Goal: Task Accomplishment & Management: Manage account settings

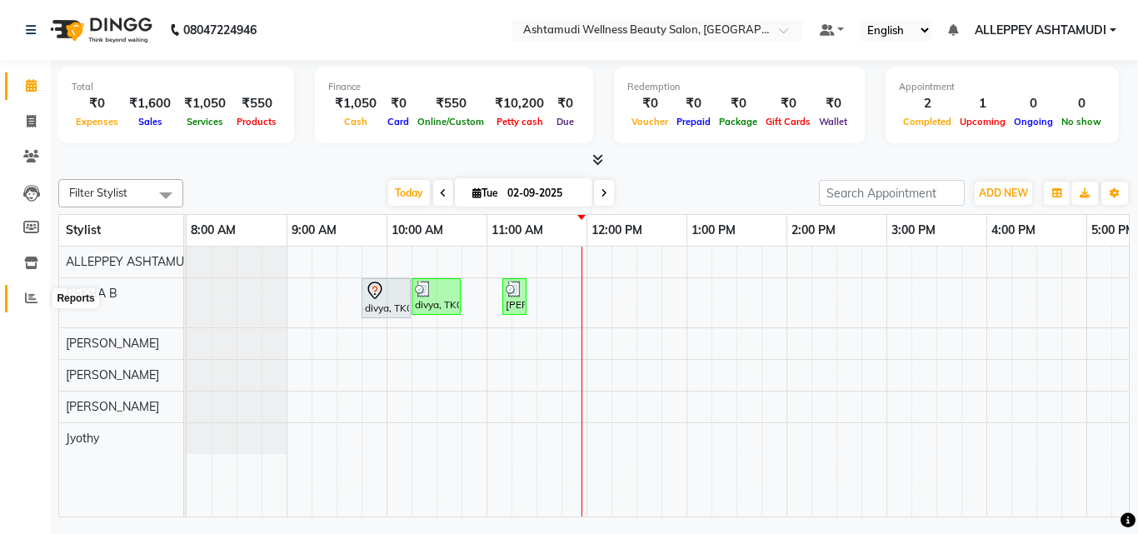
click at [33, 294] on icon at bounding box center [31, 298] width 13 height 13
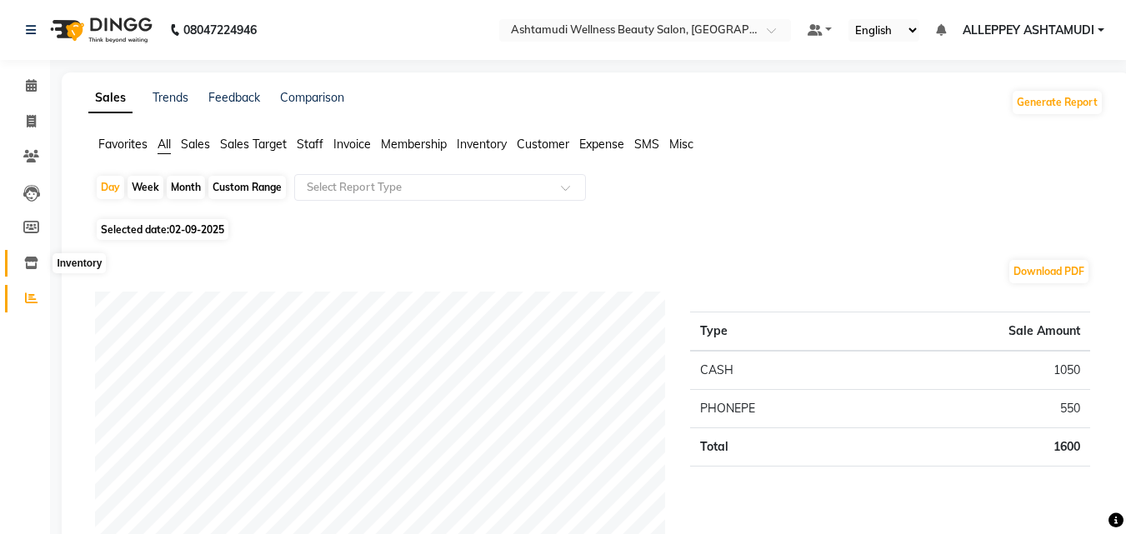
click at [25, 257] on icon at bounding box center [31, 263] width 14 height 13
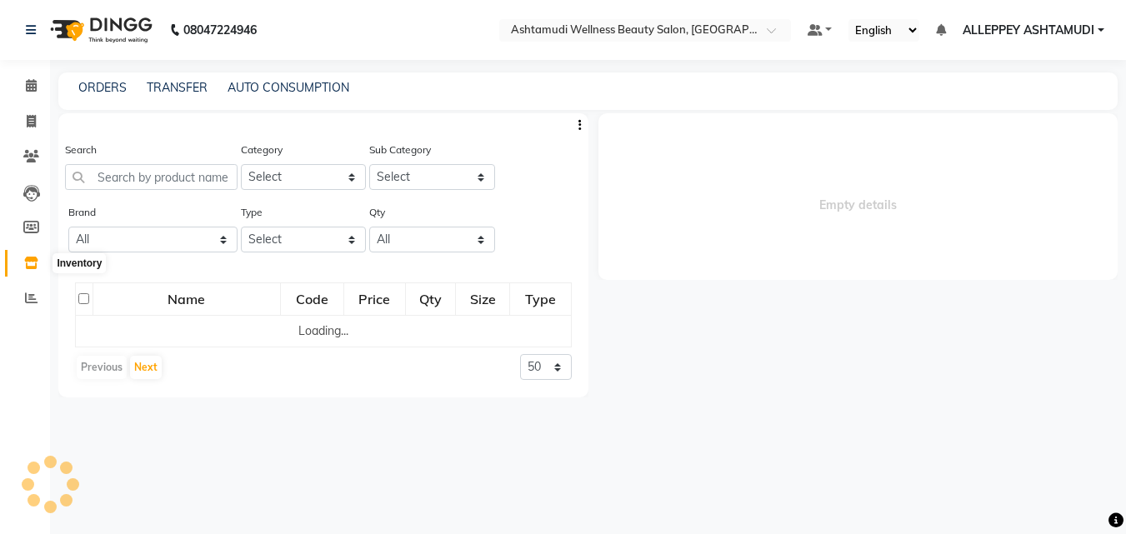
select select
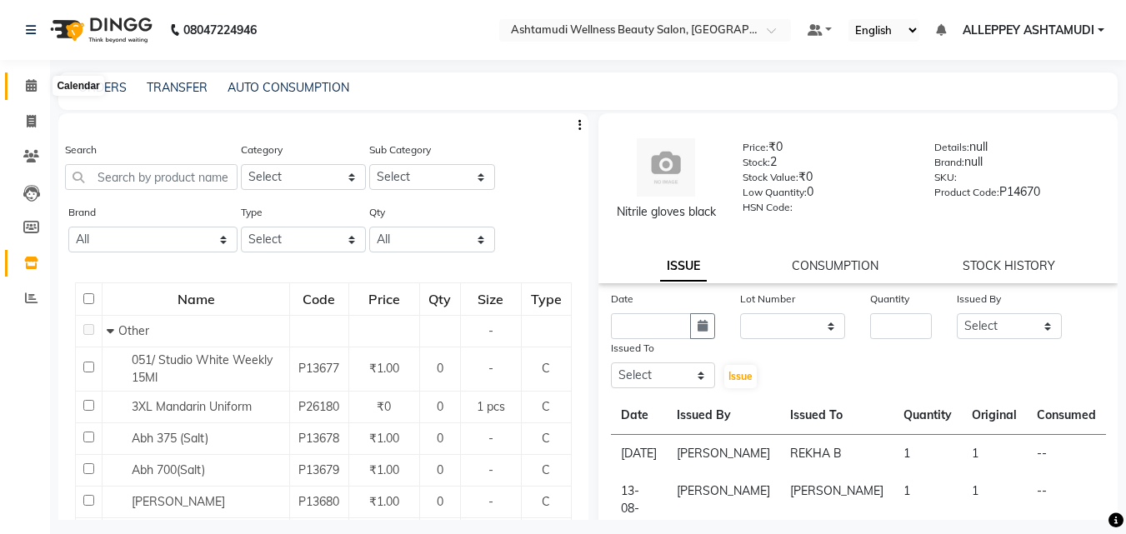
click at [33, 81] on icon at bounding box center [31, 85] width 11 height 13
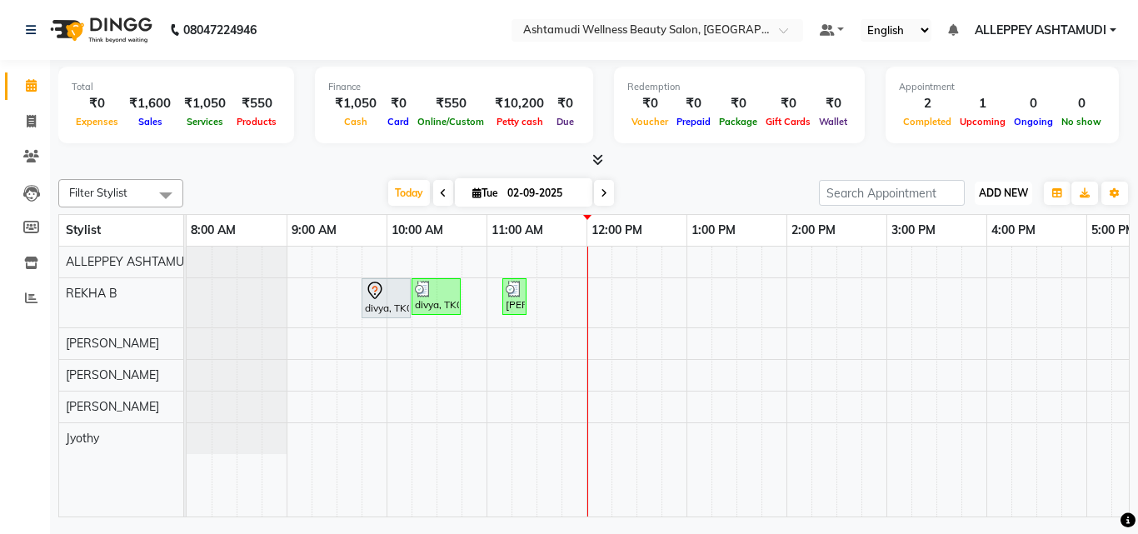
click at [1022, 187] on span "ADD NEW" at bounding box center [1003, 193] width 49 height 13
click at [962, 249] on link "Add Invoice" at bounding box center [966, 247] width 132 height 22
select select "service"
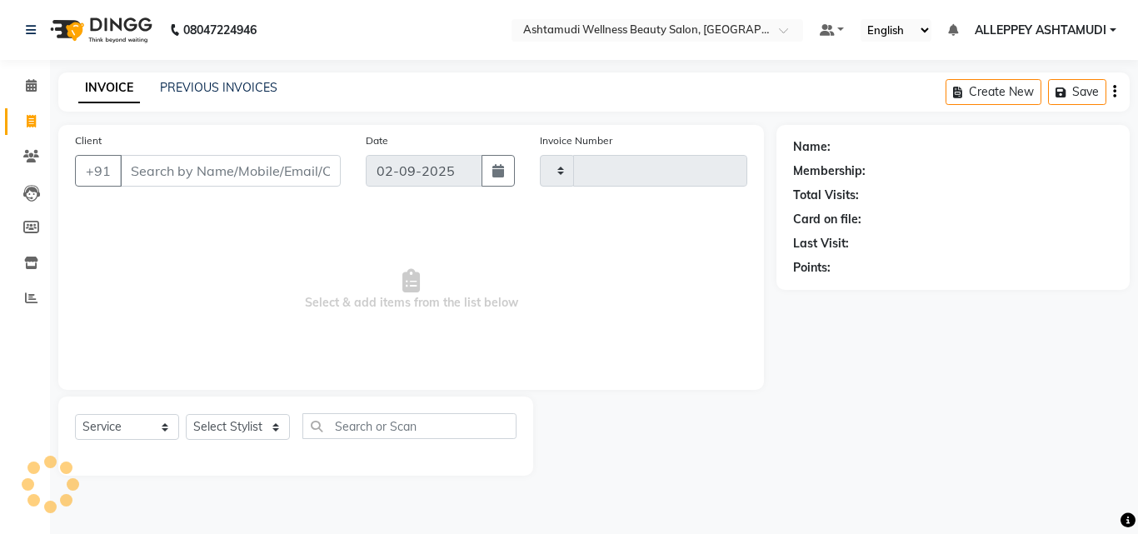
type input "1378"
select select "4626"
click at [223, 439] on select "Select Stylist ALLEPPEY ASHTAMUDI Jyothy [PERSON_NAME] [PERSON_NAME]" at bounding box center [238, 427] width 104 height 26
select select "80964"
click at [186, 414] on select "Select Stylist ALLEPPEY ASHTAMUDI Jyothy [PERSON_NAME] [PERSON_NAME]" at bounding box center [238, 427] width 104 height 26
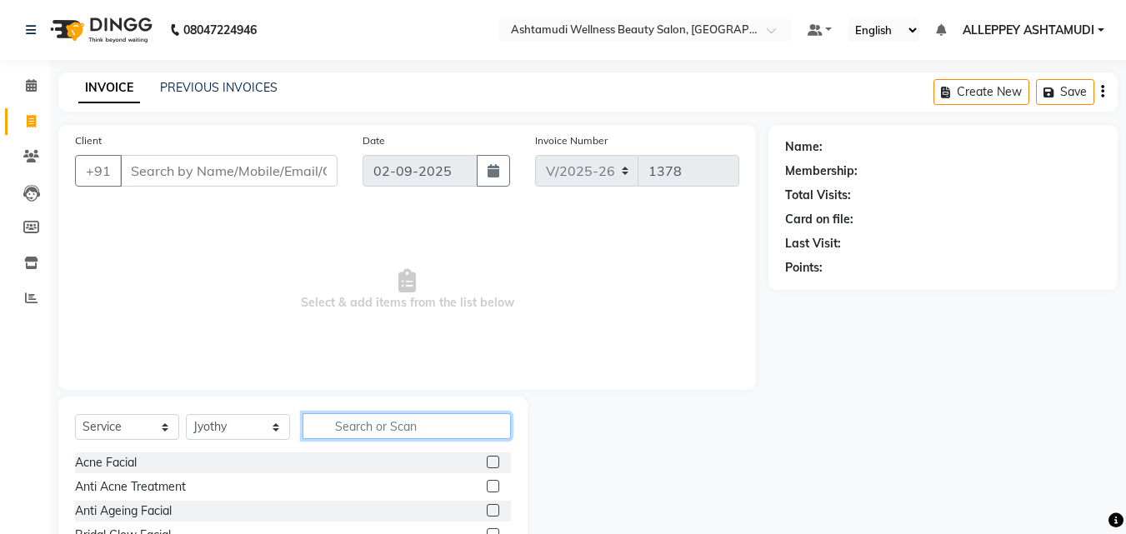
drag, startPoint x: 330, startPoint y: 421, endPoint x: 340, endPoint y: 423, distance: 10.3
click at [331, 422] on input "text" at bounding box center [407, 426] width 208 height 26
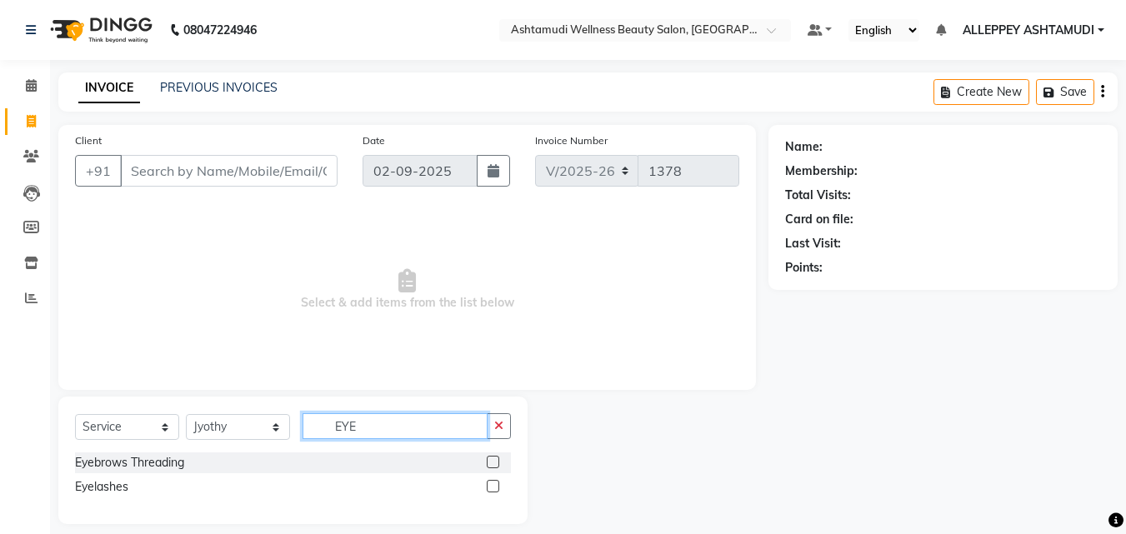
type input "EYE"
click at [495, 463] on label at bounding box center [493, 462] width 13 height 13
click at [495, 463] on input "checkbox" at bounding box center [492, 463] width 11 height 11
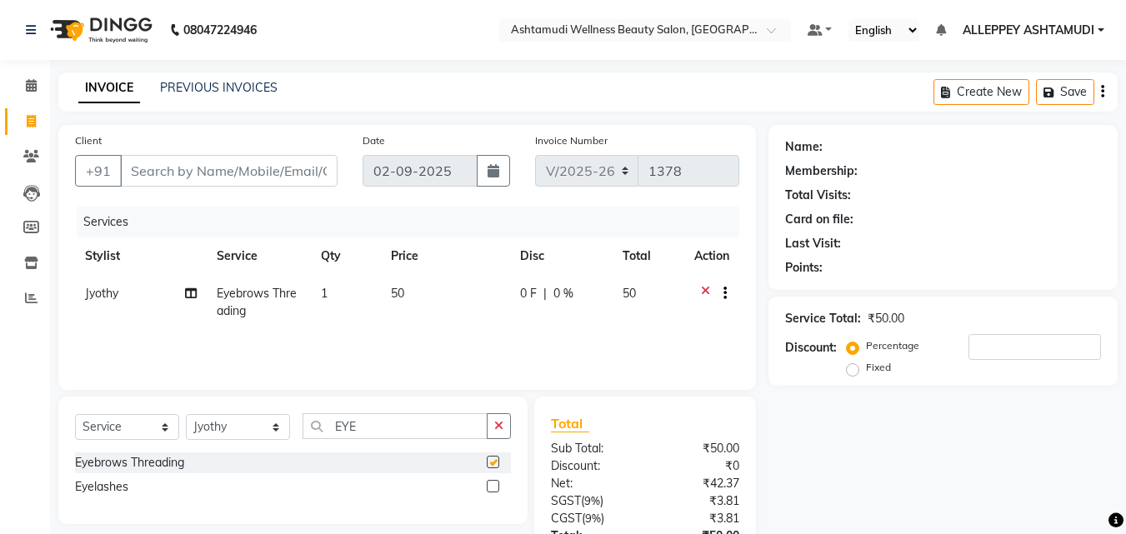
checkbox input "false"
click at [228, 173] on input "Client" at bounding box center [229, 171] width 218 height 32
type input "9"
type input "0"
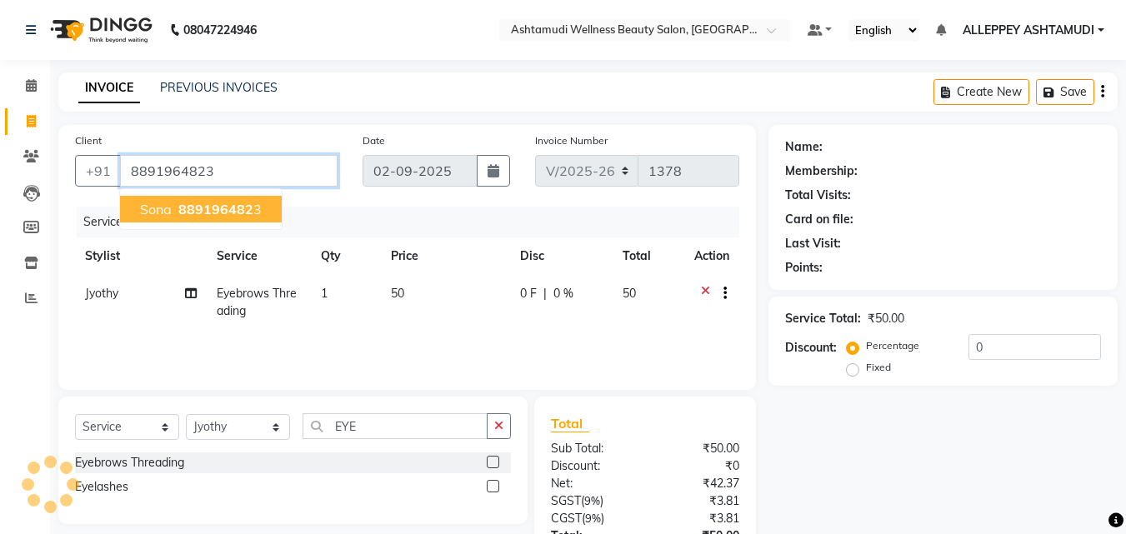
type input "8891964823"
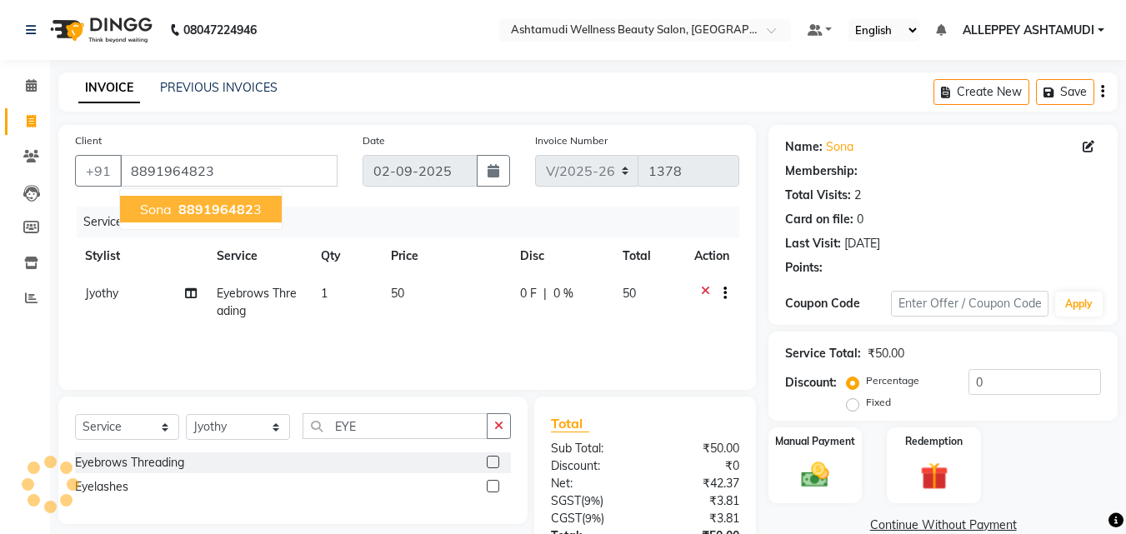
select select "1: Object"
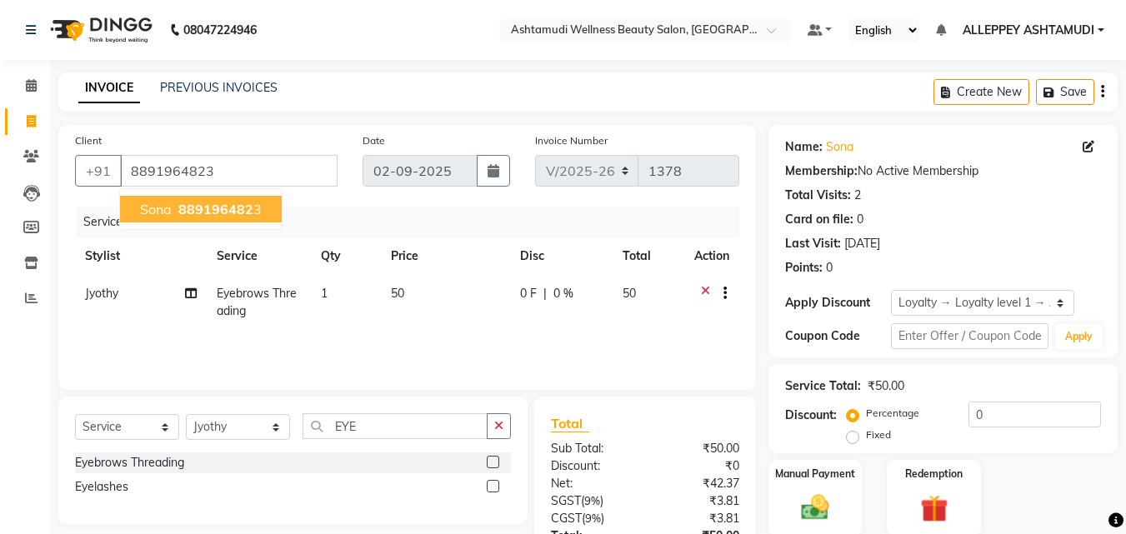
click at [396, 217] on div "Services" at bounding box center [414, 222] width 675 height 31
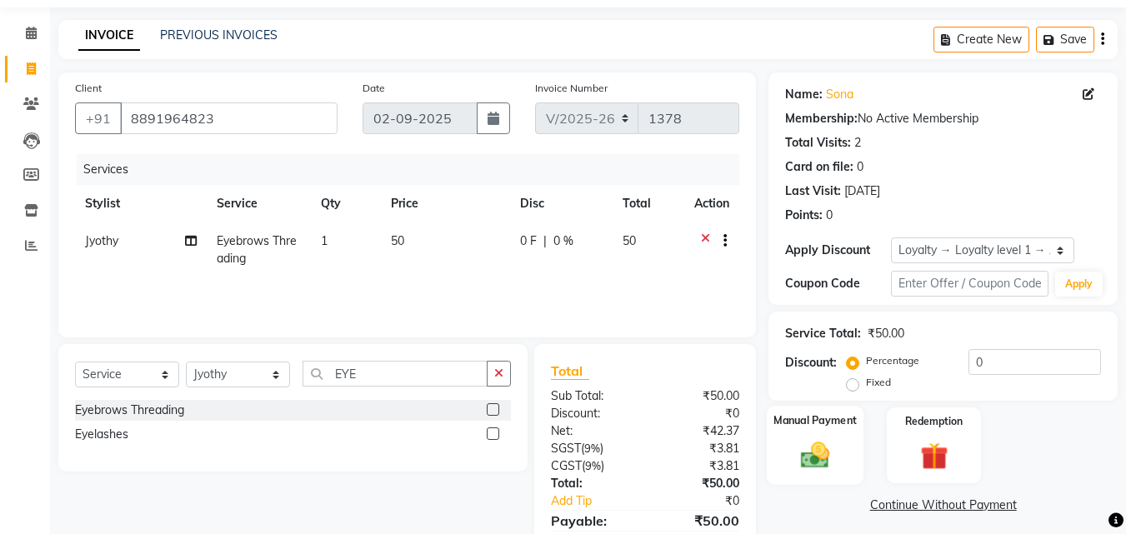
scroll to position [133, 0]
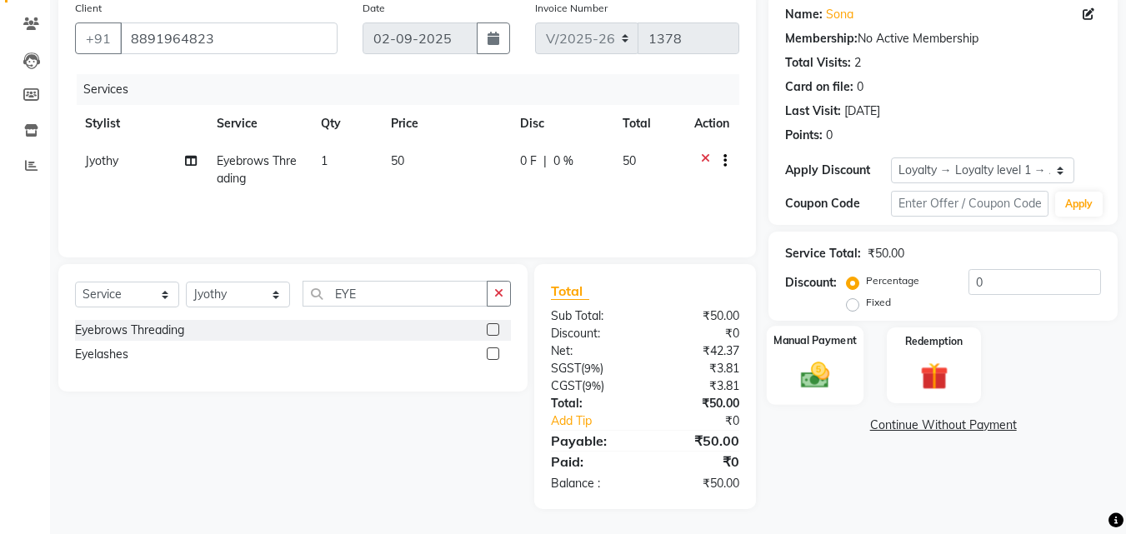
click at [832, 373] on img at bounding box center [815, 374] width 47 height 33
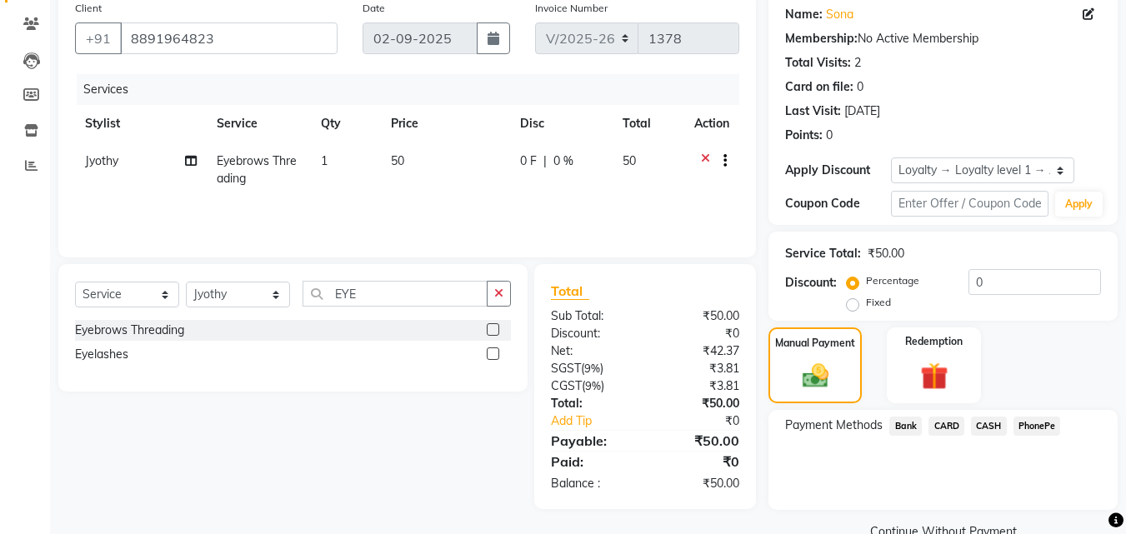
click at [989, 427] on span "CASH" at bounding box center [989, 426] width 36 height 19
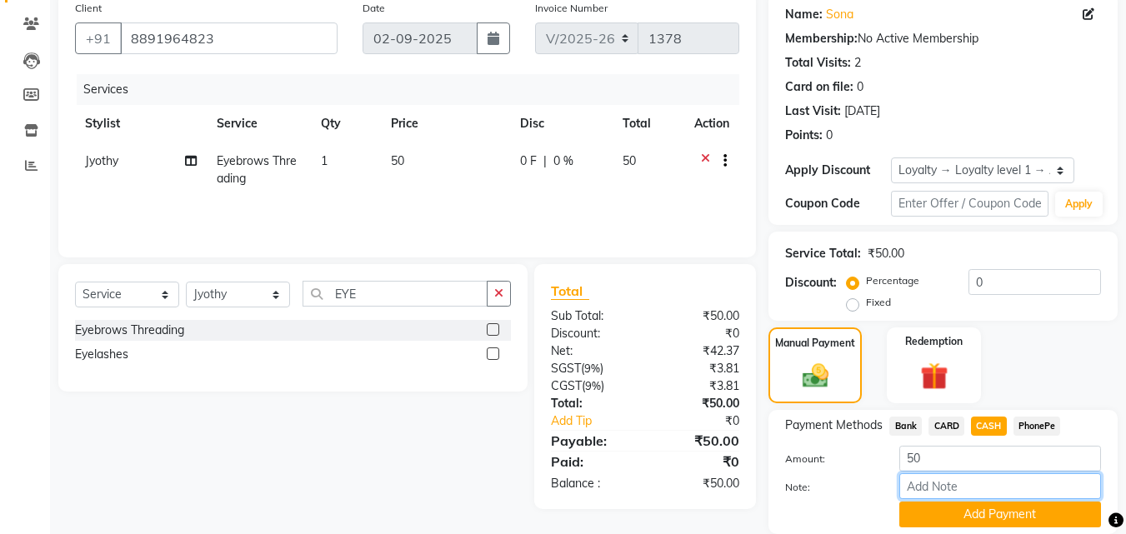
click at [932, 493] on input "Note:" at bounding box center [1000, 486] width 202 height 26
type input "[PERSON_NAME]"
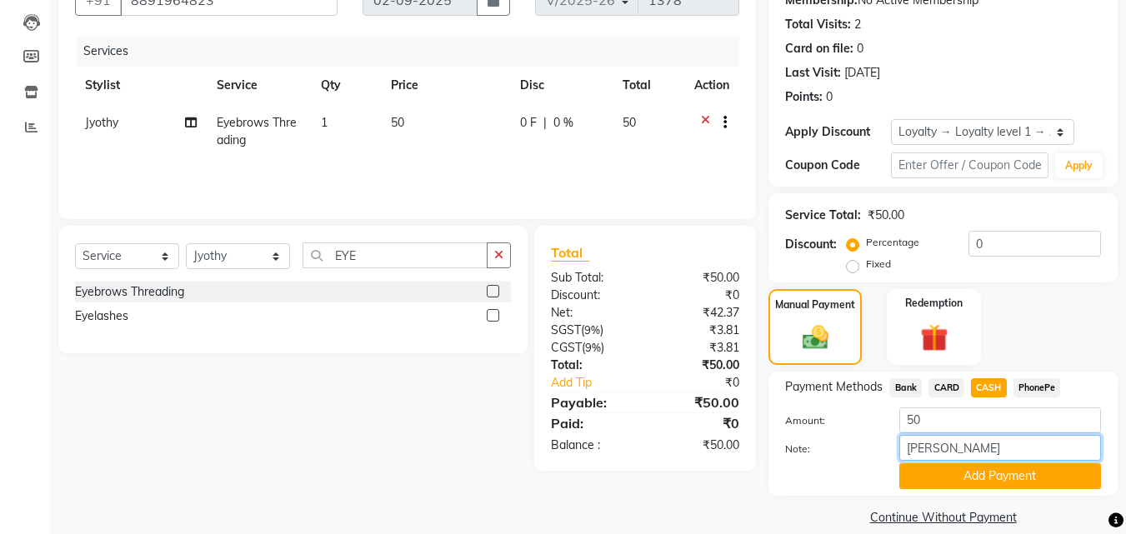
scroll to position [192, 0]
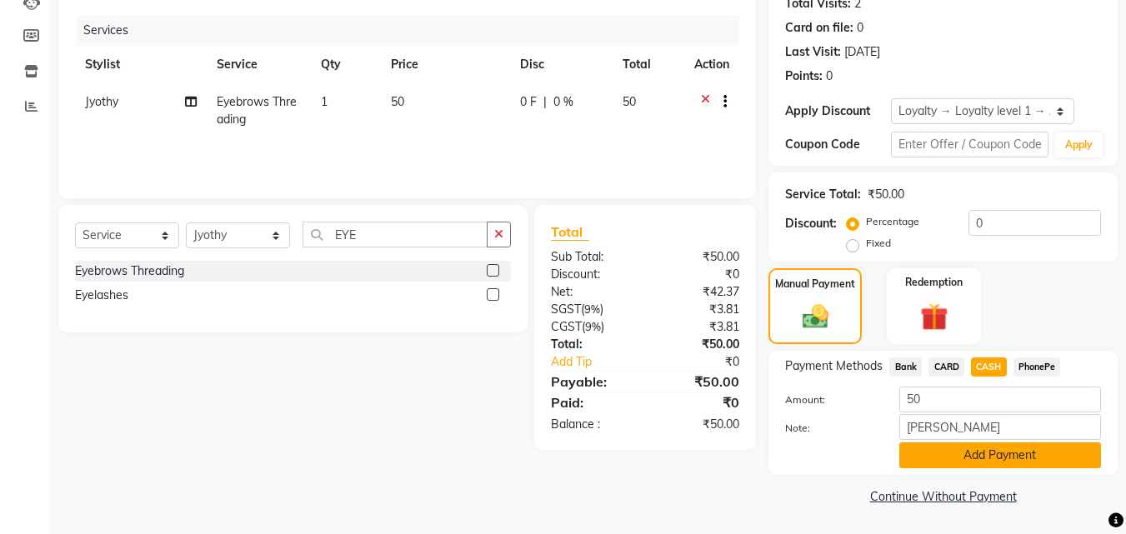
click at [984, 456] on button "Add Payment" at bounding box center [1000, 456] width 202 height 26
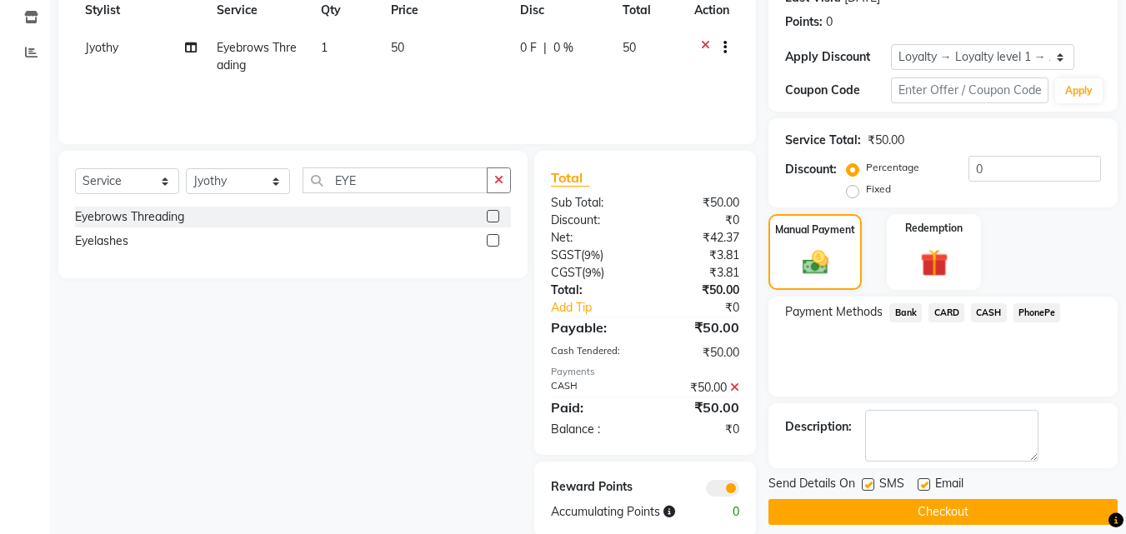
scroll to position [274, 0]
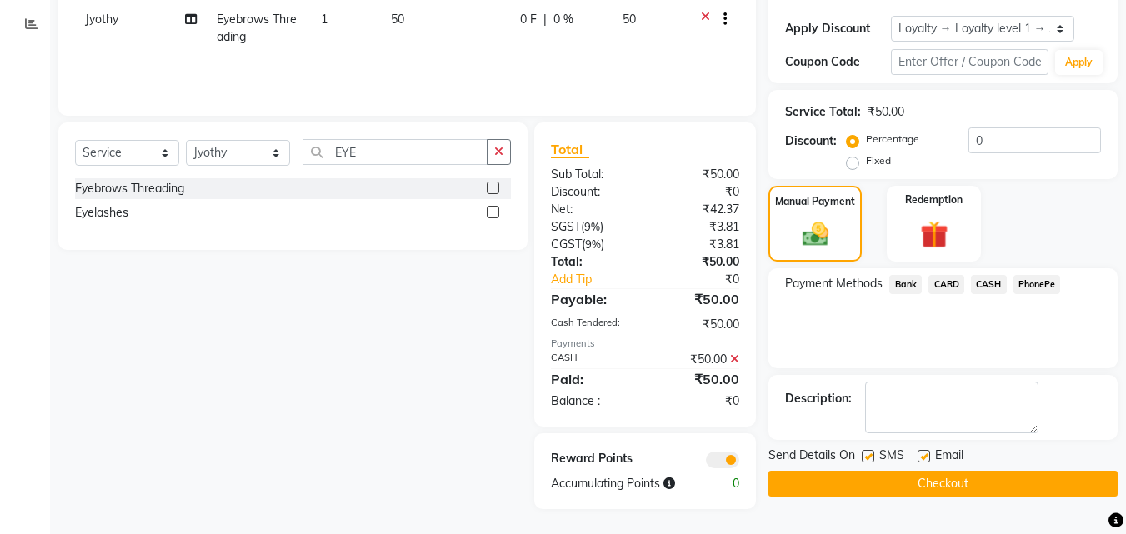
click at [936, 475] on button "Checkout" at bounding box center [942, 484] width 349 height 26
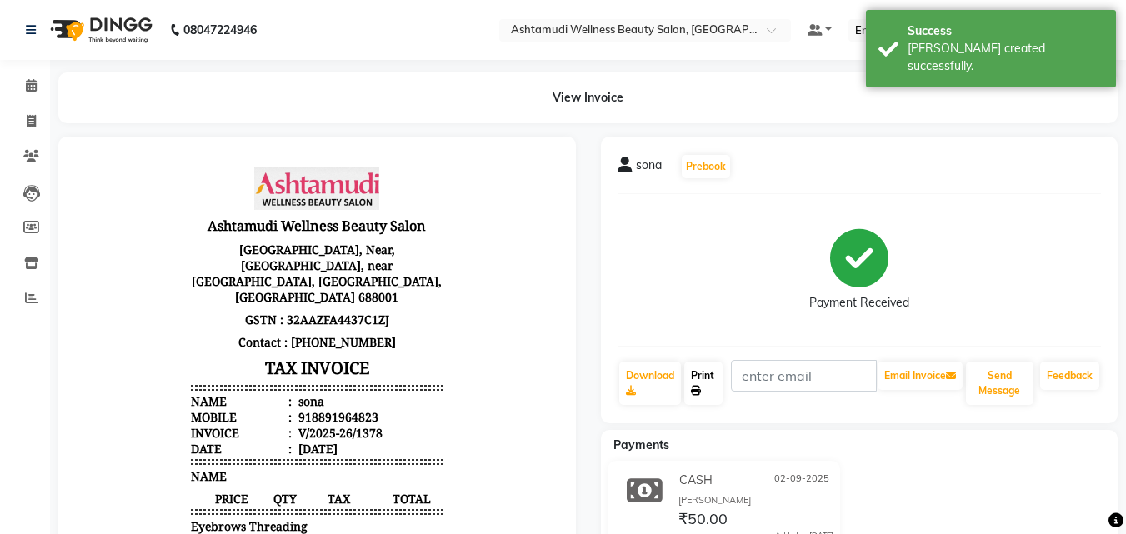
click at [694, 386] on icon at bounding box center [696, 391] width 10 height 10
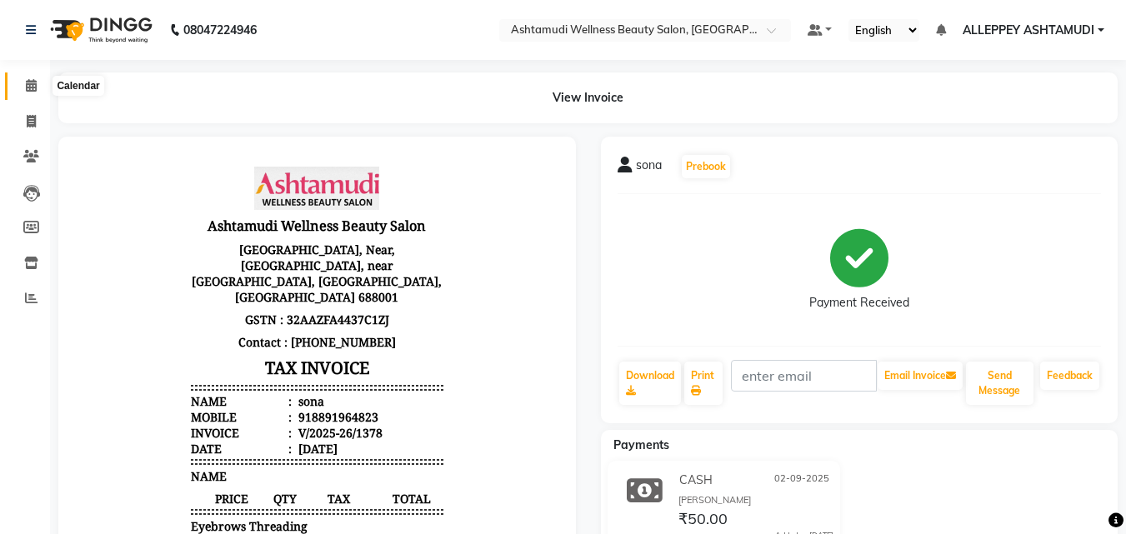
click at [21, 83] on span at bounding box center [31, 86] width 29 height 19
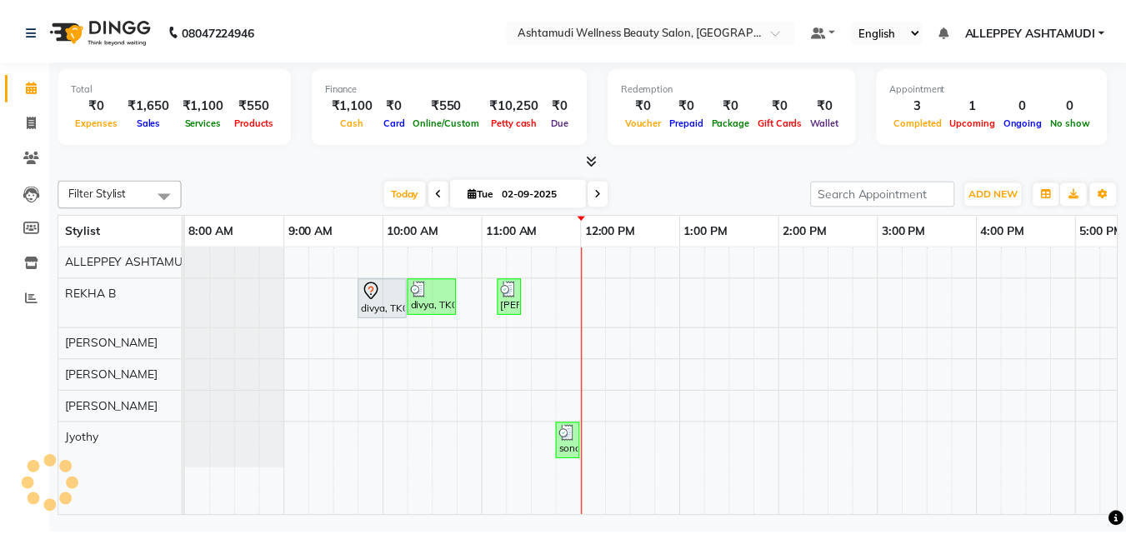
scroll to position [0, 358]
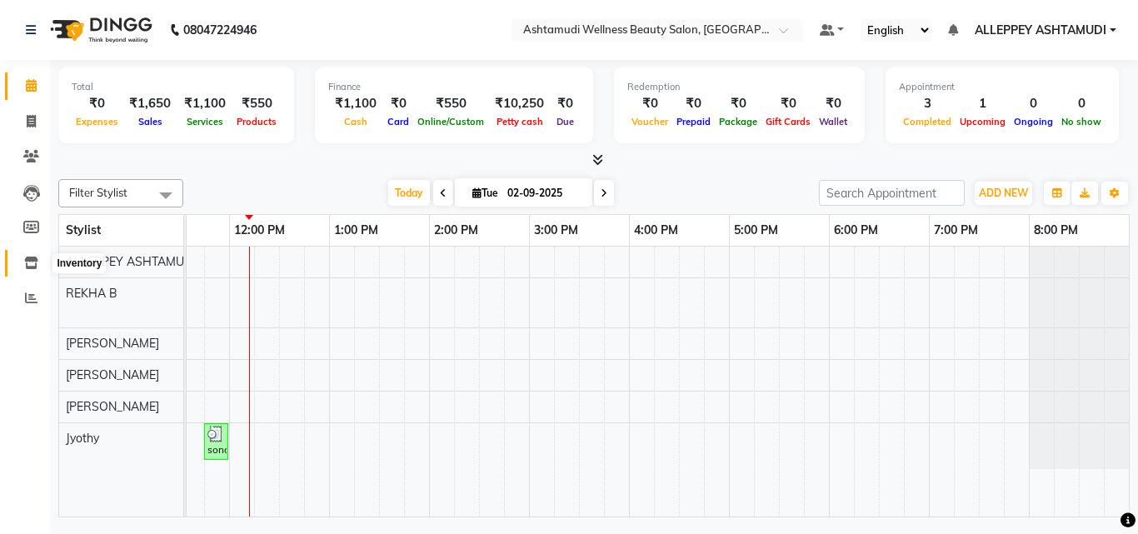
click at [39, 256] on span at bounding box center [31, 263] width 29 height 19
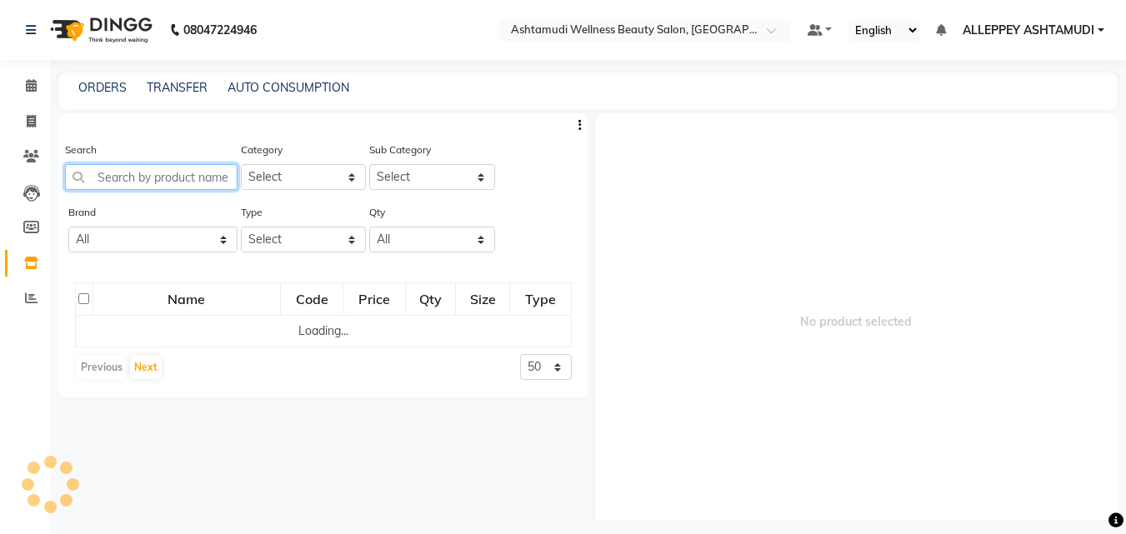
click at [103, 188] on input "text" at bounding box center [151, 177] width 173 height 26
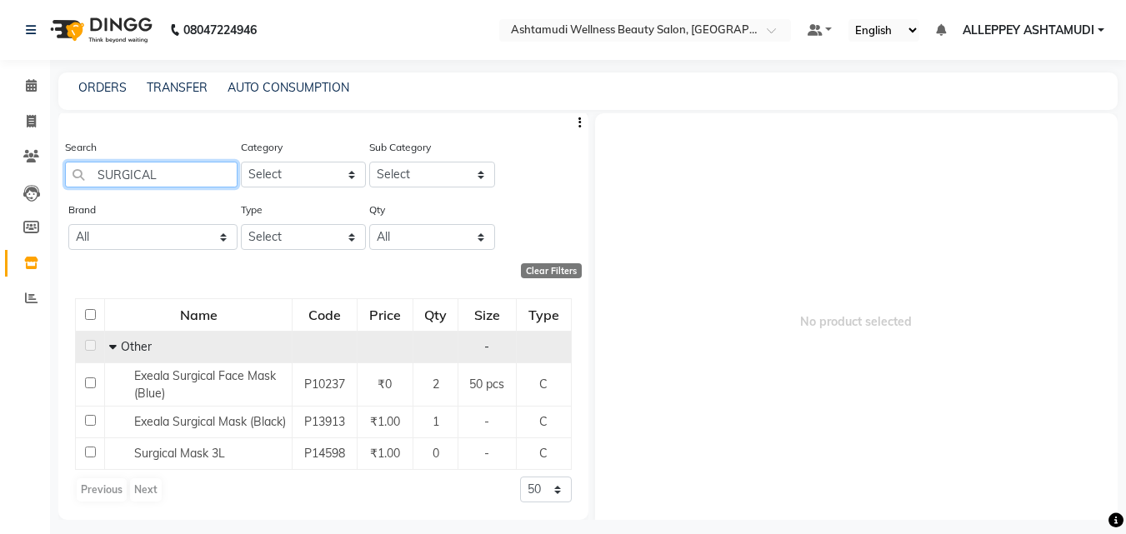
scroll to position [15, 0]
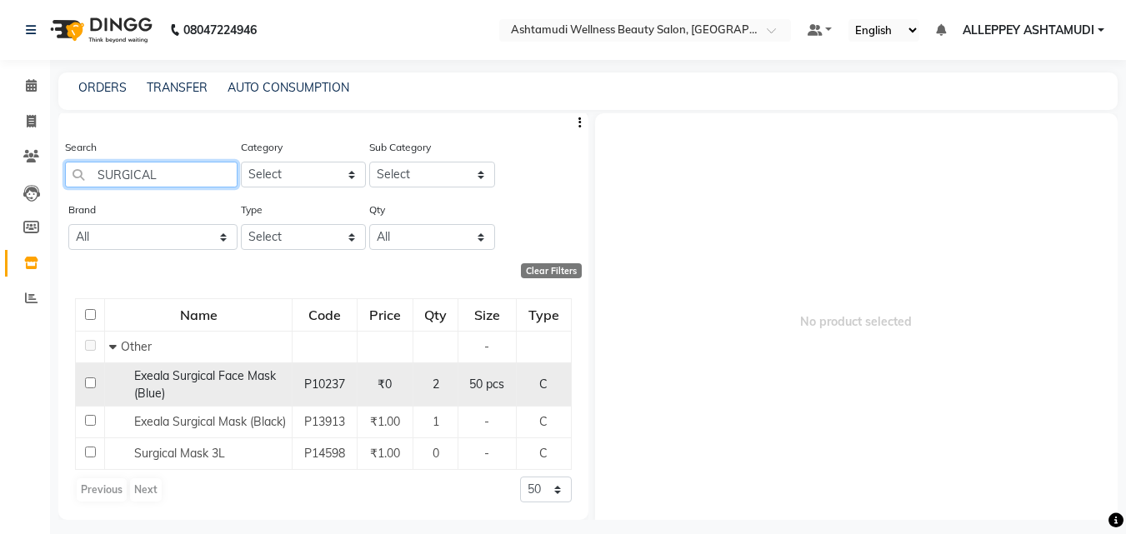
type input "SURGICAL"
click at [88, 378] on input "checkbox" at bounding box center [90, 383] width 11 height 11
checkbox input "true"
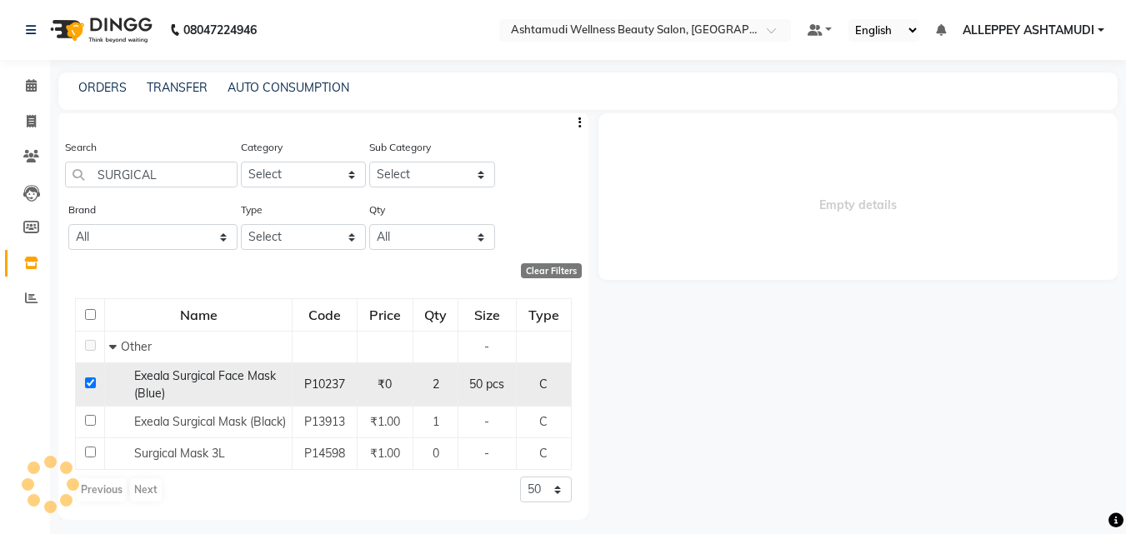
select select
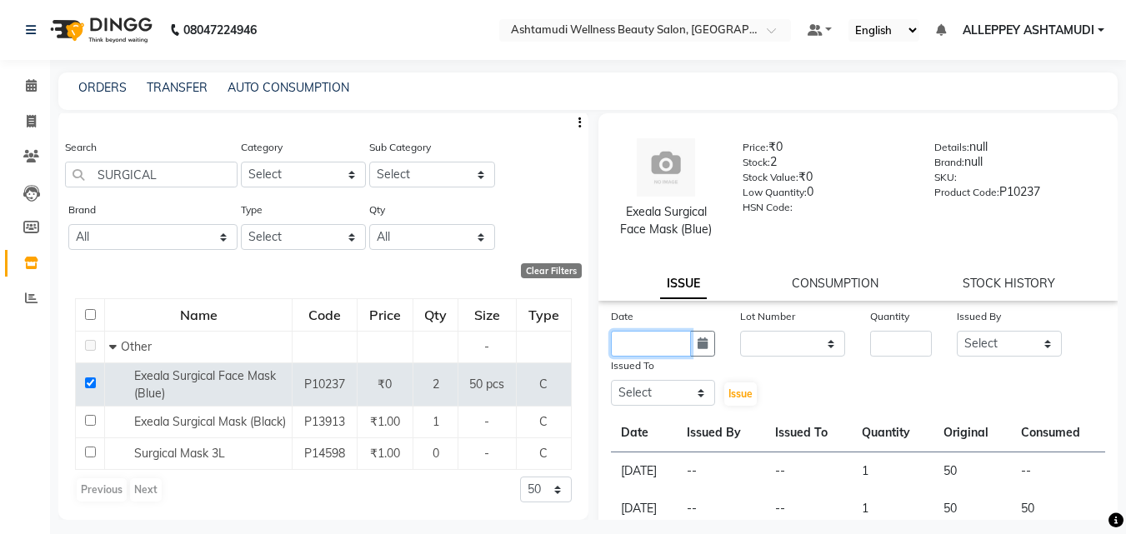
click at [643, 347] on input "text" at bounding box center [651, 344] width 81 height 26
select select "9"
select select "2025"
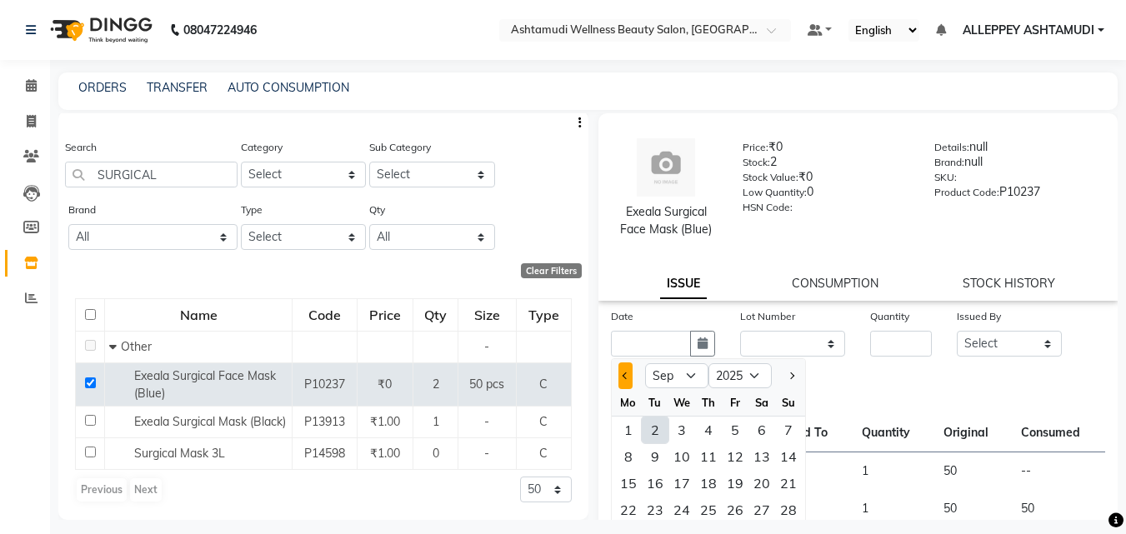
click at [622, 378] on button "Previous month" at bounding box center [625, 376] width 14 height 27
select select "8"
click at [710, 453] on div "7" at bounding box center [708, 456] width 27 height 27
type input "[DATE]"
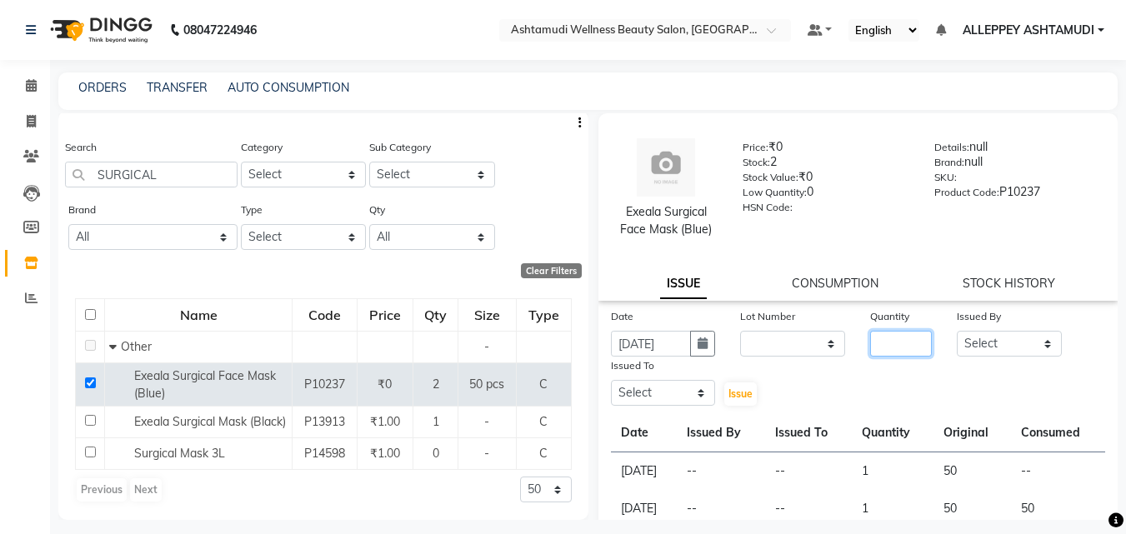
click at [887, 351] on input "number" at bounding box center [901, 344] width 62 height 26
type input "1"
click at [968, 348] on select "Select ALLEPPEY ASHTAMUDI Jyothy [PERSON_NAME] [PERSON_NAME]" at bounding box center [1009, 344] width 105 height 26
click at [957, 331] on select "Select ALLEPPEY ASHTAMUDI Jyothy [PERSON_NAME] [PERSON_NAME]" at bounding box center [1009, 344] width 105 height 26
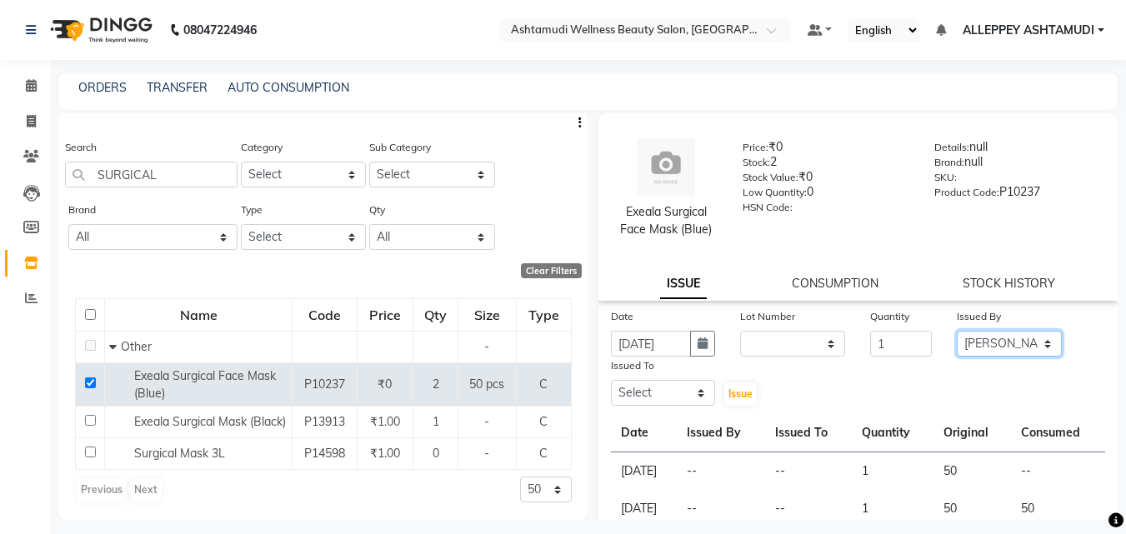
click at [998, 341] on select "Select ALLEPPEY ASHTAMUDI Jyothy [PERSON_NAME] [PERSON_NAME]" at bounding box center [1009, 344] width 105 height 26
select select "69316"
click at [957, 331] on select "Select ALLEPPEY ASHTAMUDI Jyothy [PERSON_NAME] [PERSON_NAME]" at bounding box center [1009, 344] width 105 height 26
click at [681, 384] on select "Select ALLEPPEY ASHTAMUDI Jyothy [PERSON_NAME] [PERSON_NAME]" at bounding box center [663, 393] width 105 height 26
select select "80964"
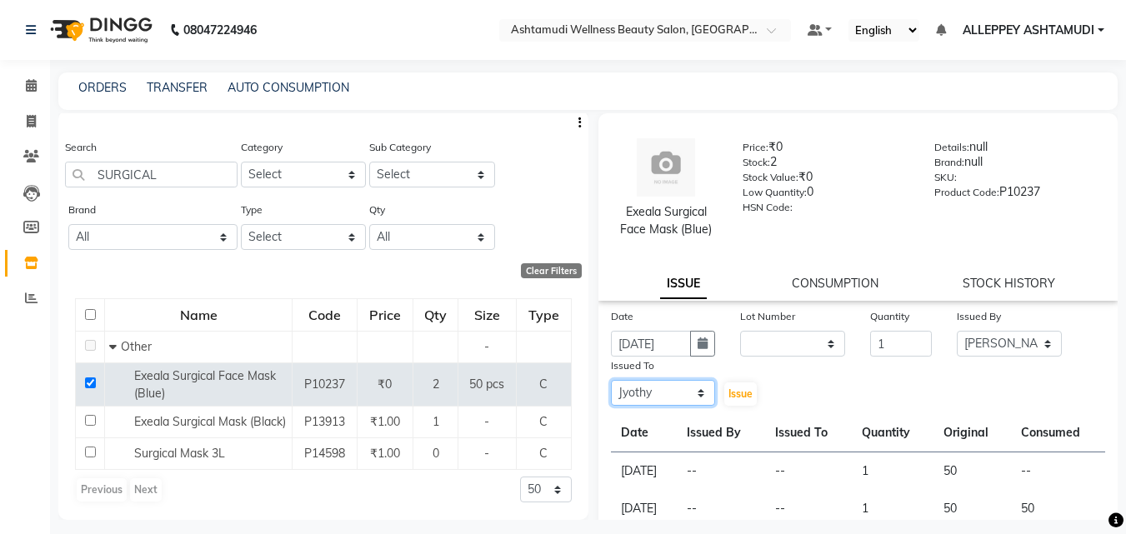
click at [611, 380] on select "Select ALLEPPEY ASHTAMUDI Jyothy [PERSON_NAME] [PERSON_NAME]" at bounding box center [663, 393] width 105 height 26
click at [732, 392] on span "Issue" at bounding box center [740, 394] width 24 height 13
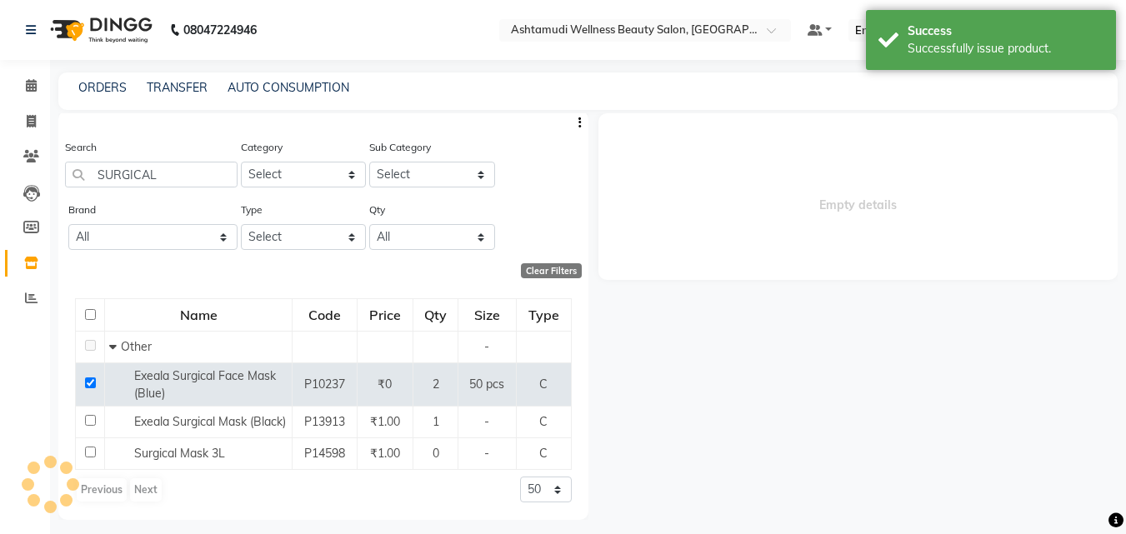
select select
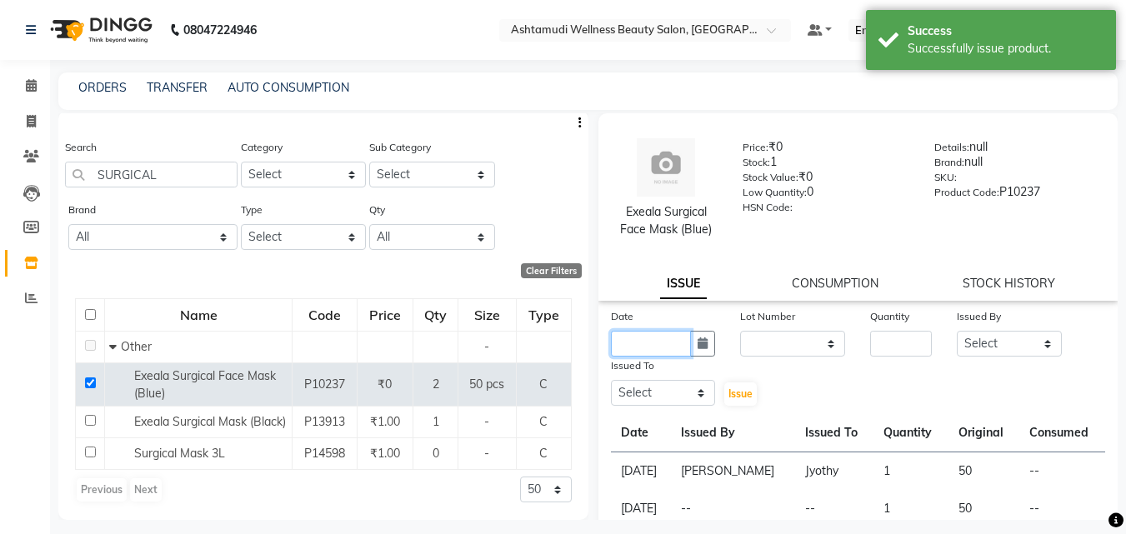
click at [651, 342] on input "text" at bounding box center [651, 344] width 81 height 26
select select "9"
select select "2025"
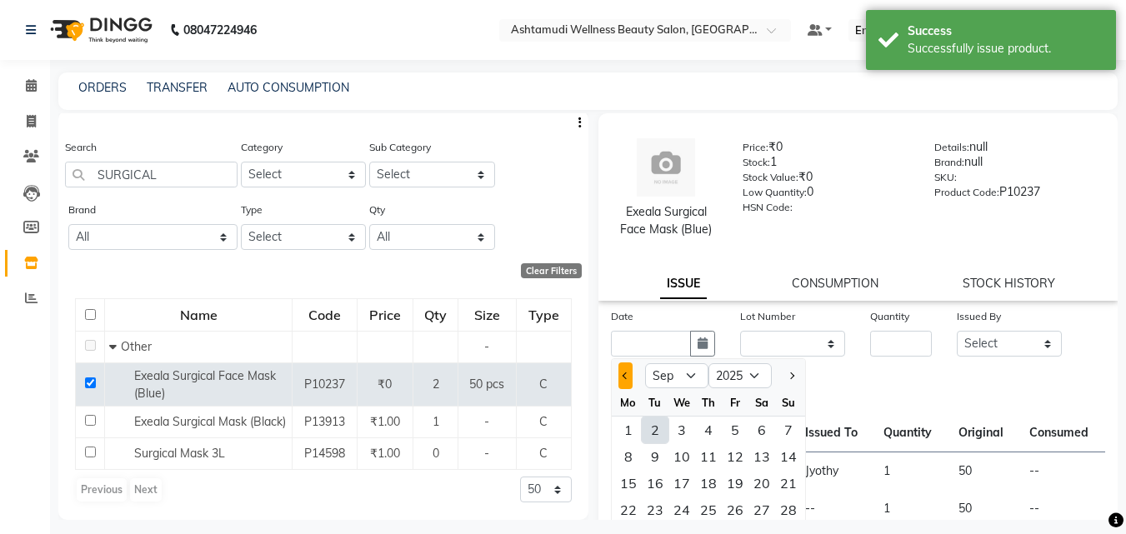
click at [623, 378] on button "Previous month" at bounding box center [625, 376] width 14 height 27
select select "8"
click at [728, 503] on div "22" at bounding box center [735, 510] width 27 height 27
type input "[DATE]"
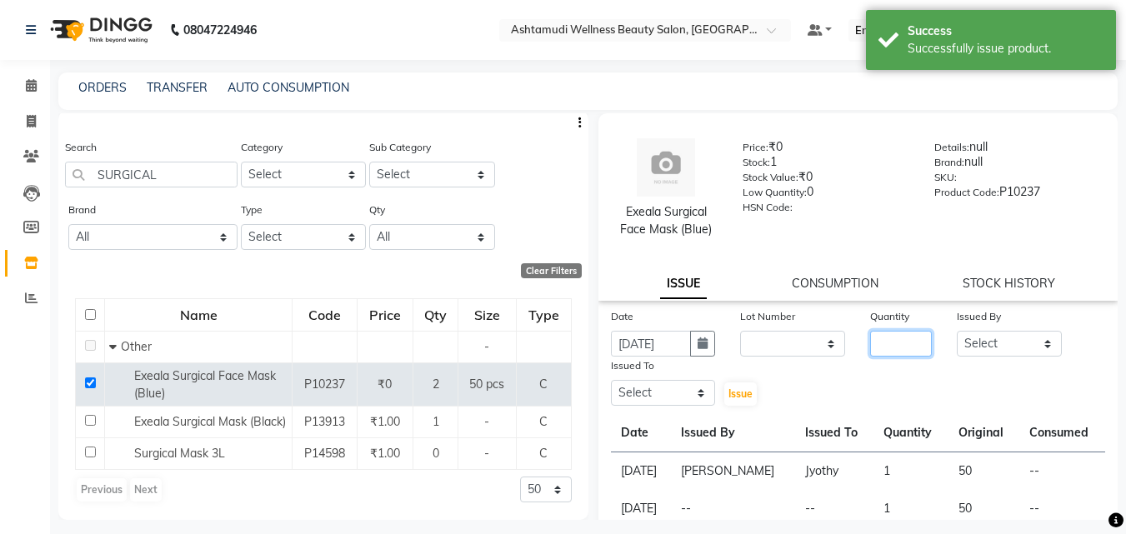
click at [876, 337] on input "number" at bounding box center [901, 344] width 62 height 26
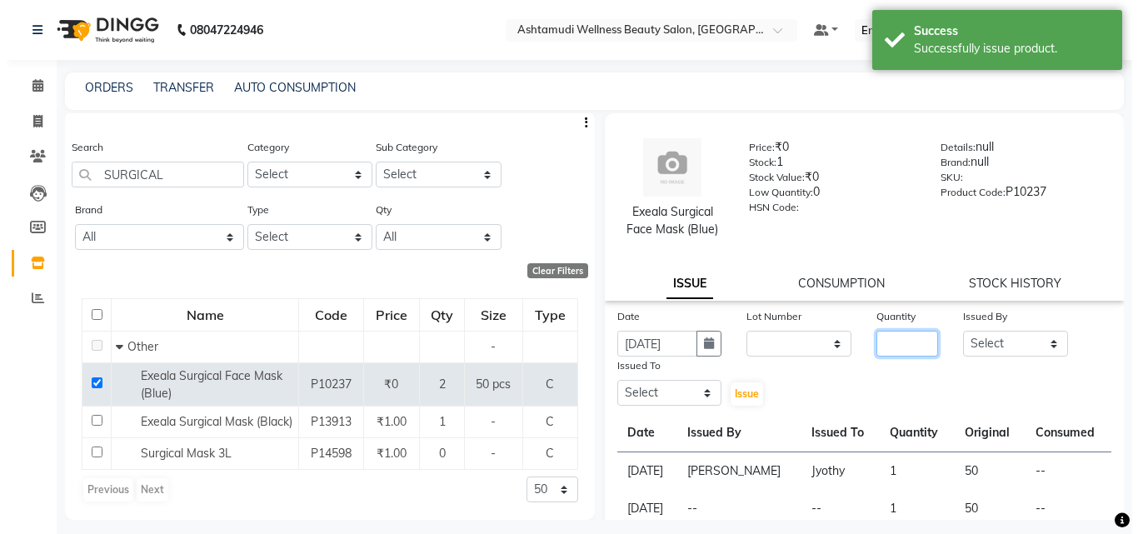
scroll to position [0, 0]
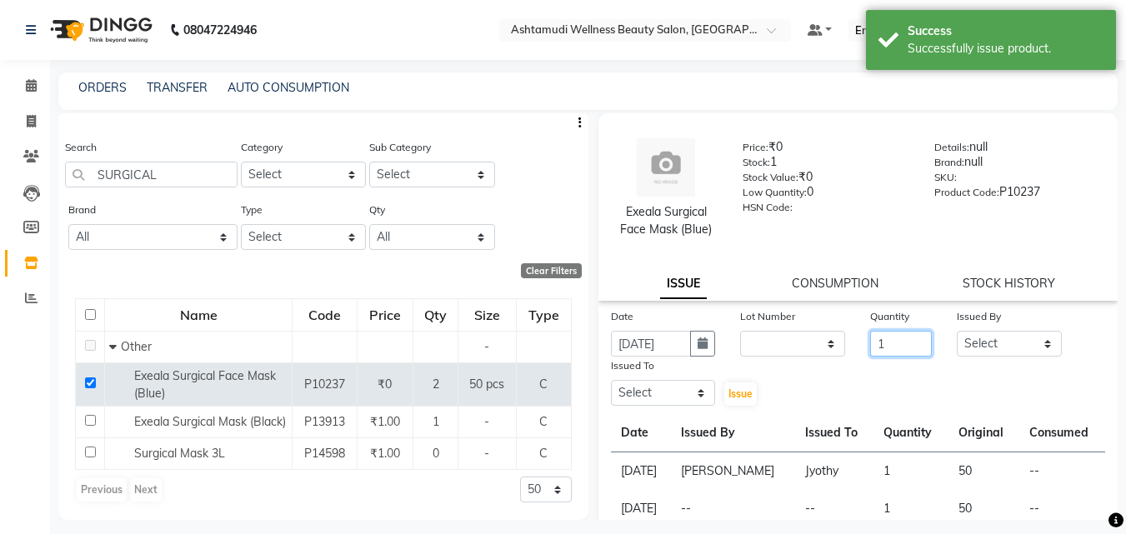
type input "1"
drag, startPoint x: 968, startPoint y: 347, endPoint x: 960, endPoint y: 355, distance: 11.8
click at [968, 347] on select "Select ALLEPPEY ASHTAMUDI Jyothy [PERSON_NAME] [PERSON_NAME]" at bounding box center [1009, 344] width 105 height 26
select select "69316"
click at [957, 331] on select "Select ALLEPPEY ASHTAMUDI Jyothy [PERSON_NAME] [PERSON_NAME]" at bounding box center [1009, 344] width 105 height 26
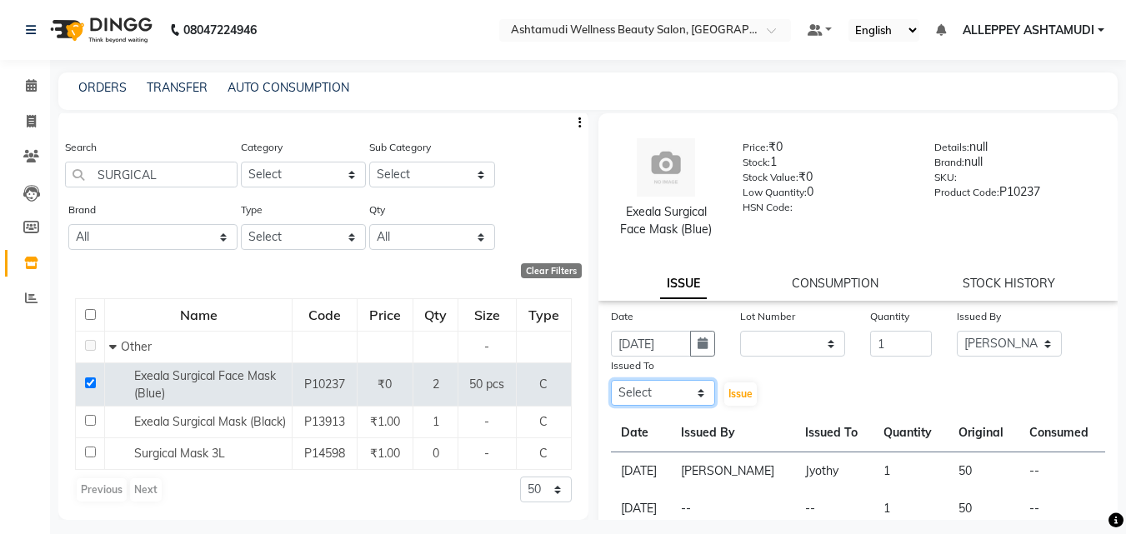
click at [645, 398] on select "Select ALLEPPEY ASHTAMUDI Jyothy [PERSON_NAME] [PERSON_NAME]" at bounding box center [663, 393] width 105 height 26
select select "80964"
click at [611, 380] on select "Select ALLEPPEY ASHTAMUDI Jyothy [PERSON_NAME] [PERSON_NAME]" at bounding box center [663, 393] width 105 height 26
click at [728, 397] on span "Issue" at bounding box center [740, 394] width 24 height 13
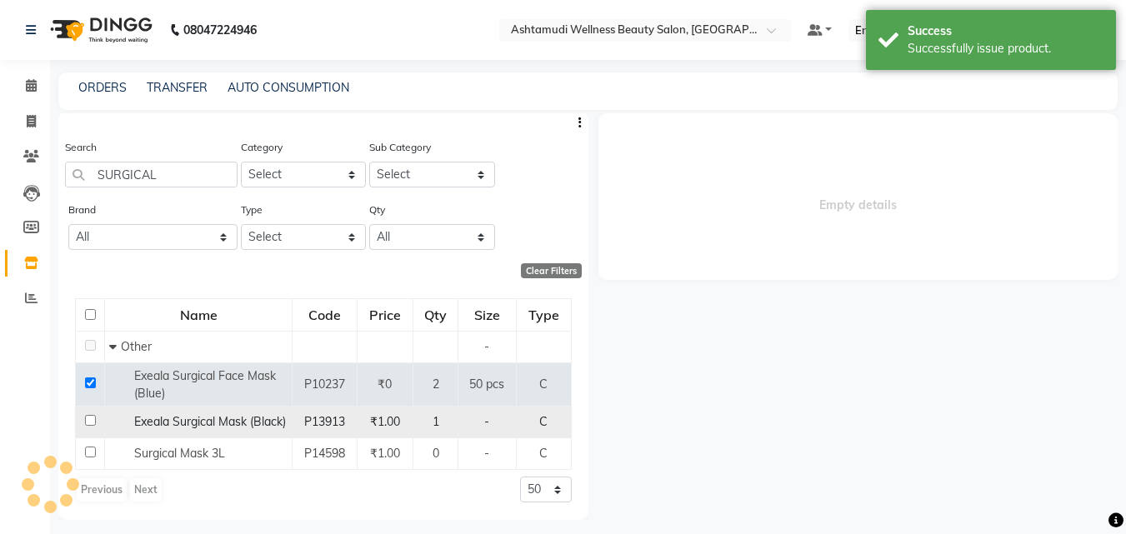
select select
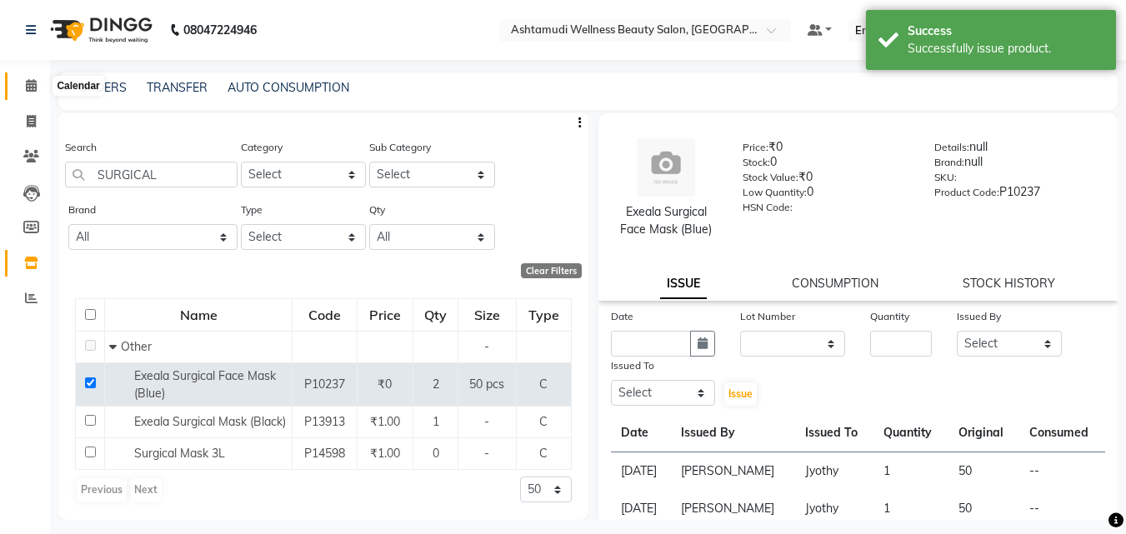
click at [29, 88] on icon at bounding box center [31, 85] width 11 height 13
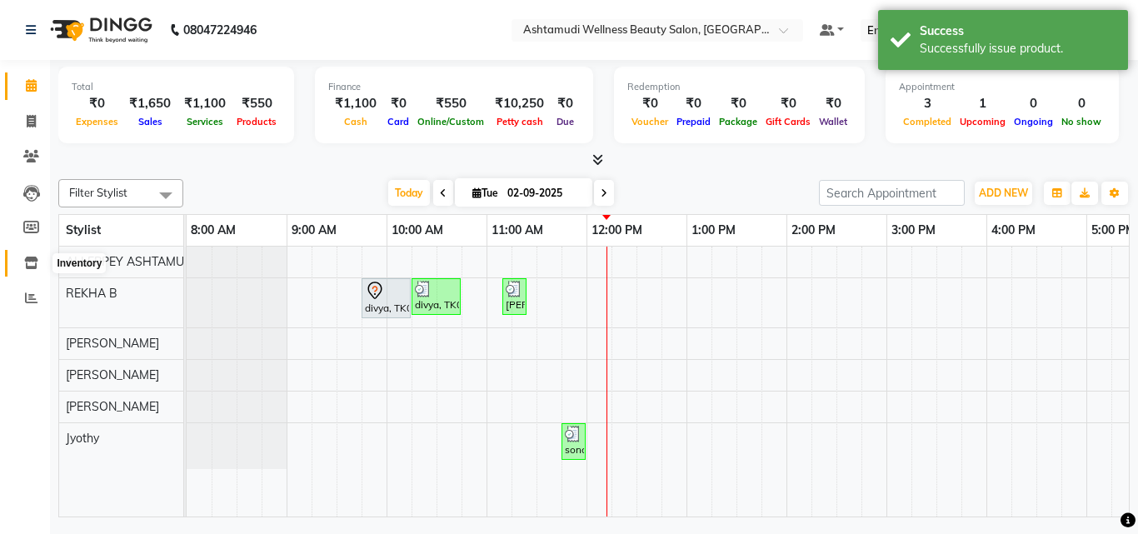
click at [37, 263] on icon at bounding box center [31, 263] width 14 height 13
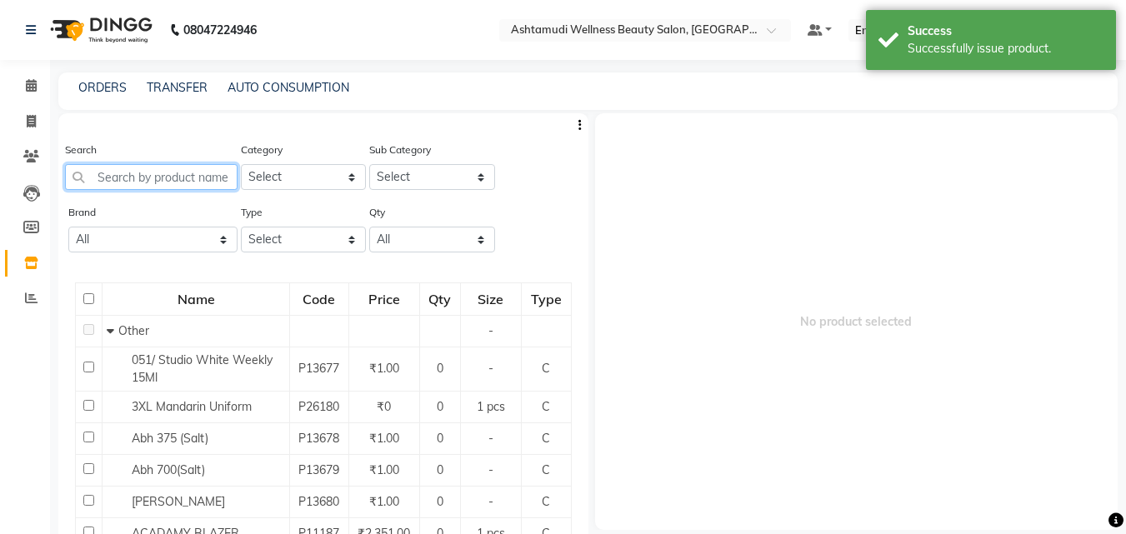
click at [150, 173] on input "text" at bounding box center [151, 177] width 173 height 26
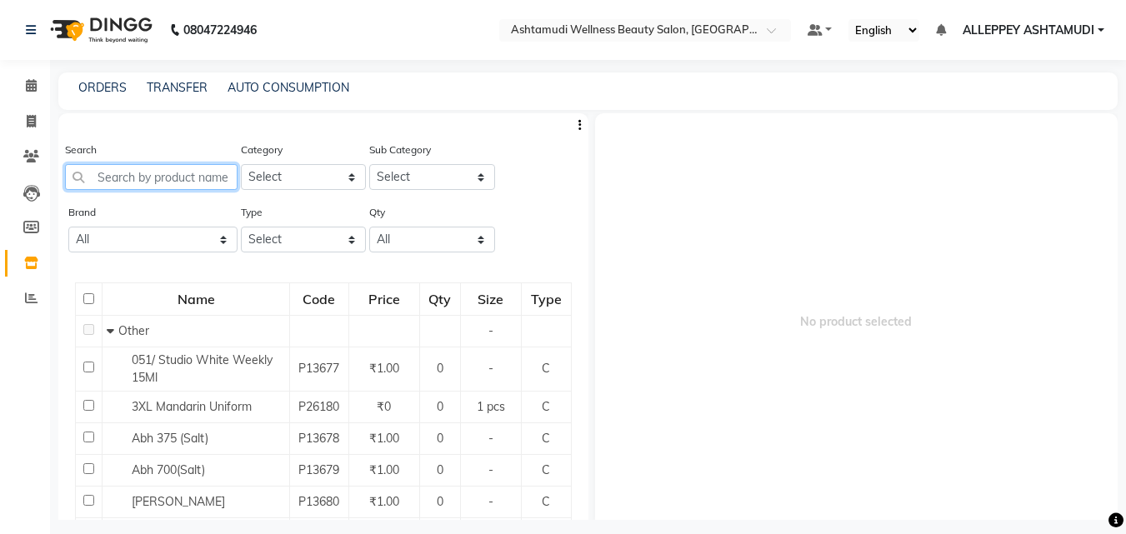
click at [113, 183] on input "text" at bounding box center [151, 177] width 173 height 26
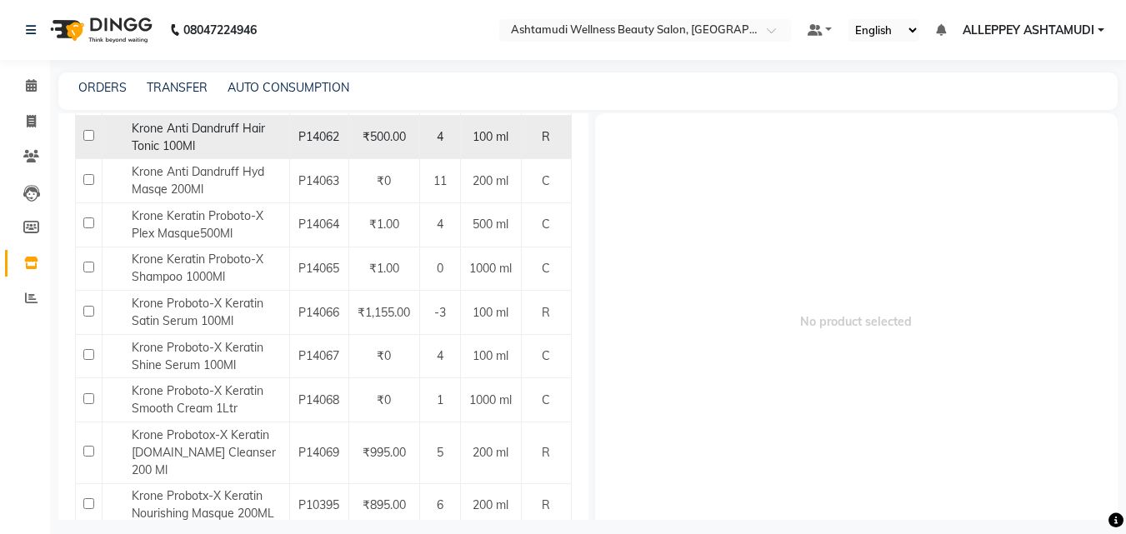
scroll to position [290, 0]
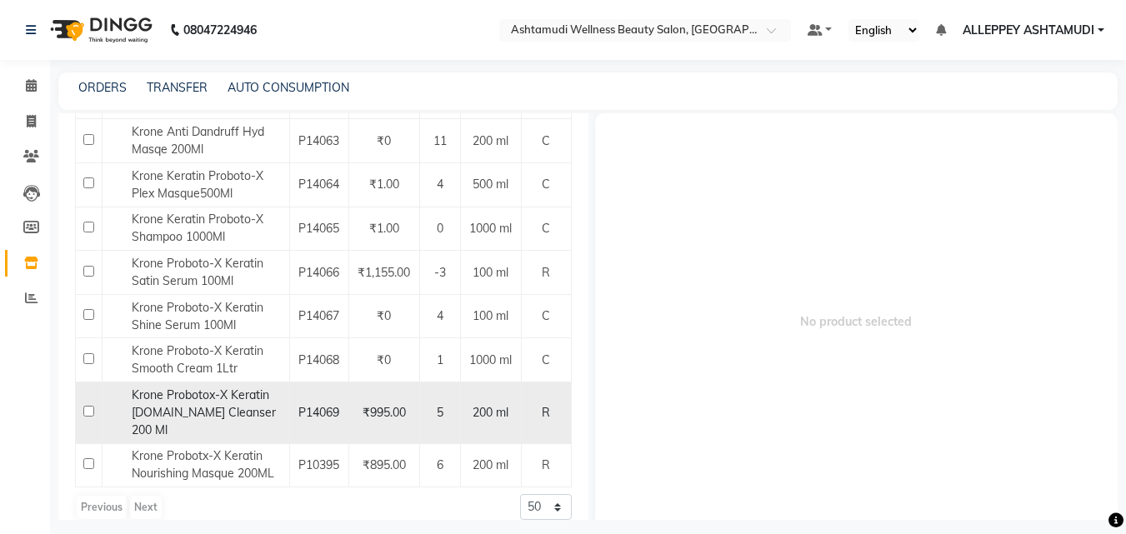
type input "KRONE"
click at [86, 406] on input "checkbox" at bounding box center [88, 411] width 11 height 11
checkbox input "true"
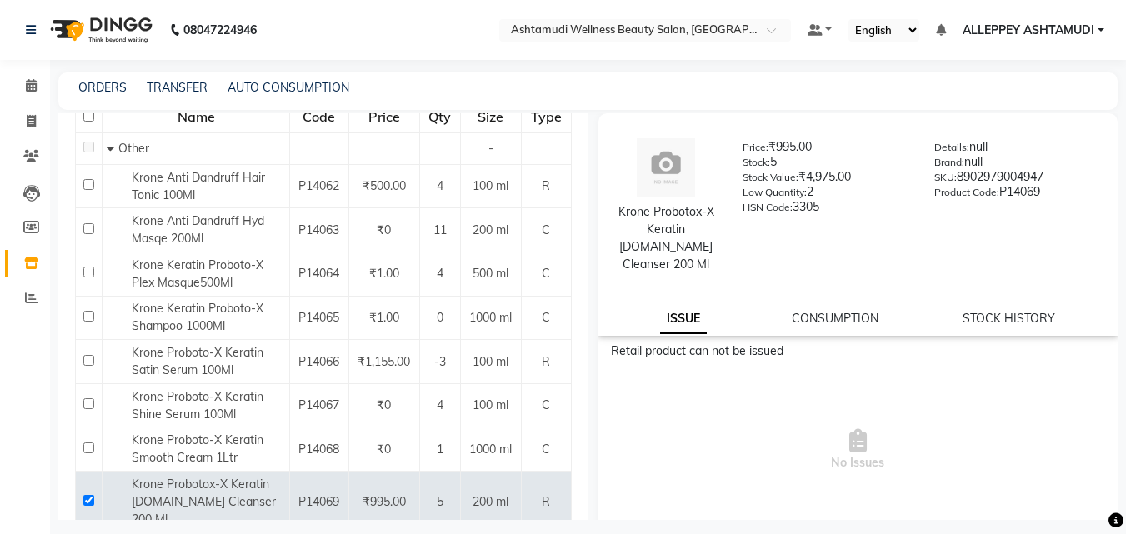
scroll to position [0, 0]
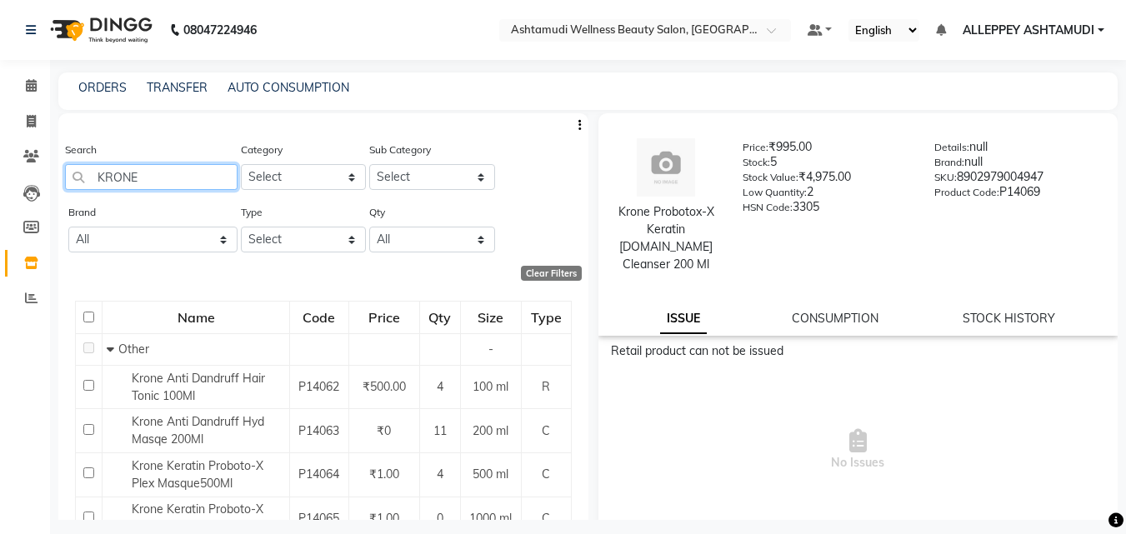
click at [90, 181] on input "KRONE" at bounding box center [151, 177] width 173 height 26
drag, startPoint x: 149, startPoint y: 168, endPoint x: 63, endPoint y: 168, distance: 85.8
click at [70, 171] on input "KRONE" at bounding box center [151, 177] width 173 height 26
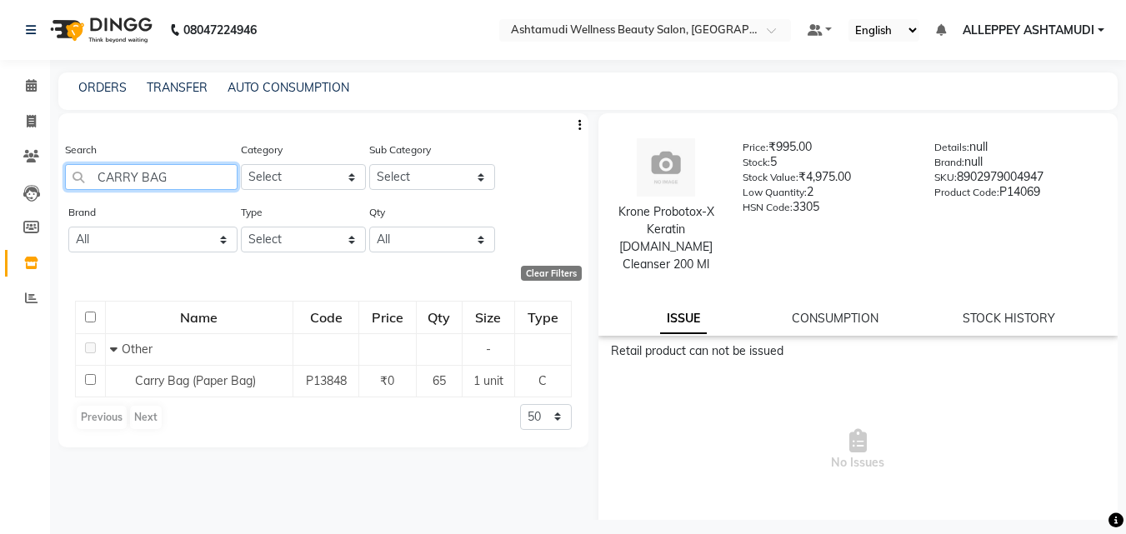
click at [199, 176] on input "CARRY BAG" at bounding box center [151, 177] width 173 height 26
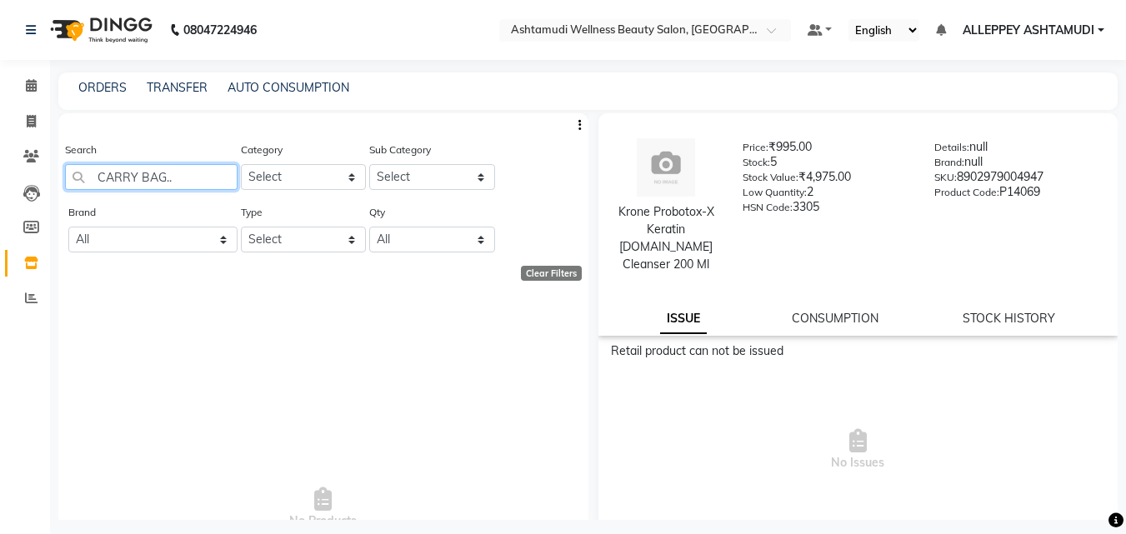
type input "CARRY BAG.."
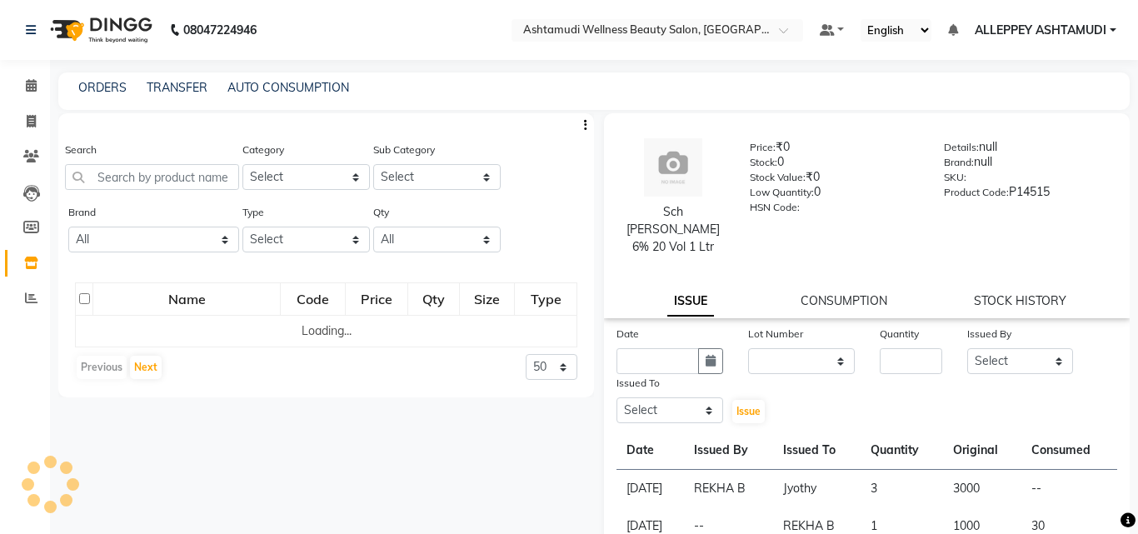
select select
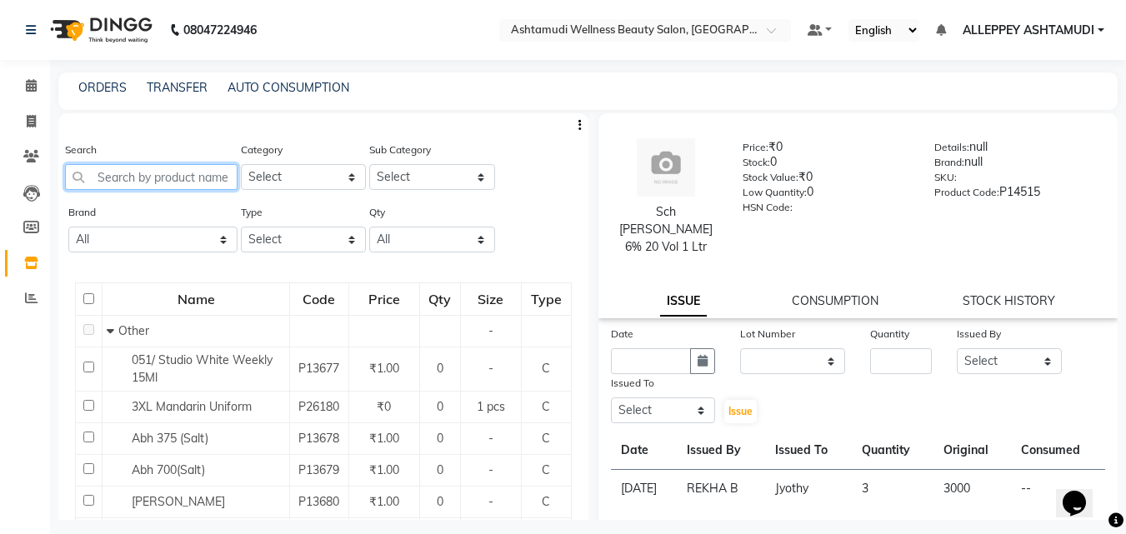
click at [138, 172] on input "text" at bounding box center [151, 177] width 173 height 26
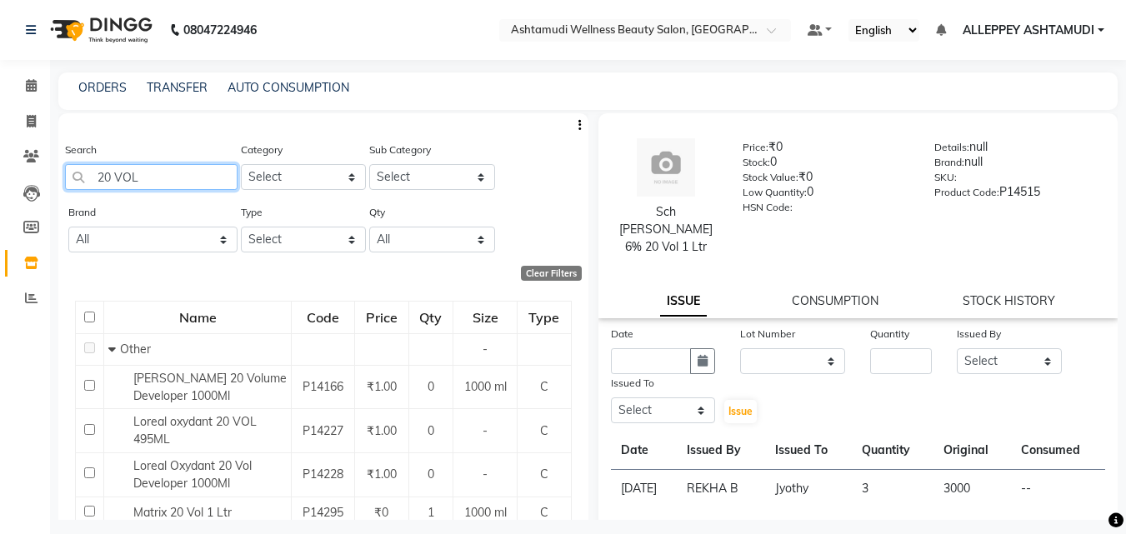
click at [187, 175] on input "20 VOL" at bounding box center [151, 177] width 173 height 26
type input "2"
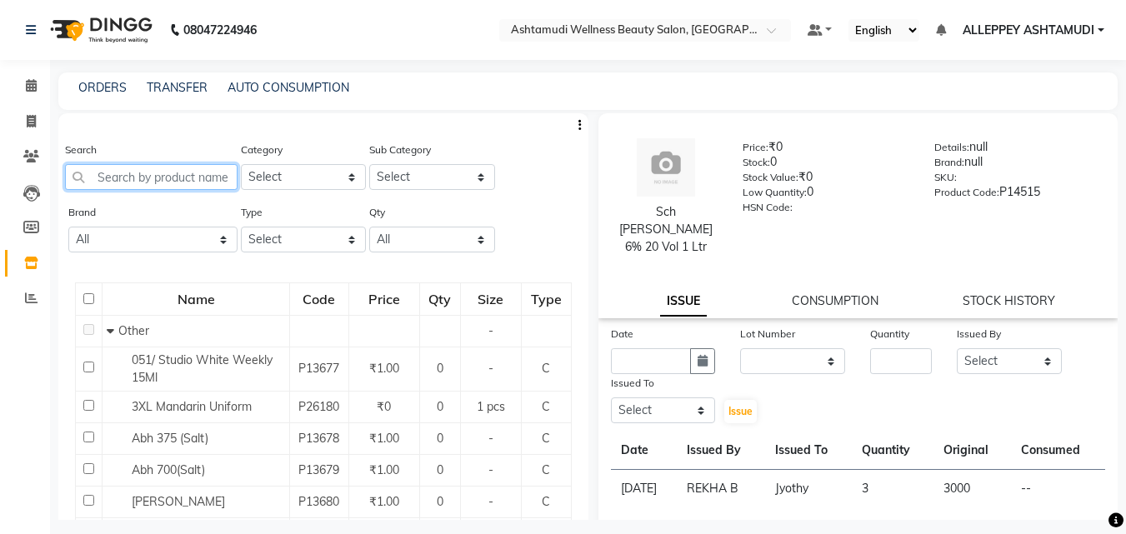
click at [117, 177] on input "text" at bounding box center [151, 177] width 173 height 26
click at [108, 88] on link "ORDERS" at bounding box center [102, 87] width 48 height 15
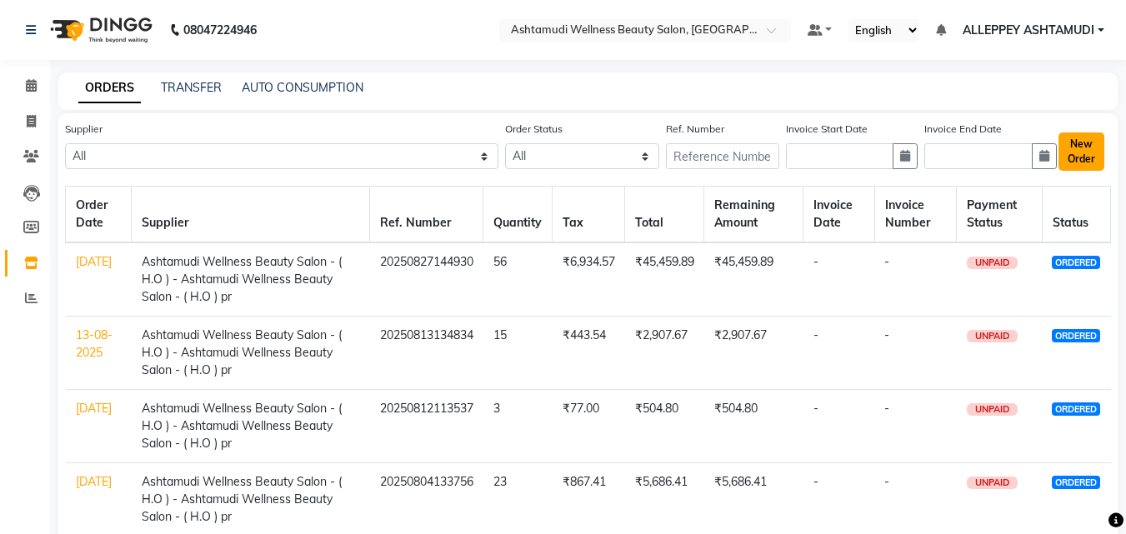
click at [1082, 149] on button "New Order" at bounding box center [1081, 152] width 46 height 38
select select "true"
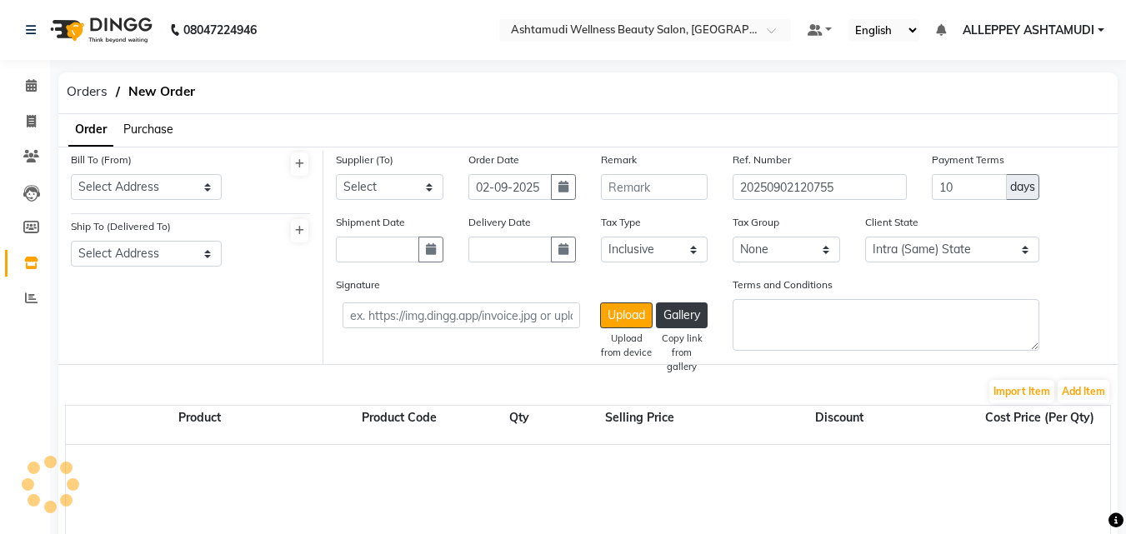
select select "1774"
click at [128, 188] on select "Select Address Ashtamudi Alappuzha" at bounding box center [146, 187] width 151 height 26
select select "1010"
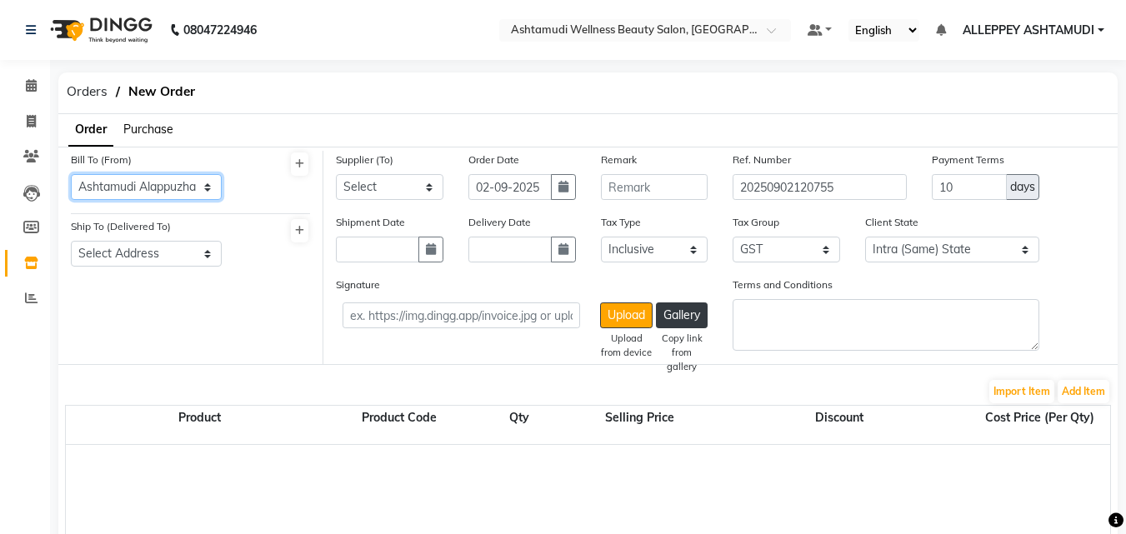
click at [71, 174] on select "Select Address Ashtamudi Alappuzha" at bounding box center [146, 187] width 151 height 26
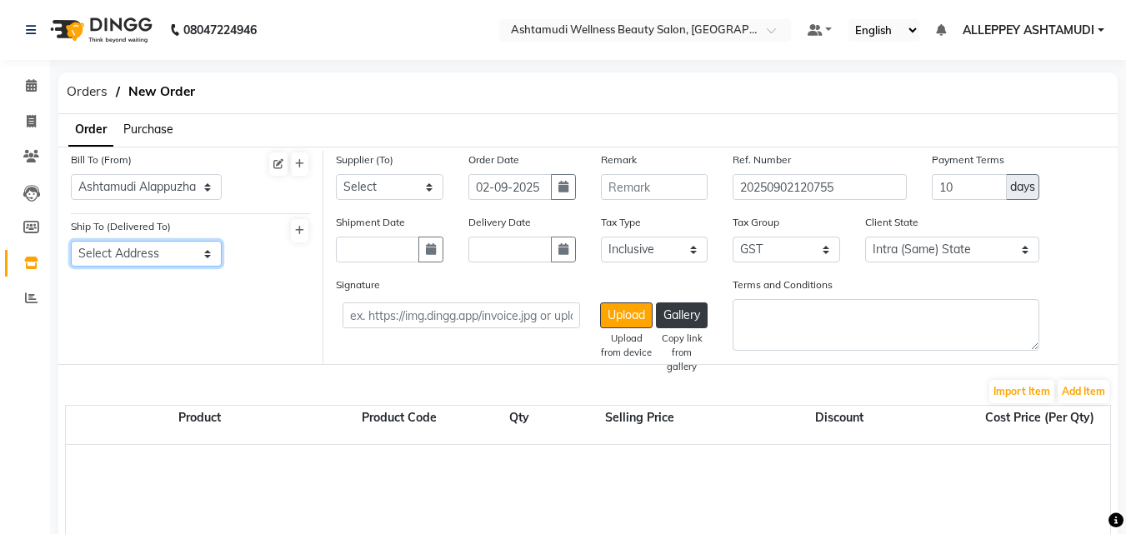
click at [111, 262] on select "Select Address Ashtamudi Alappuzha" at bounding box center [146, 254] width 151 height 26
select select "1011"
click at [71, 241] on select "Select Address Ashtamudi Alappuzha" at bounding box center [146, 254] width 151 height 26
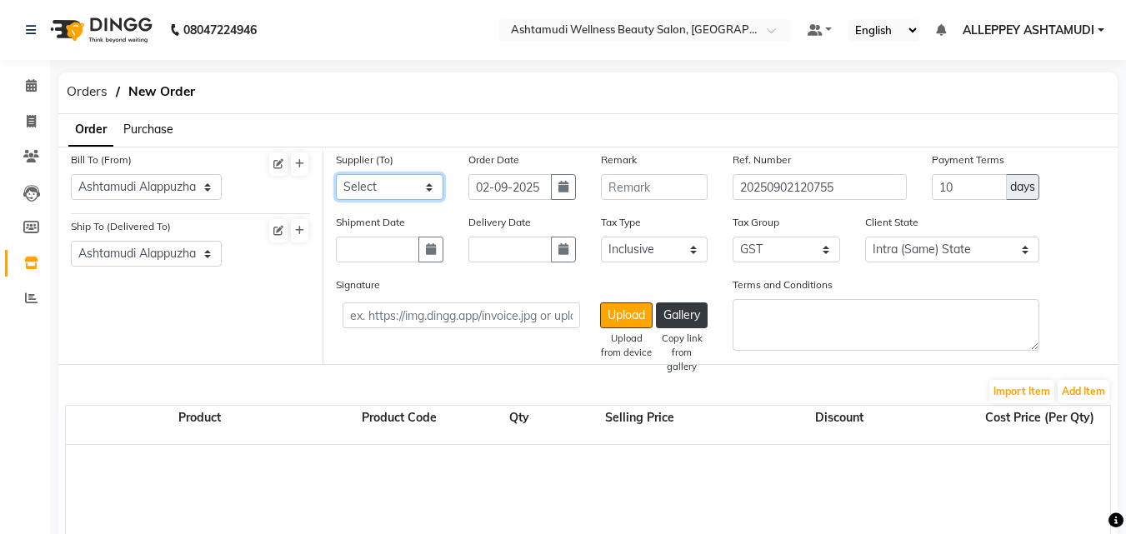
click at [378, 195] on select "Select Ashtamudi Wellness Beauty Salon - ( H.O ) - Ashtamudi Wellness Beauty Sa…" at bounding box center [390, 187] width 108 height 26
select select "2756"
click at [336, 174] on select "Select Ashtamudi Wellness Beauty Salon - ( H.O ) - Ashtamudi Wellness Beauty Sa…" at bounding box center [390, 187] width 108 height 26
click at [1081, 387] on button "Add Item" at bounding box center [1084, 391] width 52 height 23
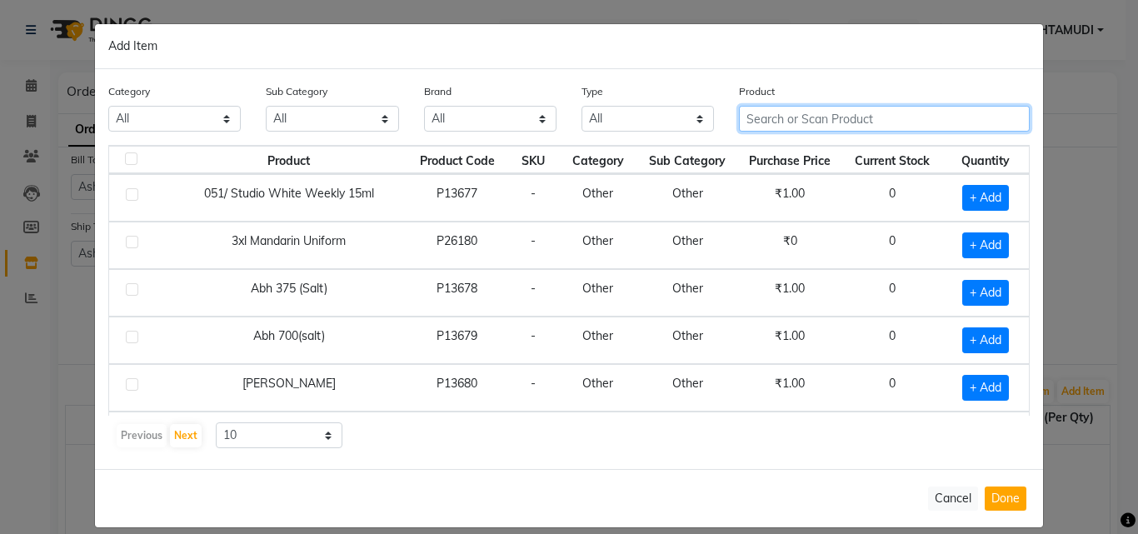
click at [778, 120] on input "text" at bounding box center [884, 119] width 291 height 26
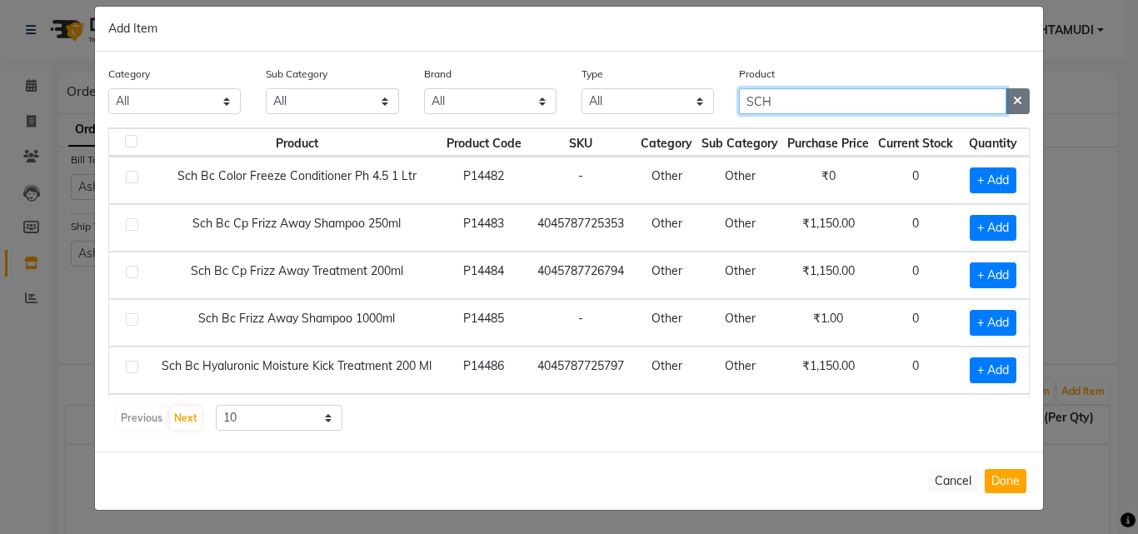
type input "SCH"
drag, startPoint x: 1014, startPoint y: 103, endPoint x: 831, endPoint y: 133, distance: 185.8
click at [1013, 103] on icon "button" at bounding box center [1017, 101] width 9 height 12
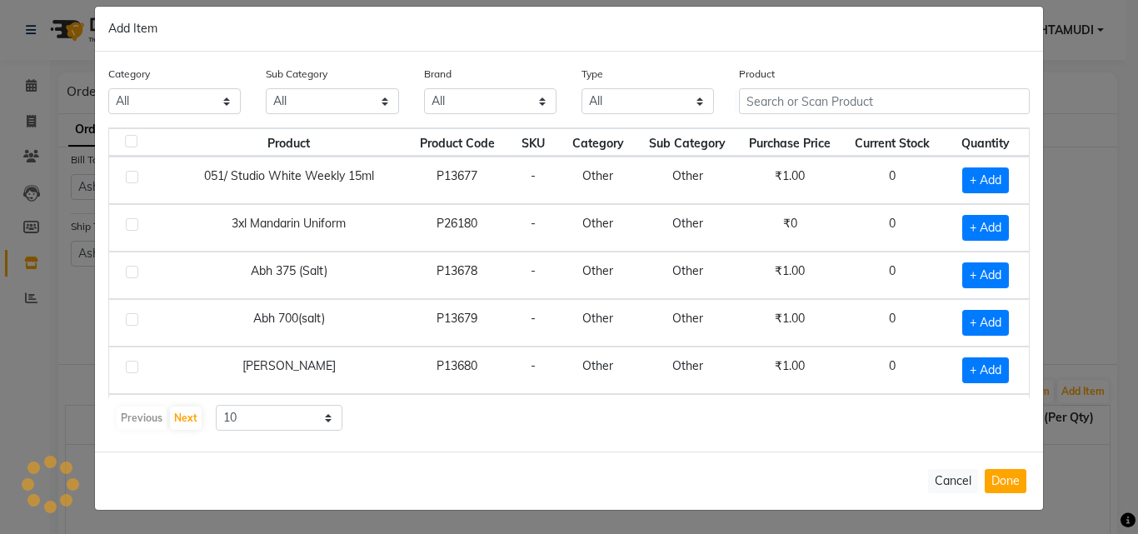
click at [772, 143] on span "Purchase Price" at bounding box center [790, 143] width 82 height 15
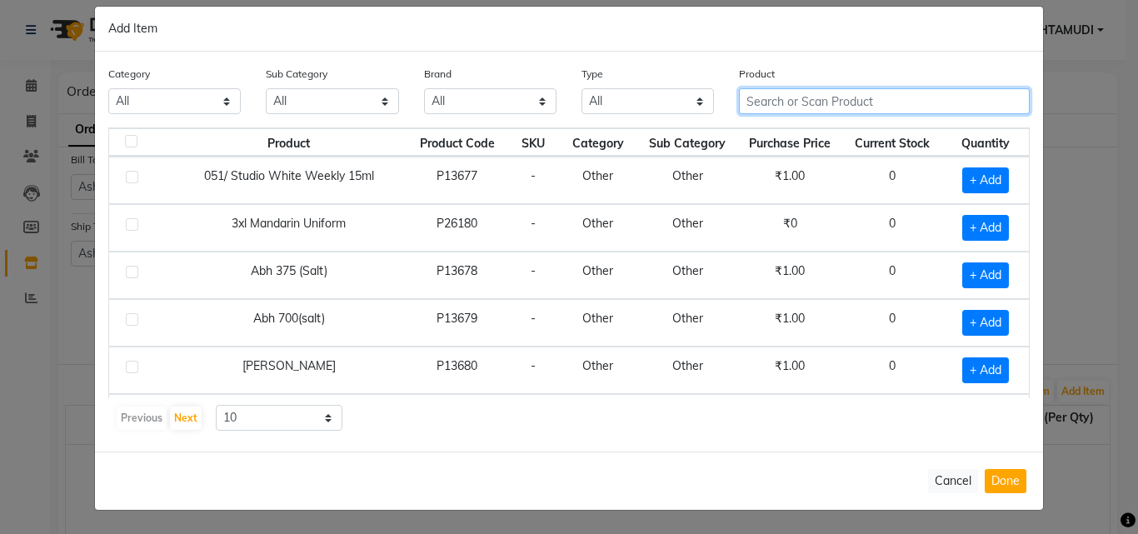
click at [773, 101] on input "text" at bounding box center [884, 101] width 291 height 26
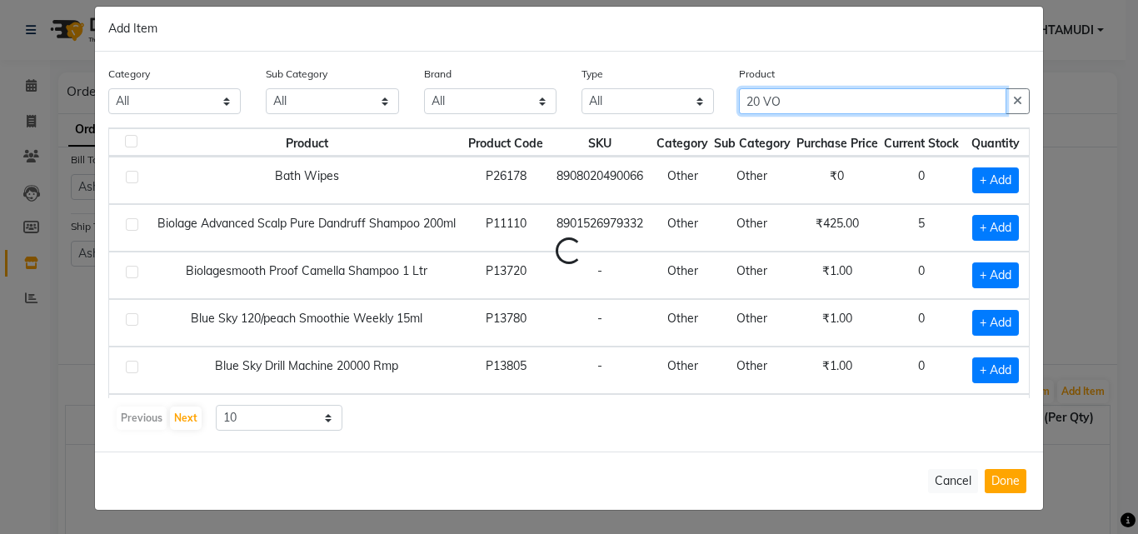
scroll to position [14, 0]
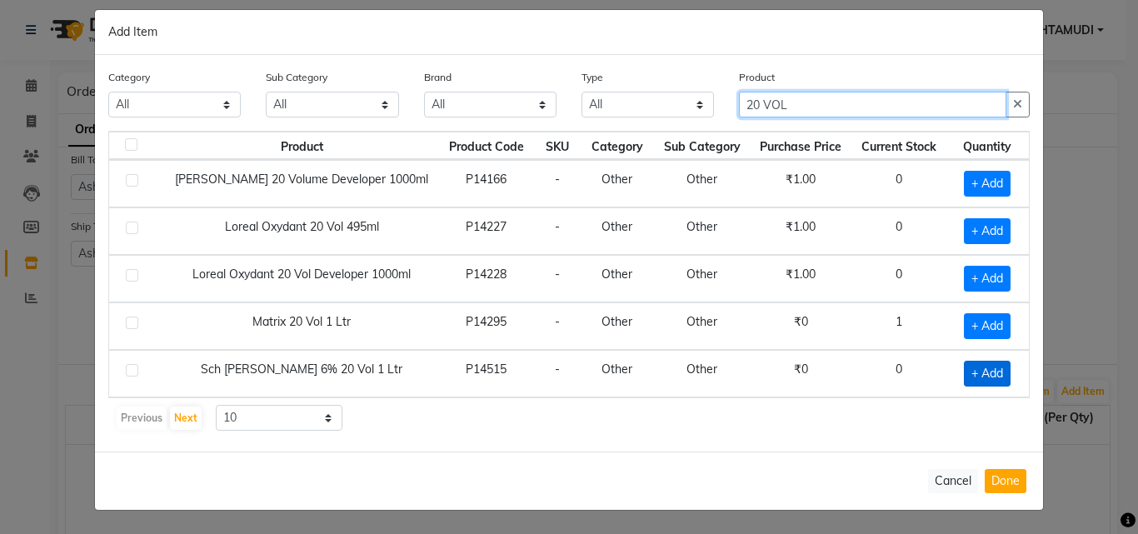
type input "20 VOL"
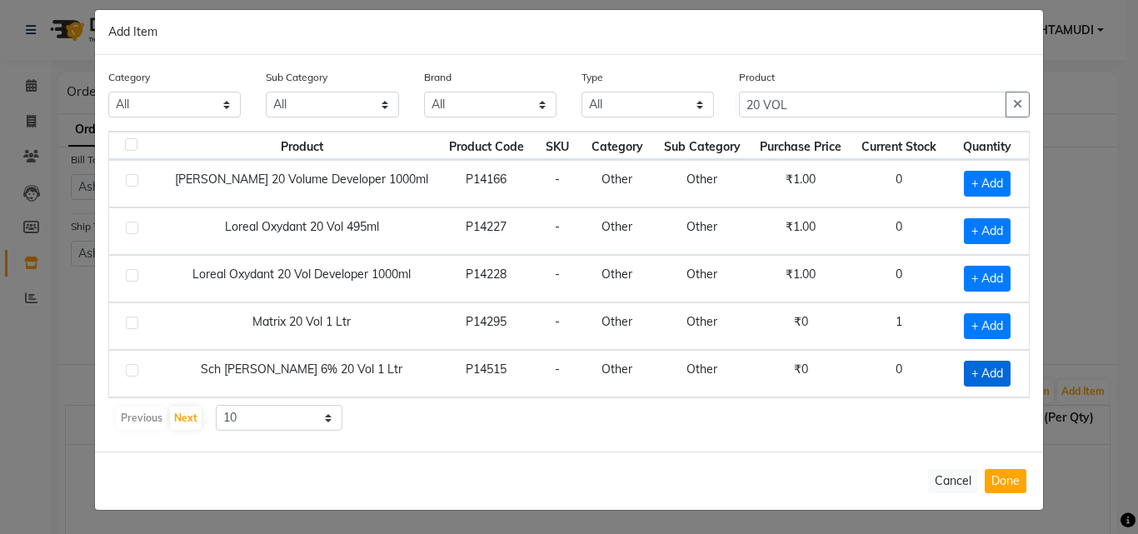
click at [975, 367] on span "+ Add" at bounding box center [987, 374] width 47 height 26
checkbox input "true"
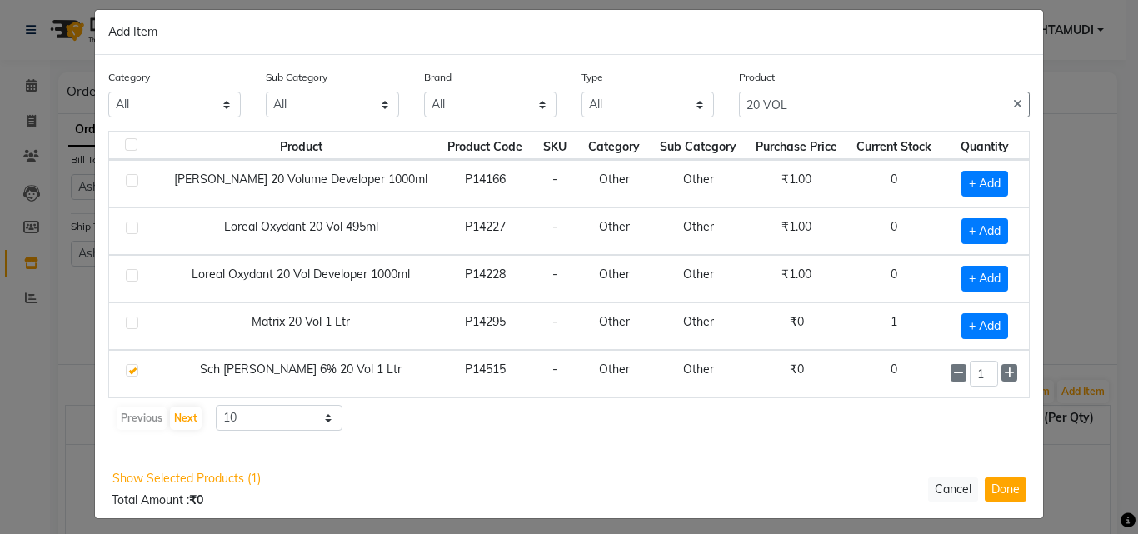
click at [975, 367] on input "1" at bounding box center [984, 374] width 28 height 26
click at [1004, 373] on icon at bounding box center [1009, 374] width 11 height 12
click at [1004, 374] on icon at bounding box center [1009, 374] width 11 height 12
type input "3"
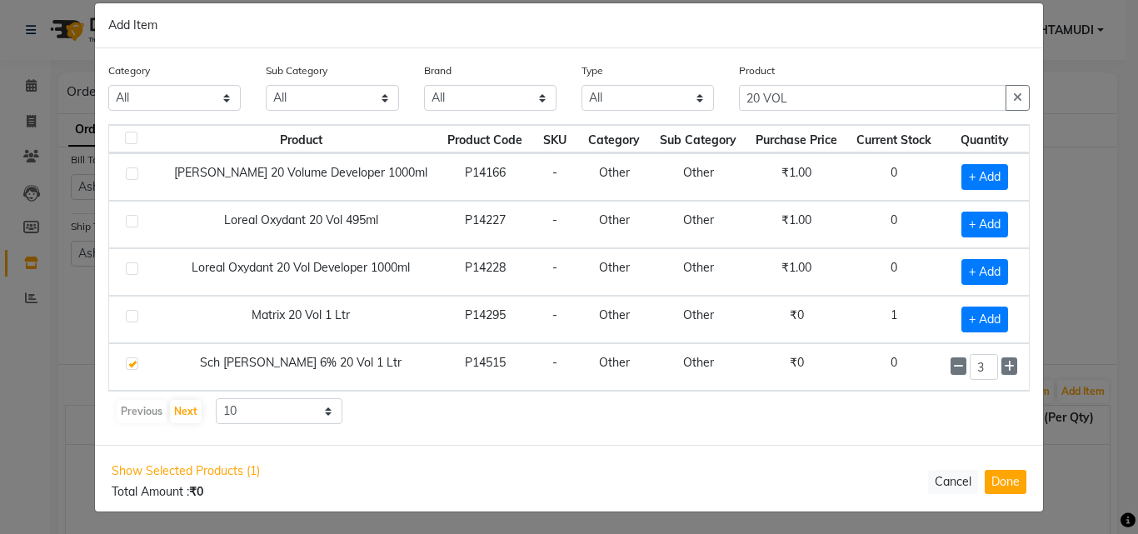
scroll to position [23, 0]
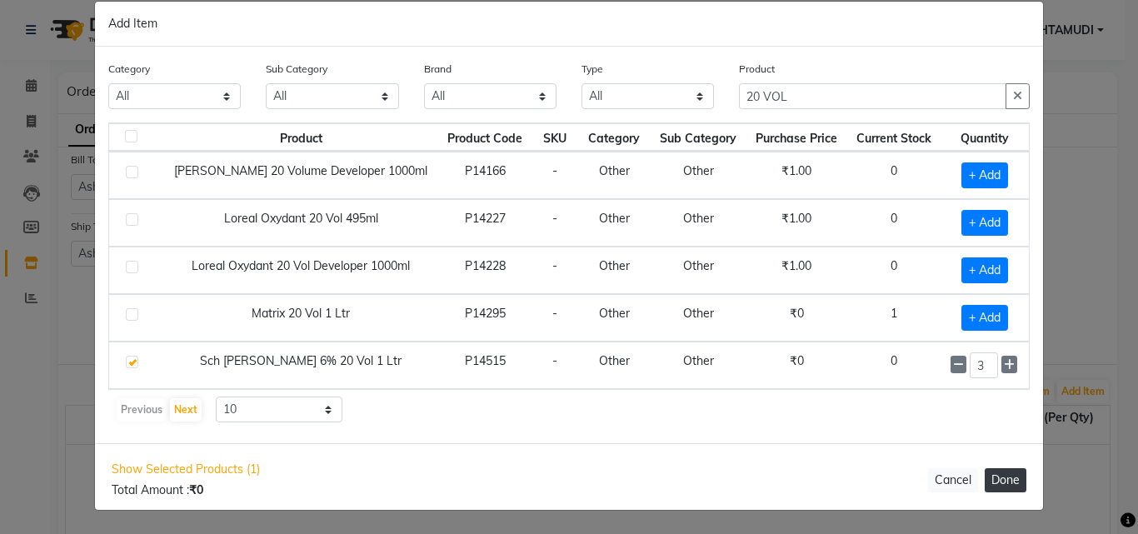
click at [1002, 473] on button "Done" at bounding box center [1006, 480] width 42 height 24
select select "1774"
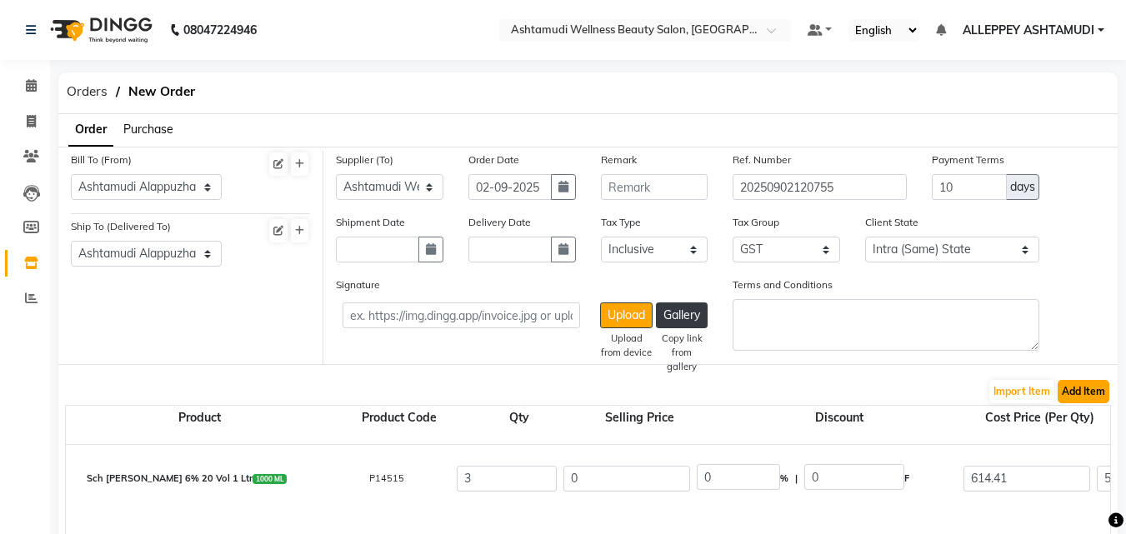
click at [1090, 396] on button "Add Item" at bounding box center [1084, 391] width 52 height 23
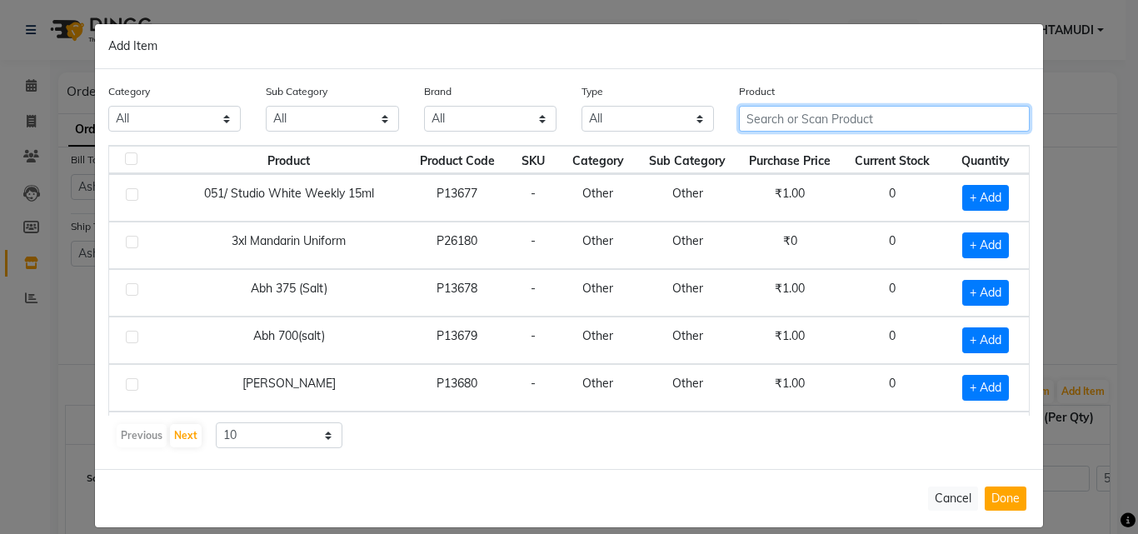
click at [782, 112] on input "text" at bounding box center [884, 119] width 291 height 26
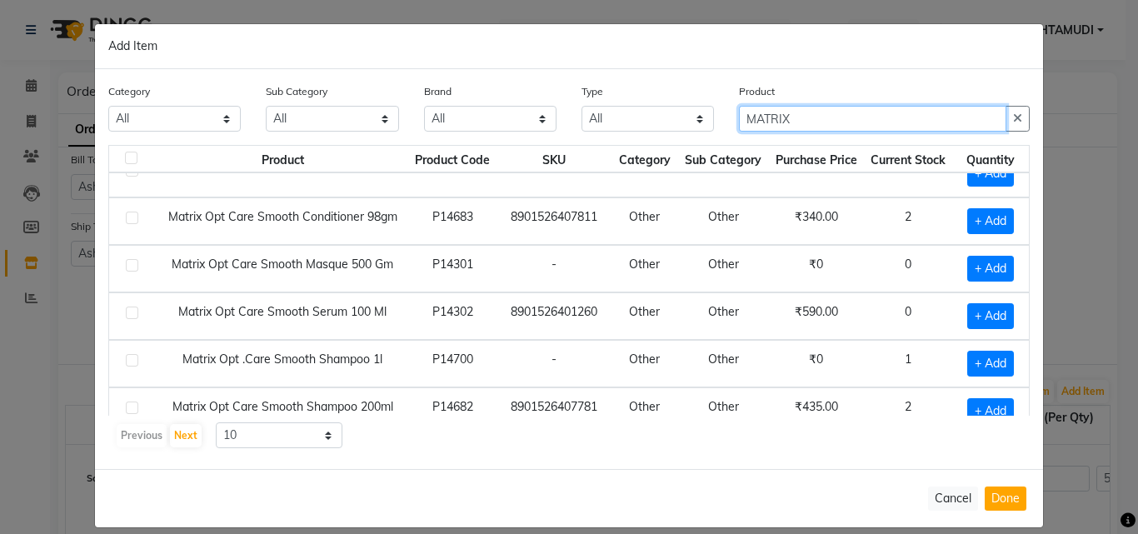
scroll to position [83, 0]
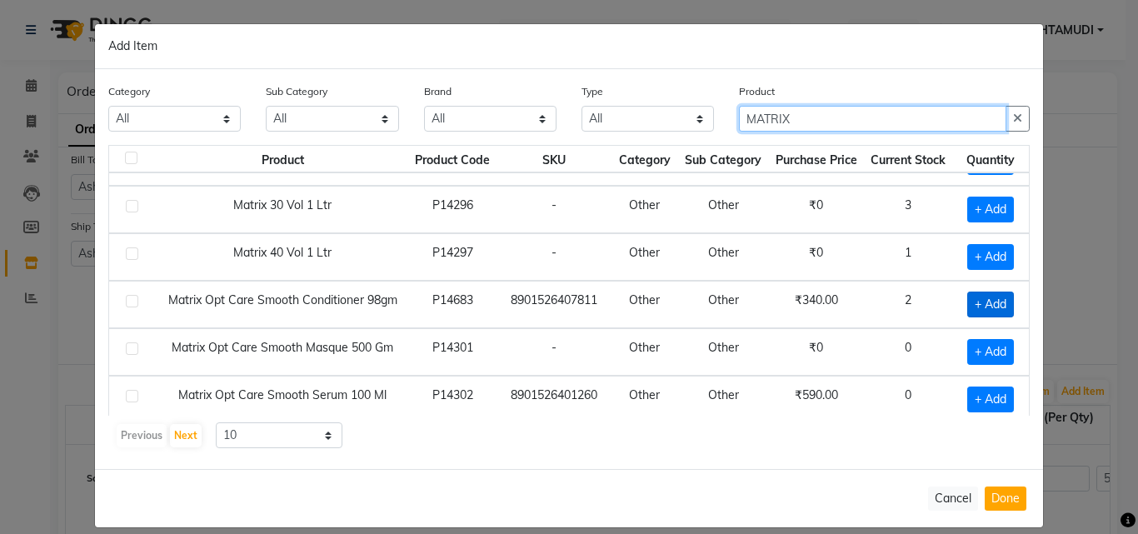
type input "MATRIX"
click at [975, 303] on span "+ Add" at bounding box center [991, 305] width 47 height 26
checkbox input "true"
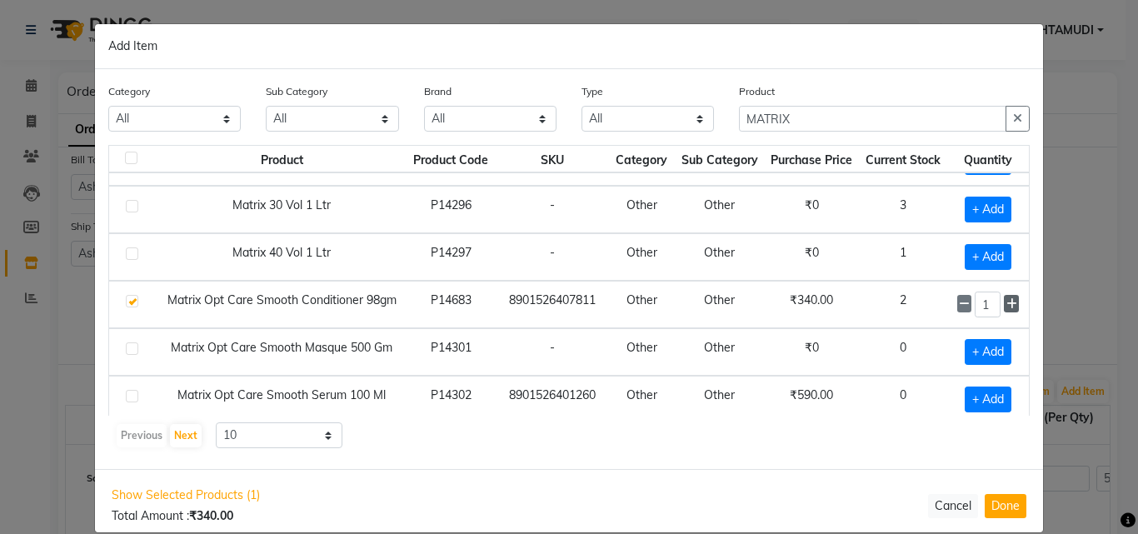
click at [1007, 308] on icon at bounding box center [1012, 304] width 11 height 12
click at [959, 306] on icon at bounding box center [964, 304] width 11 height 12
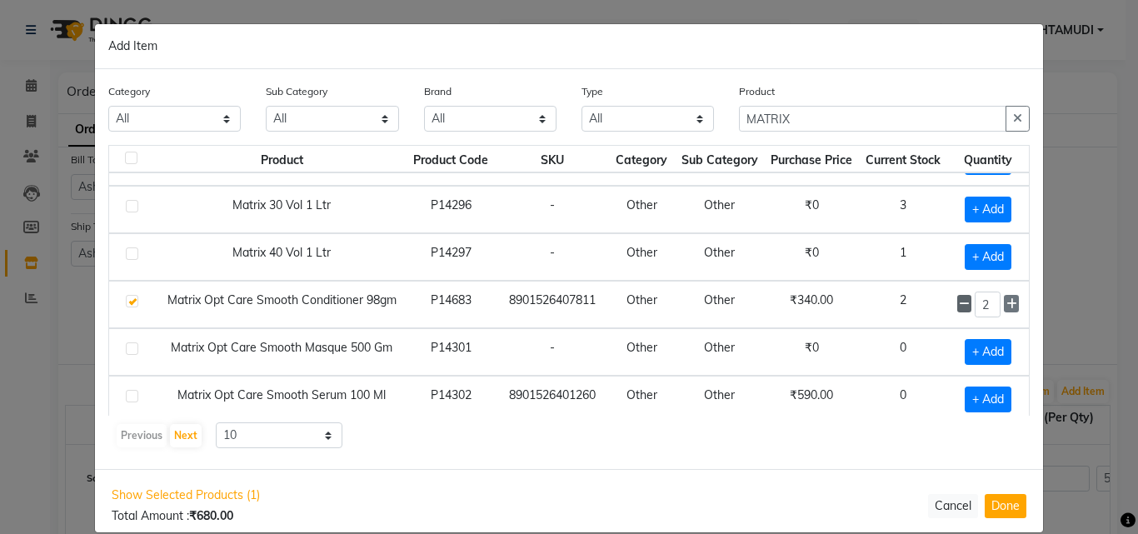
click at [959, 307] on icon at bounding box center [964, 304] width 11 height 12
type input "1"
click at [959, 308] on icon at bounding box center [964, 304] width 11 height 12
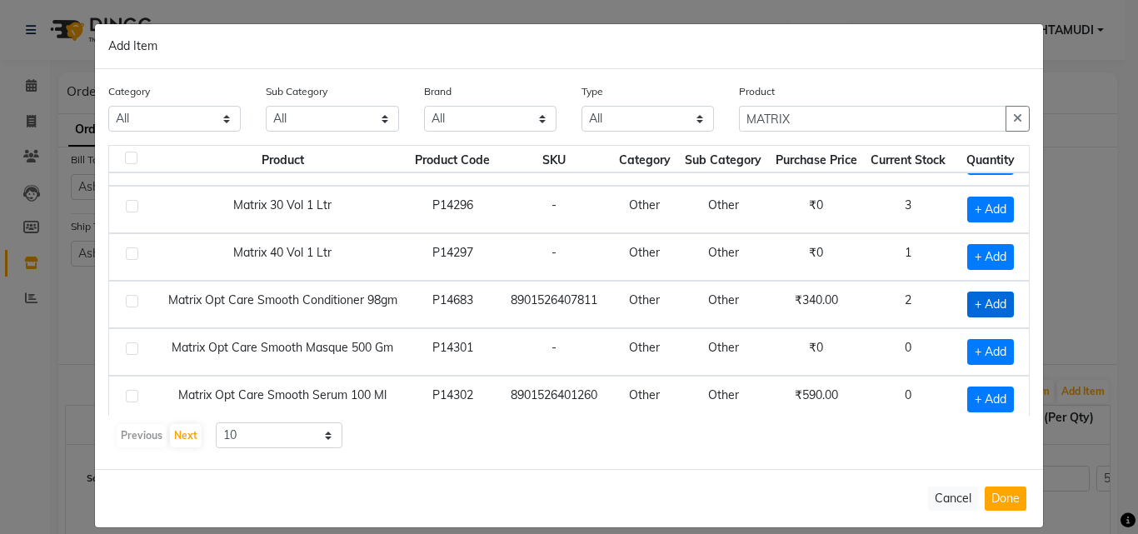
click at [984, 309] on span "+ Add" at bounding box center [991, 305] width 47 height 26
checkbox input "true"
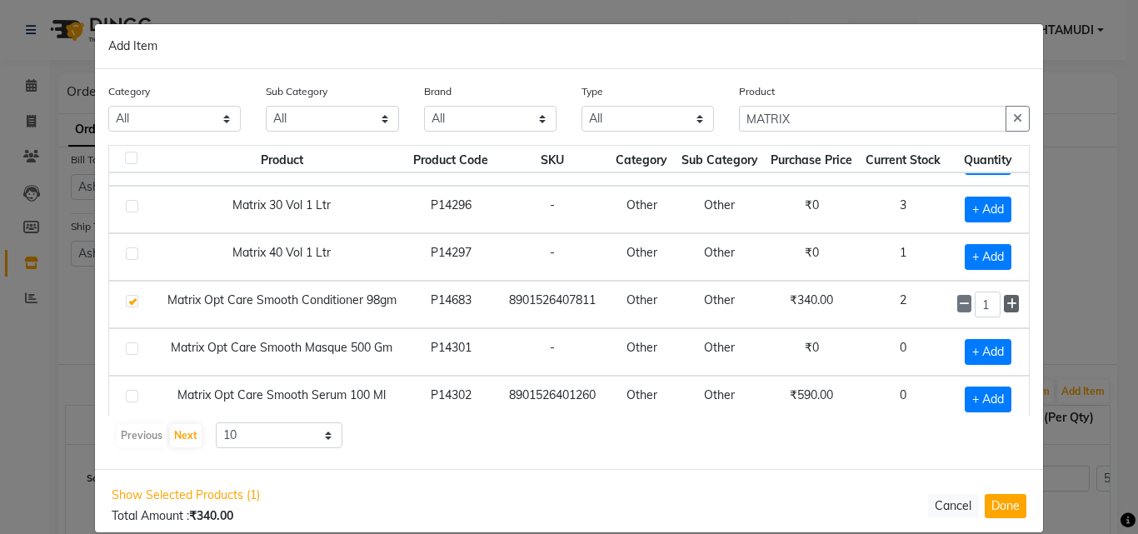
click at [1007, 308] on icon at bounding box center [1012, 304] width 11 height 12
type input "5"
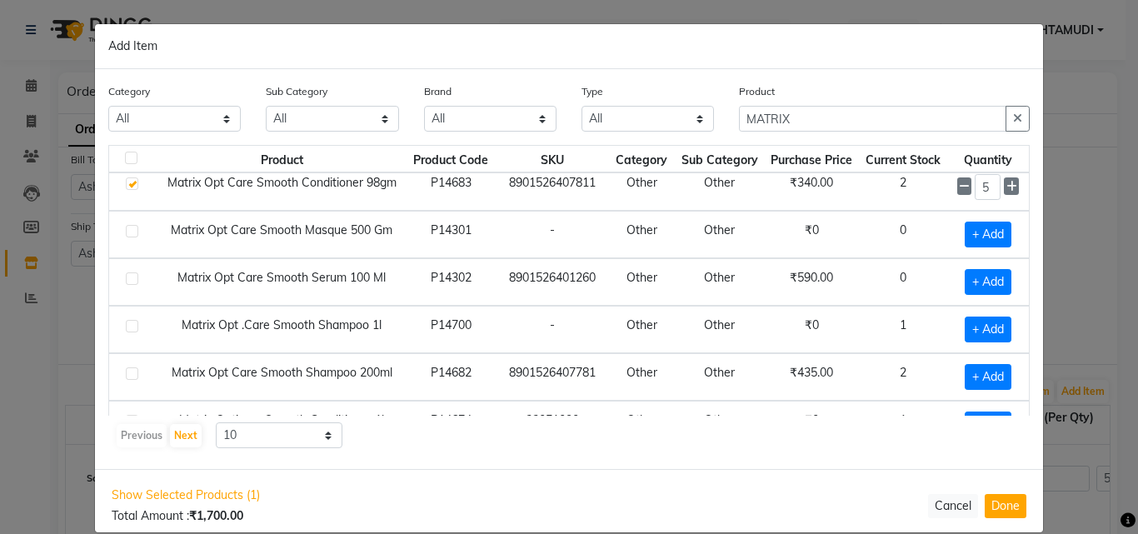
scroll to position [234, 0]
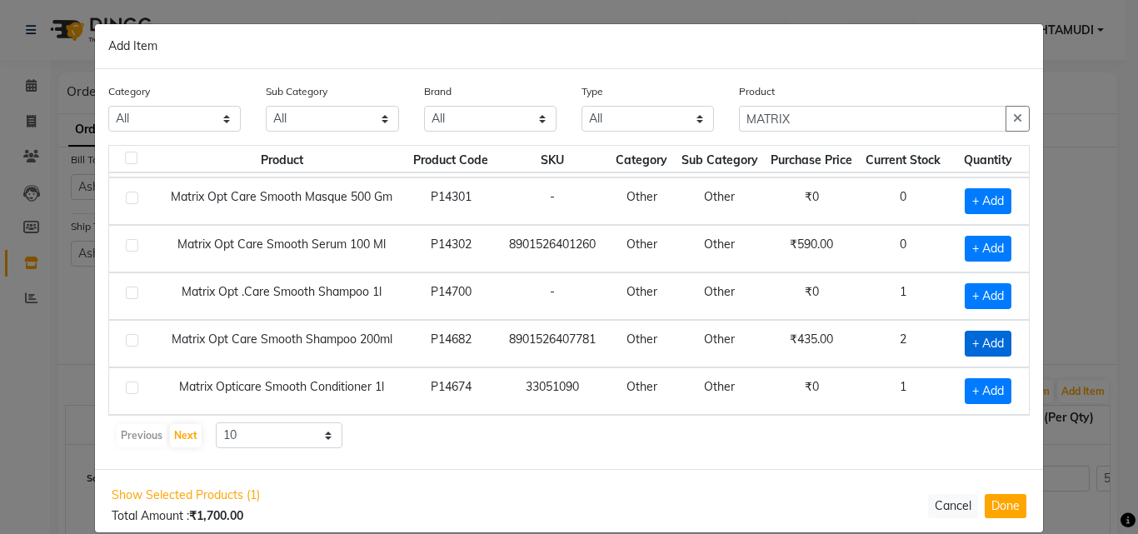
click at [981, 342] on span "+ Add" at bounding box center [988, 344] width 47 height 26
checkbox input "true"
click at [1007, 343] on icon at bounding box center [1012, 344] width 11 height 12
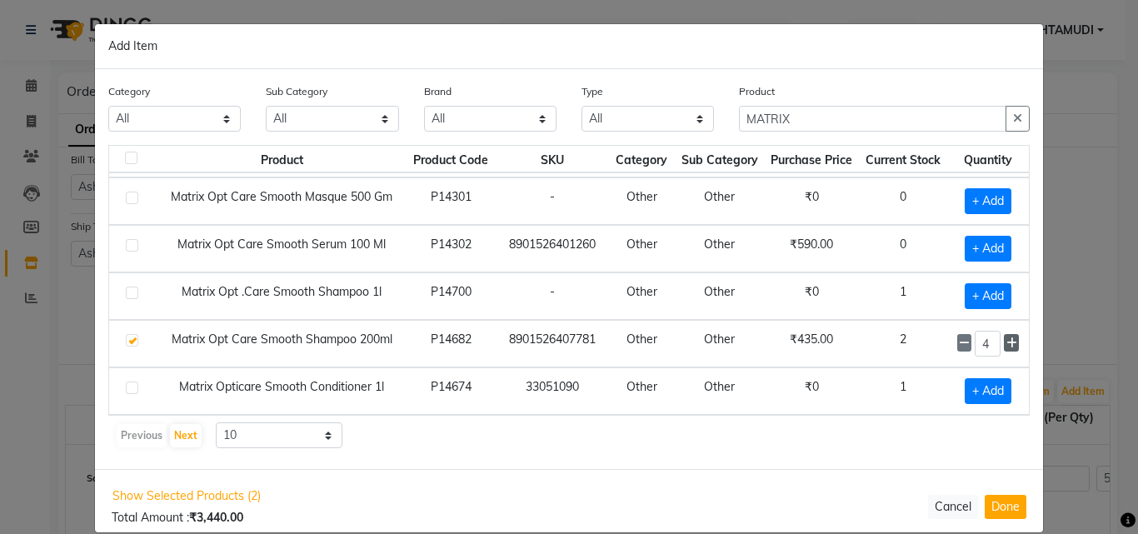
click at [1007, 343] on icon at bounding box center [1012, 344] width 11 height 12
type input "5"
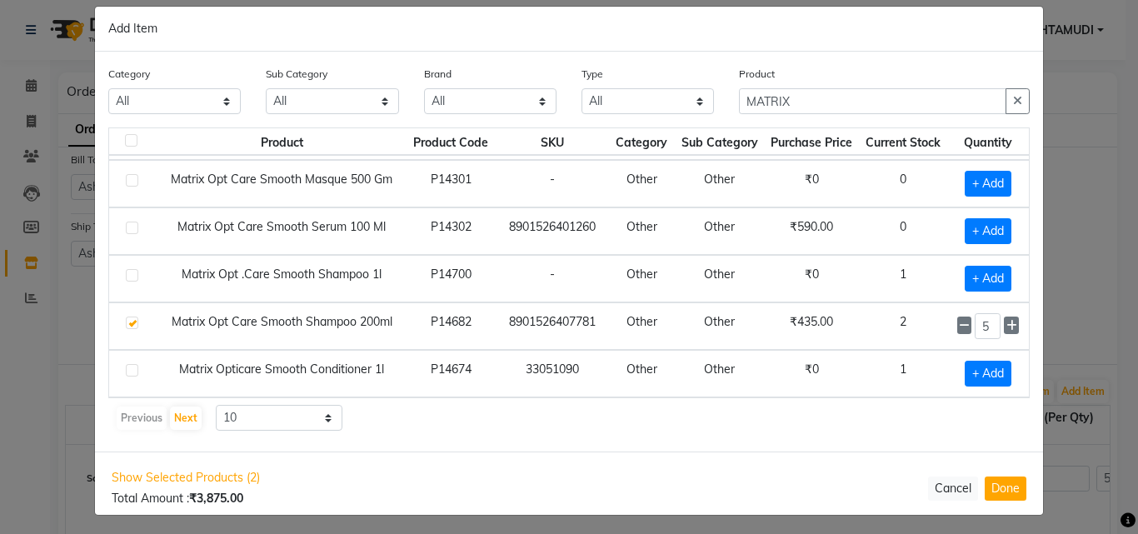
scroll to position [23, 0]
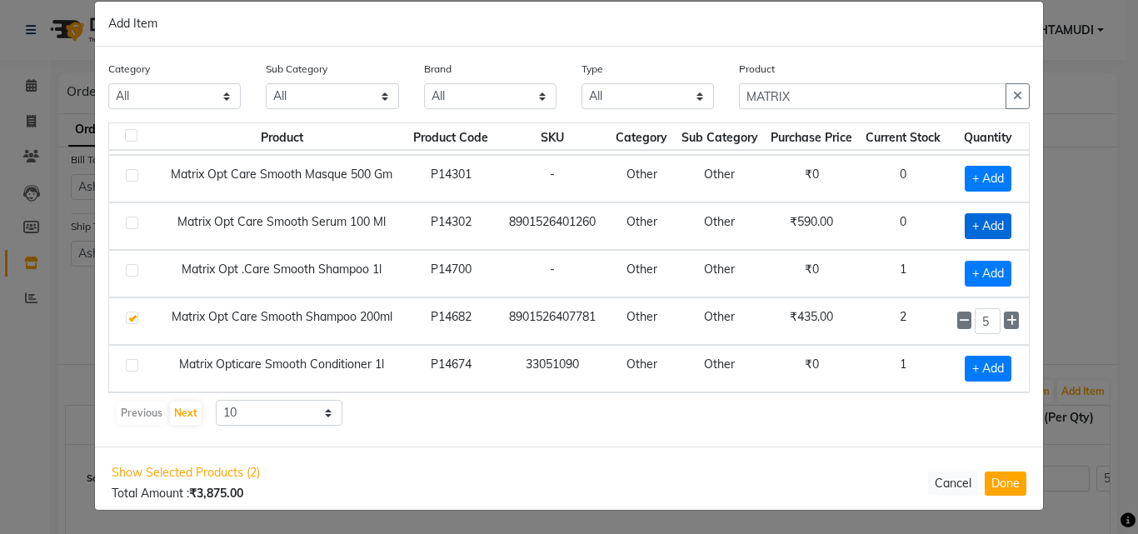
click at [966, 225] on span "+ Add" at bounding box center [988, 226] width 47 height 26
checkbox input "true"
click at [1007, 231] on icon at bounding box center [1012, 226] width 11 height 12
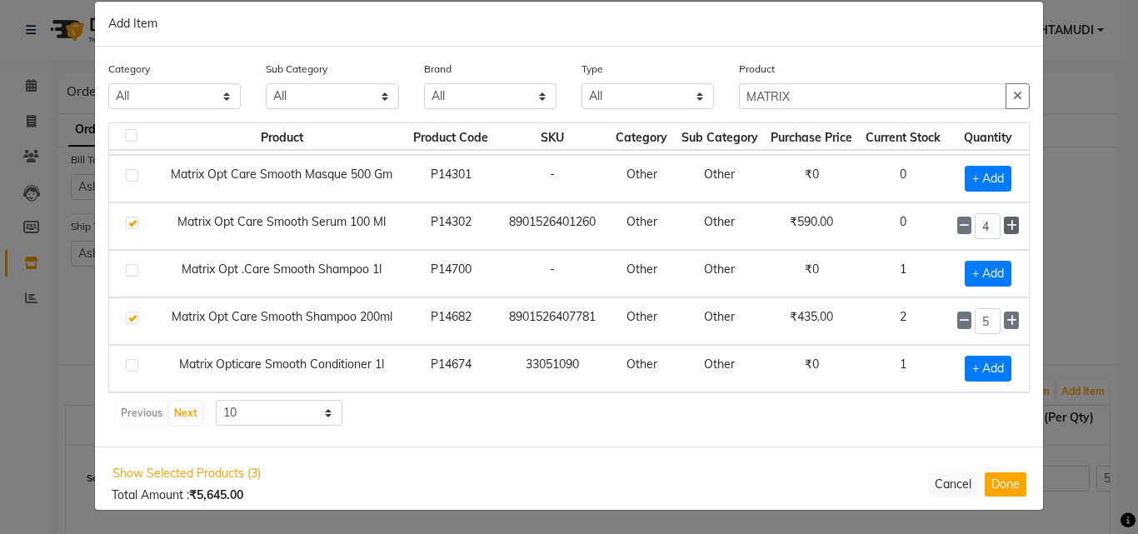
click at [1007, 231] on icon at bounding box center [1012, 226] width 11 height 12
type input "7"
click at [1009, 481] on button "Done" at bounding box center [1006, 484] width 42 height 24
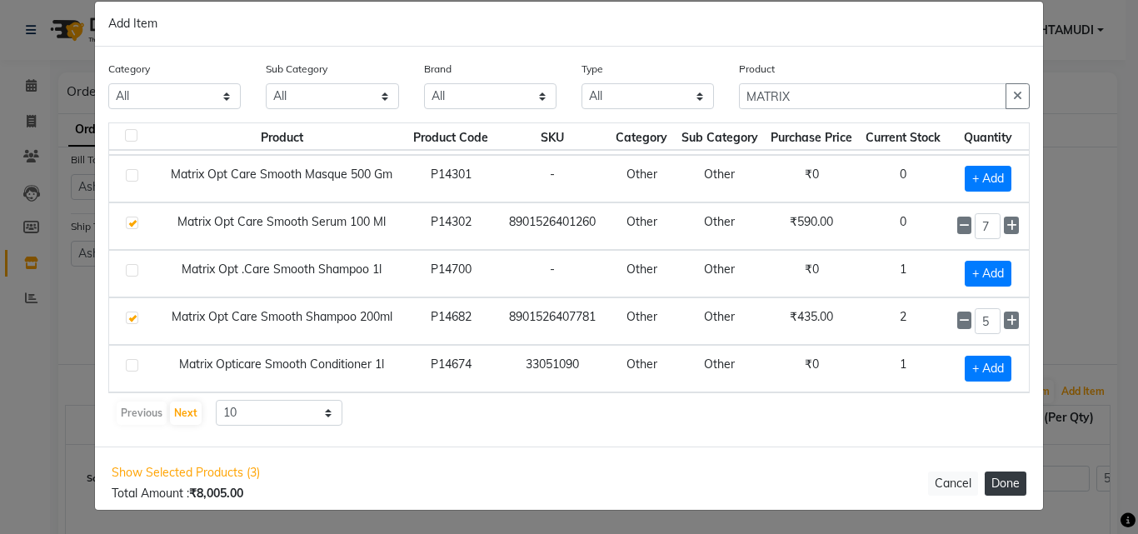
select select "1774"
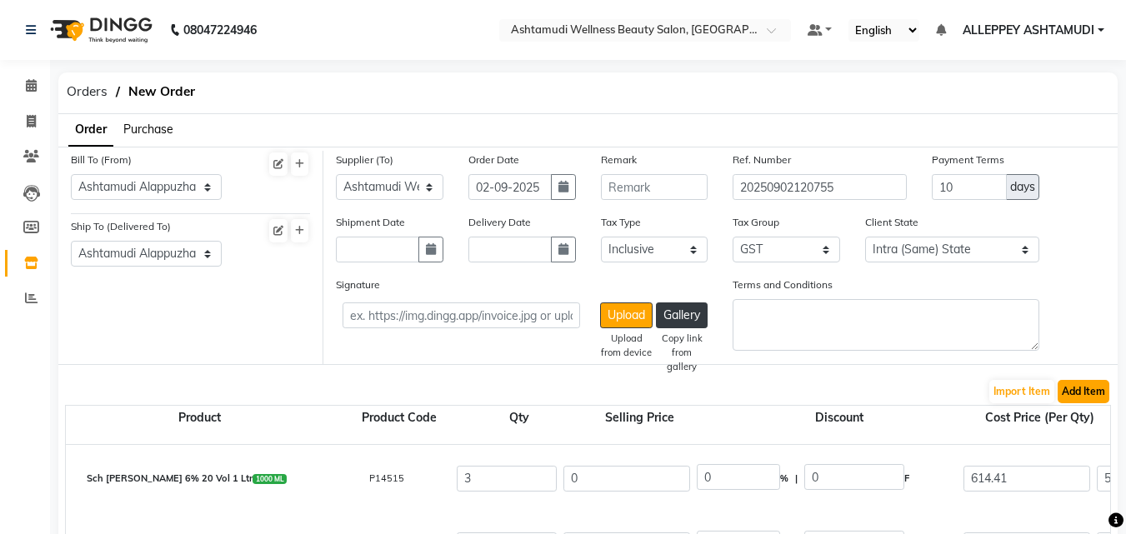
click at [1065, 398] on button "Add Item" at bounding box center [1084, 391] width 52 height 23
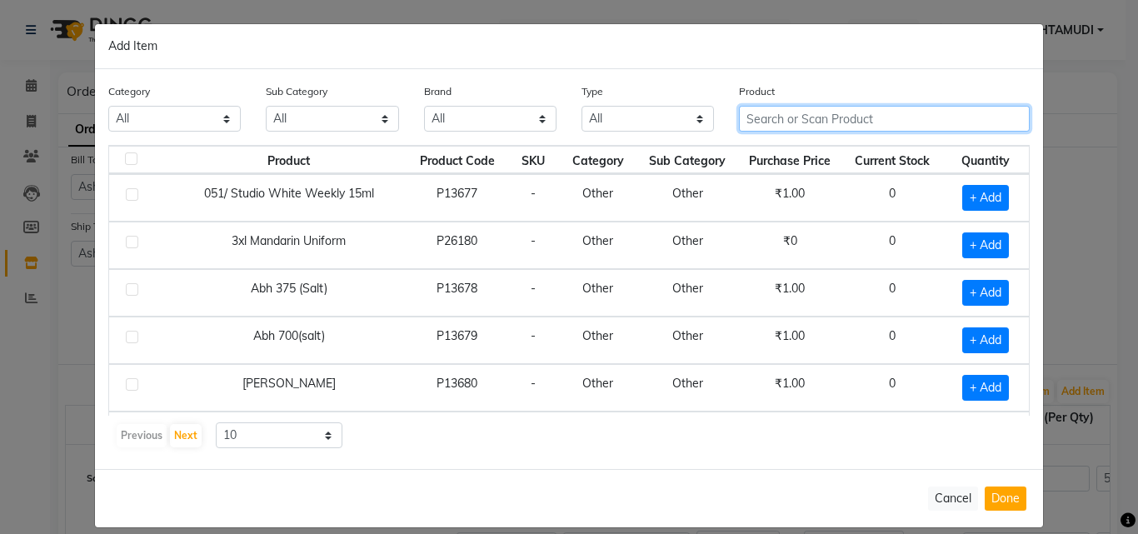
click at [747, 113] on input "text" at bounding box center [884, 119] width 291 height 26
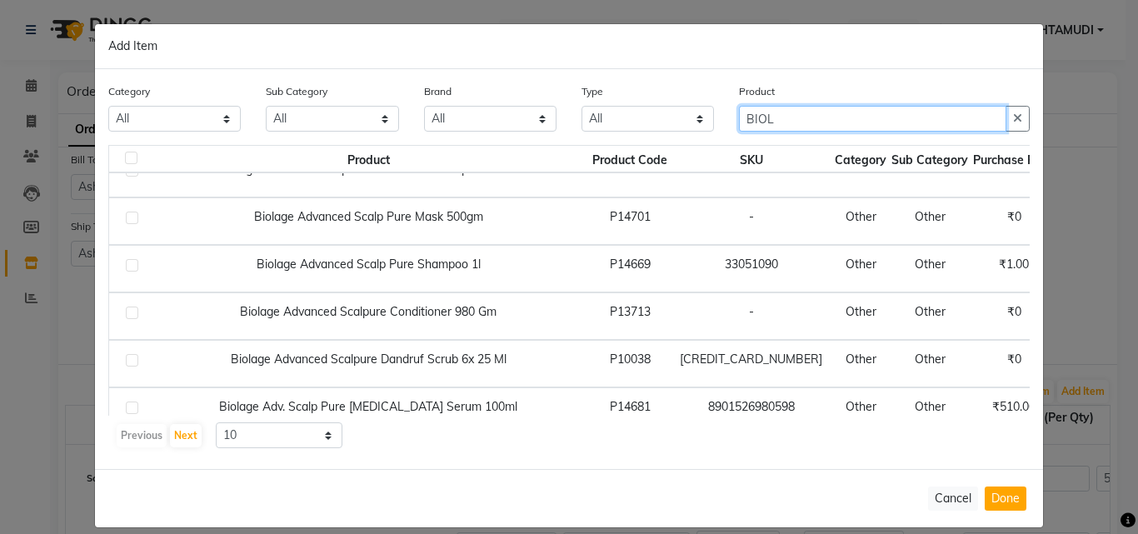
scroll to position [247, 0]
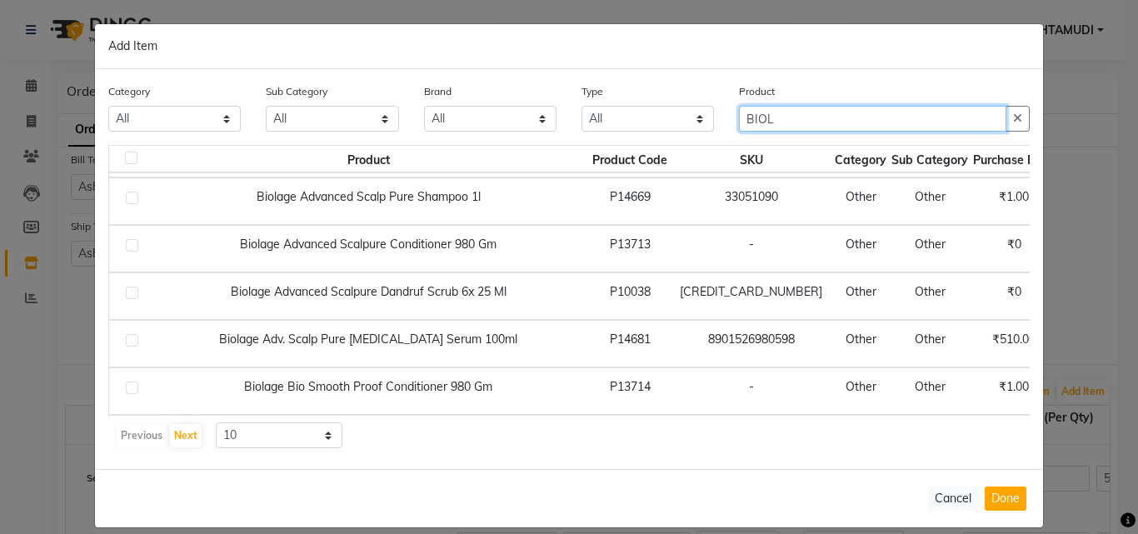
type input "BIOL"
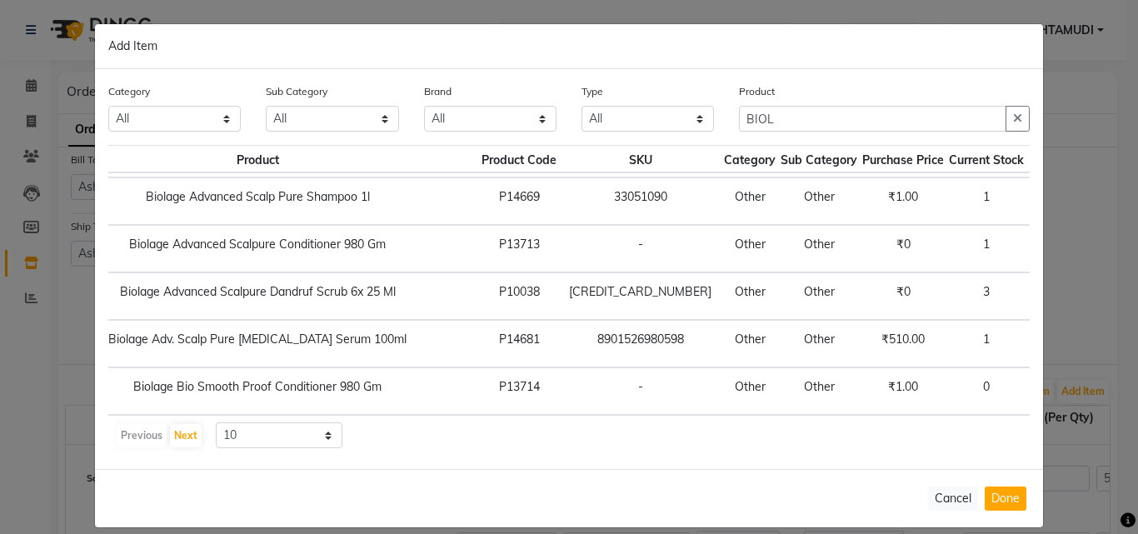
scroll to position [247, 140]
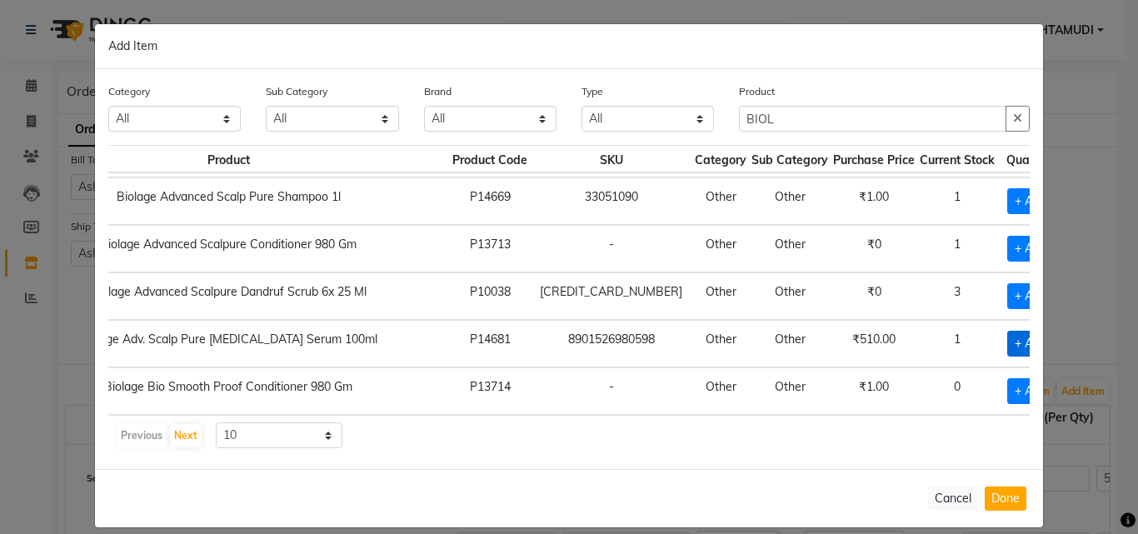
click at [1008, 336] on span "+ Add" at bounding box center [1031, 344] width 47 height 26
checkbox input "true"
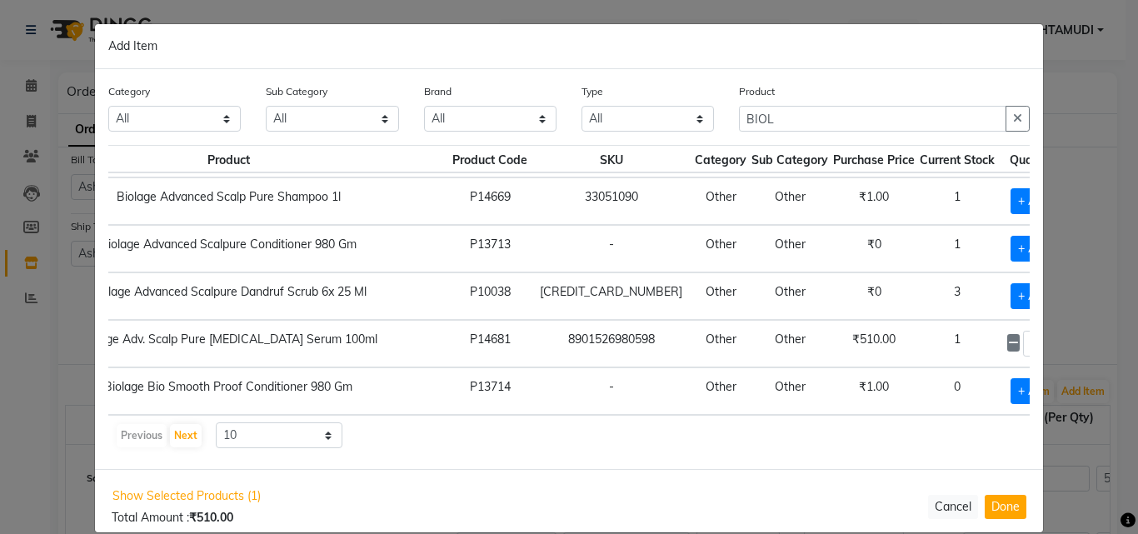
click at [1049, 338] on icon at bounding box center [1054, 344] width 11 height 12
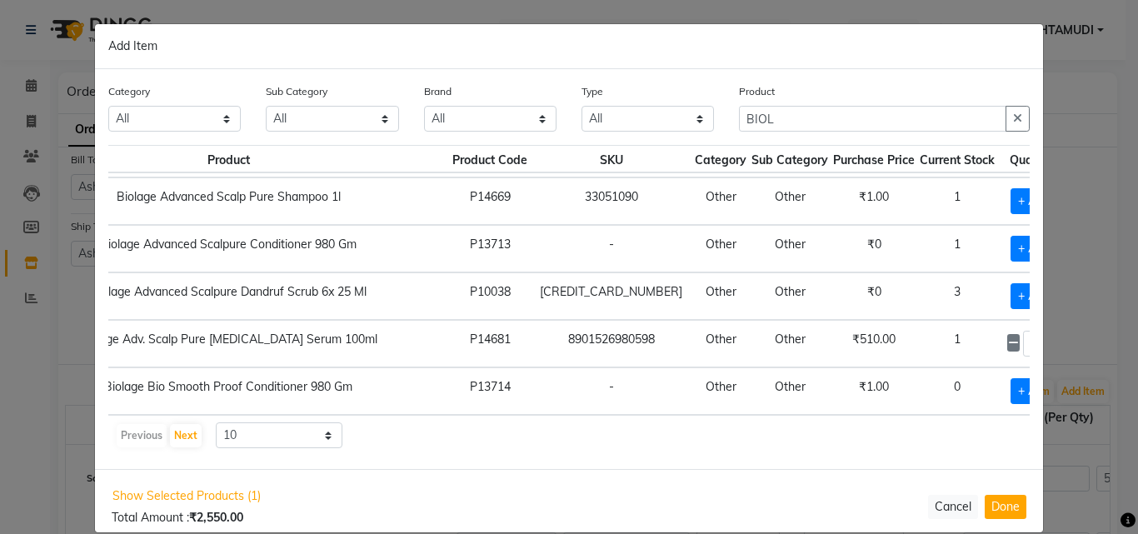
type input "6"
click at [993, 504] on button "Done" at bounding box center [1006, 506] width 42 height 24
select select "1774"
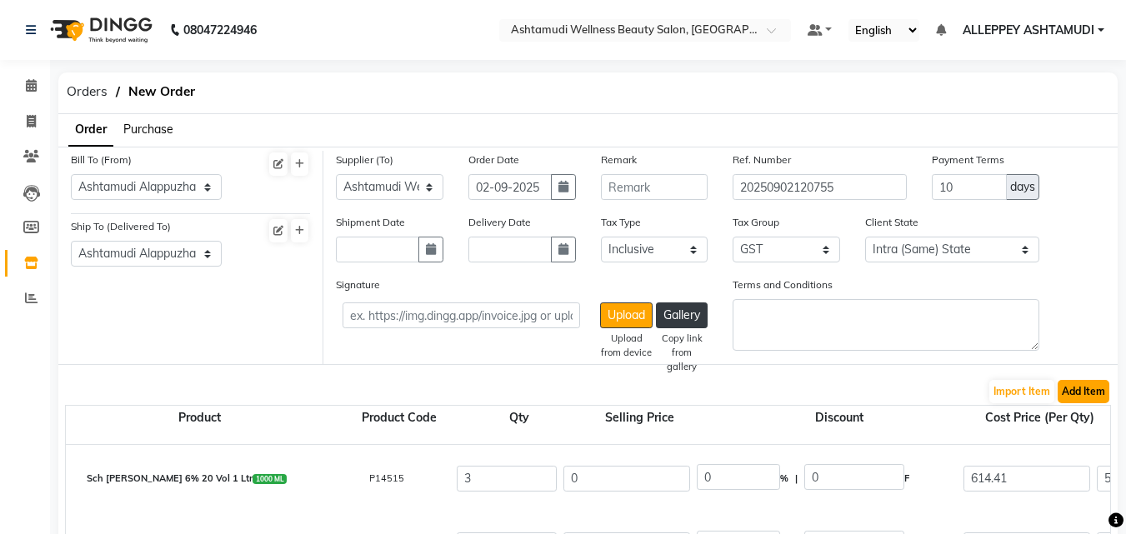
click at [1093, 396] on button "Add Item" at bounding box center [1084, 391] width 52 height 23
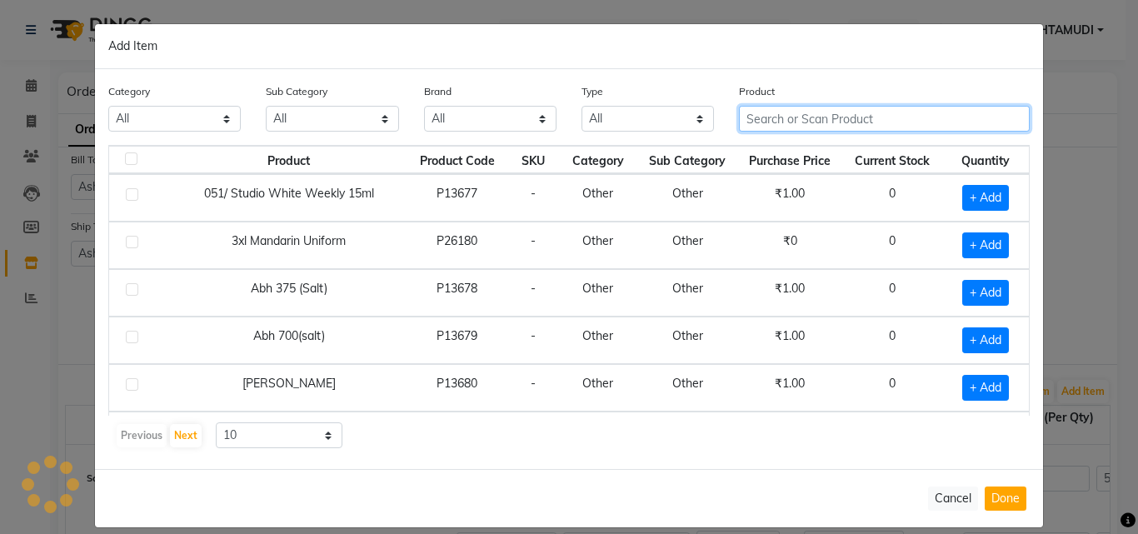
click at [776, 121] on input "text" at bounding box center [884, 119] width 291 height 26
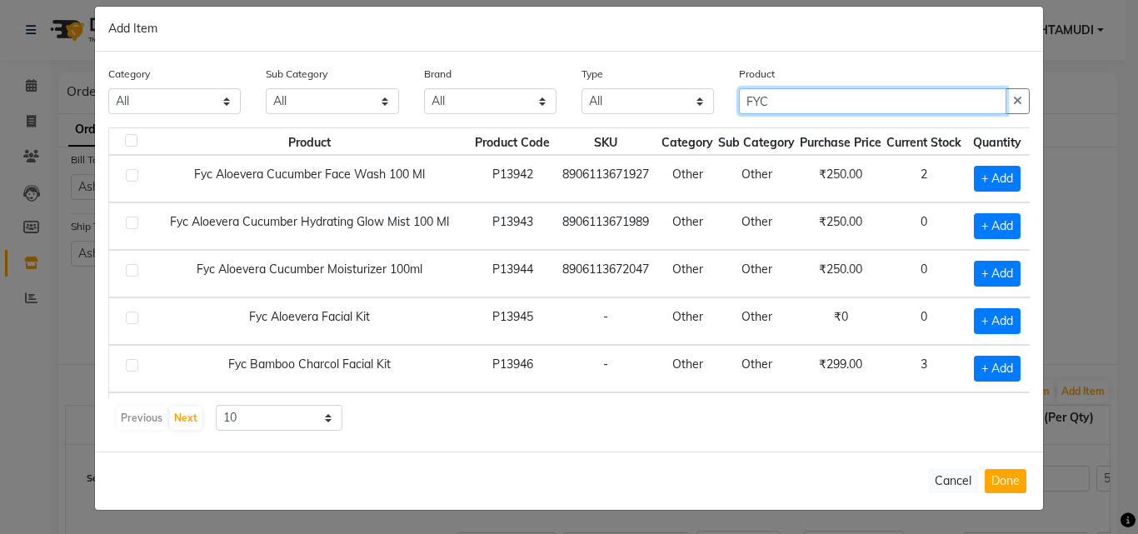
scroll to position [0, 0]
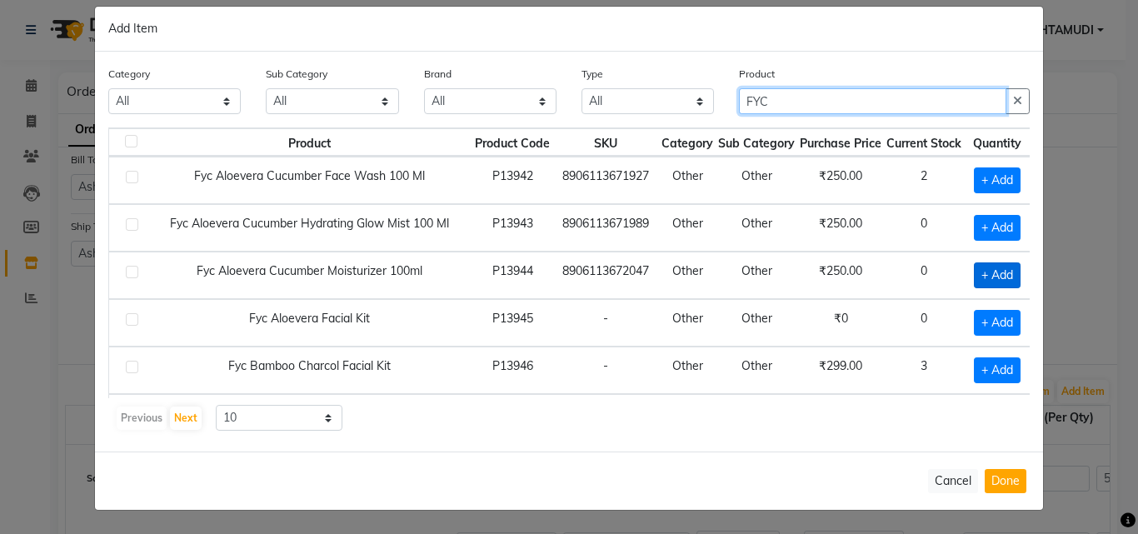
type input "FYC"
click at [995, 274] on span "+ Add" at bounding box center [997, 276] width 47 height 26
checkbox input "true"
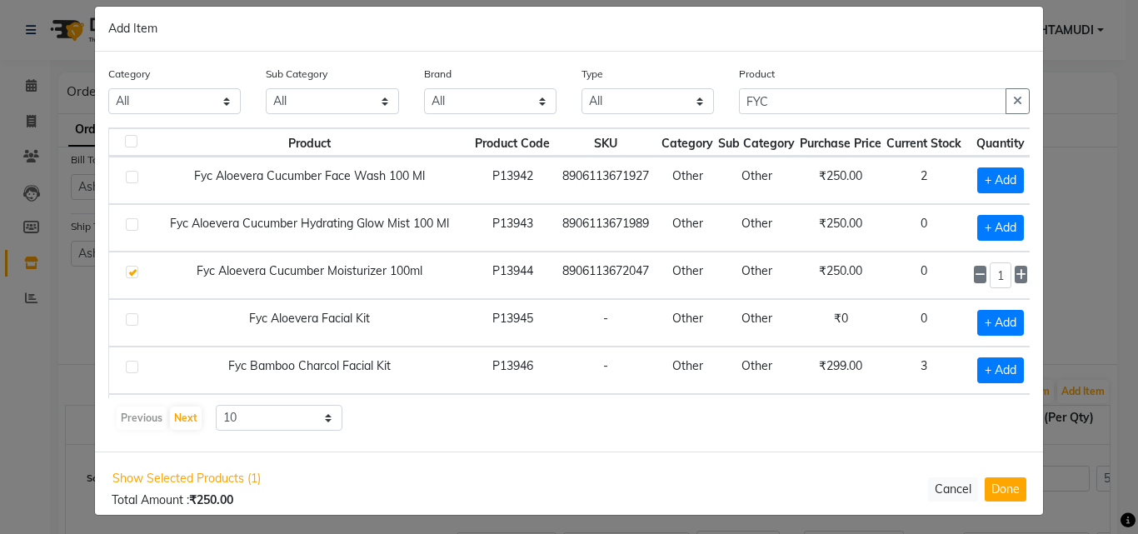
scroll to position [0, 28]
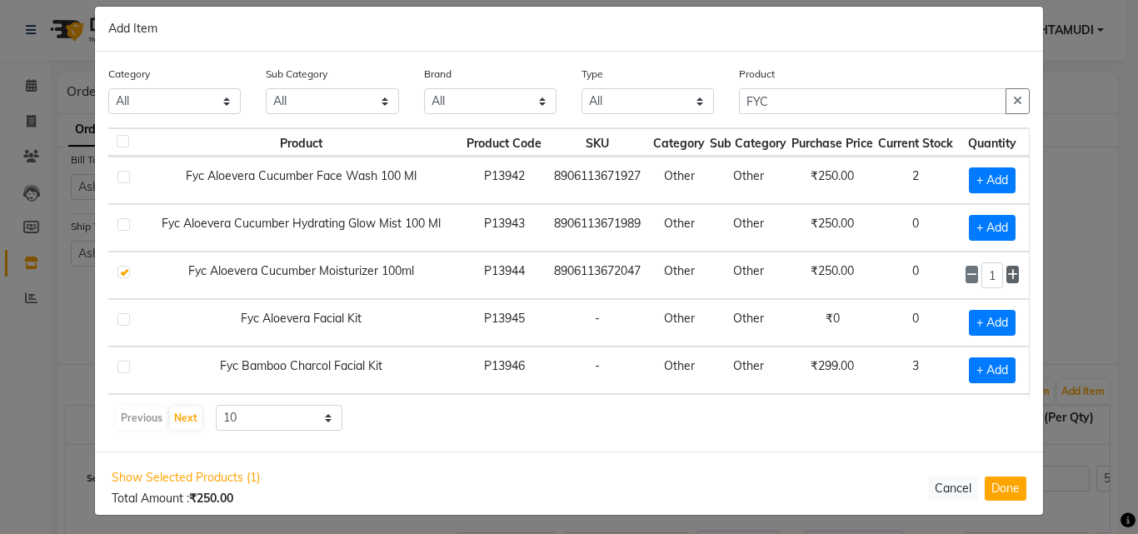
click at [1008, 279] on icon at bounding box center [1013, 275] width 11 height 12
click at [1007, 281] on span at bounding box center [1013, 275] width 13 height 18
click at [1008, 275] on icon at bounding box center [1013, 275] width 11 height 12
type input "5"
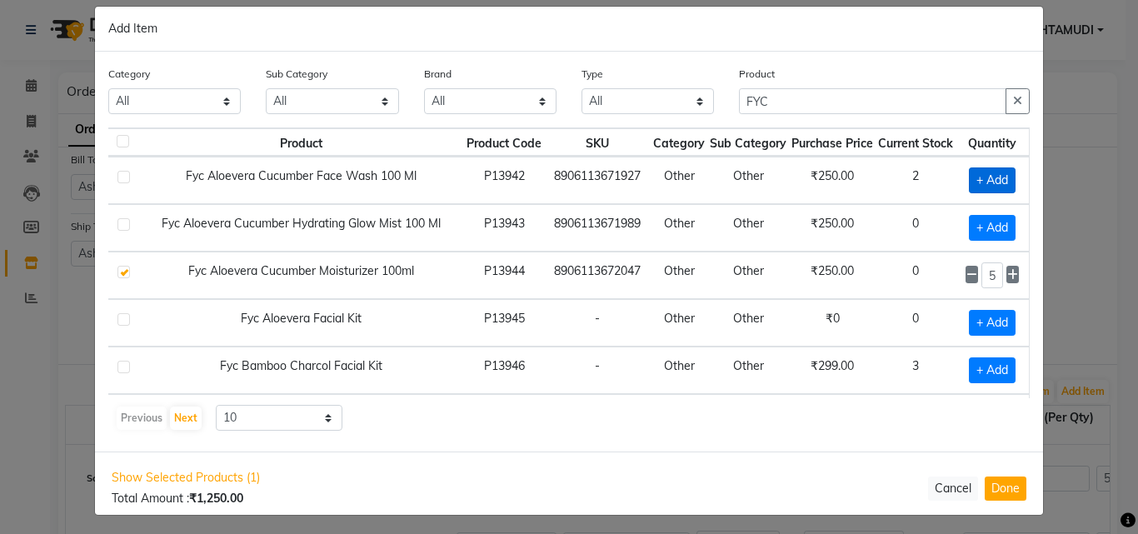
click at [976, 181] on span "+ Add" at bounding box center [992, 181] width 47 height 26
checkbox input "true"
click at [982, 181] on input "1" at bounding box center [993, 181] width 23 height 26
click at [1008, 183] on icon at bounding box center [1013, 180] width 11 height 12
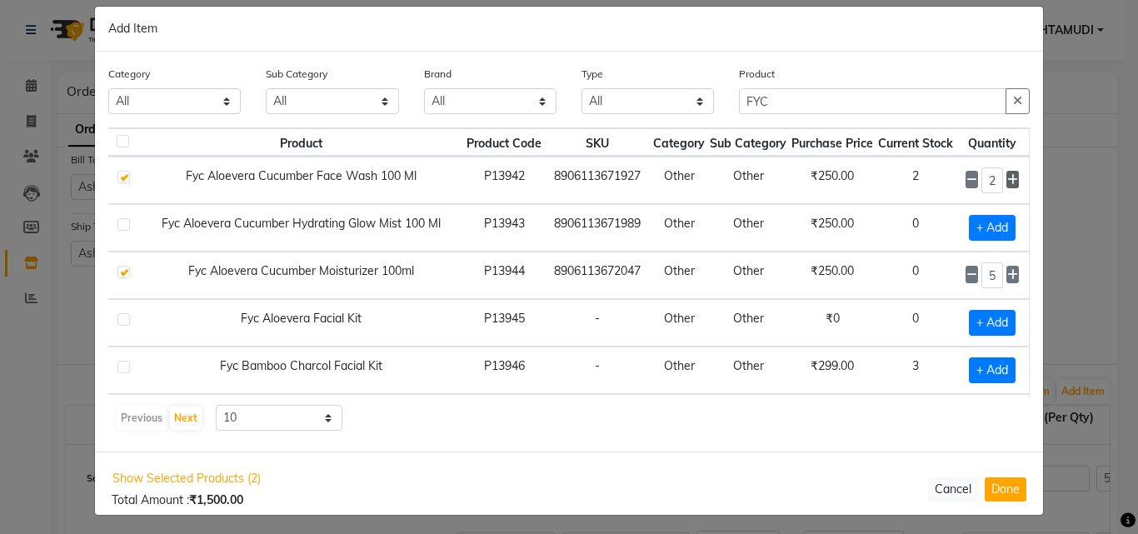
type input "3"
click at [1006, 481] on button "Done" at bounding box center [1006, 489] width 42 height 24
select select "1774"
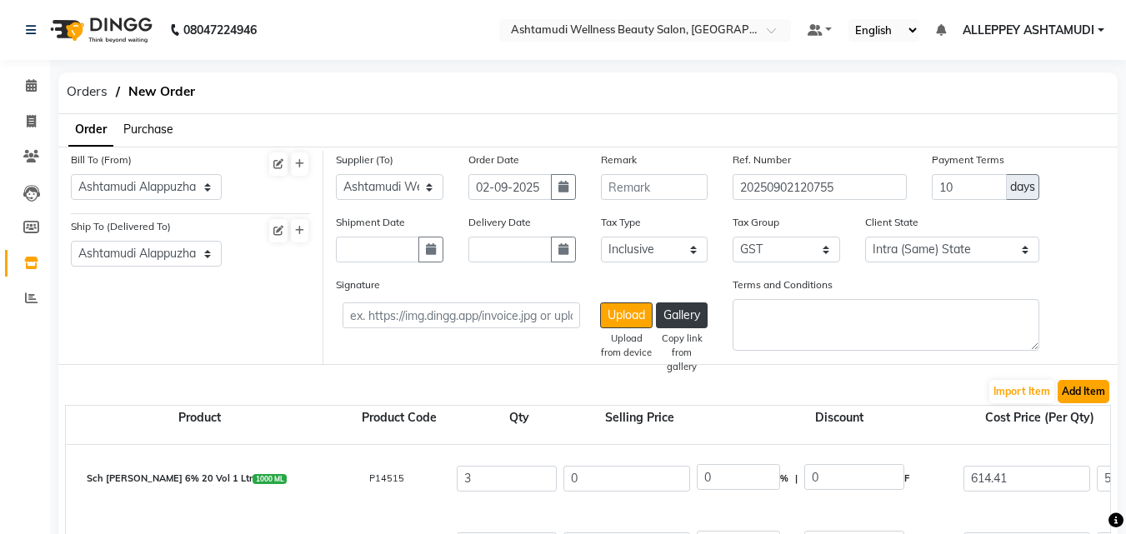
click at [1091, 386] on button "Add Item" at bounding box center [1084, 391] width 52 height 23
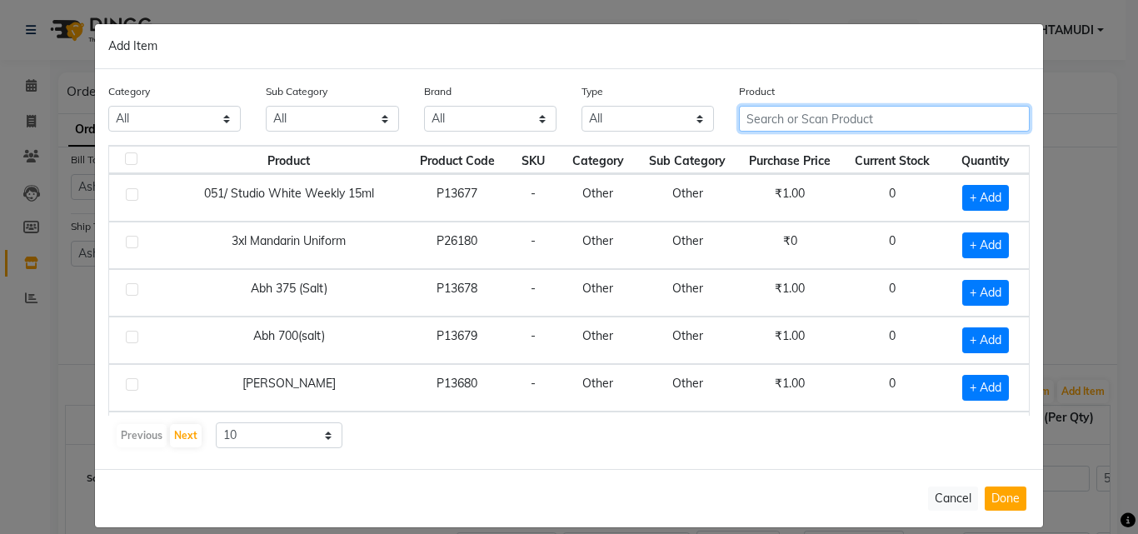
click at [863, 122] on input "text" at bounding box center [884, 119] width 291 height 26
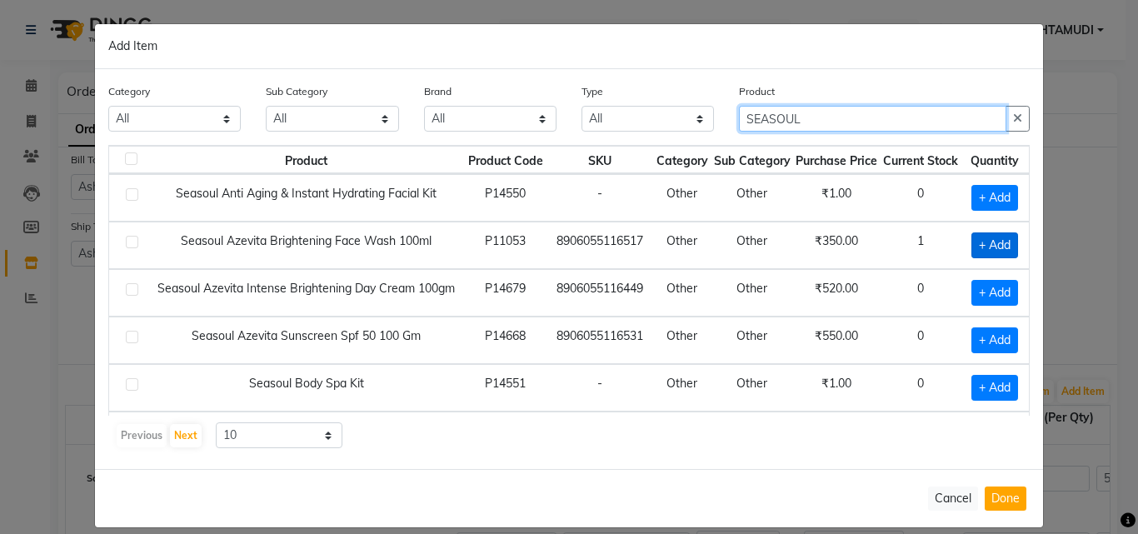
type input "SEASOUL"
click at [1006, 248] on span "+ Add" at bounding box center [995, 246] width 47 height 26
checkbox input "true"
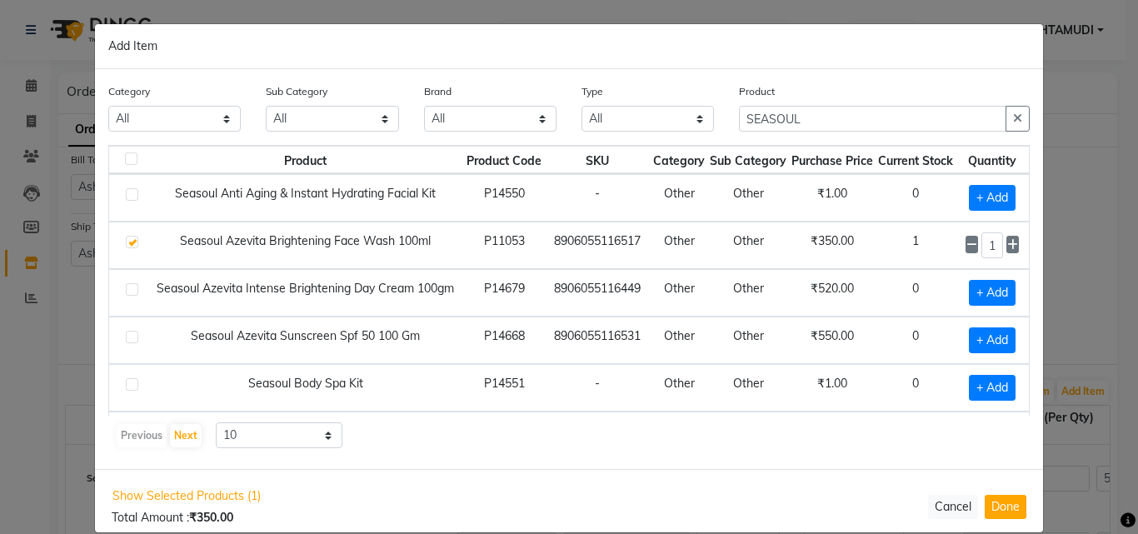
click at [1011, 248] on div "Product Product Code SKU Category Sub Category Purchase Price Current Stock Qua…" at bounding box center [569, 280] width 922 height 271
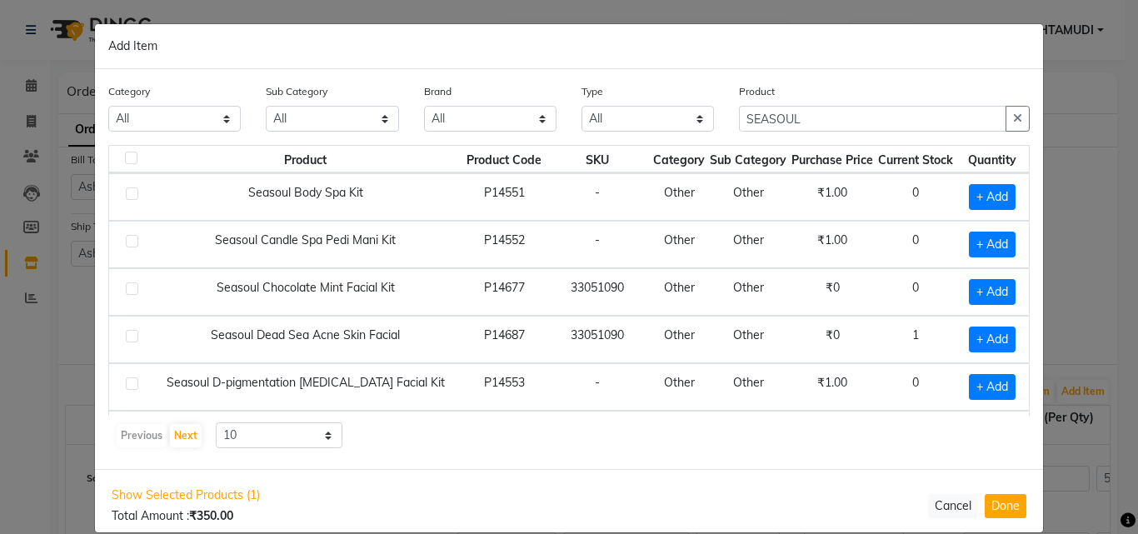
drag, startPoint x: 858, startPoint y: 402, endPoint x: 956, endPoint y: 394, distance: 98.6
click at [956, 394] on tbody "Seasoul Anti Aging & Instant Hydrating Facial Kit P14550 - Other Other ₹1.00 0 …" at bounding box center [569, 220] width 920 height 475
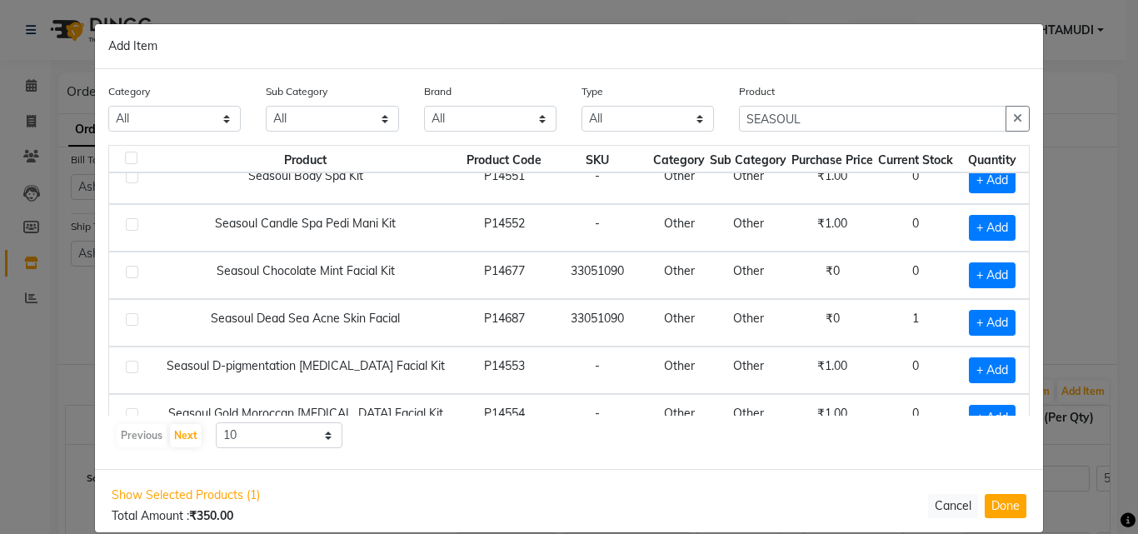
click at [928, 380] on td "0" at bounding box center [916, 371] width 80 height 48
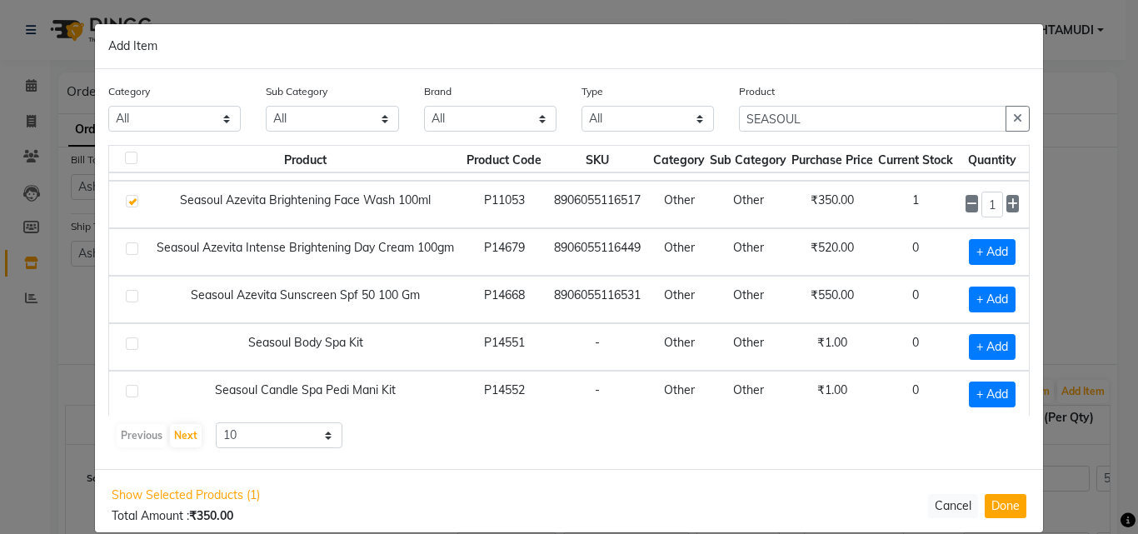
scroll to position [0, 19]
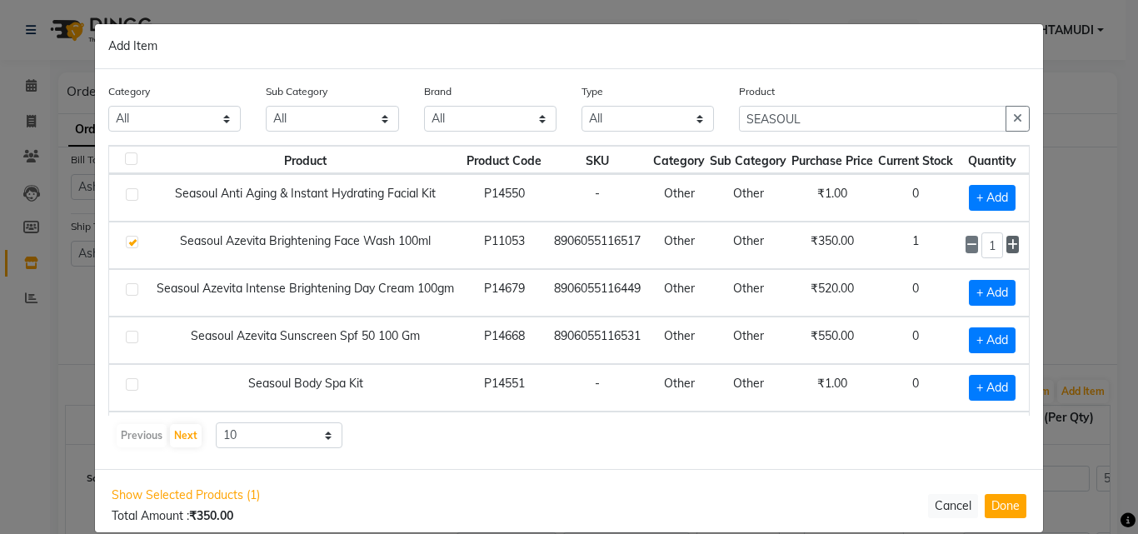
click at [1008, 247] on icon at bounding box center [1013, 245] width 11 height 12
type input "4"
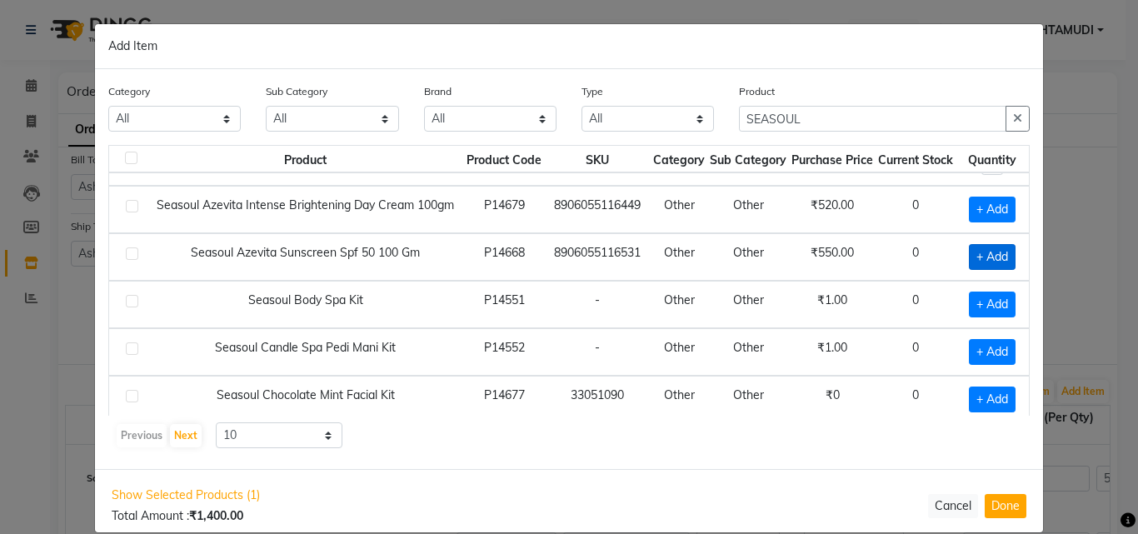
click at [969, 250] on span "+ Add" at bounding box center [992, 257] width 47 height 26
checkbox input "true"
click at [1008, 255] on icon at bounding box center [1013, 257] width 11 height 12
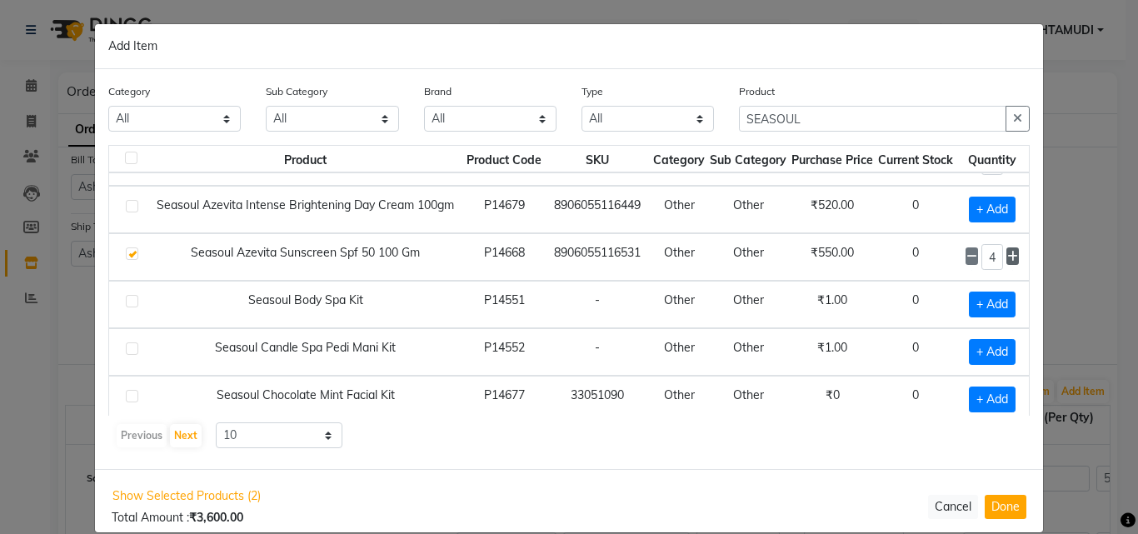
click at [1008, 255] on icon at bounding box center [1013, 257] width 11 height 12
type input "5"
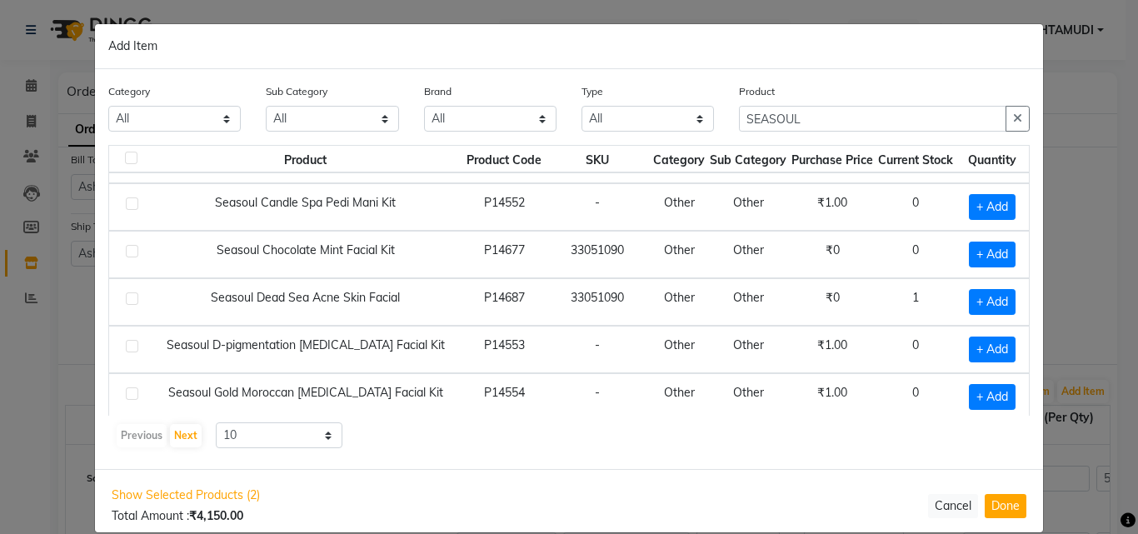
scroll to position [247, 19]
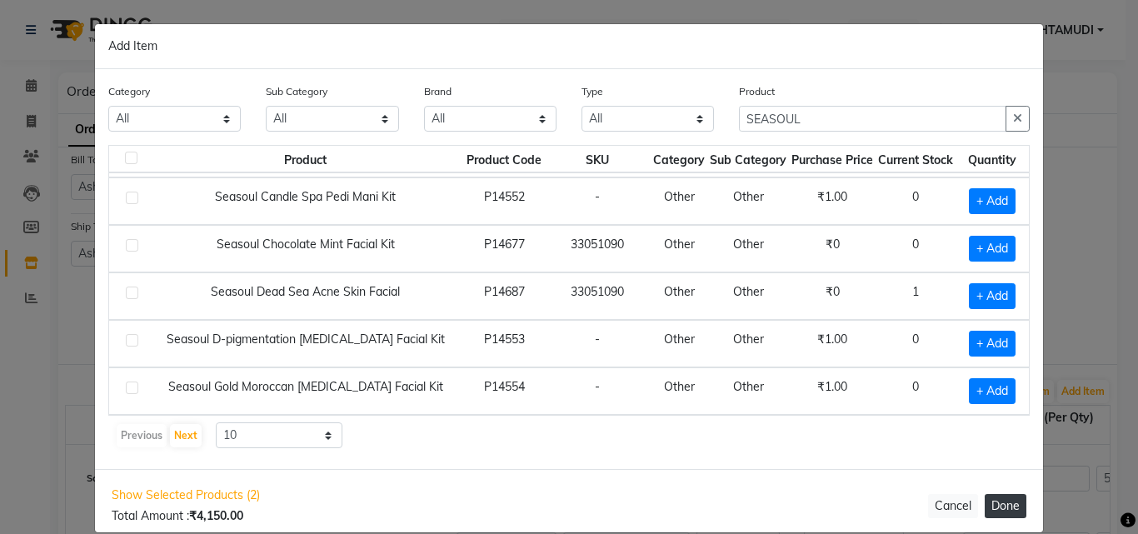
click at [1013, 498] on button "Done" at bounding box center [1006, 506] width 42 height 24
select select "1774"
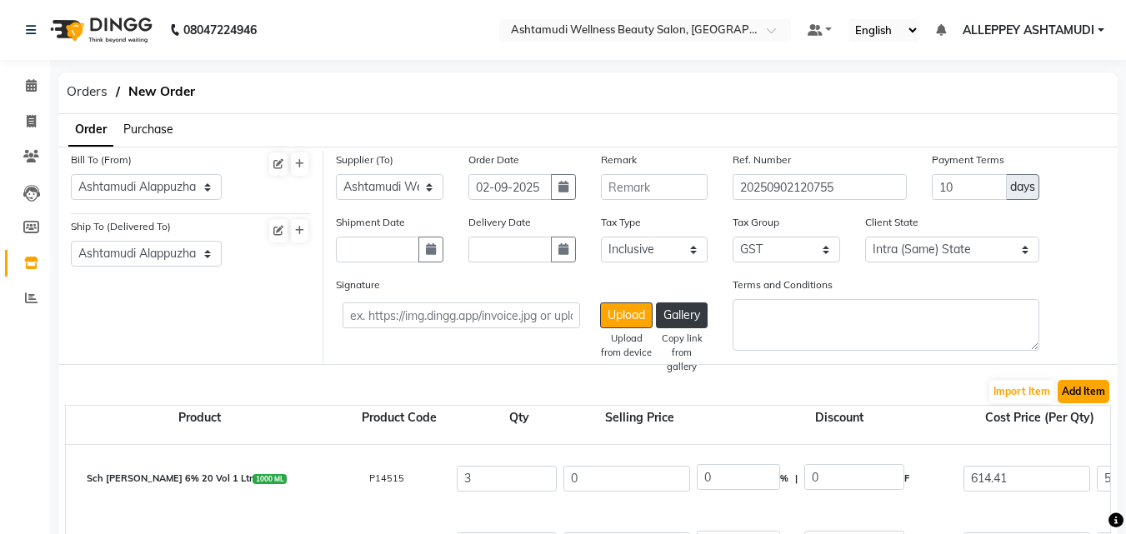
click at [1083, 394] on button "Add Item" at bounding box center [1084, 391] width 52 height 23
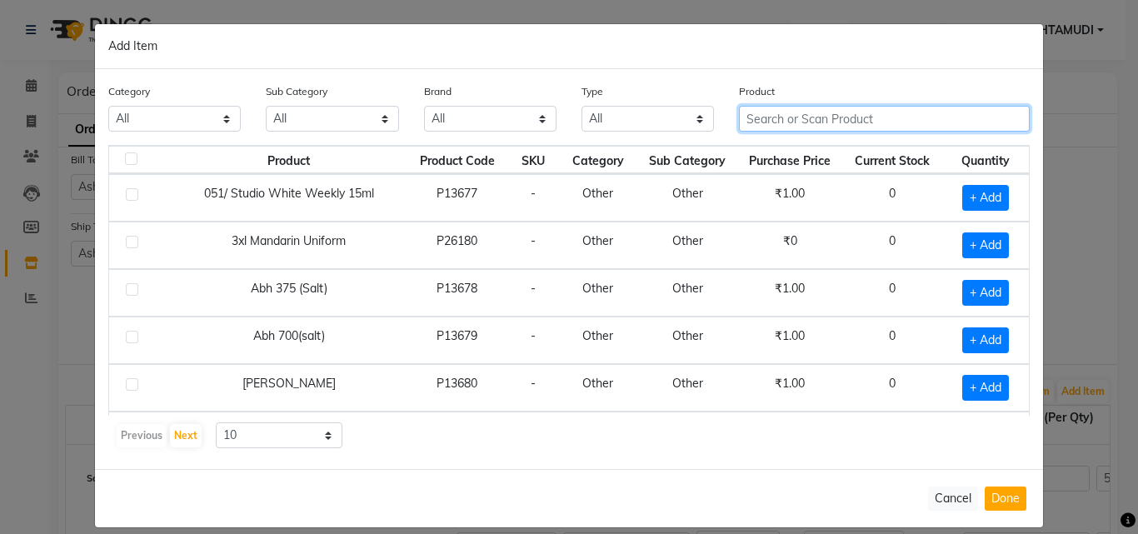
click at [812, 115] on input "text" at bounding box center [884, 119] width 291 height 26
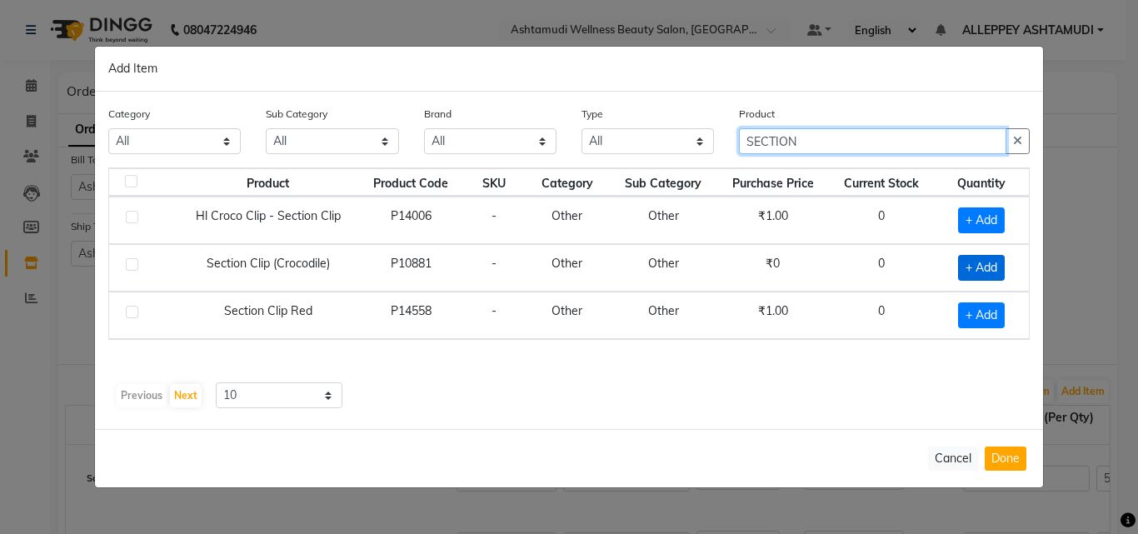
type input "SECTION"
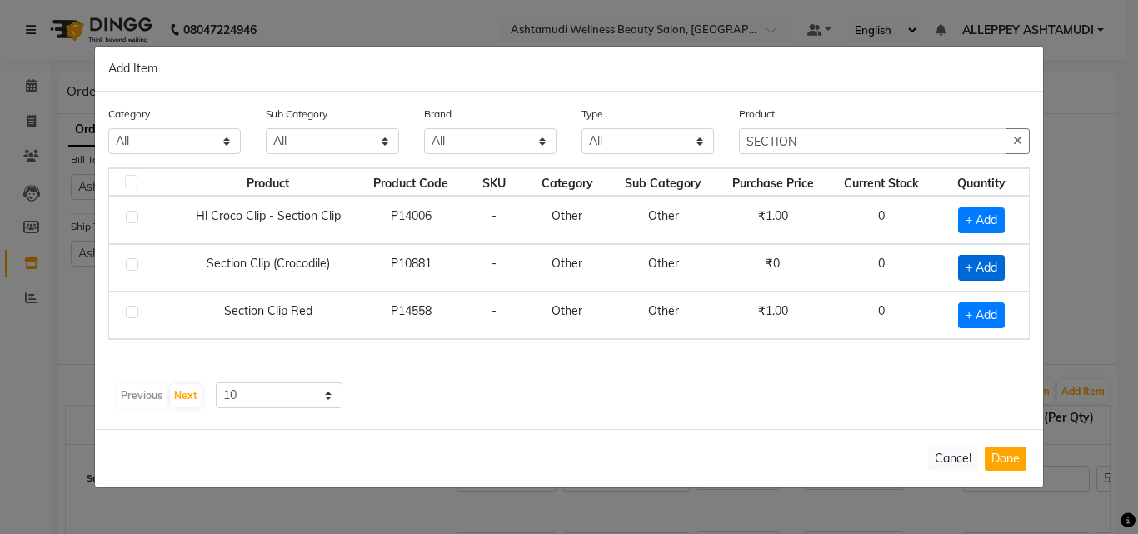
click at [988, 268] on span "+ Add" at bounding box center [981, 268] width 47 height 26
checkbox input "true"
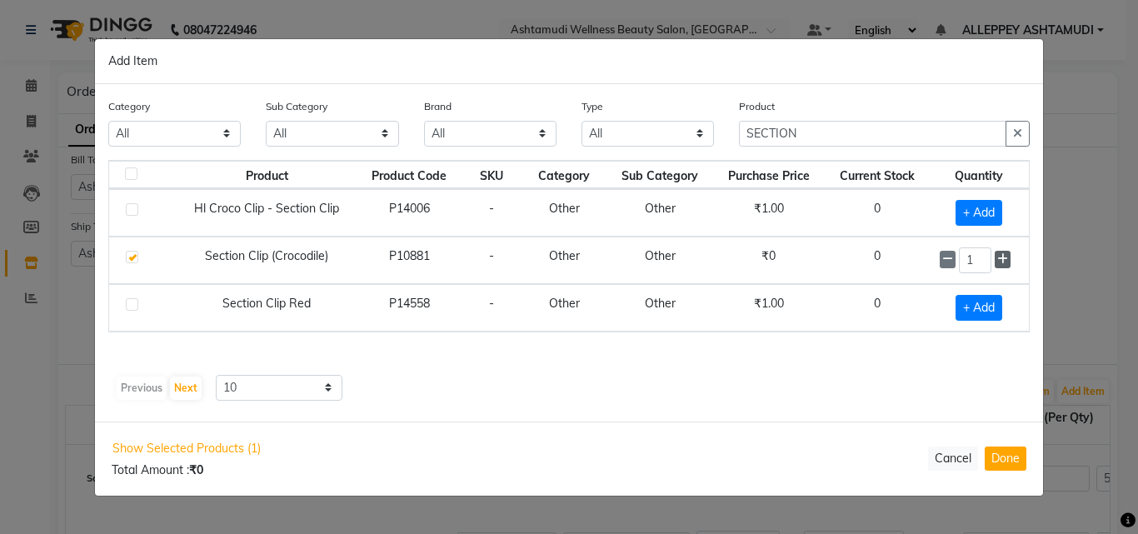
click at [1006, 262] on icon at bounding box center [1003, 259] width 11 height 12
type input "3"
click at [1006, 461] on button "Done" at bounding box center [1006, 459] width 42 height 24
select select "1774"
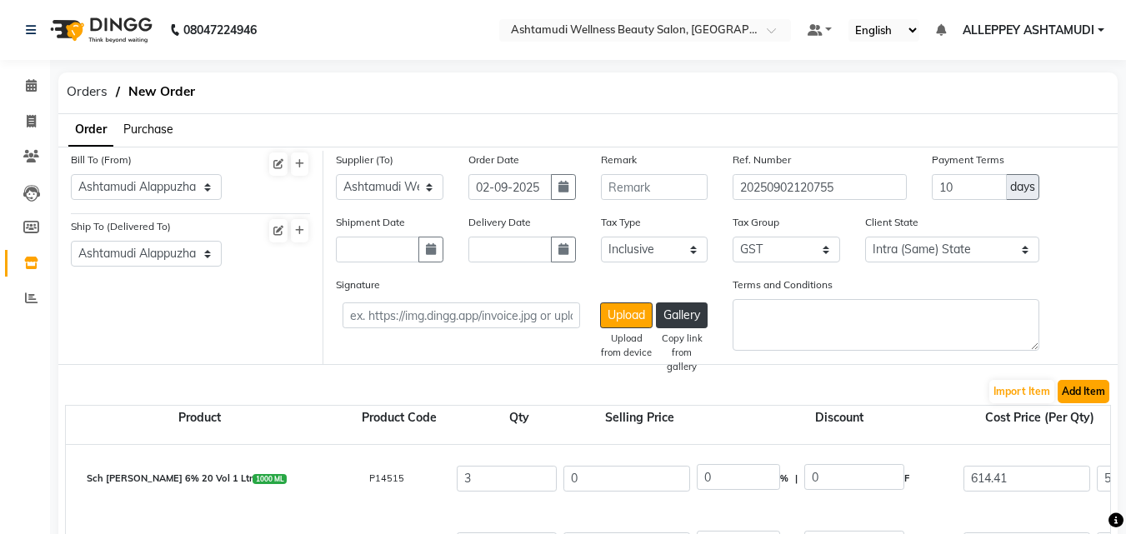
click at [1088, 397] on button "Add Item" at bounding box center [1084, 391] width 52 height 23
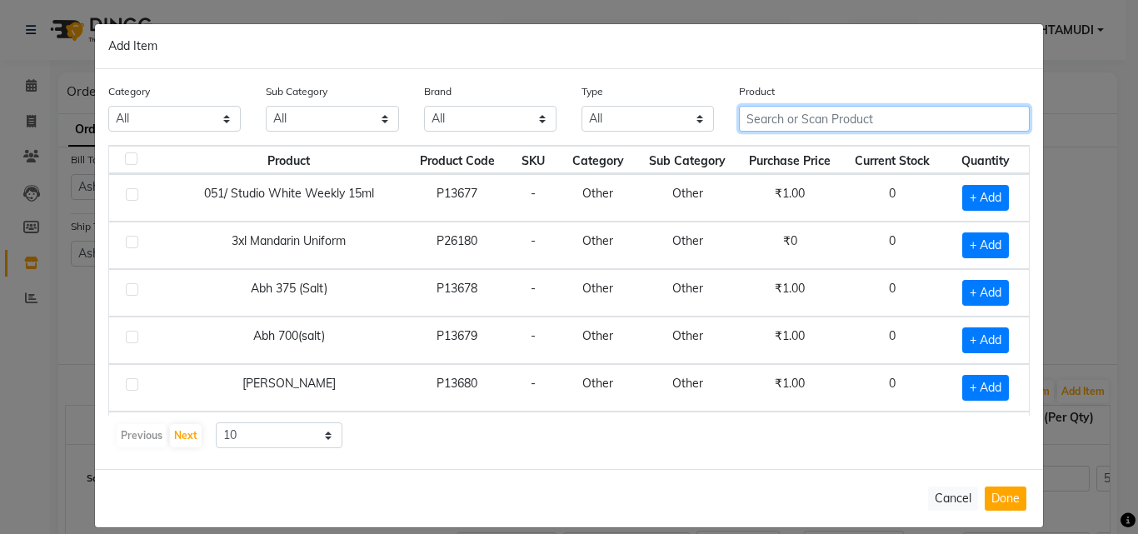
click at [853, 112] on input "text" at bounding box center [884, 119] width 291 height 26
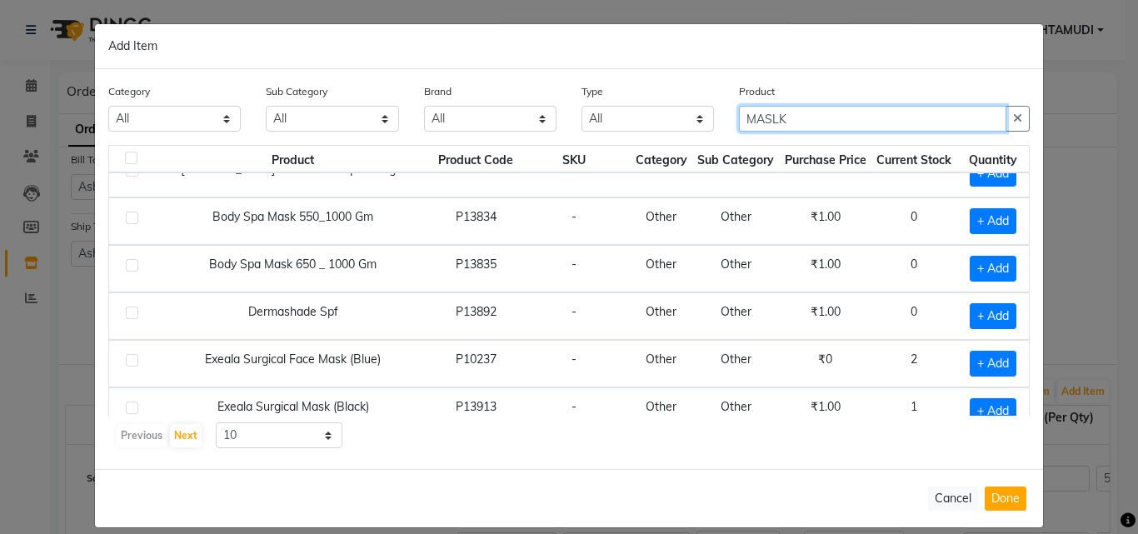
scroll to position [234, 0]
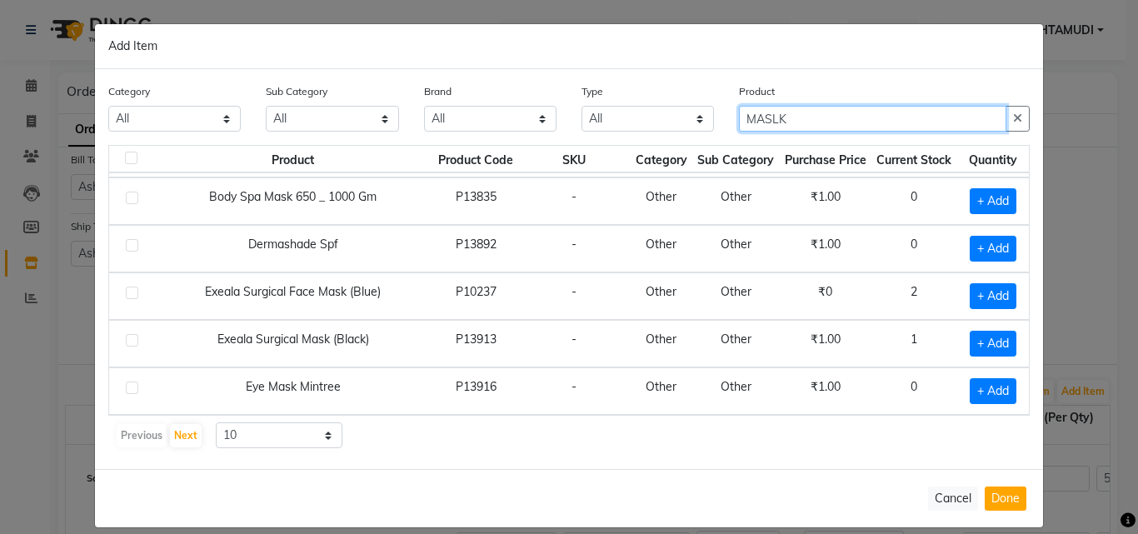
type input "MASLK"
click at [1022, 123] on button "button" at bounding box center [1018, 119] width 24 height 26
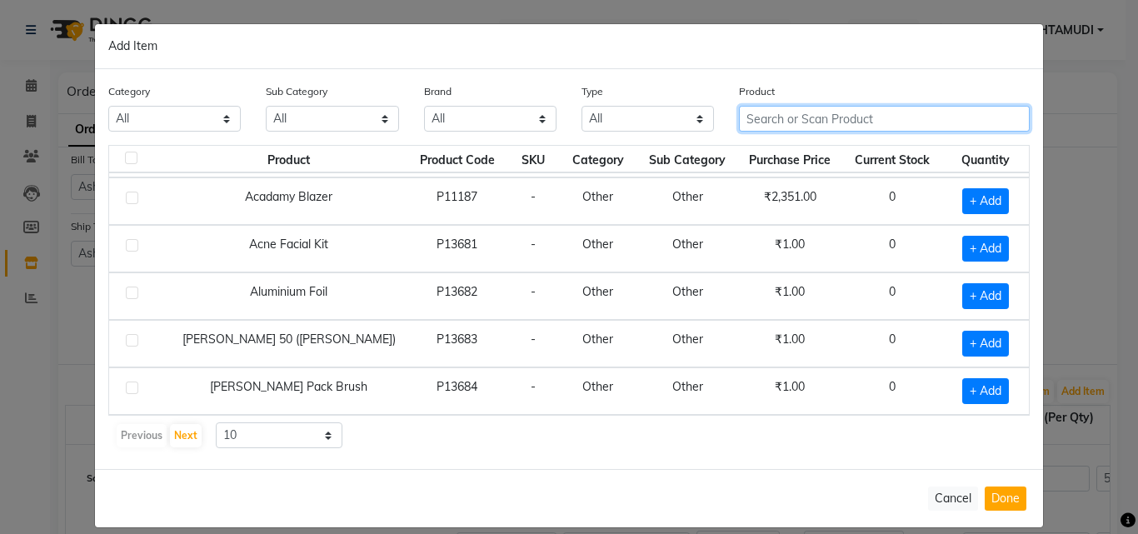
click at [860, 122] on input "text" at bounding box center [884, 119] width 291 height 26
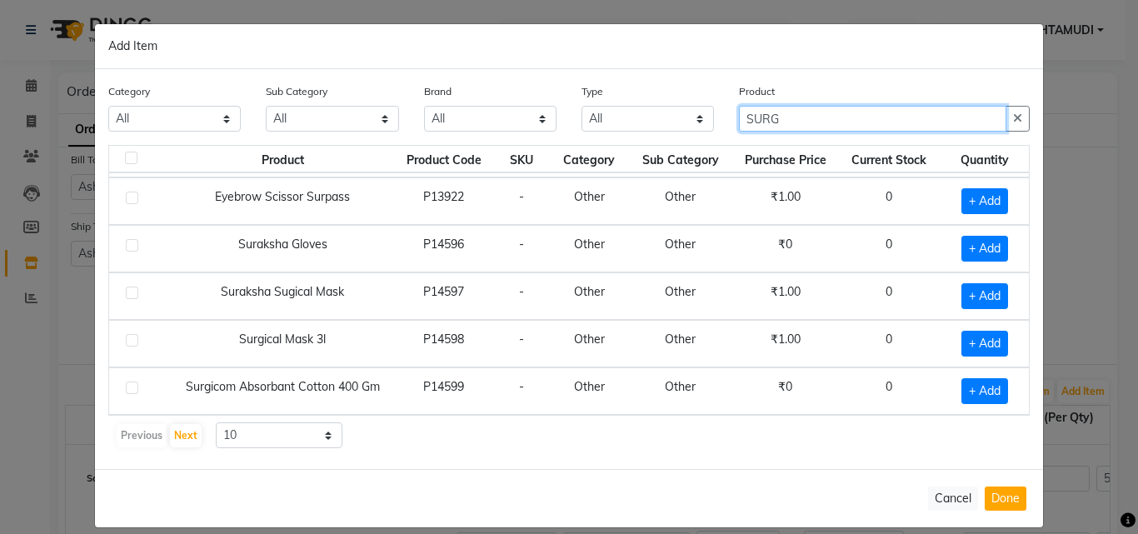
scroll to position [0, 0]
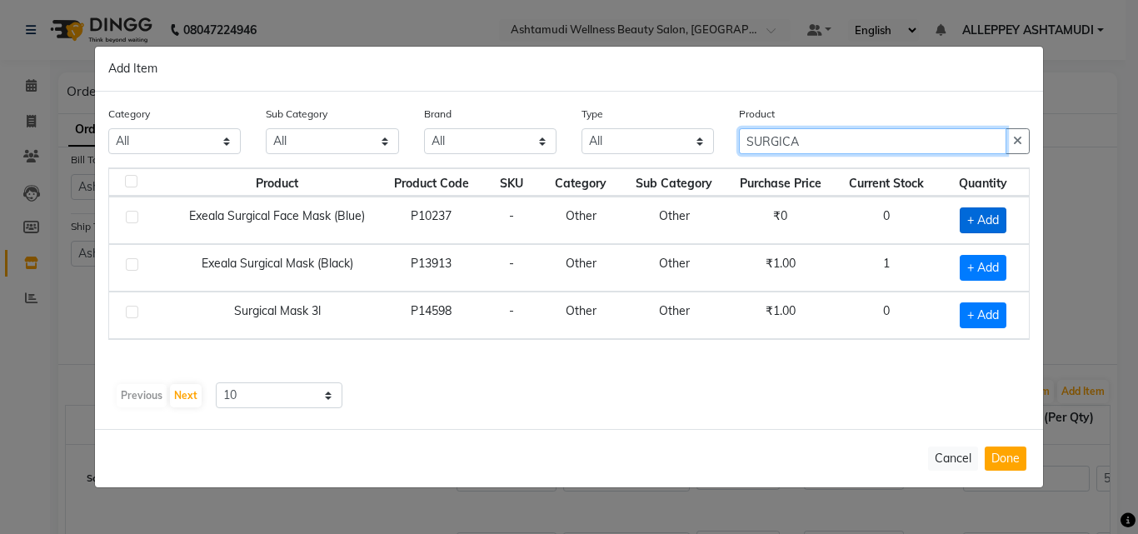
type input "SURGICA"
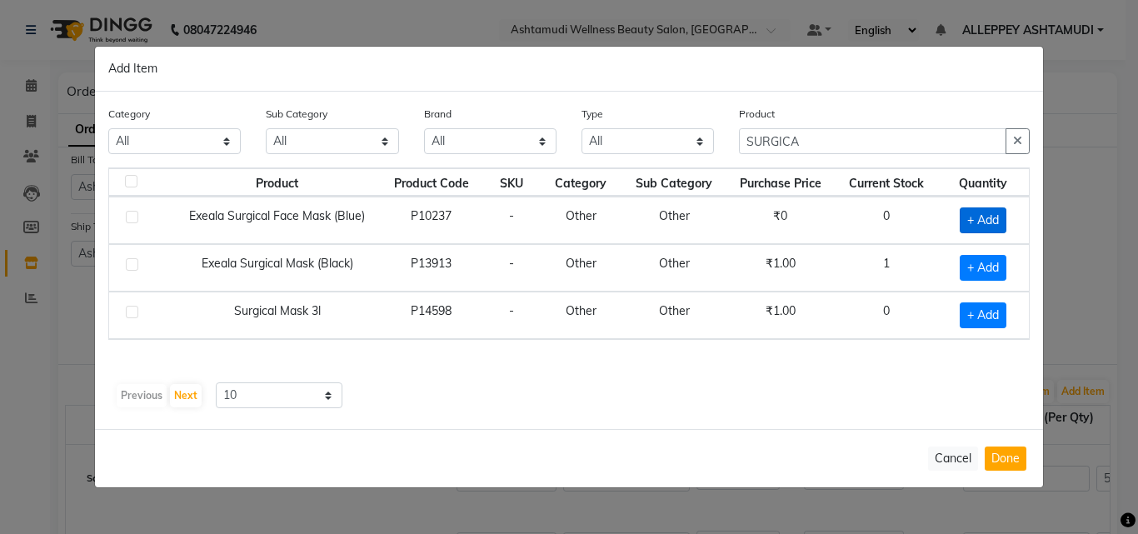
click at [992, 220] on span "+ Add" at bounding box center [983, 221] width 47 height 26
checkbox input "true"
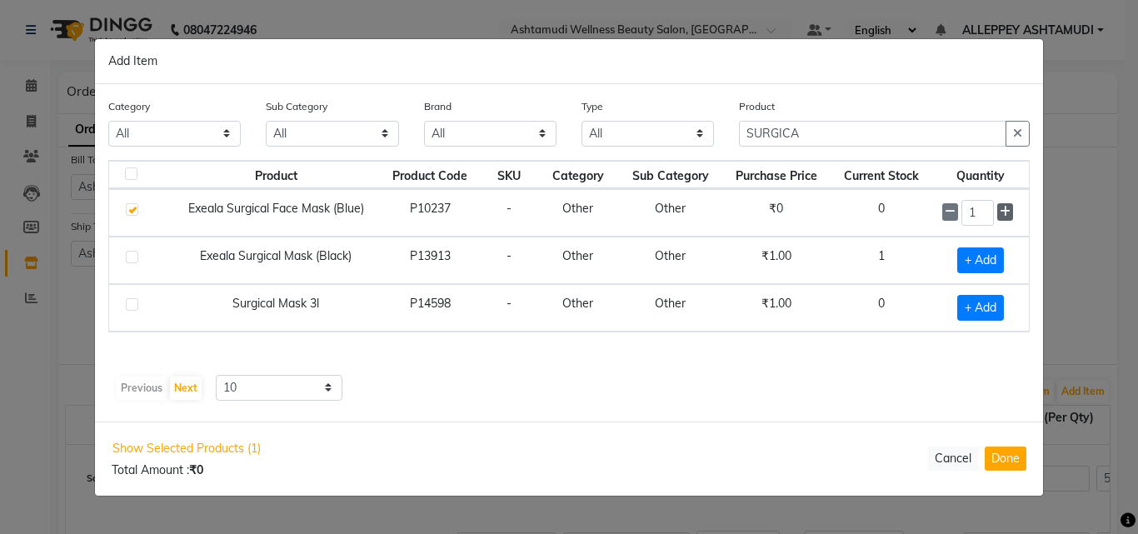
click at [998, 215] on span at bounding box center [1006, 212] width 16 height 18
click at [1008, 217] on icon at bounding box center [1005, 212] width 11 height 12
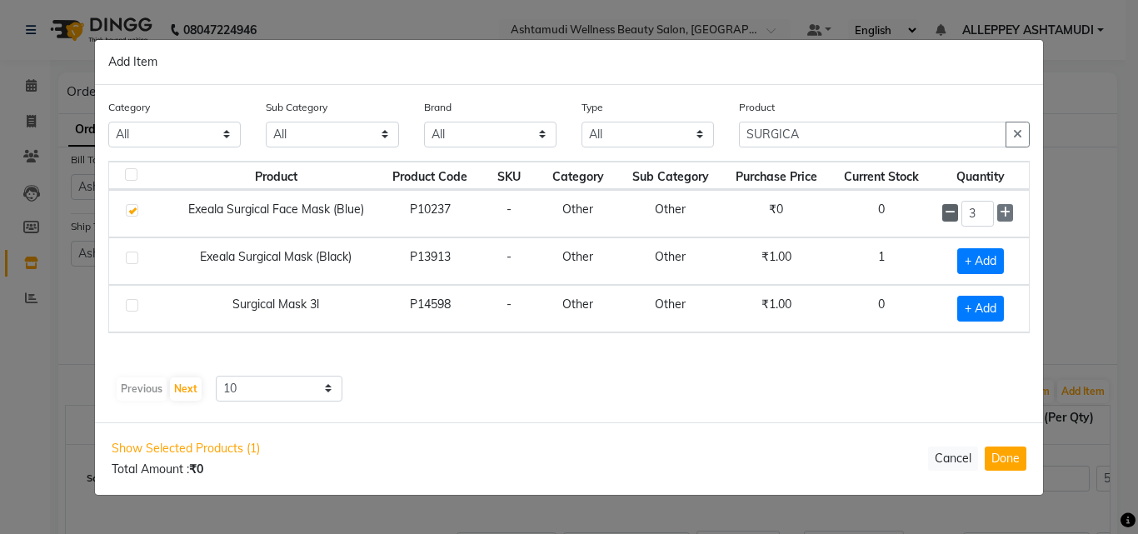
click at [955, 218] on span at bounding box center [951, 213] width 16 height 18
type input "2"
click at [1001, 461] on button "Done" at bounding box center [1006, 459] width 42 height 24
select select "1774"
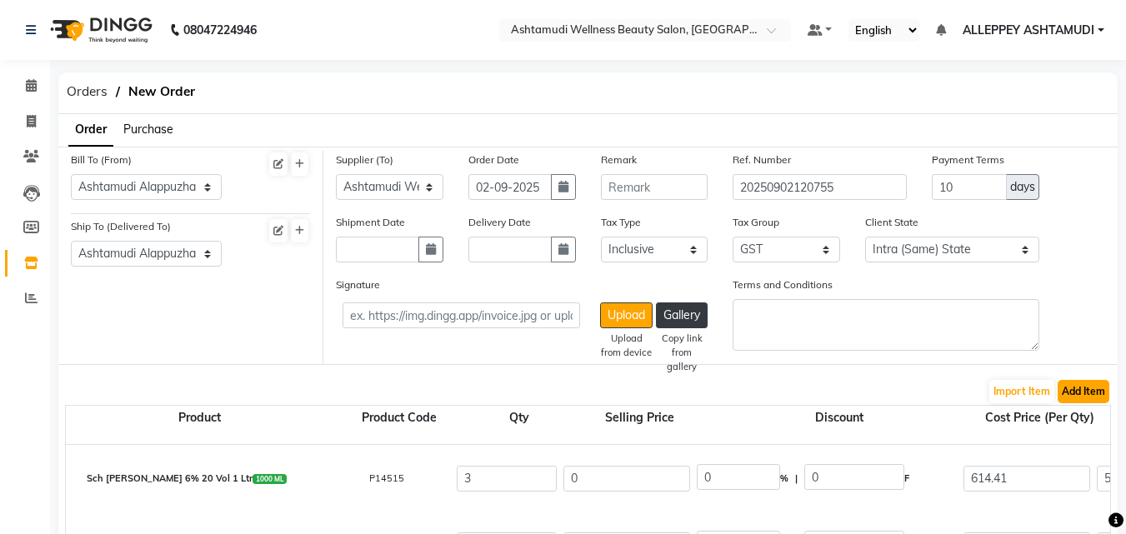
click at [1072, 391] on button "Add Item" at bounding box center [1084, 391] width 52 height 23
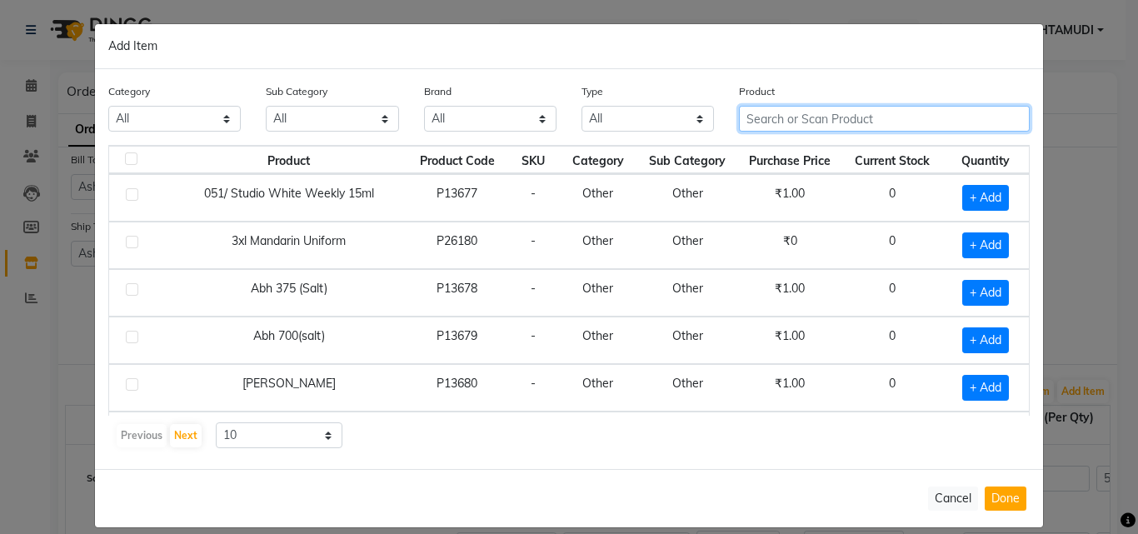
click at [746, 110] on input "text" at bounding box center [884, 119] width 291 height 26
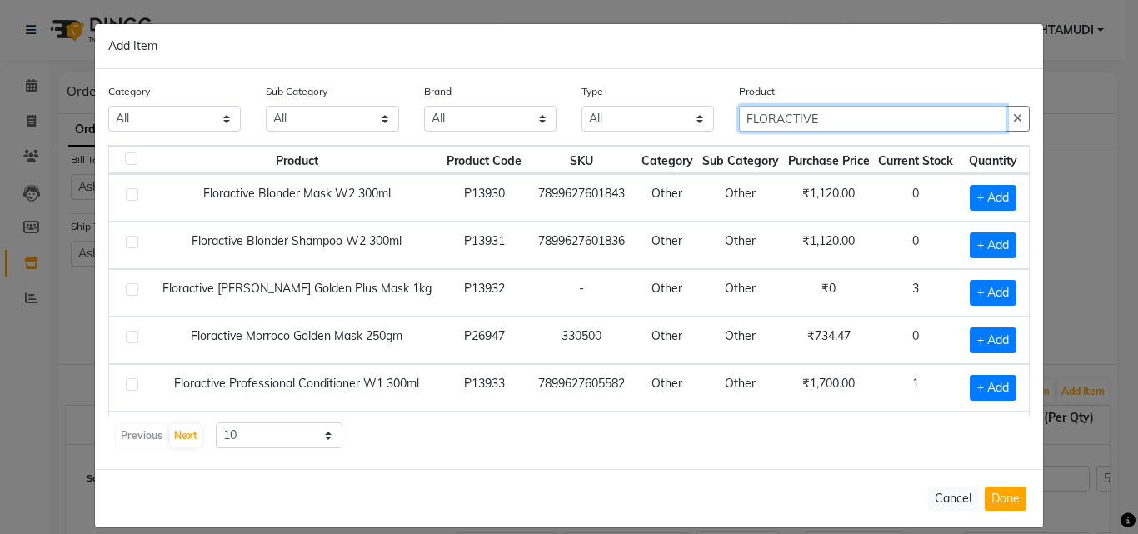
scroll to position [83, 0]
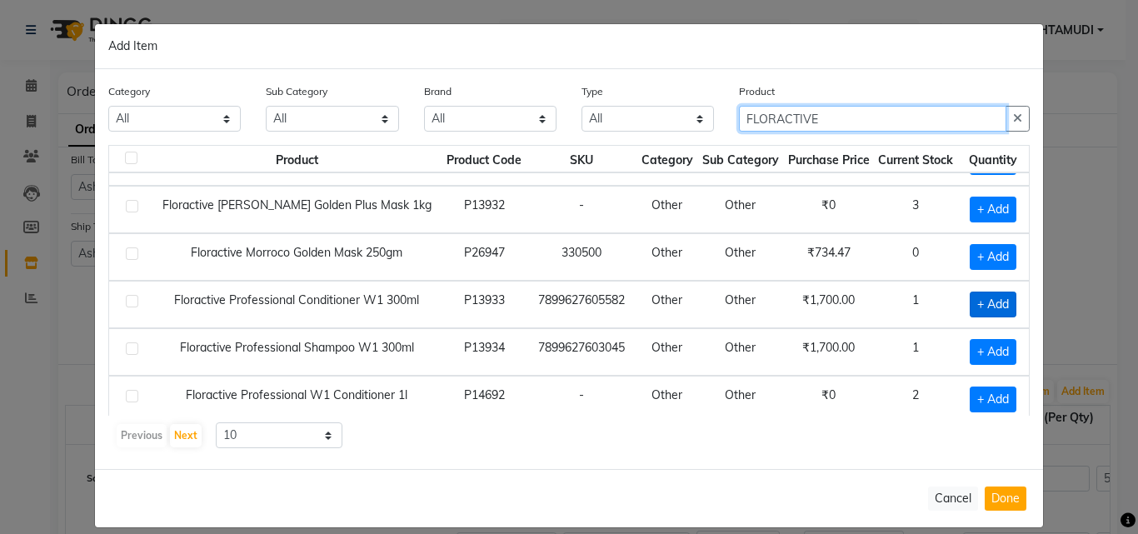
type input "FLORACTIVE"
click at [979, 306] on span "+ Add" at bounding box center [993, 305] width 47 height 26
checkbox input "true"
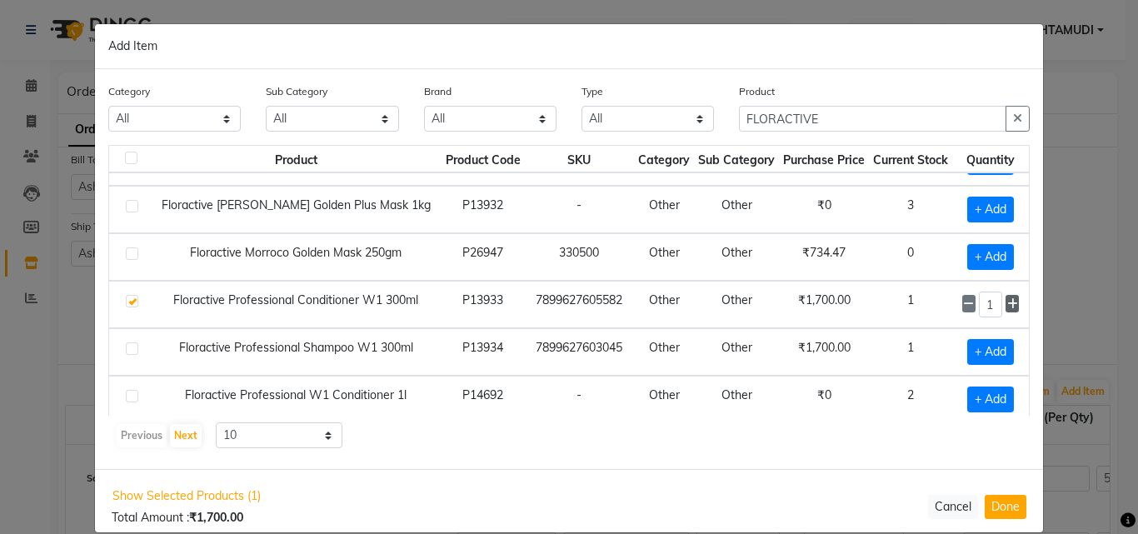
click at [1008, 304] on icon at bounding box center [1013, 304] width 11 height 12
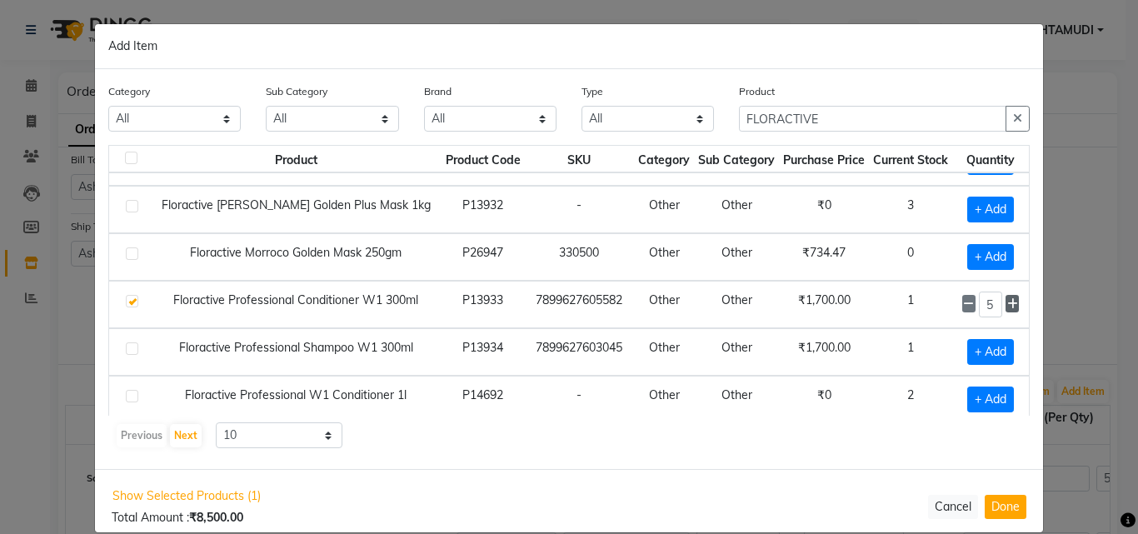
type input "6"
click at [974, 348] on span "+ Add" at bounding box center [991, 352] width 47 height 26
checkbox input "true"
click at [1008, 353] on icon at bounding box center [1013, 352] width 11 height 12
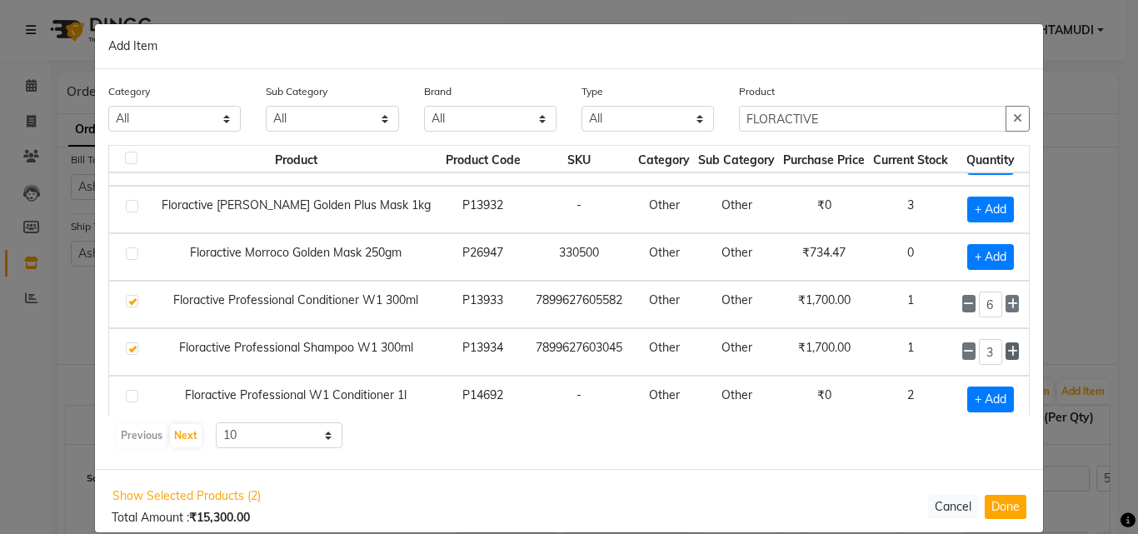
click at [1008, 353] on icon at bounding box center [1013, 352] width 11 height 12
type input "6"
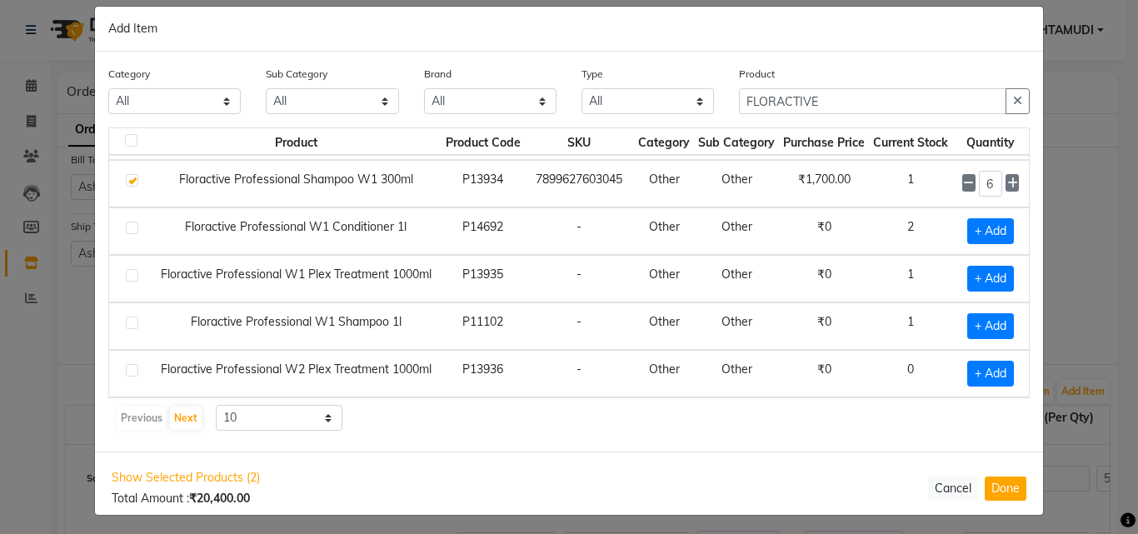
scroll to position [23, 0]
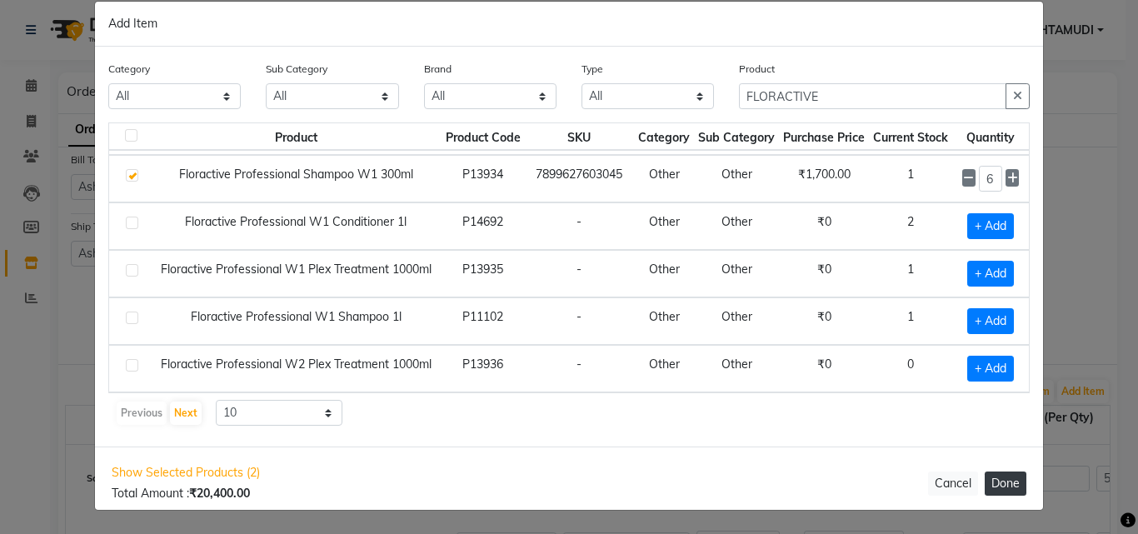
click at [1011, 483] on button "Done" at bounding box center [1006, 484] width 42 height 24
select select "1774"
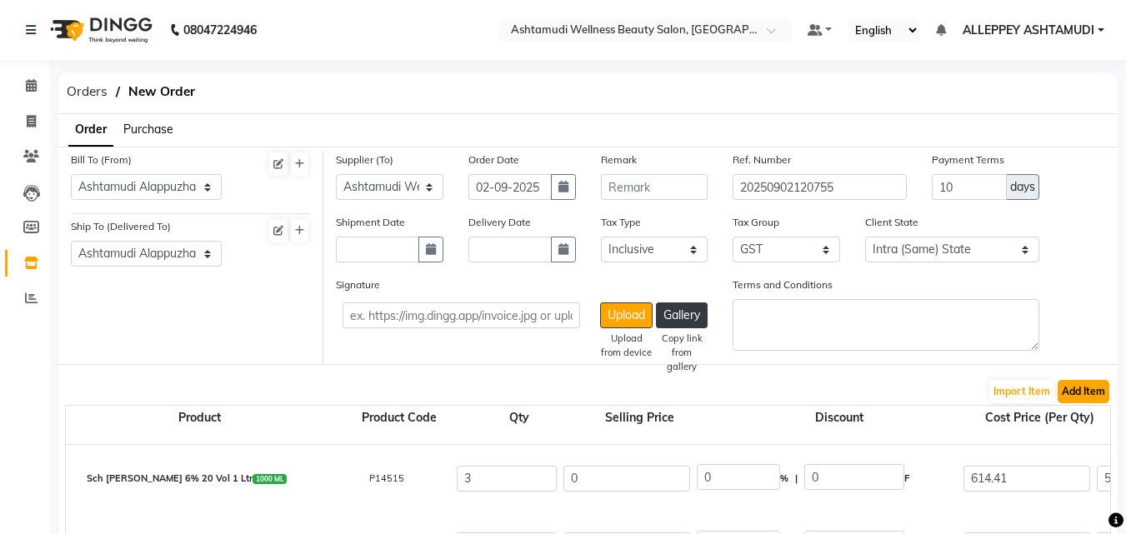
click at [1067, 394] on button "Add Item" at bounding box center [1084, 391] width 52 height 23
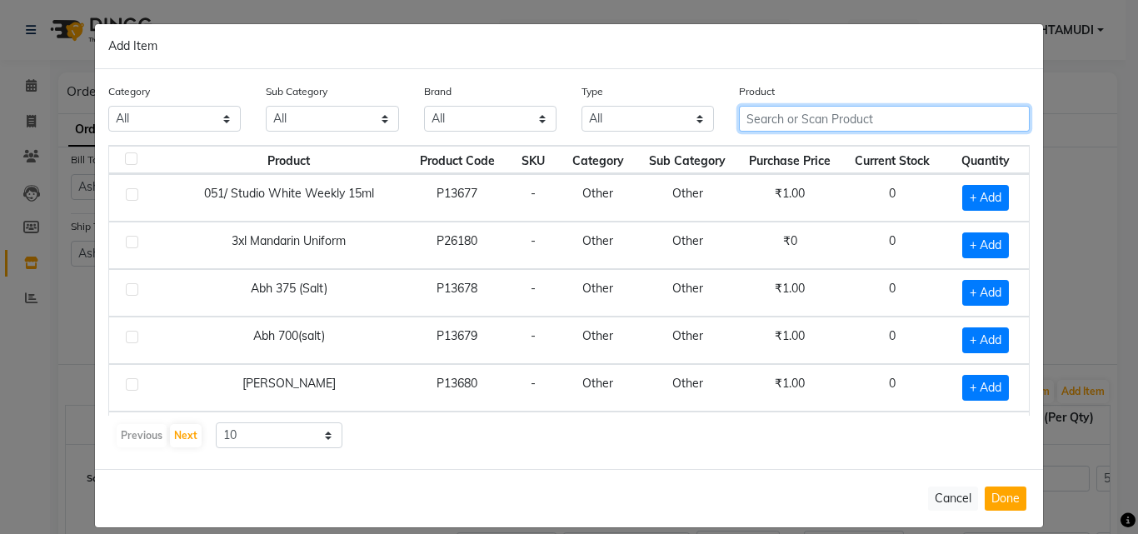
click at [817, 123] on input "text" at bounding box center [884, 119] width 291 height 26
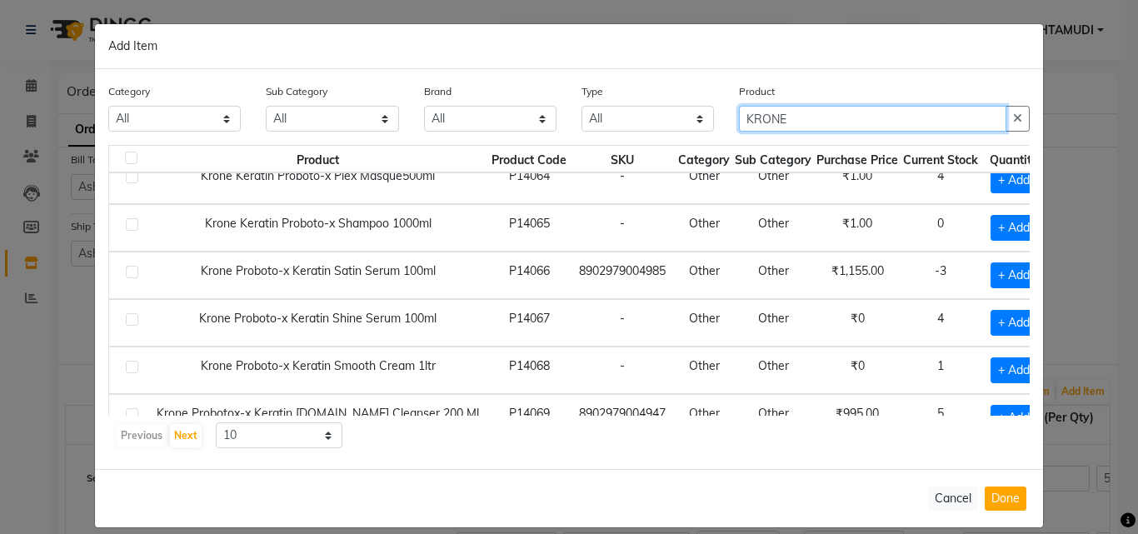
scroll to position [83, 0]
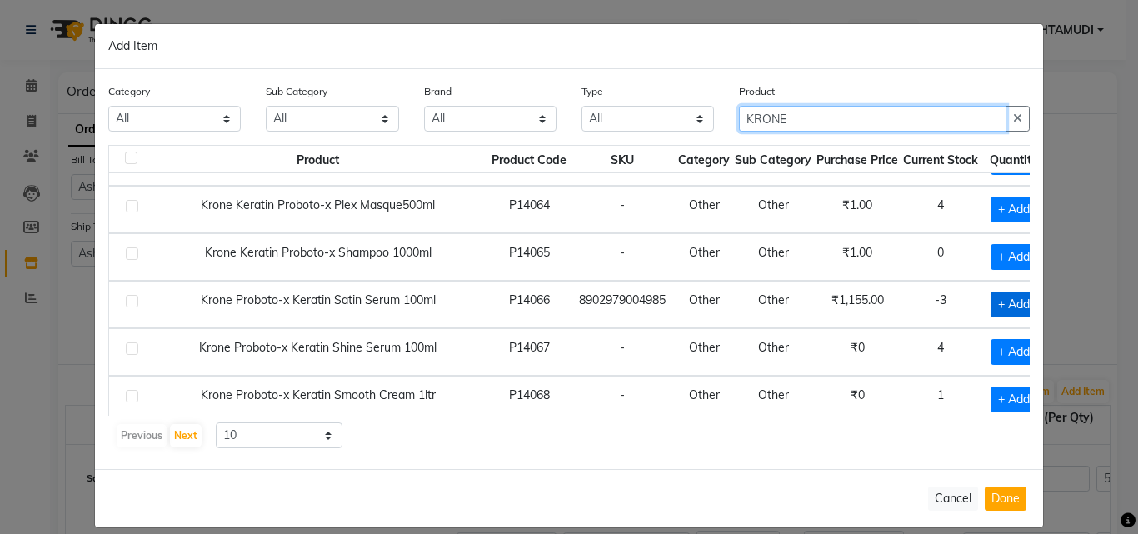
type input "KRONE"
click at [991, 306] on span "+ Add" at bounding box center [1014, 305] width 47 height 26
checkbox input "true"
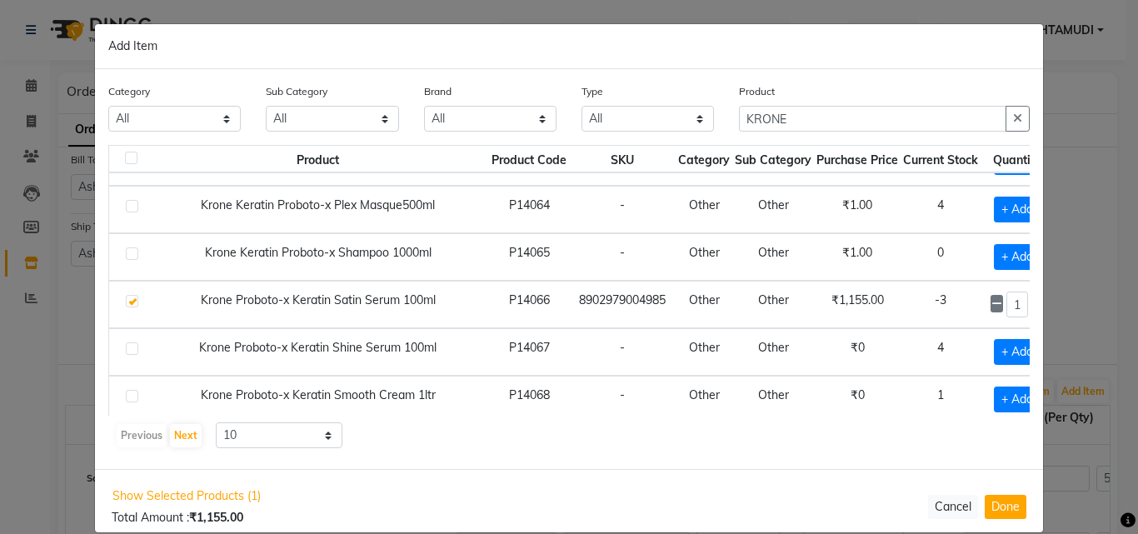
click at [1033, 308] on icon at bounding box center [1038, 304] width 11 height 12
type input "5"
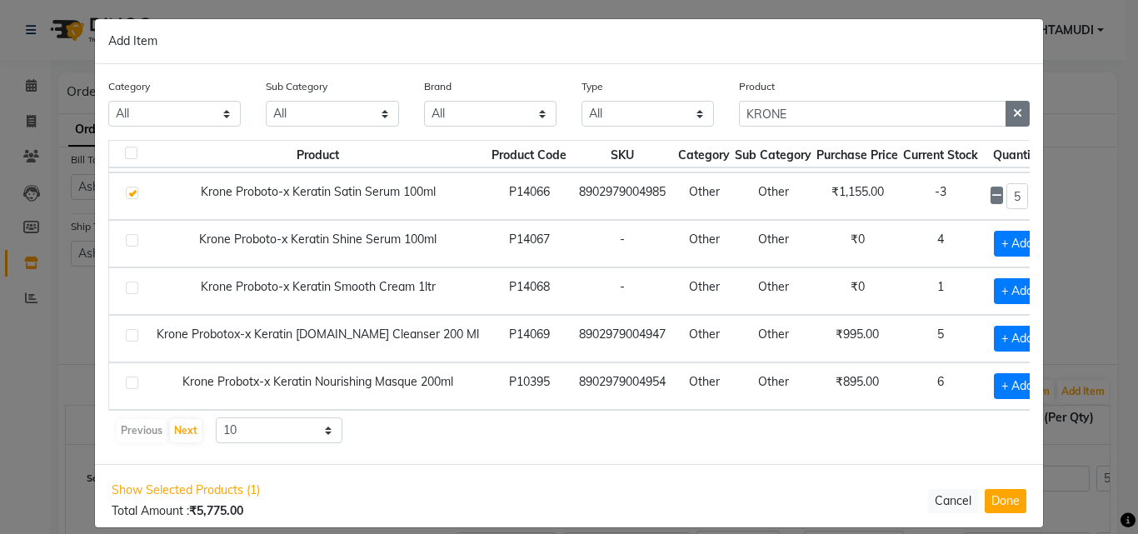
scroll to position [0, 0]
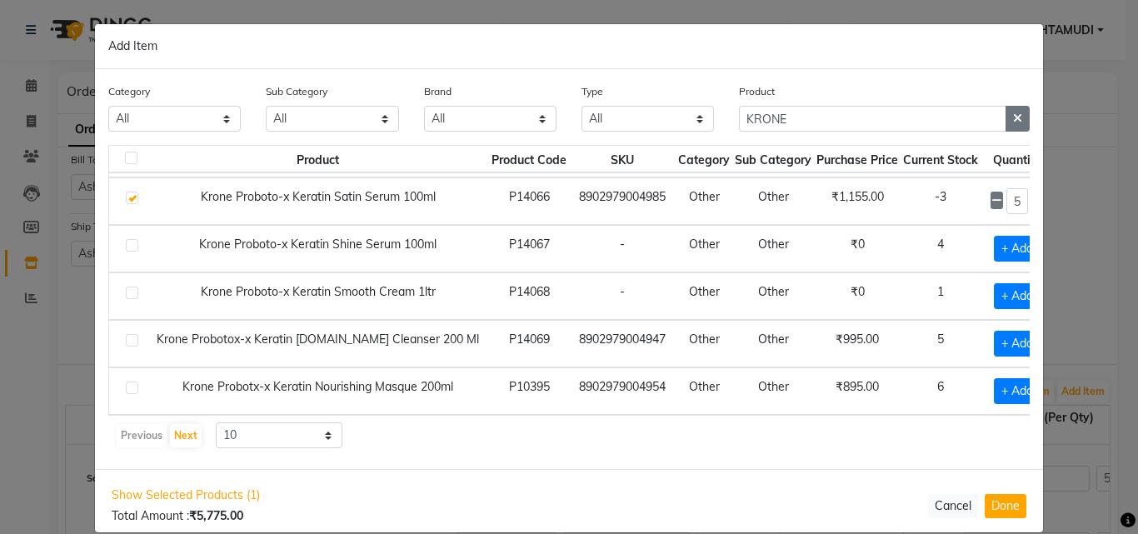
click at [1014, 114] on icon "button" at bounding box center [1017, 119] width 9 height 12
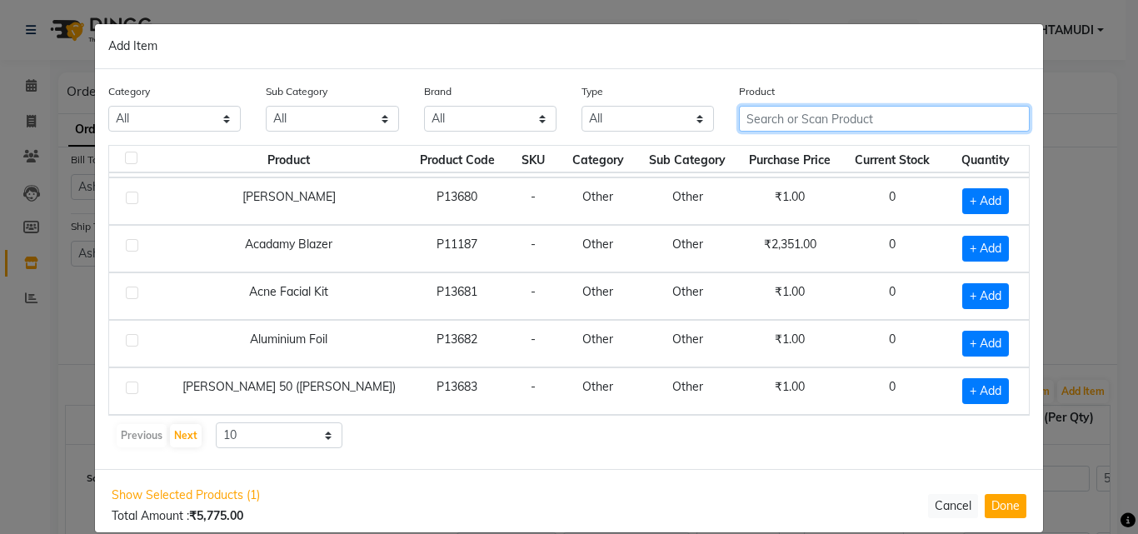
click at [821, 110] on input "text" at bounding box center [884, 119] width 291 height 26
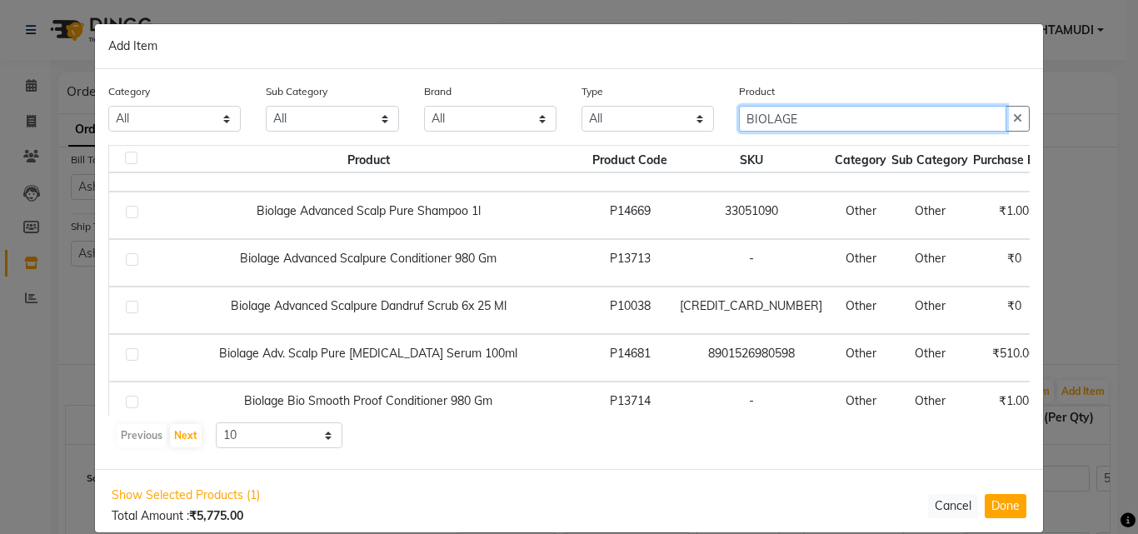
scroll to position [247, 0]
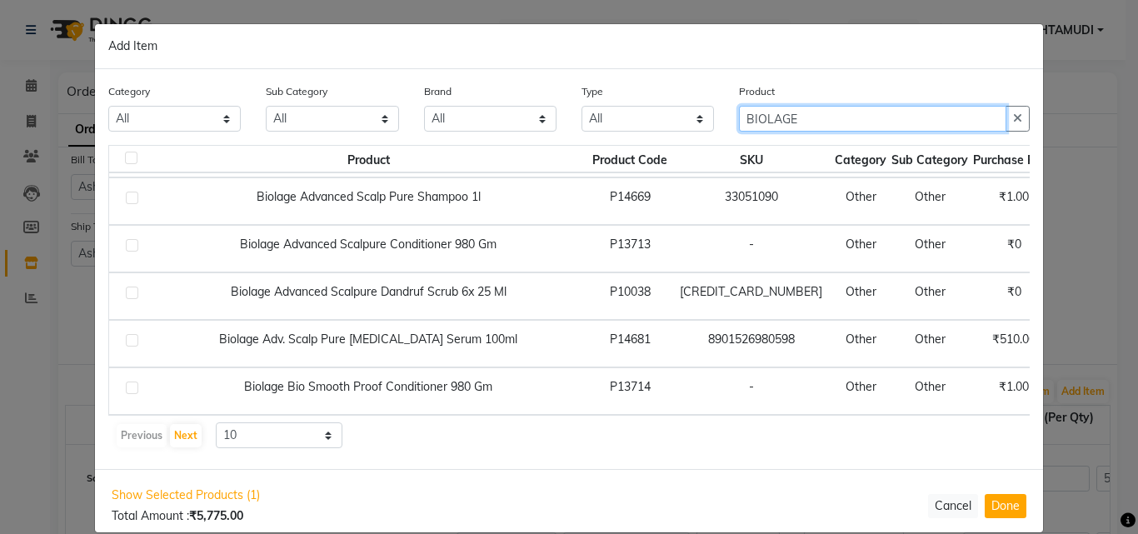
type input "BIOLAGE"
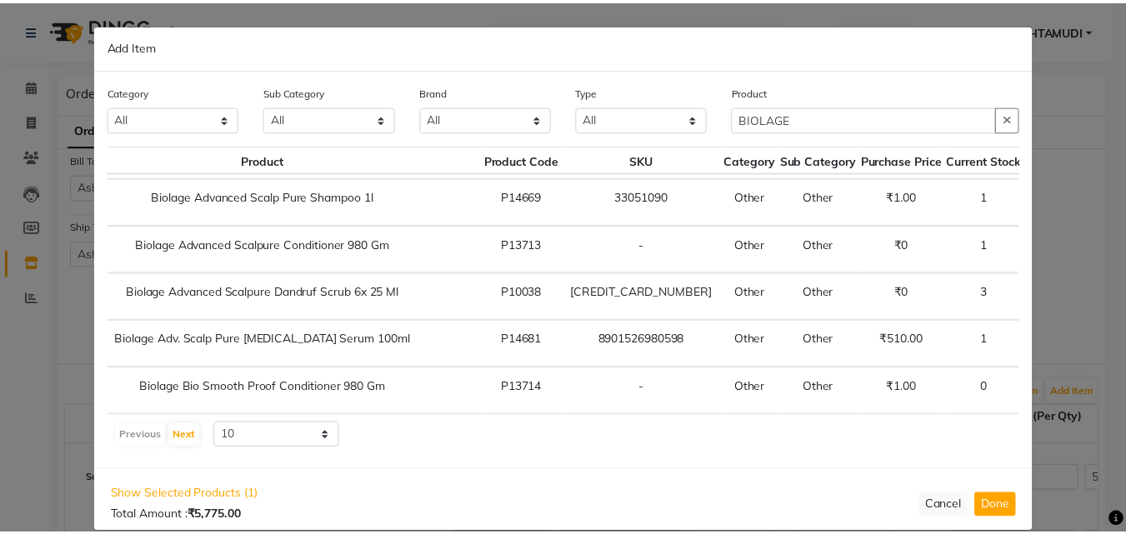
scroll to position [247, 140]
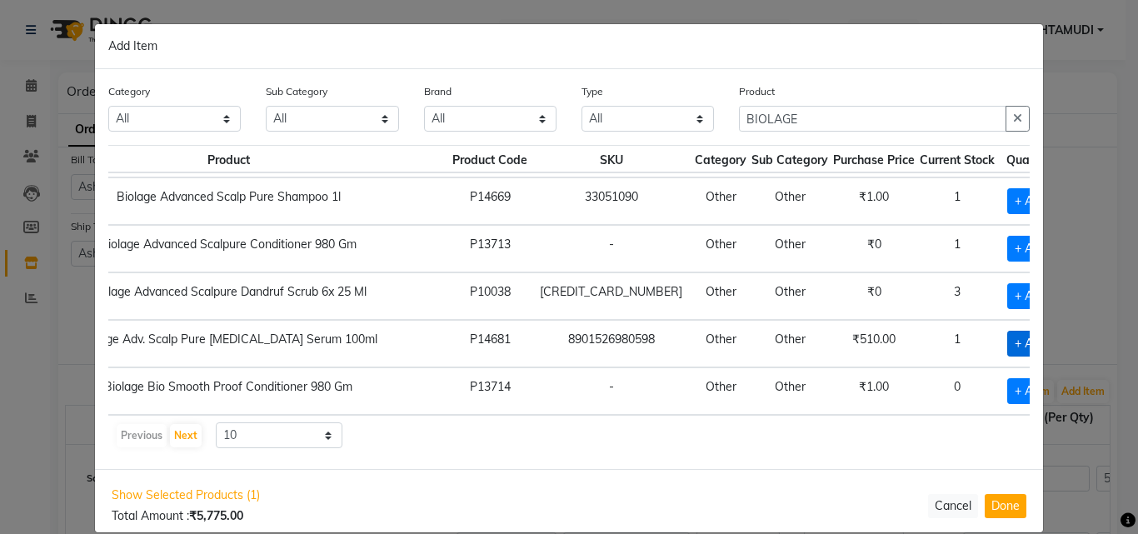
click at [1008, 336] on span "+ Add" at bounding box center [1031, 344] width 47 height 26
checkbox input "true"
click at [1049, 338] on icon at bounding box center [1054, 344] width 11 height 12
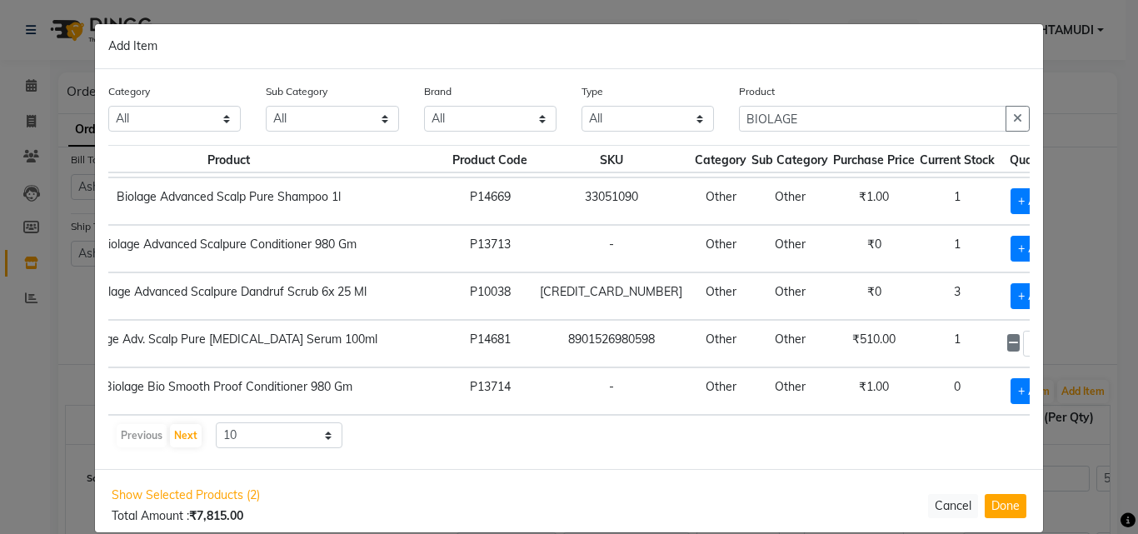
click at [1049, 338] on icon at bounding box center [1054, 344] width 11 height 12
type input "7"
click at [1003, 510] on button "Done" at bounding box center [1006, 506] width 42 height 24
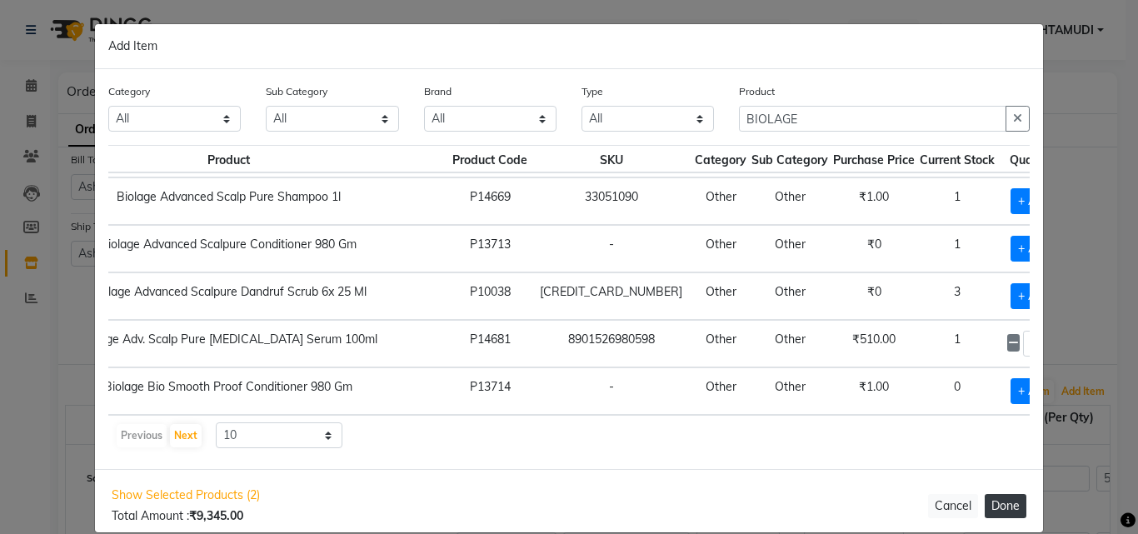
select select "1774"
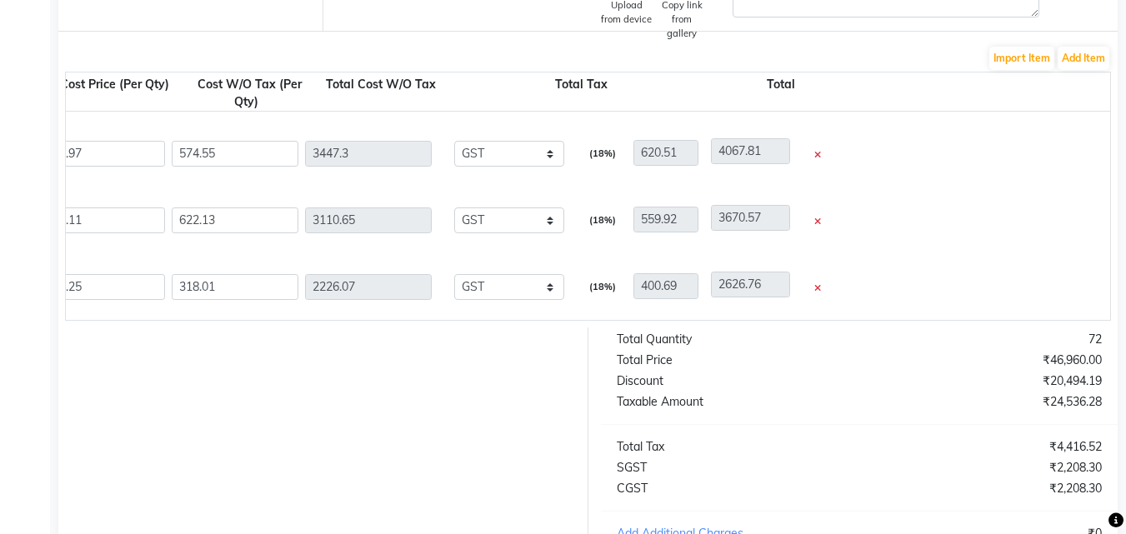
scroll to position [0, 929]
click at [814, 288] on icon at bounding box center [813, 288] width 7 height 9
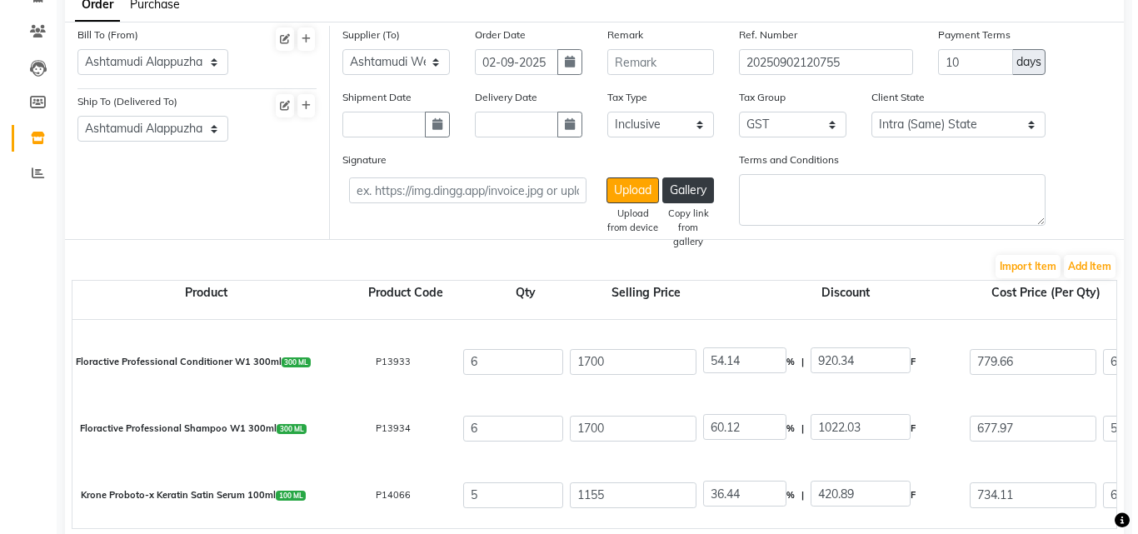
scroll to position [42, 0]
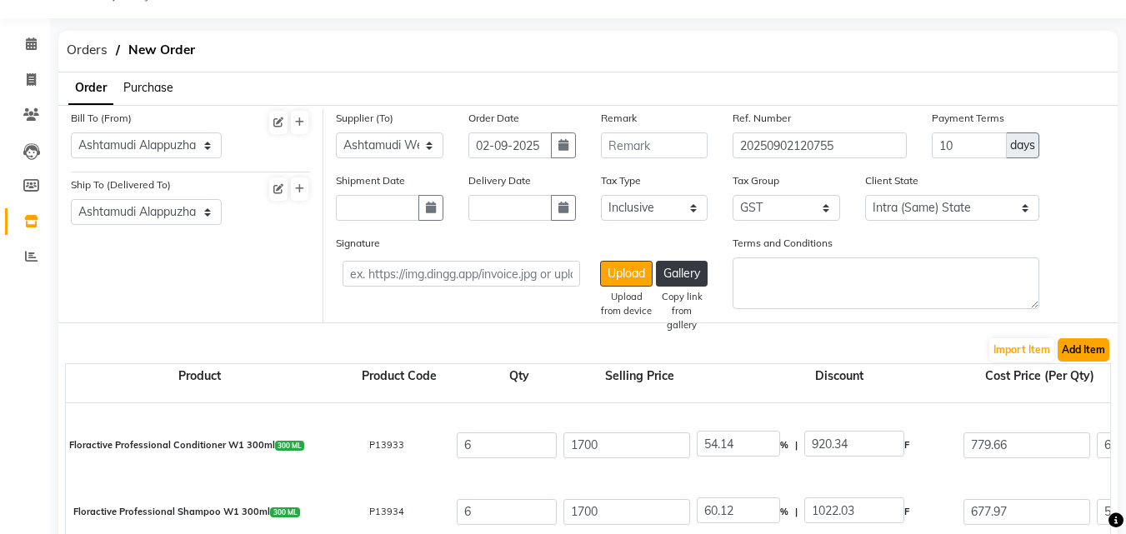
click at [1071, 351] on button "Add Item" at bounding box center [1084, 349] width 52 height 23
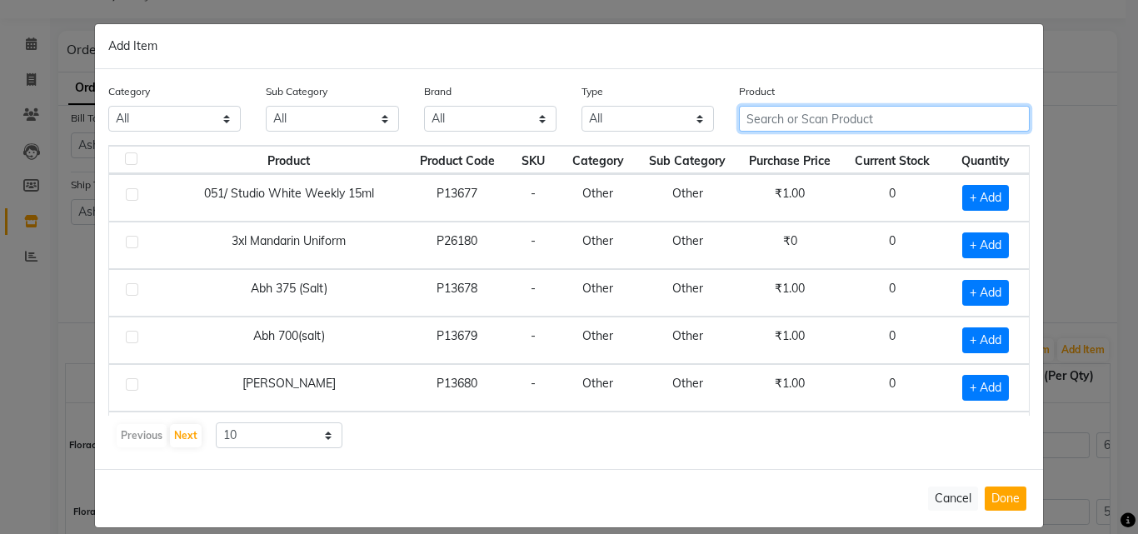
click at [817, 120] on input "text" at bounding box center [884, 119] width 291 height 26
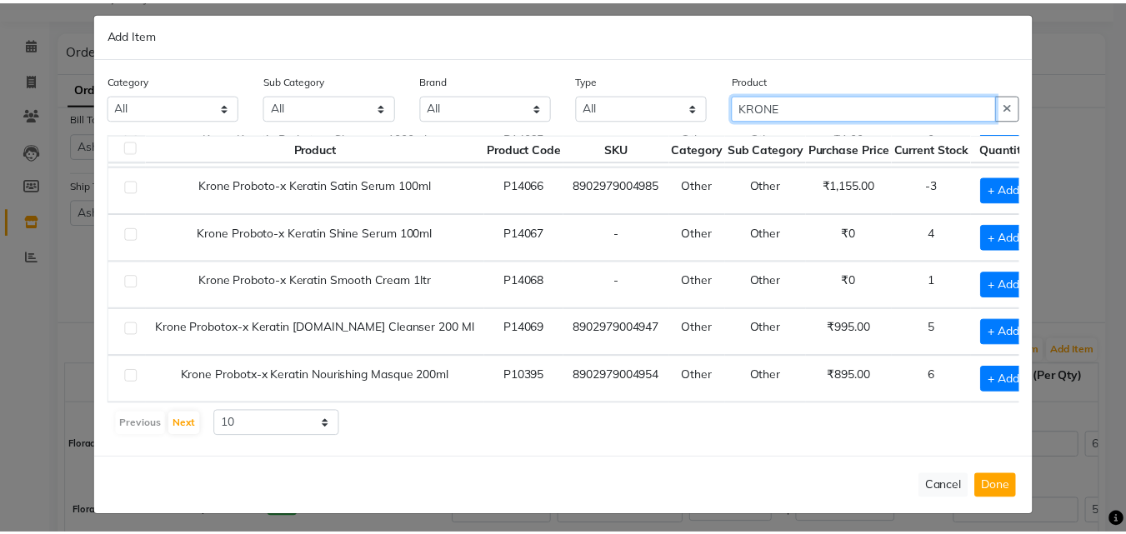
scroll to position [18, 0]
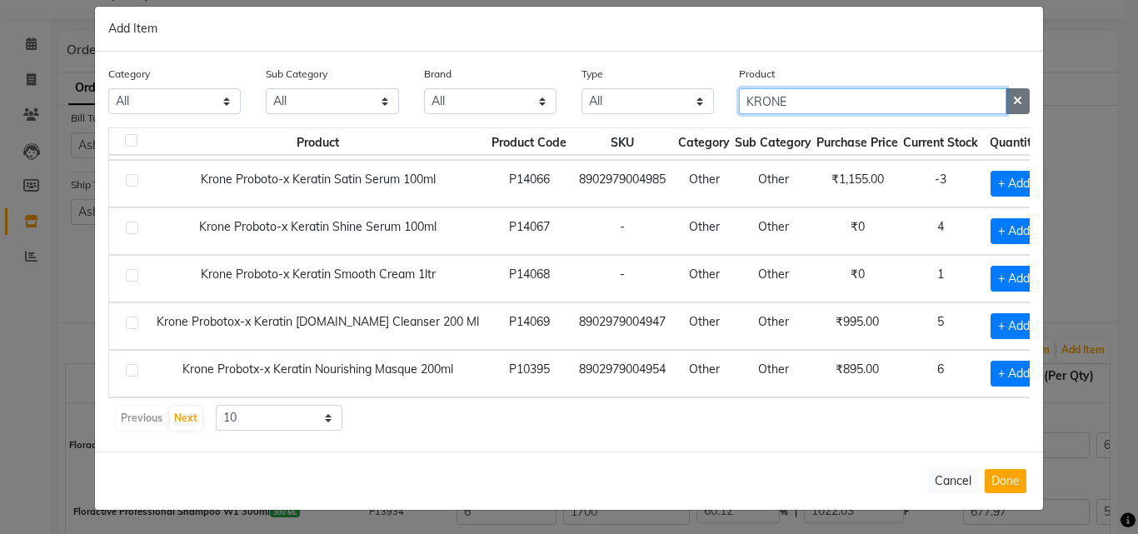
type input "KRONE"
click at [1013, 99] on icon "button" at bounding box center [1017, 101] width 9 height 12
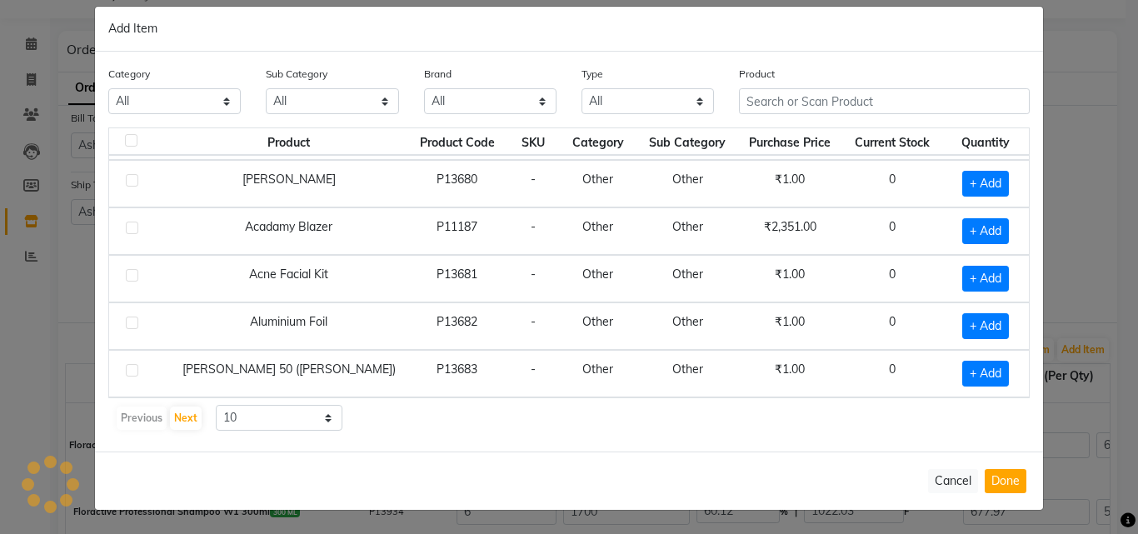
click at [966, 41] on div "Add Item" at bounding box center [569, 29] width 948 height 45
click at [994, 479] on button "Done" at bounding box center [1006, 481] width 42 height 24
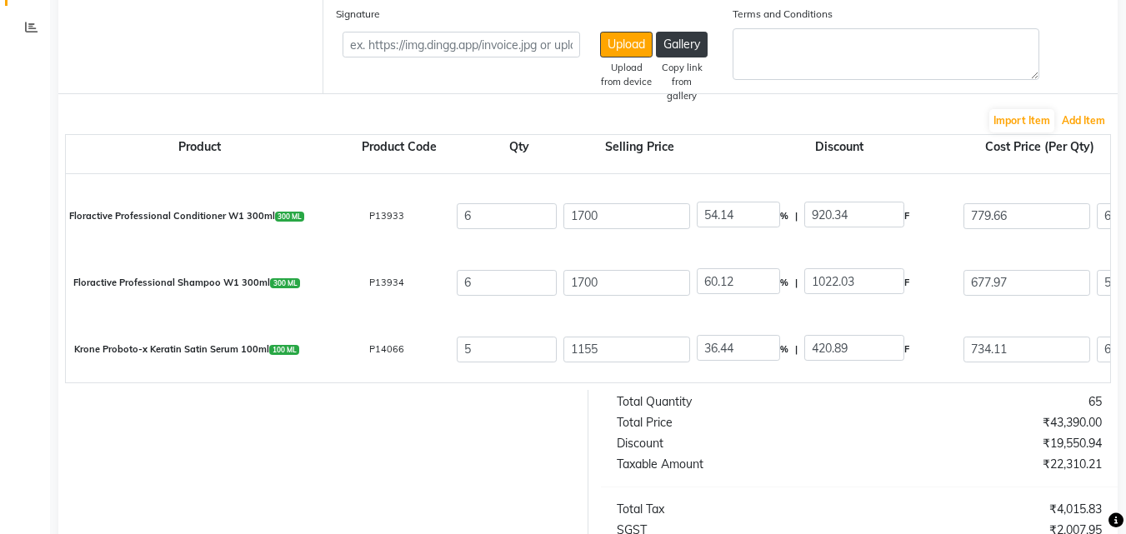
scroll to position [542, 0]
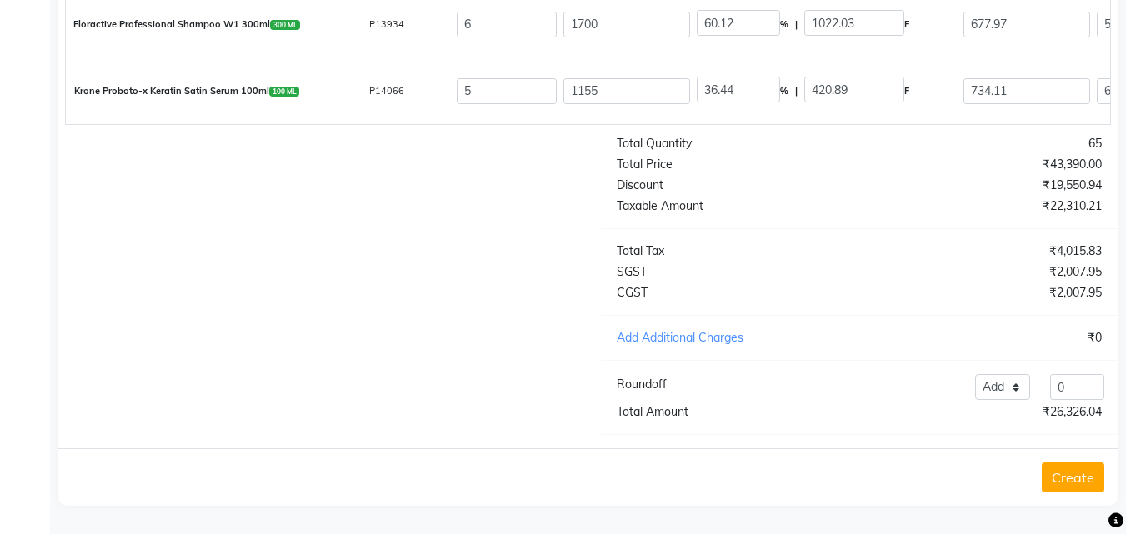
click at [1067, 483] on button "Create" at bounding box center [1073, 478] width 63 height 30
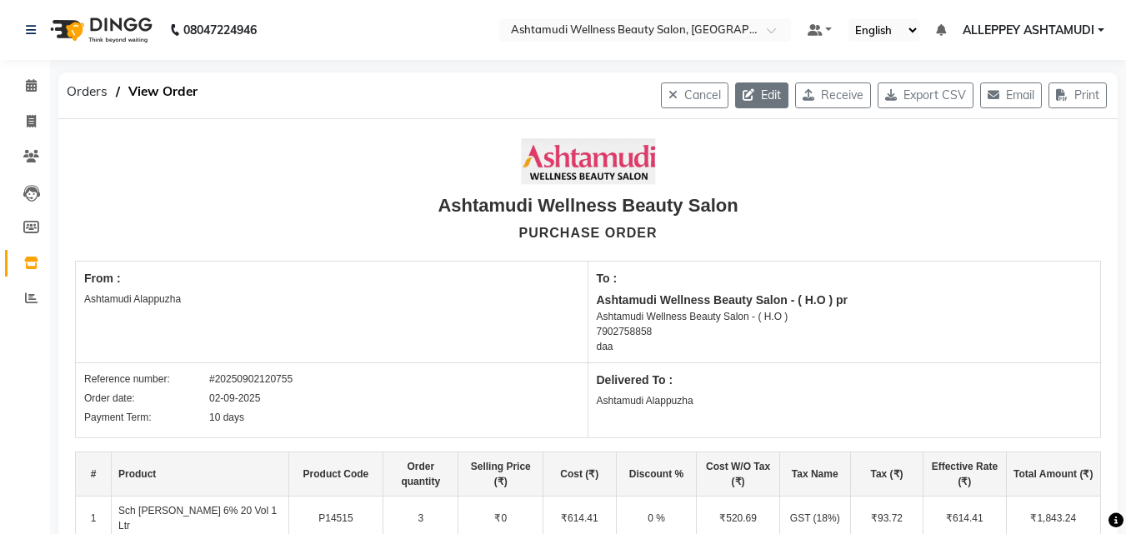
click at [755, 98] on button "Edit" at bounding box center [761, 96] width 53 height 26
select select "1010"
select select "1011"
select select "2756"
select select "true"
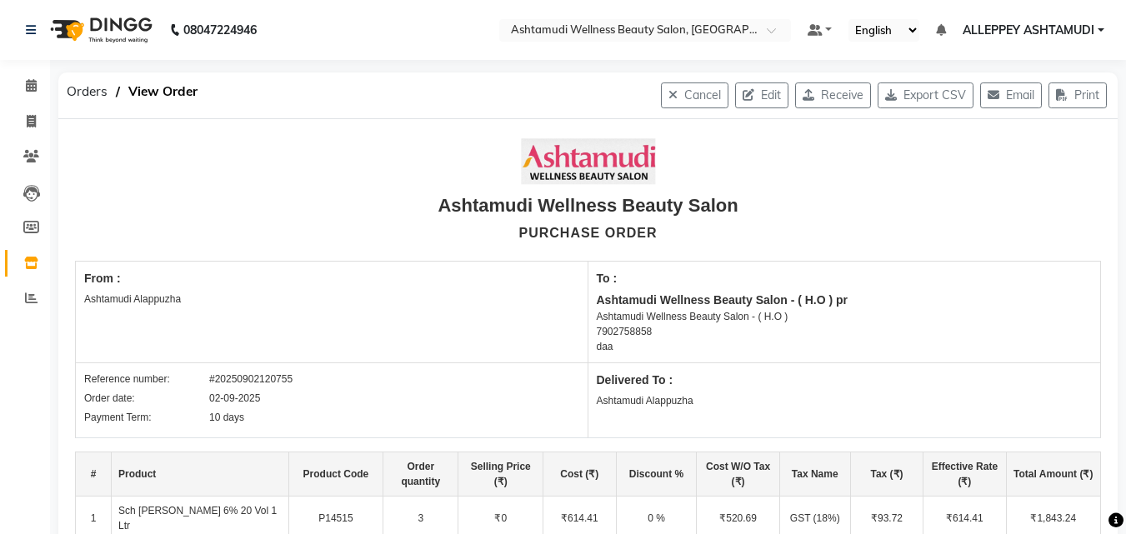
select select "1774"
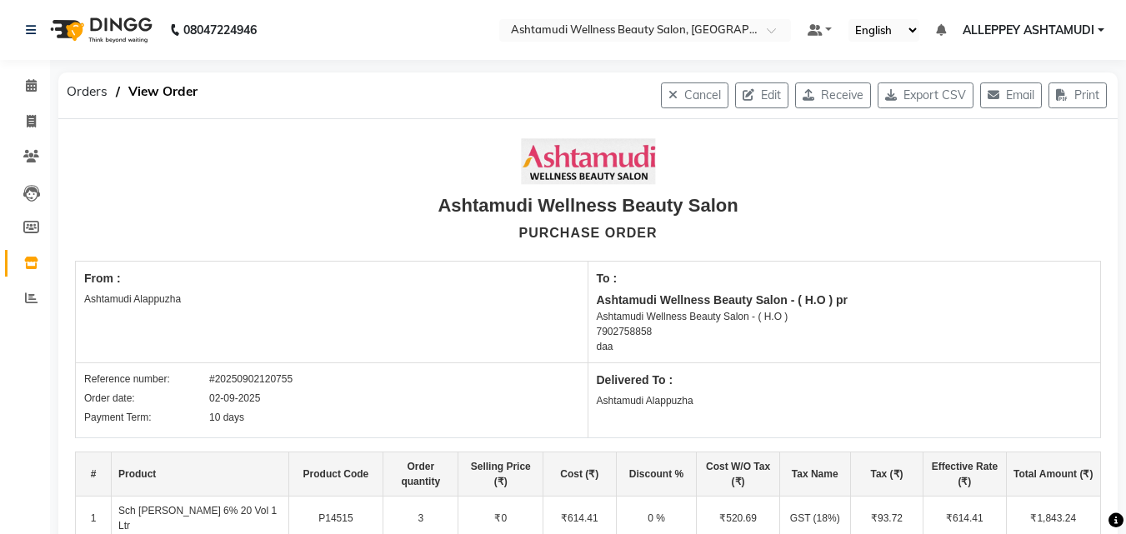
select select "1774"
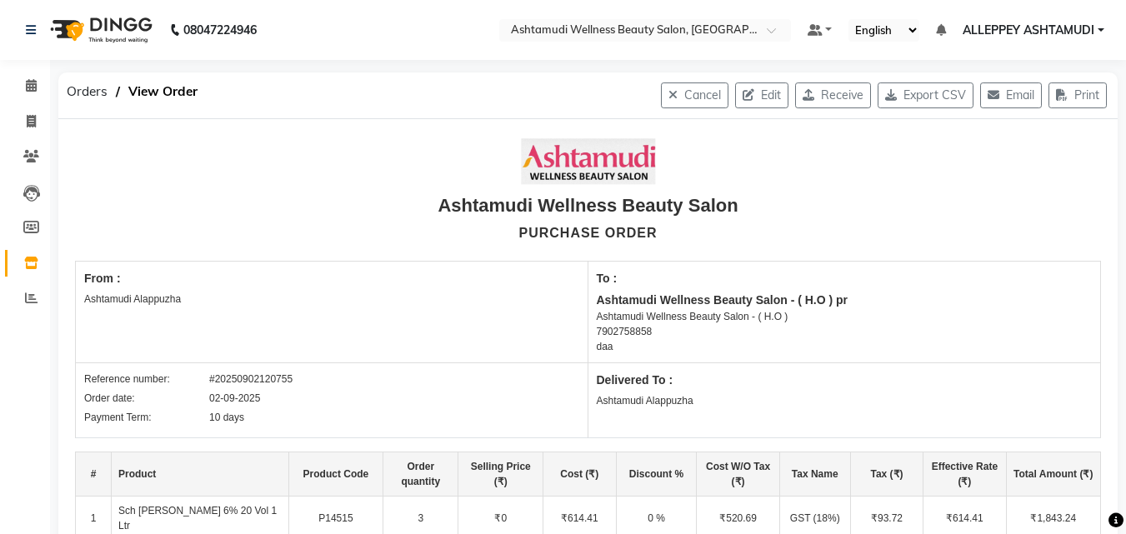
select select "1774"
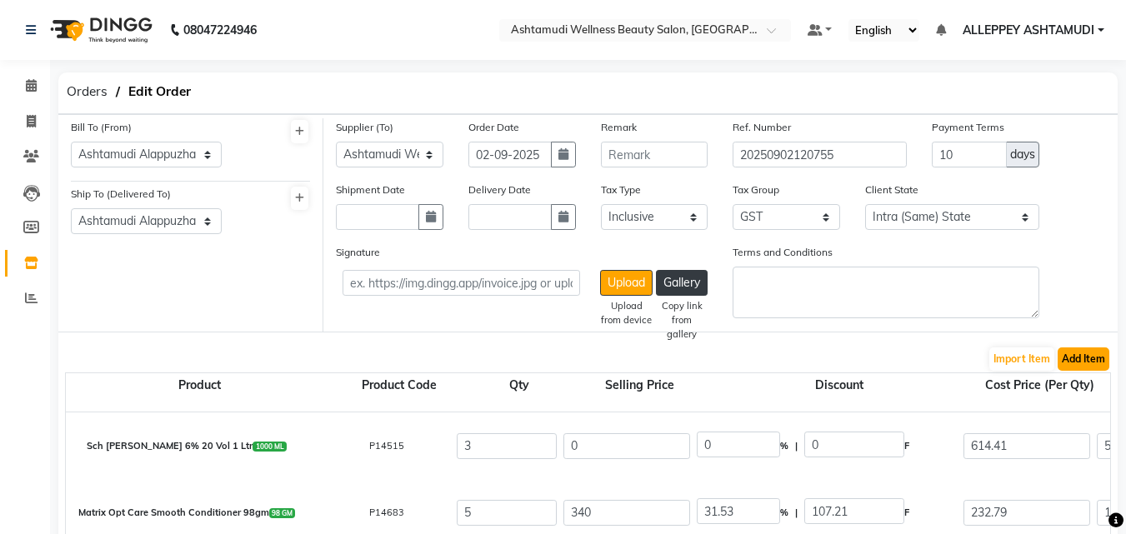
click at [1069, 361] on button "Add Item" at bounding box center [1084, 359] width 52 height 23
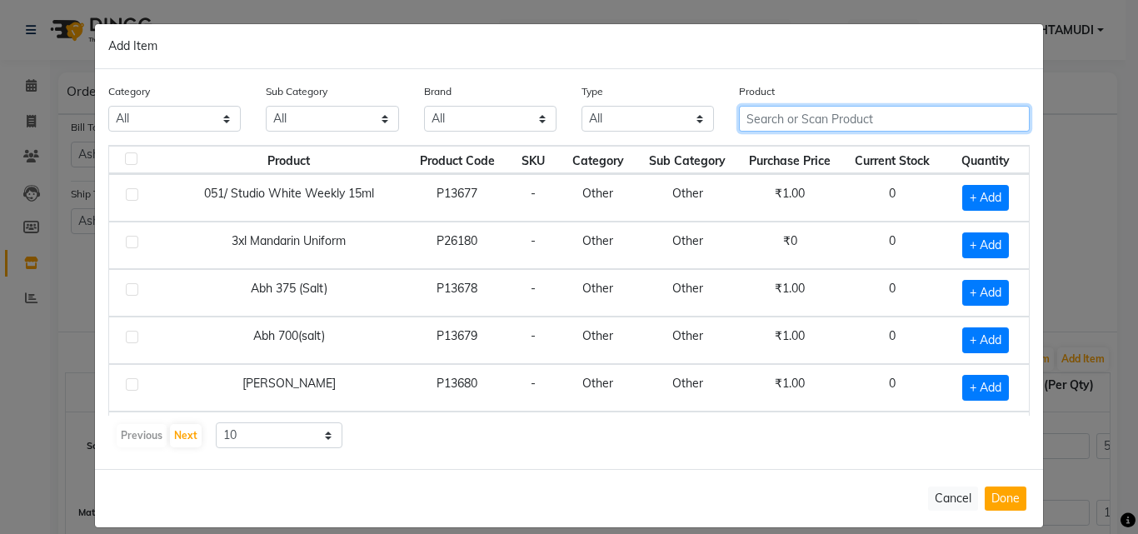
click at [817, 121] on input "text" at bounding box center [884, 119] width 291 height 26
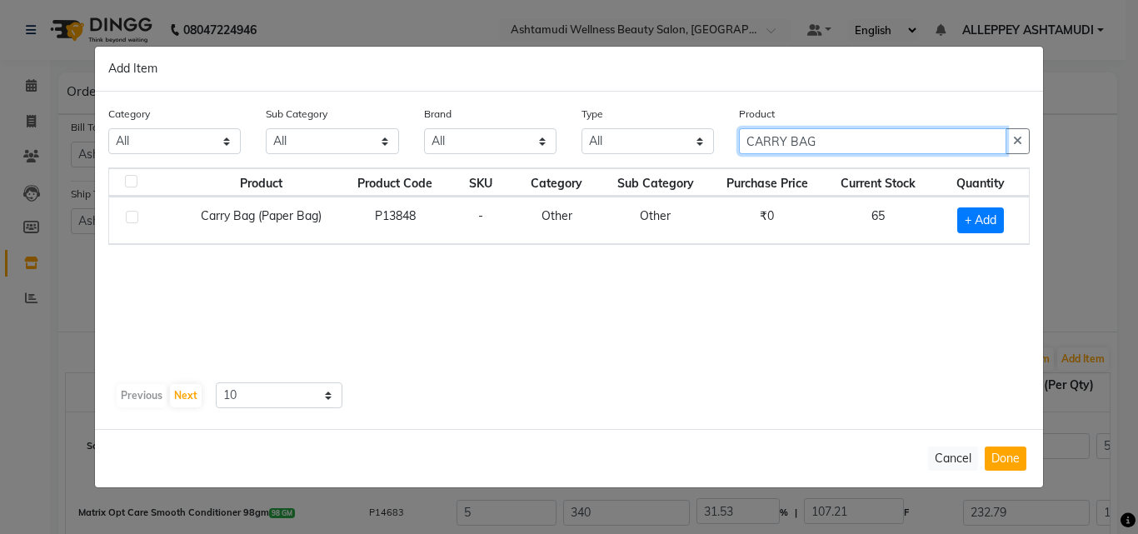
type input "CARRY BAG"
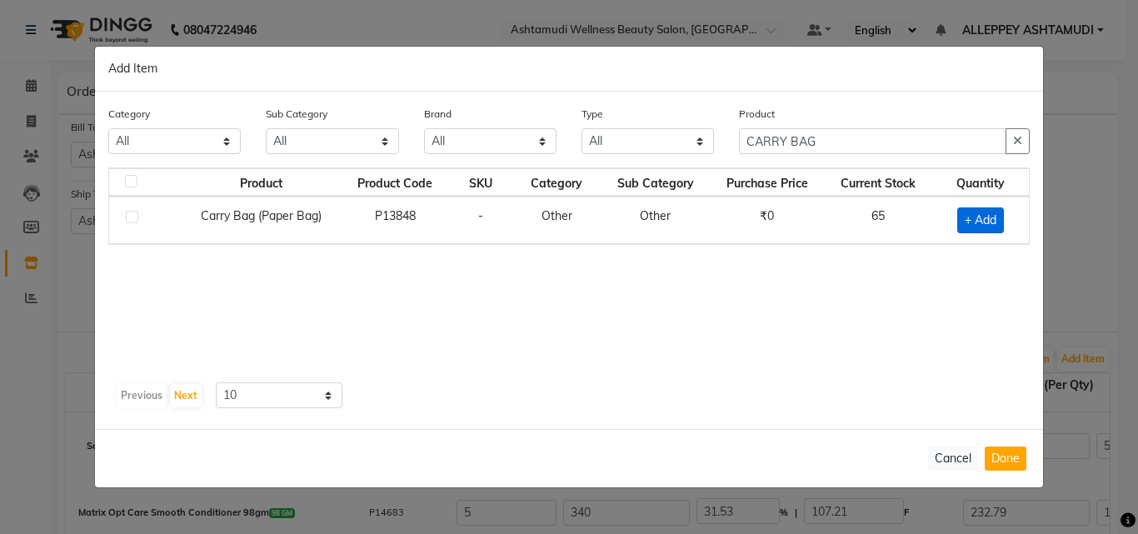
click at [972, 222] on span "+ Add" at bounding box center [981, 221] width 47 height 26
checkbox input "true"
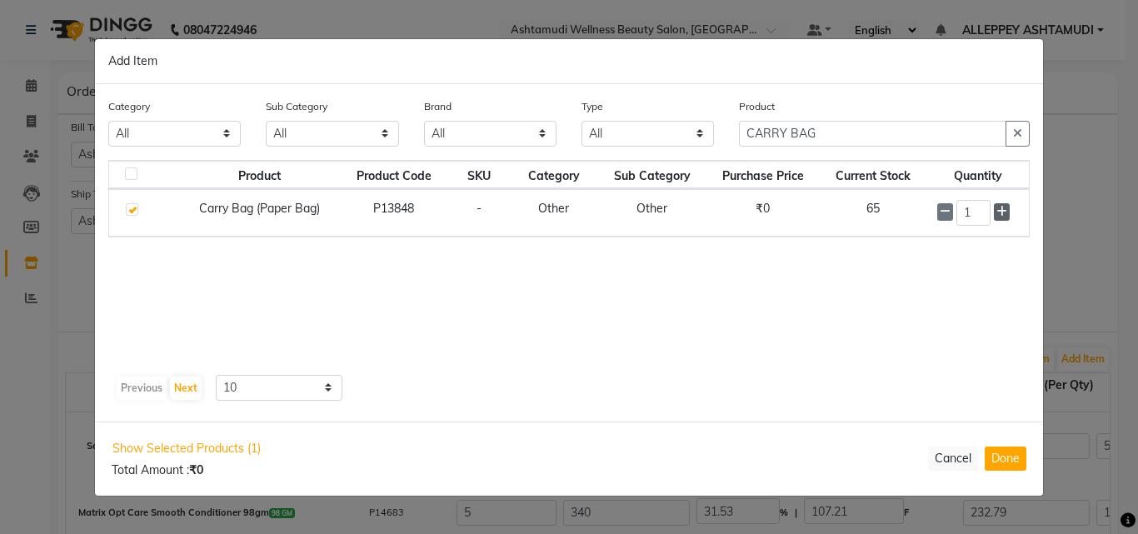
click at [1003, 217] on icon at bounding box center [1002, 212] width 11 height 12
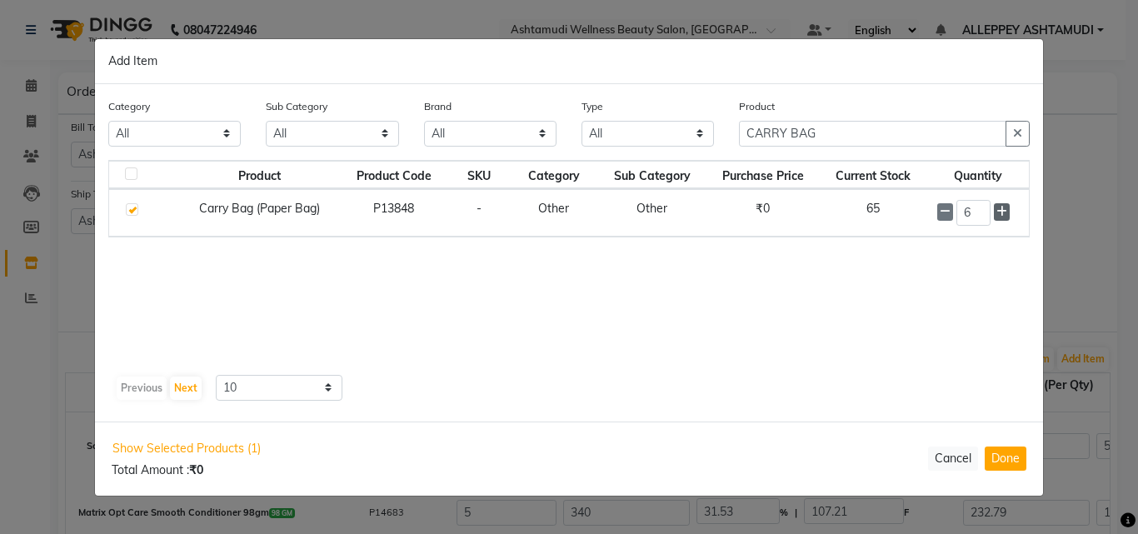
click at [1003, 217] on icon at bounding box center [1002, 212] width 11 height 12
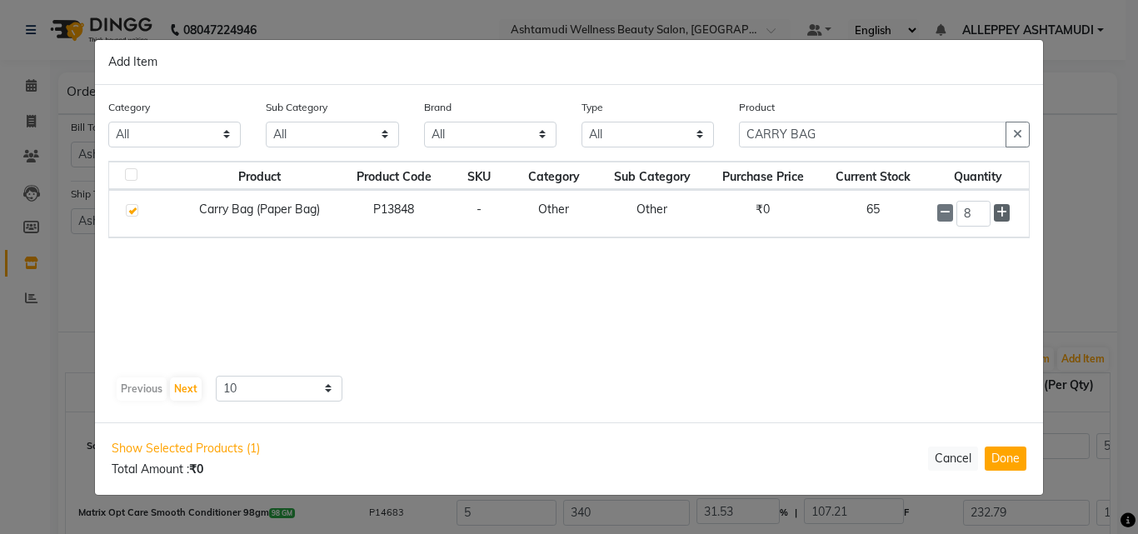
click at [1003, 217] on icon at bounding box center [1002, 213] width 11 height 12
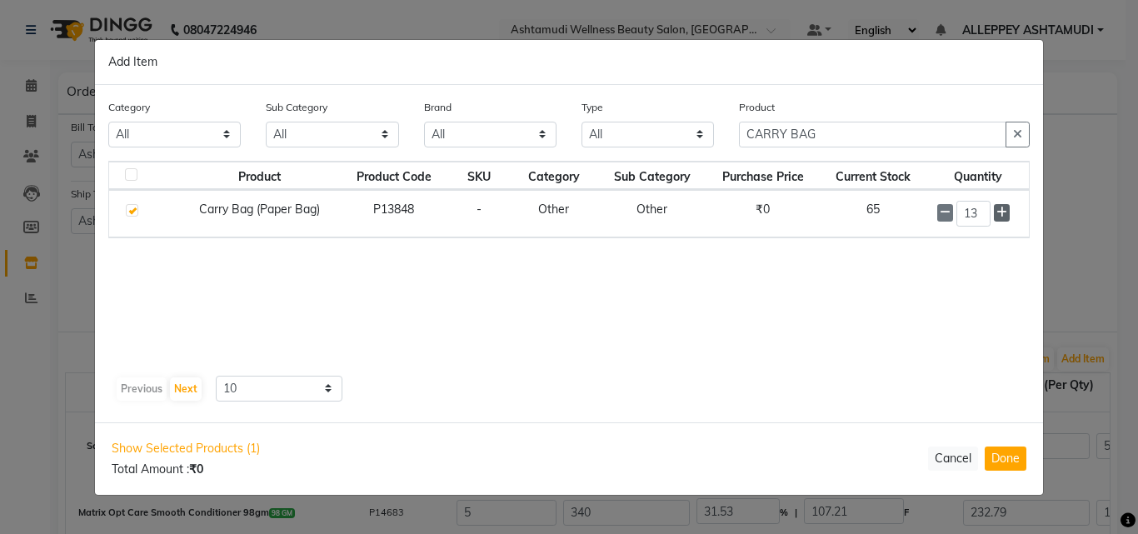
click at [1003, 217] on icon at bounding box center [1002, 213] width 11 height 12
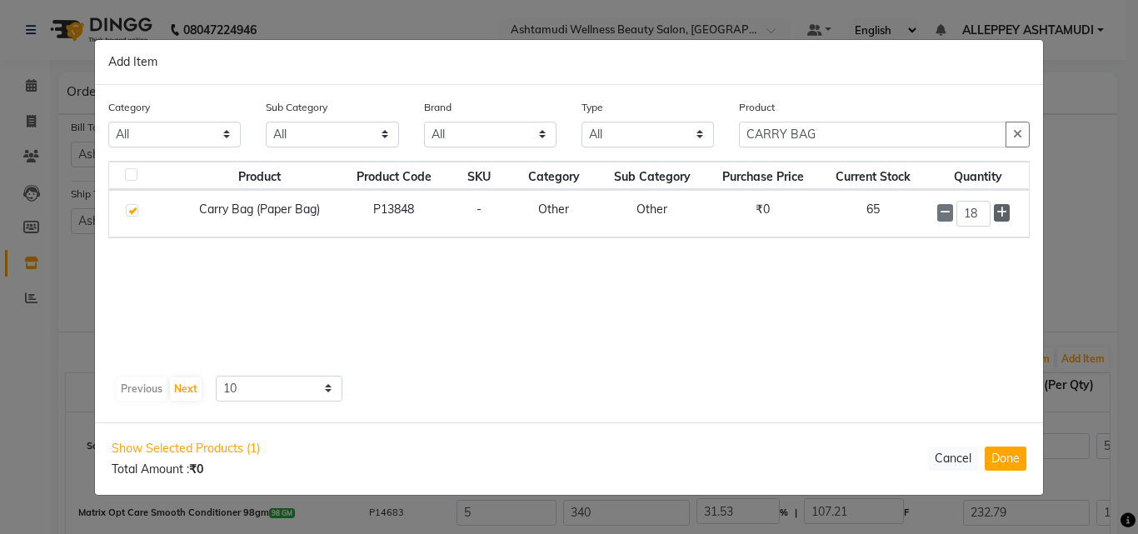
click at [1003, 217] on icon at bounding box center [1002, 213] width 11 height 12
type input "20"
click at [1002, 453] on button "Done" at bounding box center [1006, 459] width 42 height 24
select select "1774"
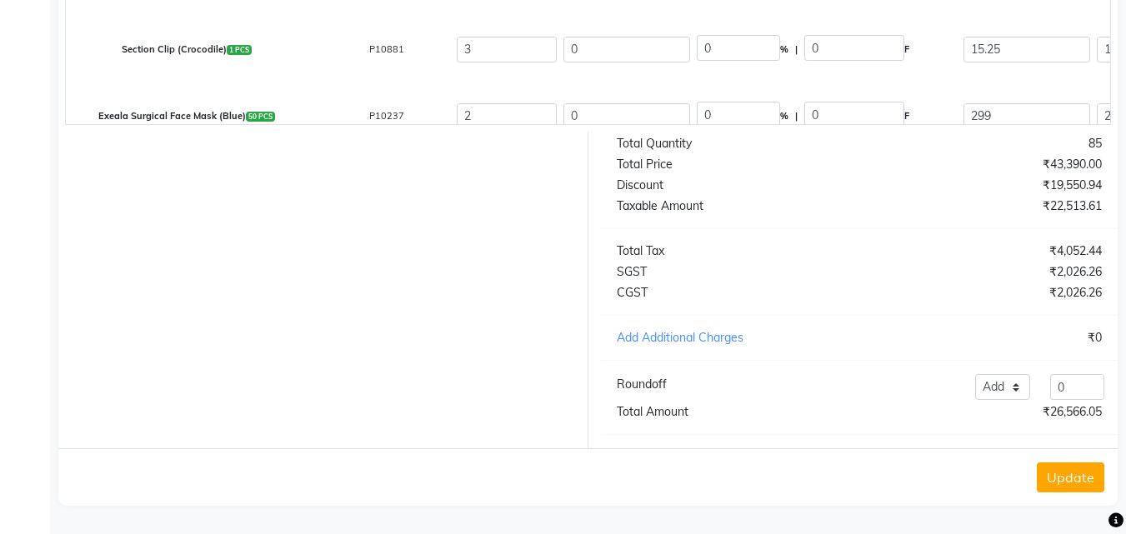
scroll to position [792, 0]
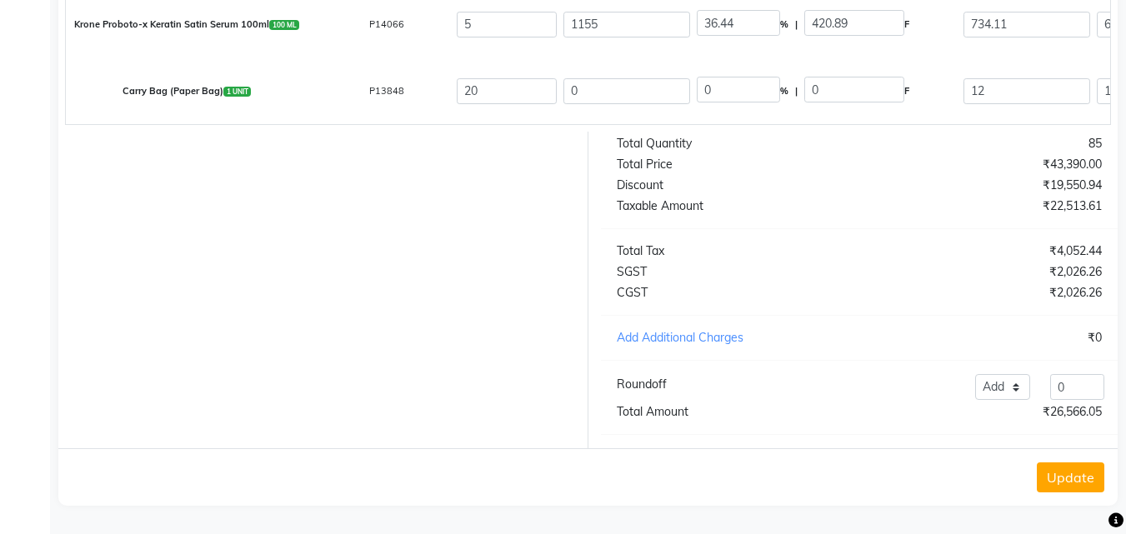
click at [1079, 475] on button "Update" at bounding box center [1071, 478] width 68 height 30
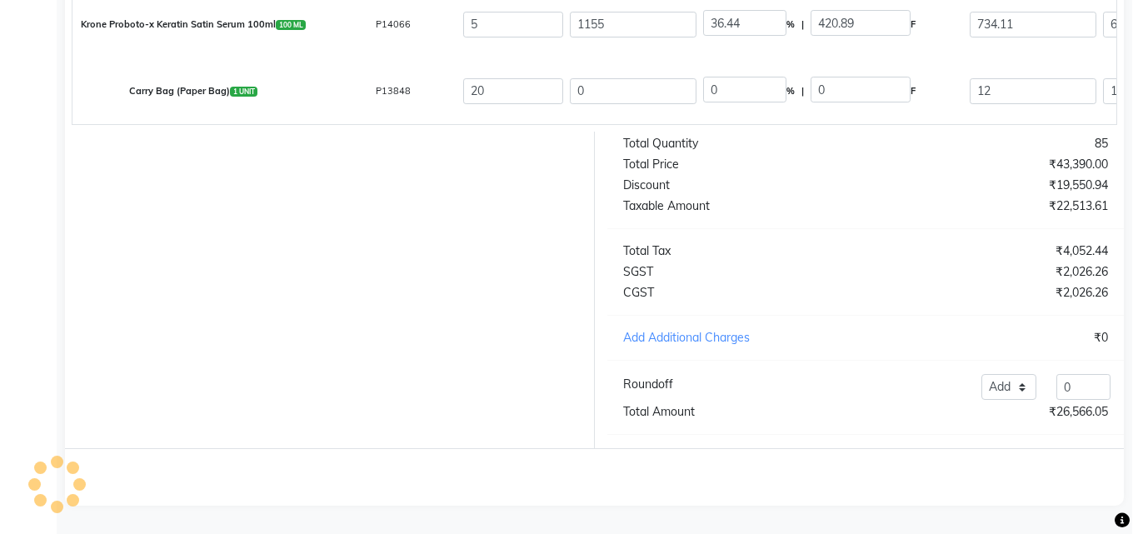
scroll to position [0, 0]
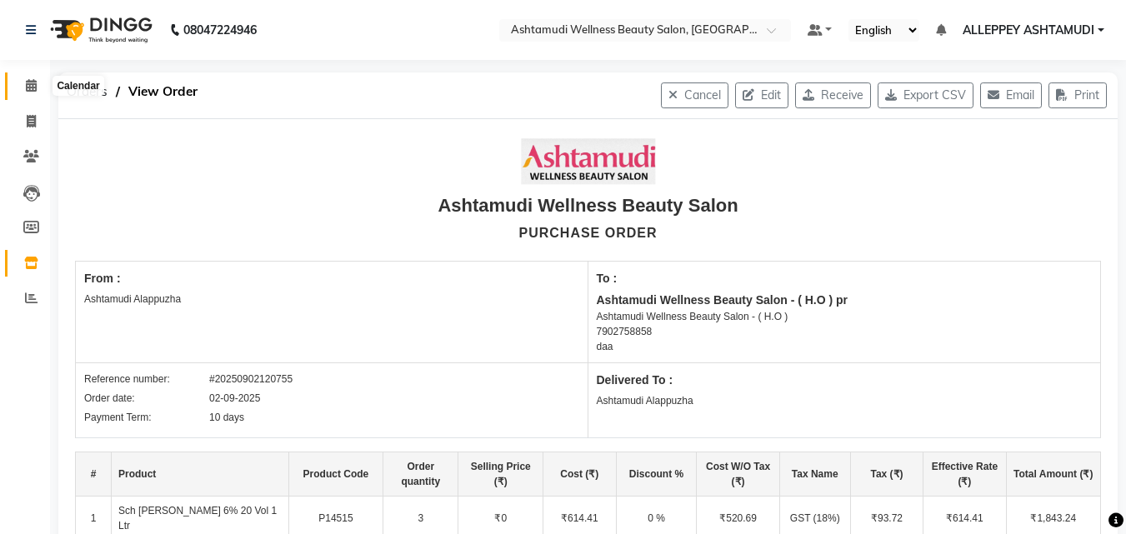
click at [29, 83] on icon at bounding box center [31, 85] width 11 height 13
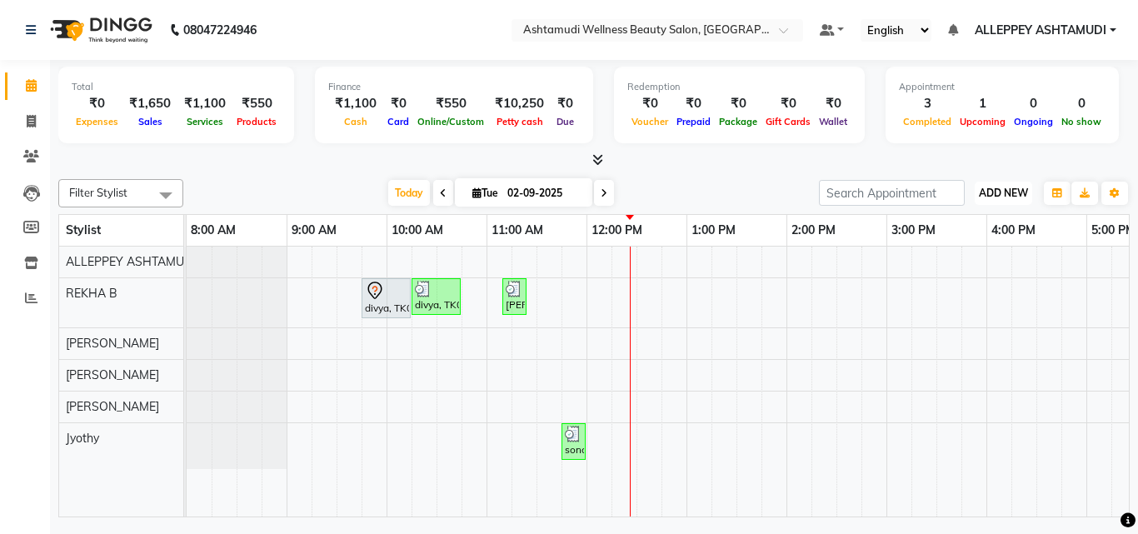
click at [995, 192] on span "ADD NEW" at bounding box center [1003, 193] width 49 height 13
click at [953, 243] on link "Add Invoice" at bounding box center [966, 247] width 132 height 22
select select "service"
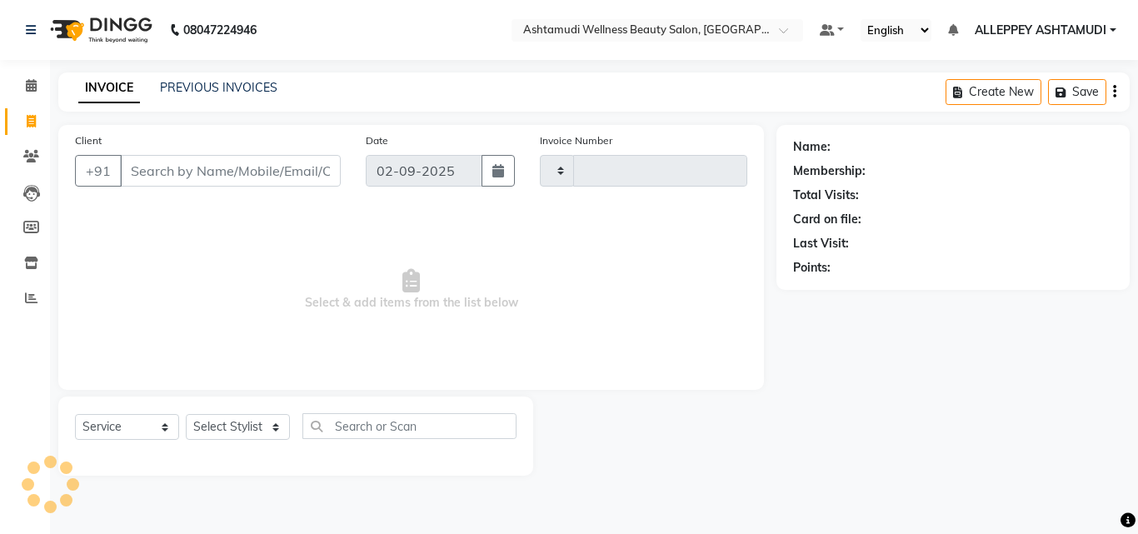
type input "1379"
select select "4626"
click at [174, 183] on input "Client" at bounding box center [230, 171] width 221 height 32
click at [213, 427] on select "Select Stylist ALLEPPEY ASHTAMUDI Jyothy [PERSON_NAME] [PERSON_NAME]" at bounding box center [238, 427] width 104 height 26
select select "80964"
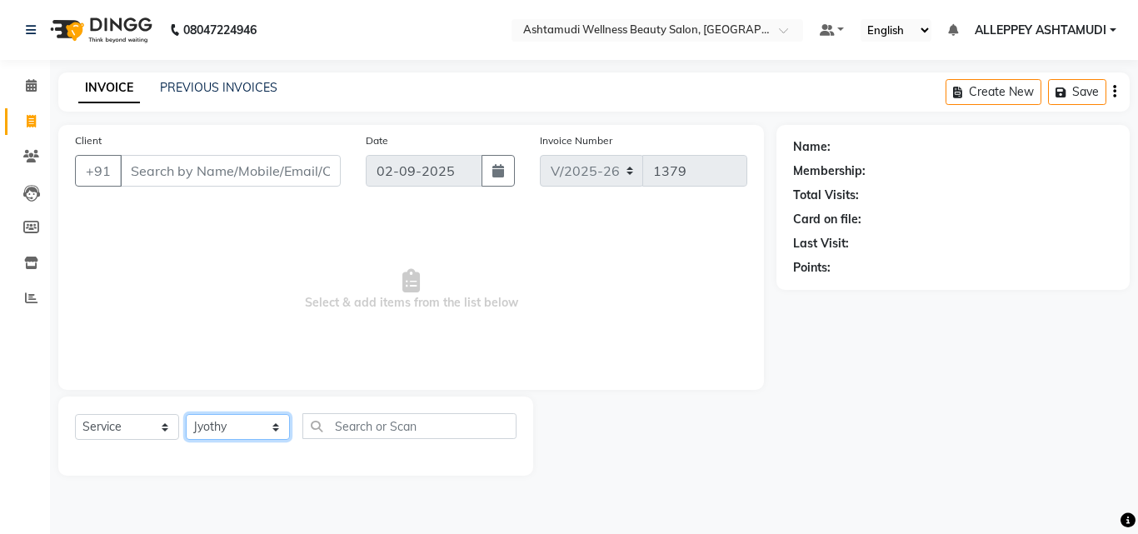
click at [186, 414] on select "Select Stylist ALLEPPEY ASHTAMUDI Jyothy [PERSON_NAME] [PERSON_NAME]" at bounding box center [238, 427] width 104 height 26
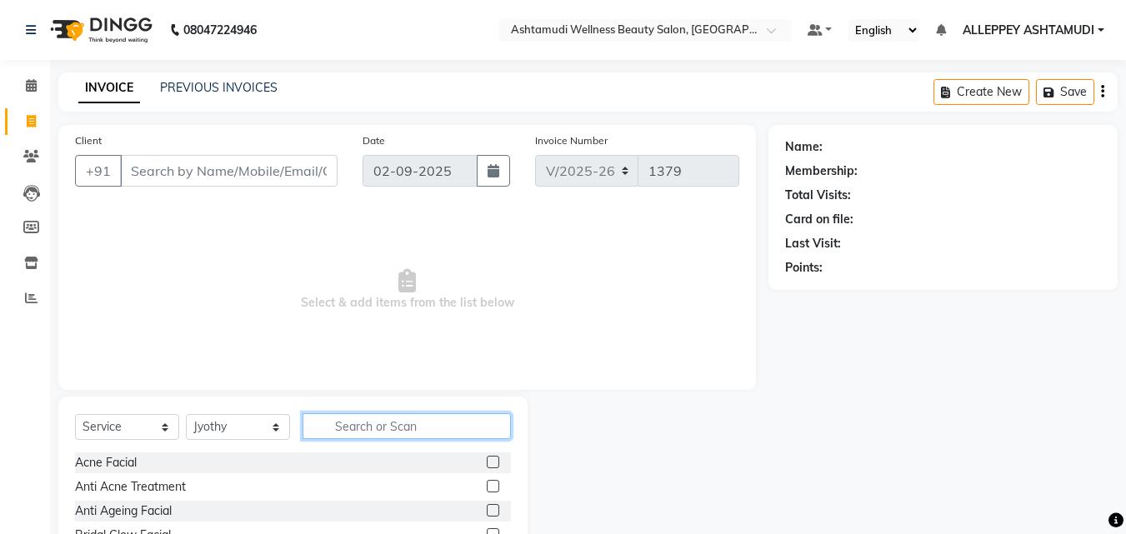
click at [318, 425] on input "text" at bounding box center [407, 426] width 208 height 26
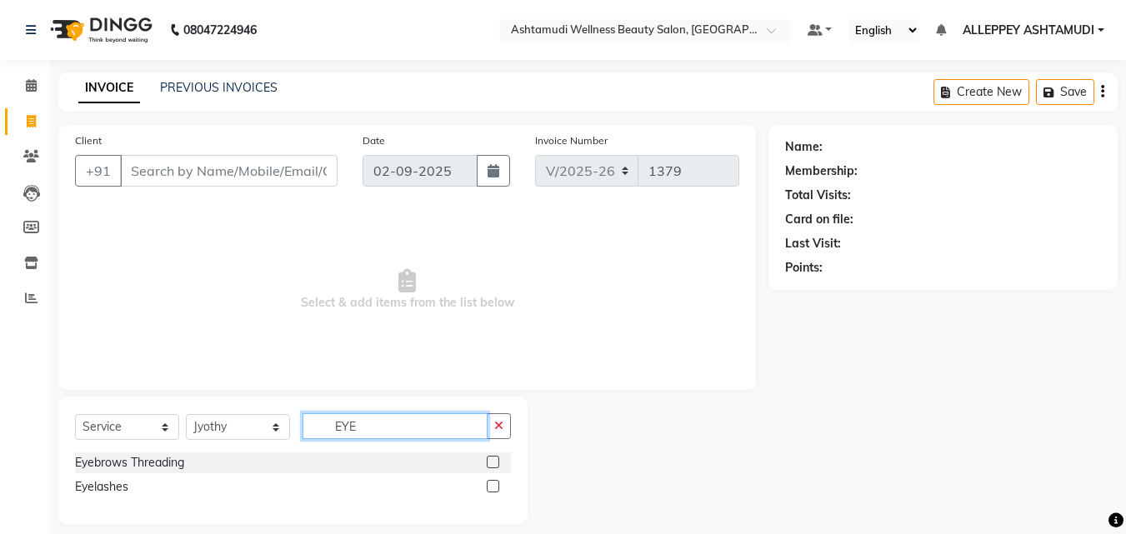
type input "EYE"
click at [497, 463] on label at bounding box center [493, 462] width 13 height 13
click at [497, 463] on input "checkbox" at bounding box center [492, 463] width 11 height 11
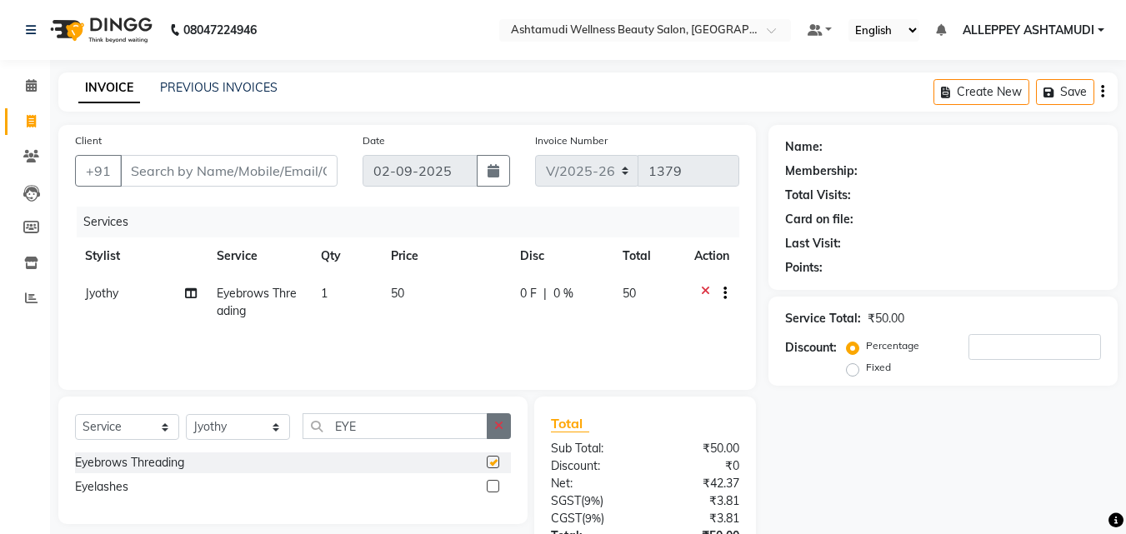
checkbox input "false"
click at [492, 434] on button "button" at bounding box center [499, 426] width 24 height 26
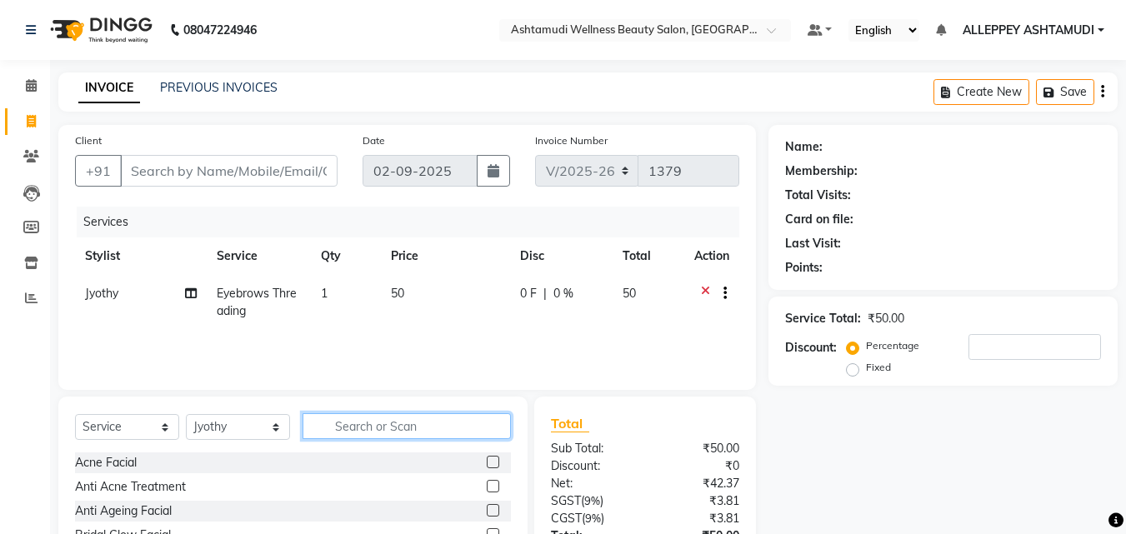
click at [416, 432] on input "text" at bounding box center [407, 426] width 208 height 26
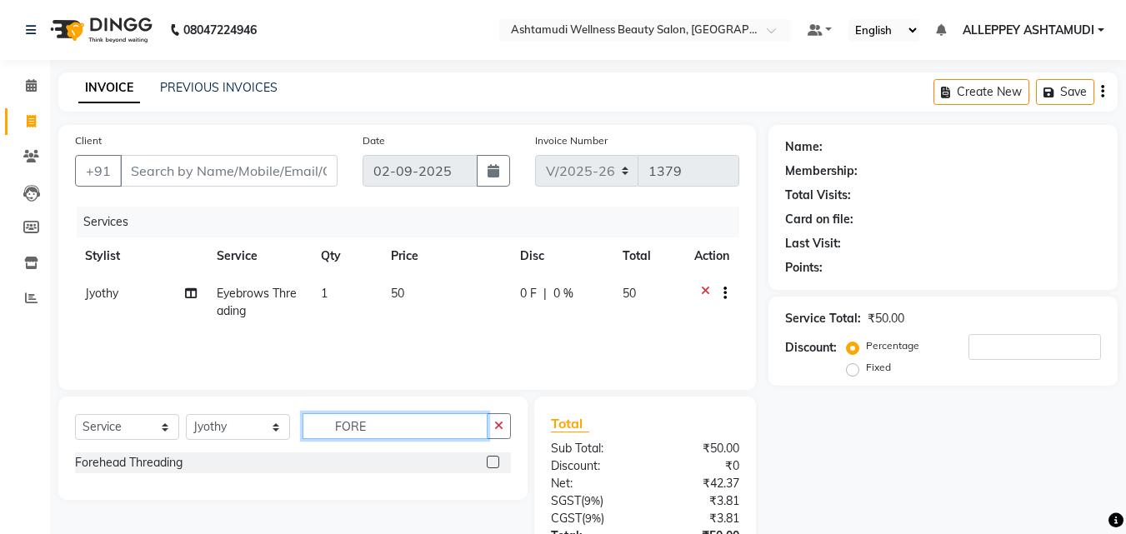
type input "FORE"
click at [493, 467] on label at bounding box center [493, 462] width 13 height 13
click at [493, 467] on input "checkbox" at bounding box center [492, 463] width 11 height 11
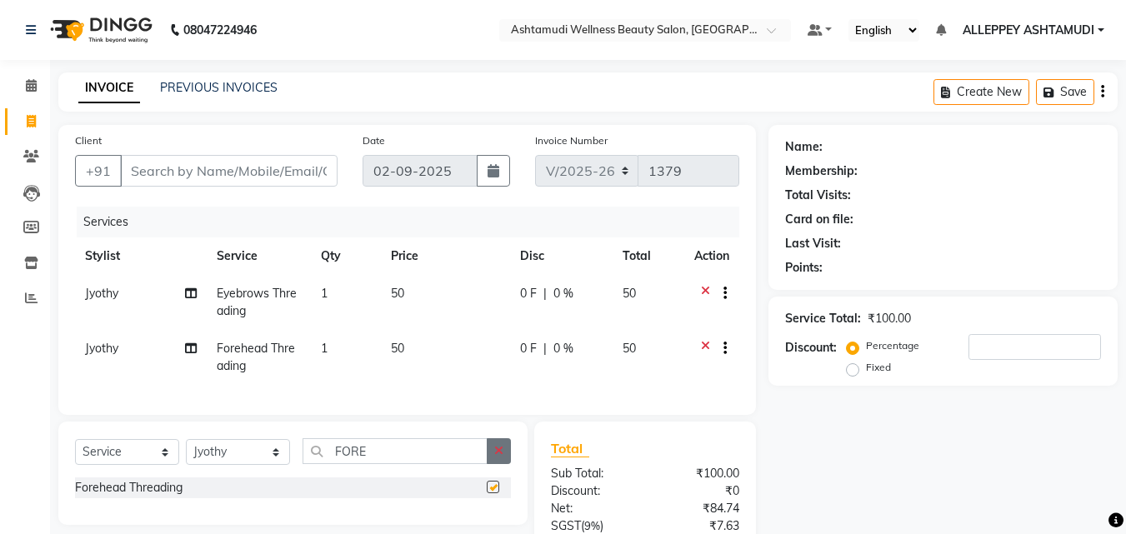
checkbox input "false"
click at [503, 457] on icon "button" at bounding box center [498, 451] width 9 height 12
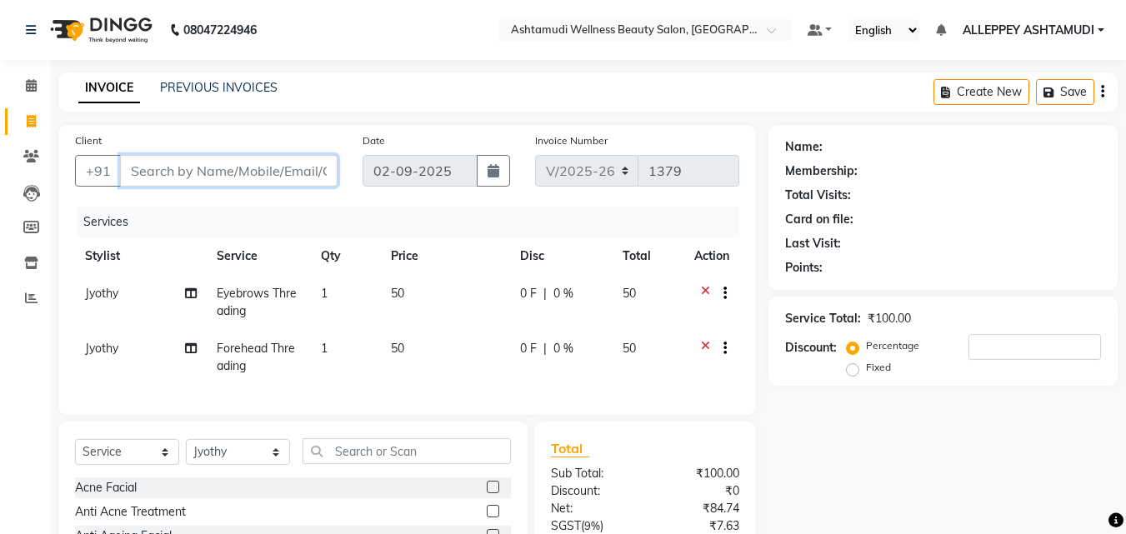
click at [253, 168] on input "Client" at bounding box center [229, 171] width 218 height 32
type input "9"
type input "0"
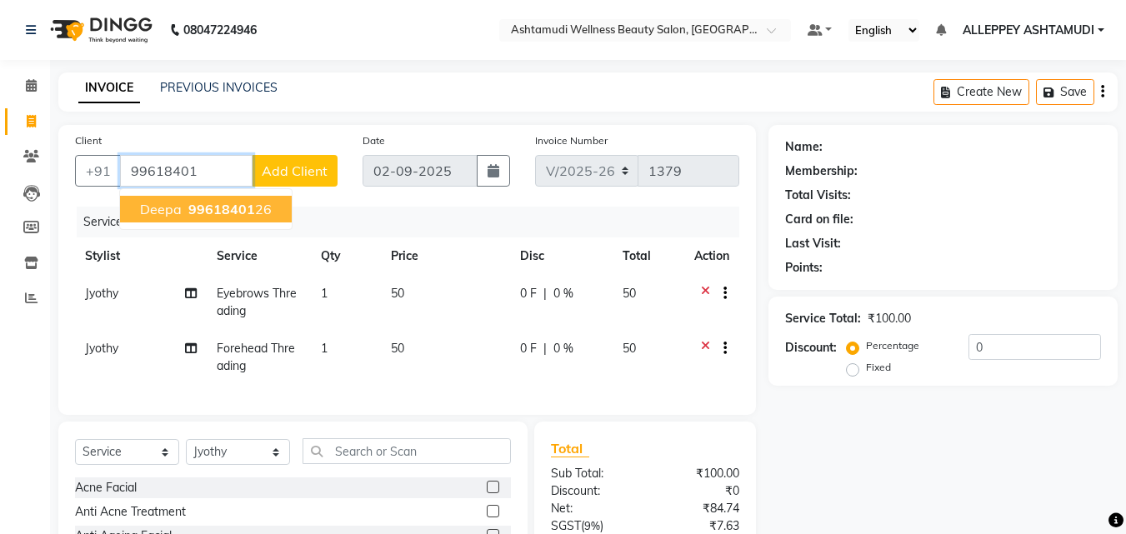
click at [240, 209] on span "99618401" at bounding box center [221, 209] width 67 height 17
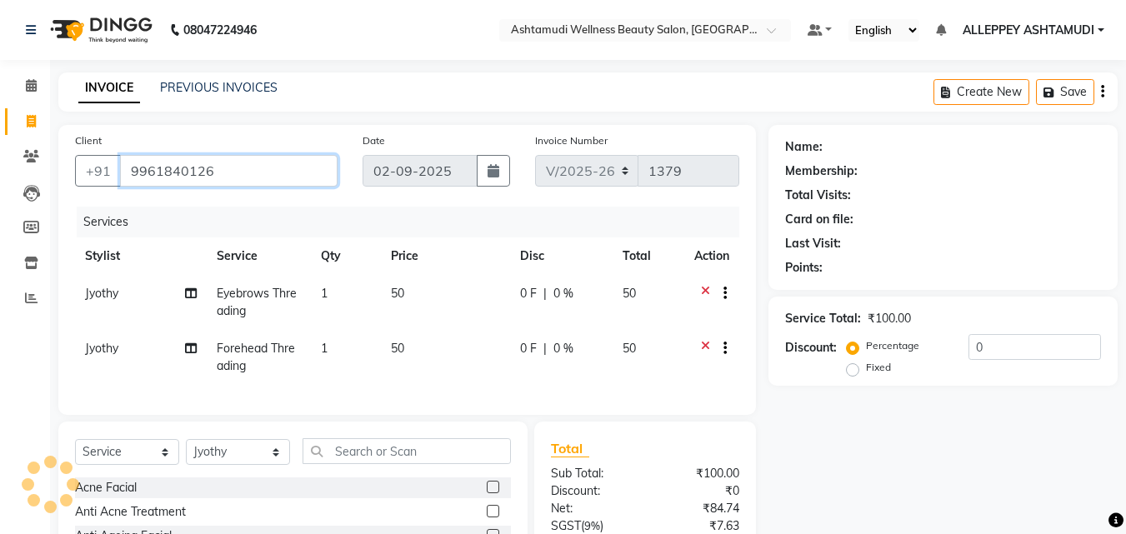
type input "9961840126"
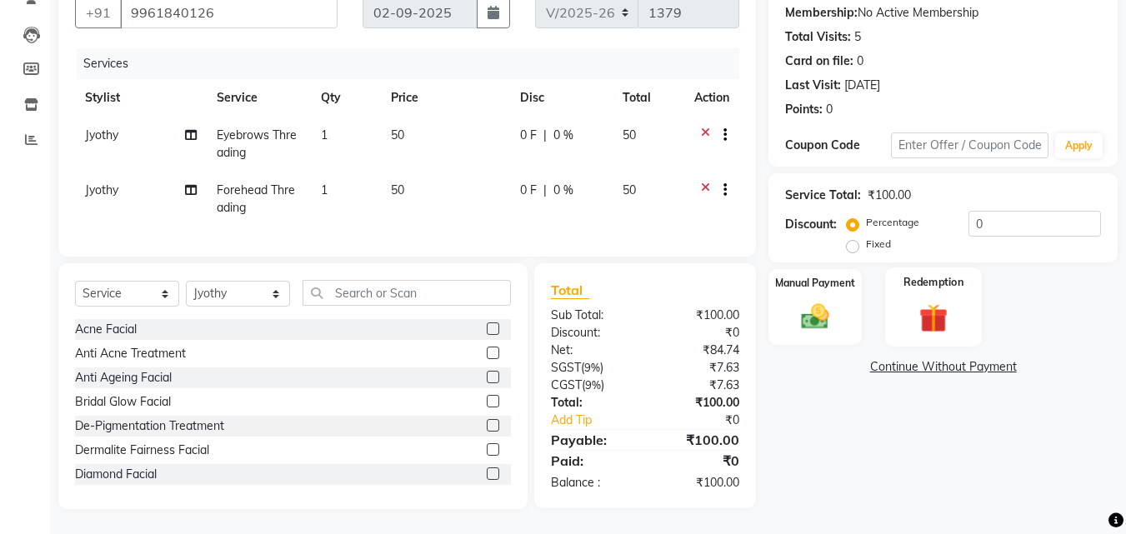
scroll to position [171, 0]
click at [813, 300] on img at bounding box center [815, 316] width 47 height 33
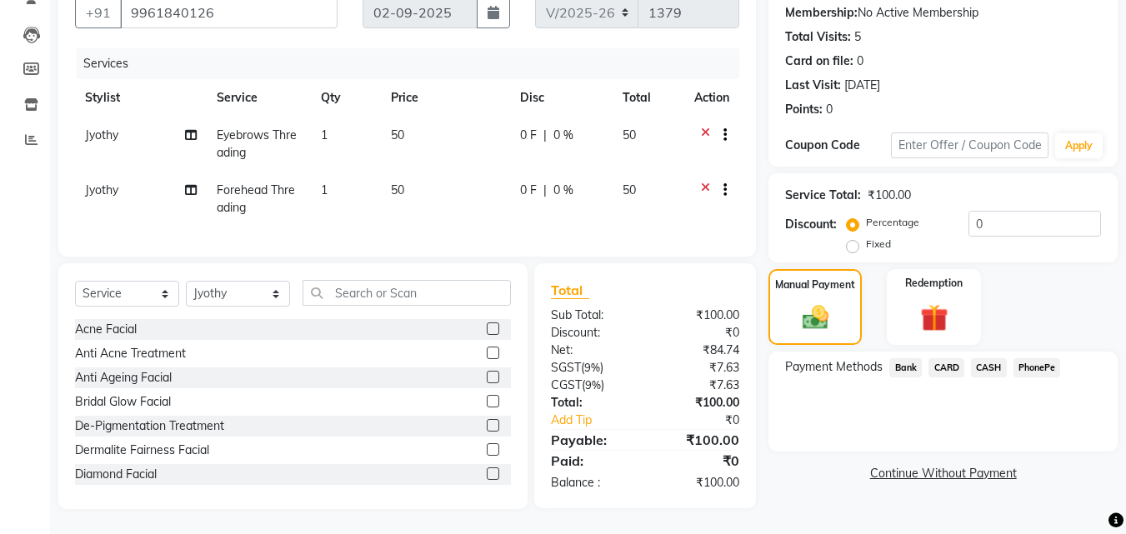
click at [1049, 358] on span "PhonePe" at bounding box center [1037, 367] width 48 height 19
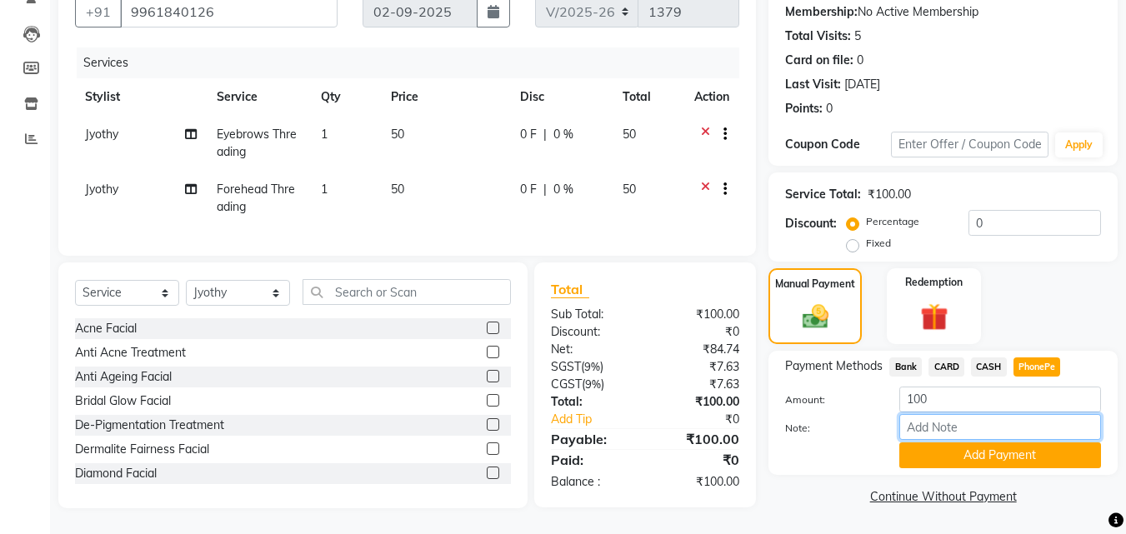
click at [972, 414] on input "Note:" at bounding box center [1000, 427] width 202 height 26
type input "[PERSON_NAME]"
click at [988, 445] on button "Add Payment" at bounding box center [1000, 456] width 202 height 26
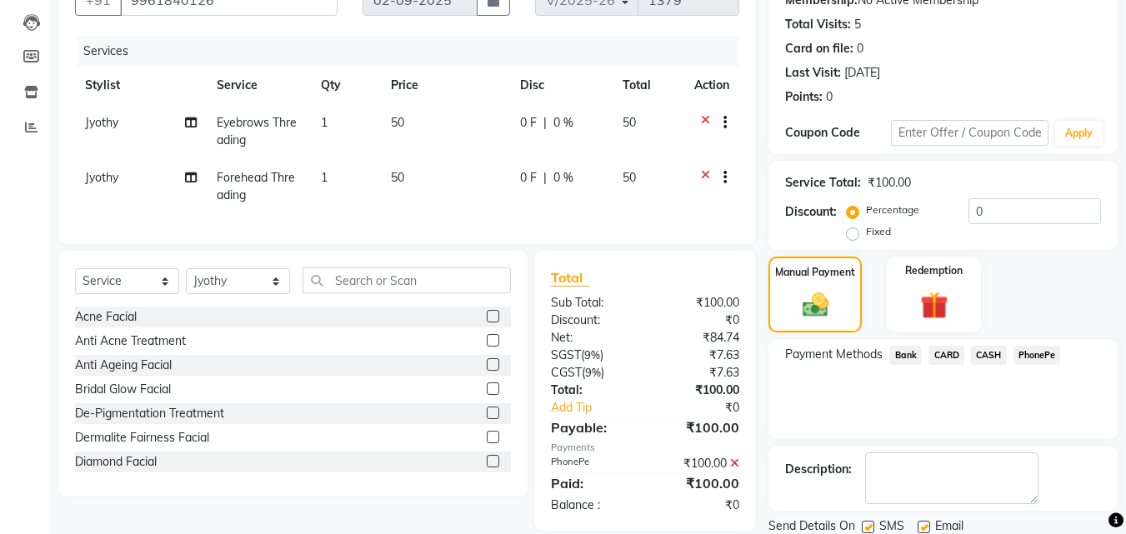
scroll to position [229, 0]
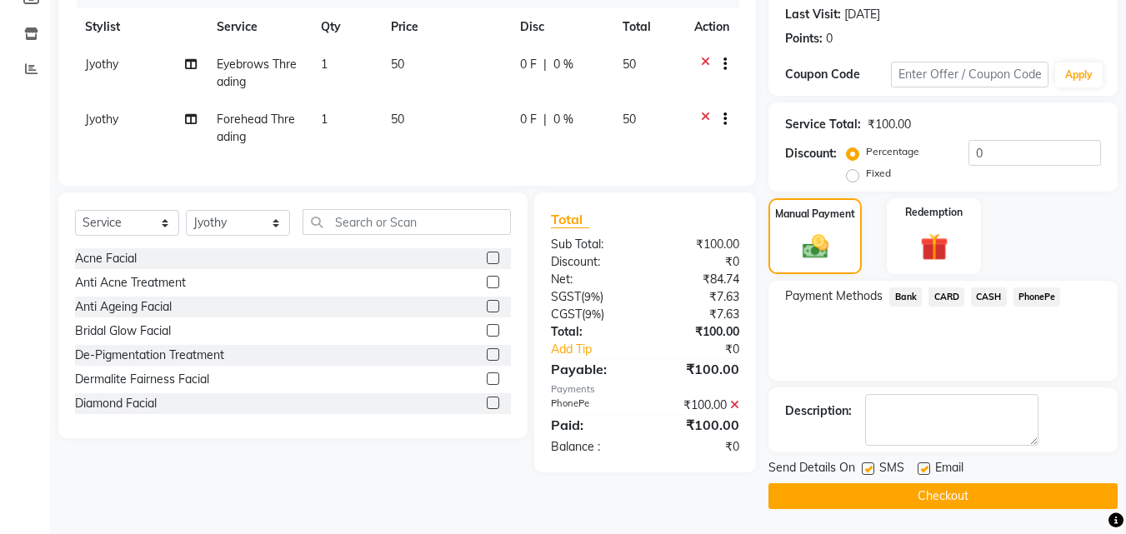
click at [913, 486] on button "Checkout" at bounding box center [942, 496] width 349 height 26
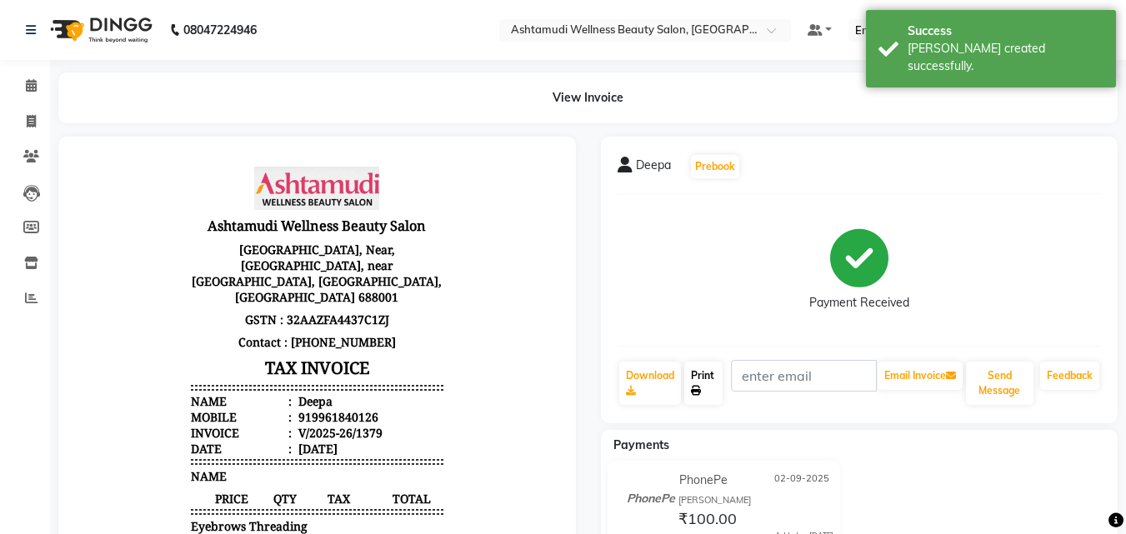
click at [687, 379] on link "Print" at bounding box center [703, 383] width 38 height 43
click at [34, 81] on icon at bounding box center [31, 85] width 11 height 13
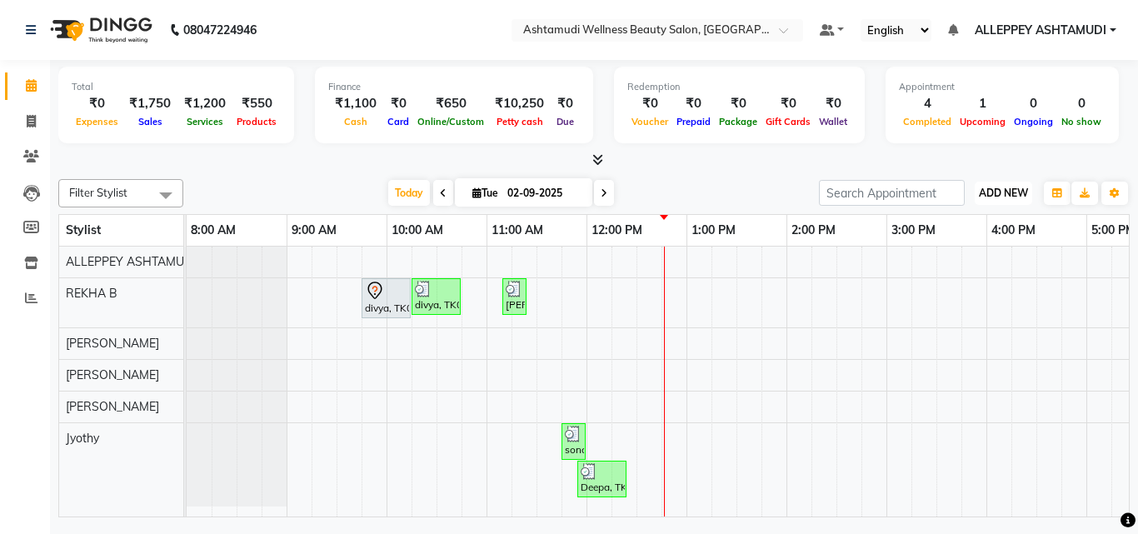
click at [981, 198] on span "ADD NEW" at bounding box center [1003, 193] width 49 height 13
click at [974, 243] on link "Add Invoice" at bounding box center [966, 247] width 132 height 22
select select "service"
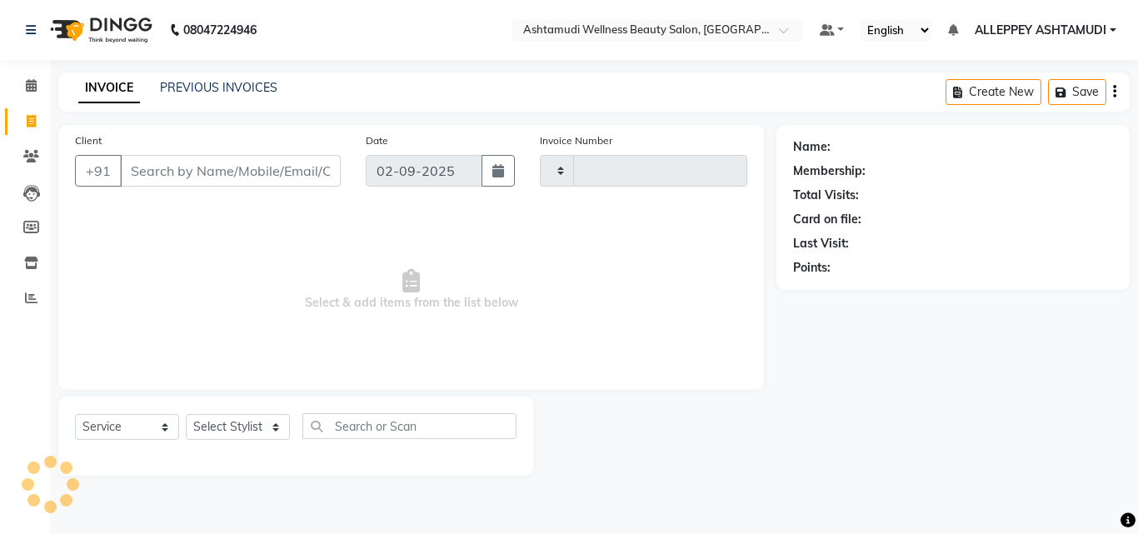
type input "1380"
select select "4626"
click at [223, 436] on select "Select Stylist ALLEPPEY ASHTAMUDI Jyothy [PERSON_NAME] [PERSON_NAME]" at bounding box center [238, 427] width 104 height 26
select select "80964"
click at [186, 414] on select "Select Stylist ALLEPPEY ASHTAMUDI Jyothy [PERSON_NAME] [PERSON_NAME]" at bounding box center [238, 427] width 104 height 26
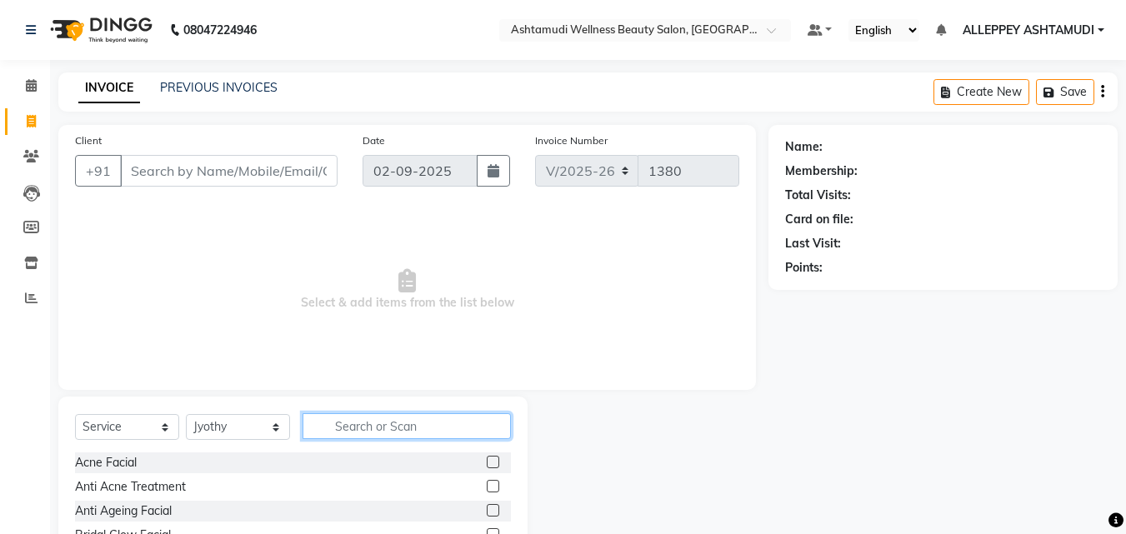
click at [451, 416] on input "text" at bounding box center [407, 426] width 208 height 26
click at [44, 78] on span at bounding box center [31, 86] width 29 height 19
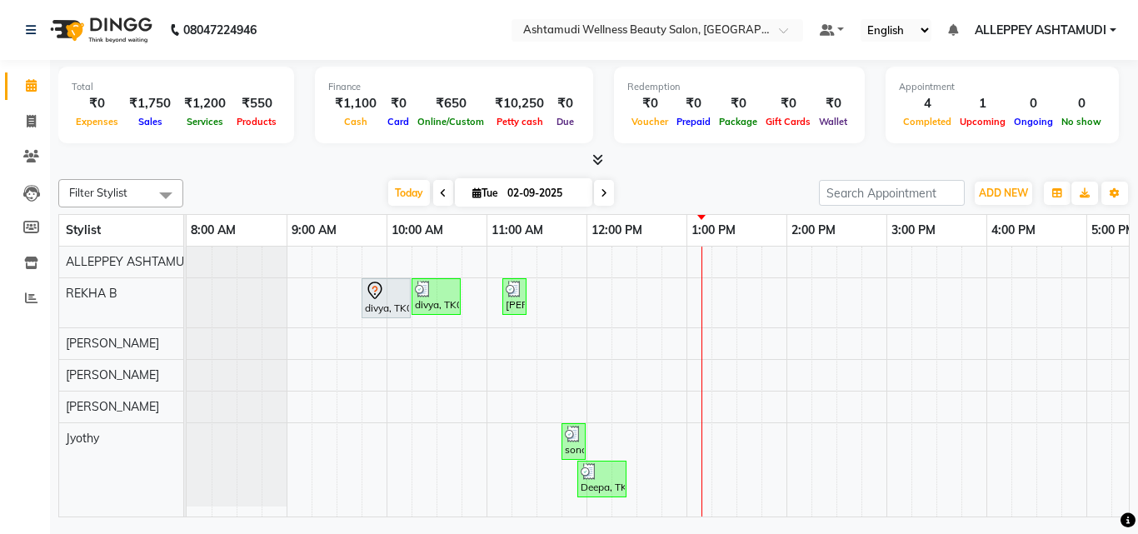
click at [1028, 169] on div "Total ₹0 Expenses ₹1,750 Sales ₹1,200 Services ₹550 Products Finance ₹1,100 Cas…" at bounding box center [594, 291] width 1088 height 462
click at [1009, 191] on span "ADD NEW" at bounding box center [1003, 193] width 49 height 13
click at [957, 242] on link "Add Invoice" at bounding box center [966, 247] width 132 height 22
select select "service"
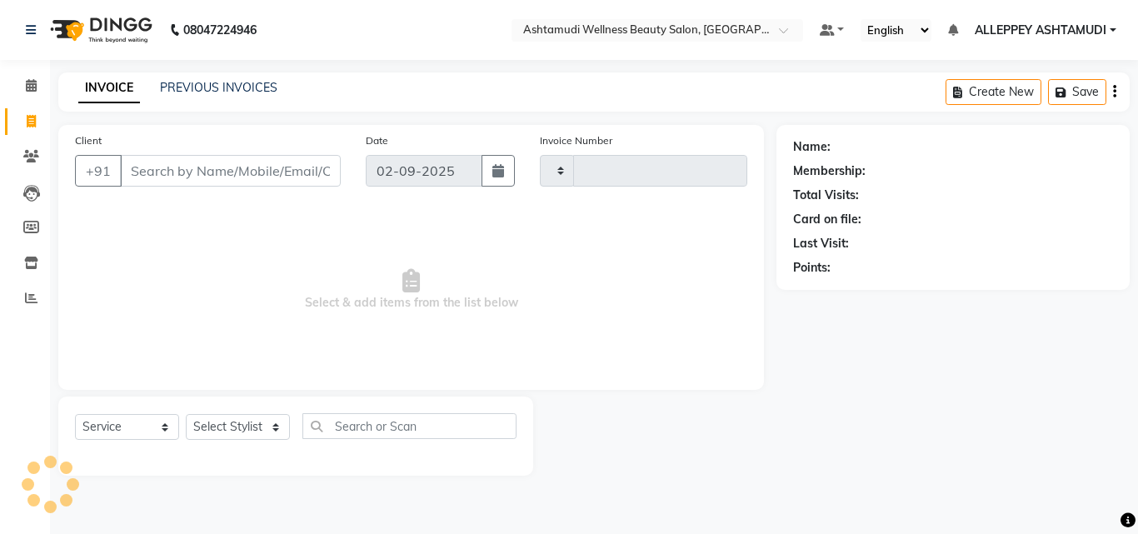
type input "1380"
select select "4626"
click at [246, 413] on div "Select Service Product Membership Package Voucher Prepaid Gift Card Select Styl…" at bounding box center [296, 432] width 442 height 39
click at [198, 420] on select "Select Stylist ALLEPPEY ASHTAMUDI Jyothy [PERSON_NAME] [PERSON_NAME]" at bounding box center [238, 427] width 104 height 26
select select "57585"
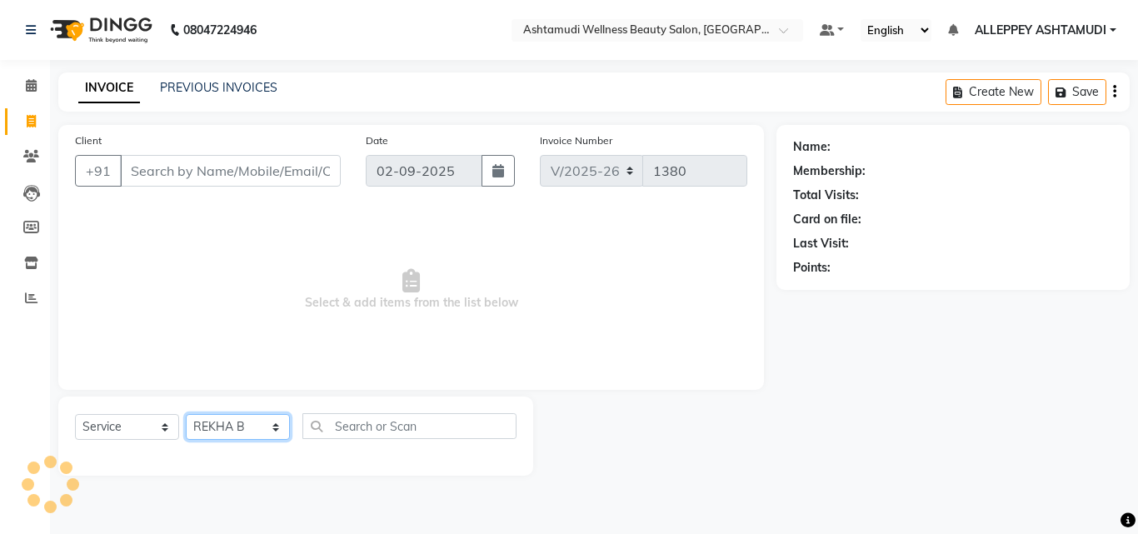
click at [186, 414] on select "Select Stylist ALLEPPEY ASHTAMUDI Jyothy [PERSON_NAME] [PERSON_NAME]" at bounding box center [238, 427] width 104 height 26
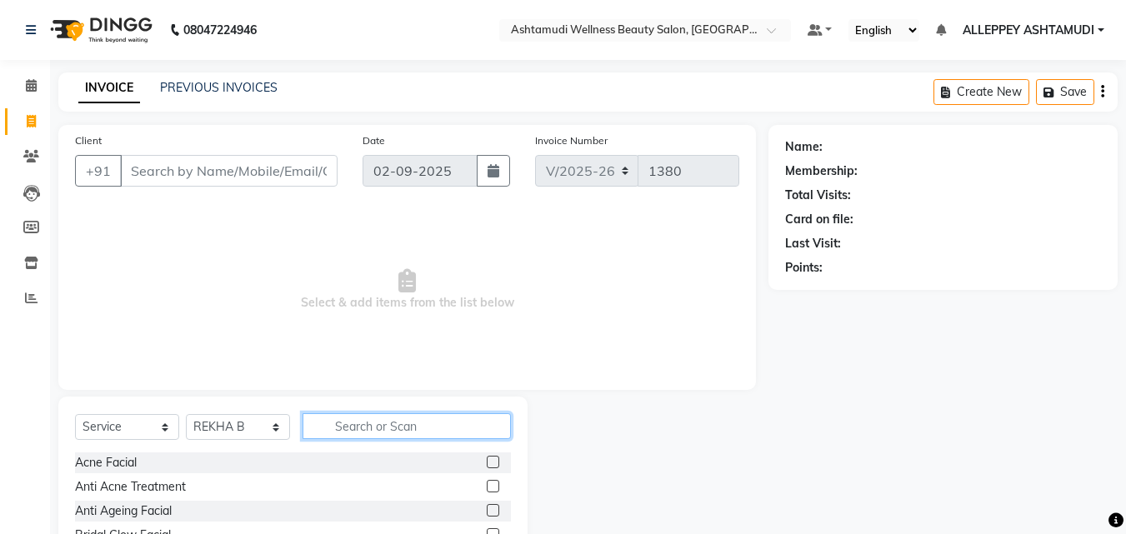
click at [390, 413] on input "text" at bounding box center [407, 426] width 208 height 26
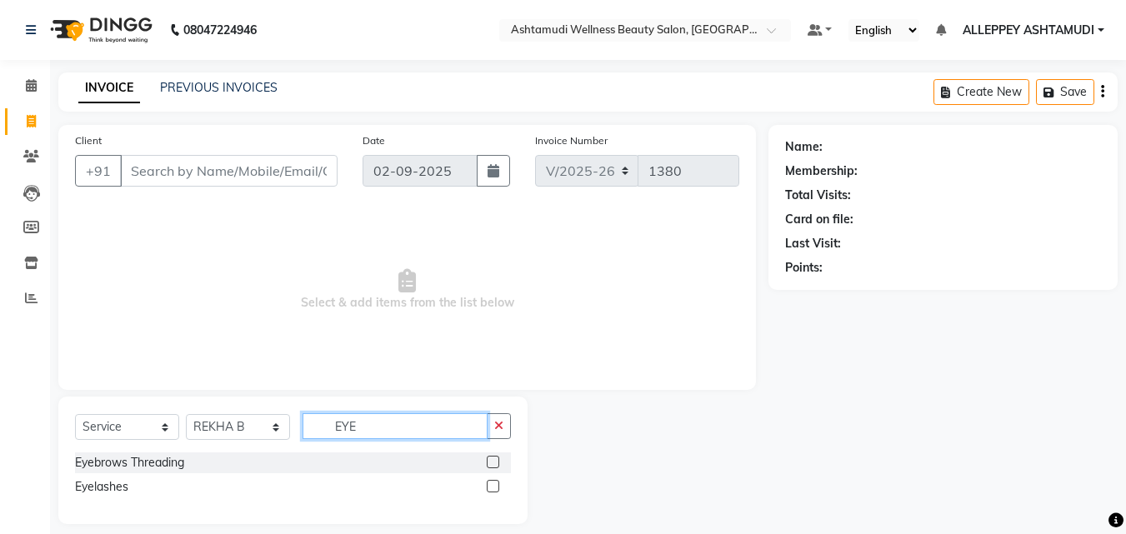
type input "EYE"
click at [487, 458] on label at bounding box center [493, 462] width 13 height 13
click at [487, 458] on input "checkbox" at bounding box center [492, 463] width 11 height 11
checkbox input "true"
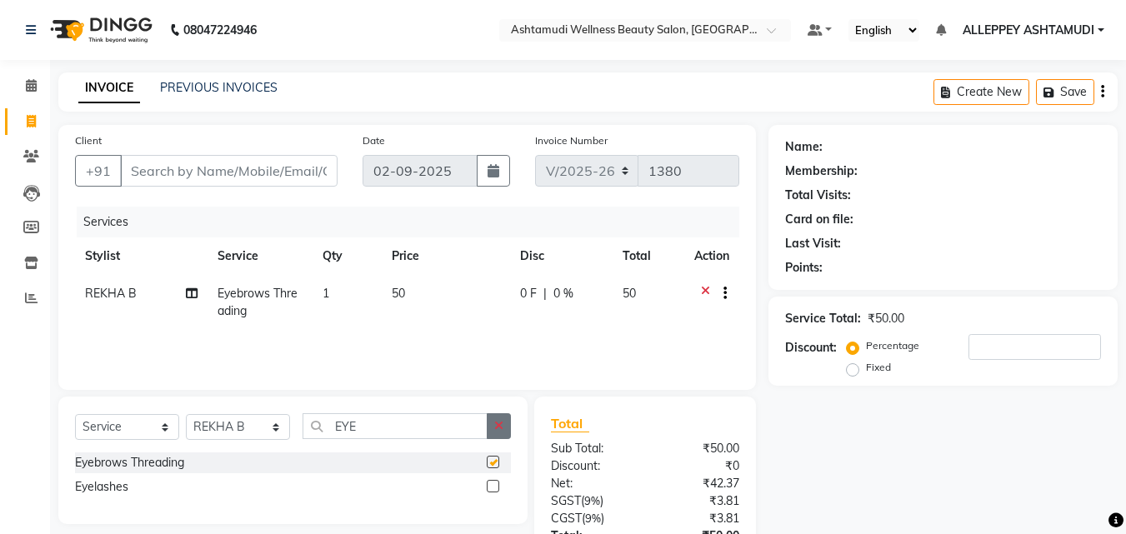
click at [503, 429] on icon "button" at bounding box center [498, 426] width 9 height 12
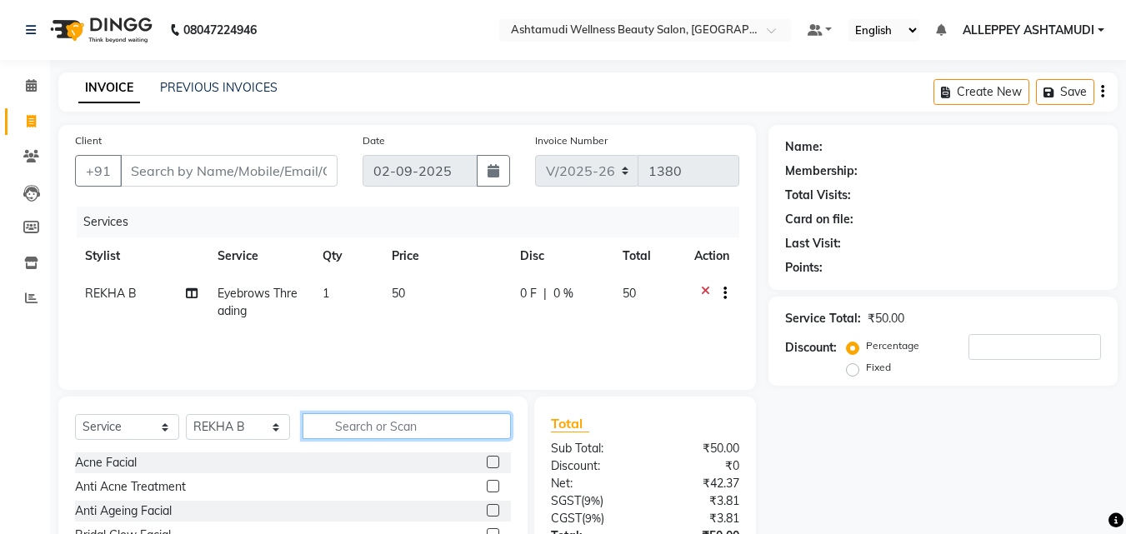
click at [427, 432] on input "text" at bounding box center [407, 426] width 208 height 26
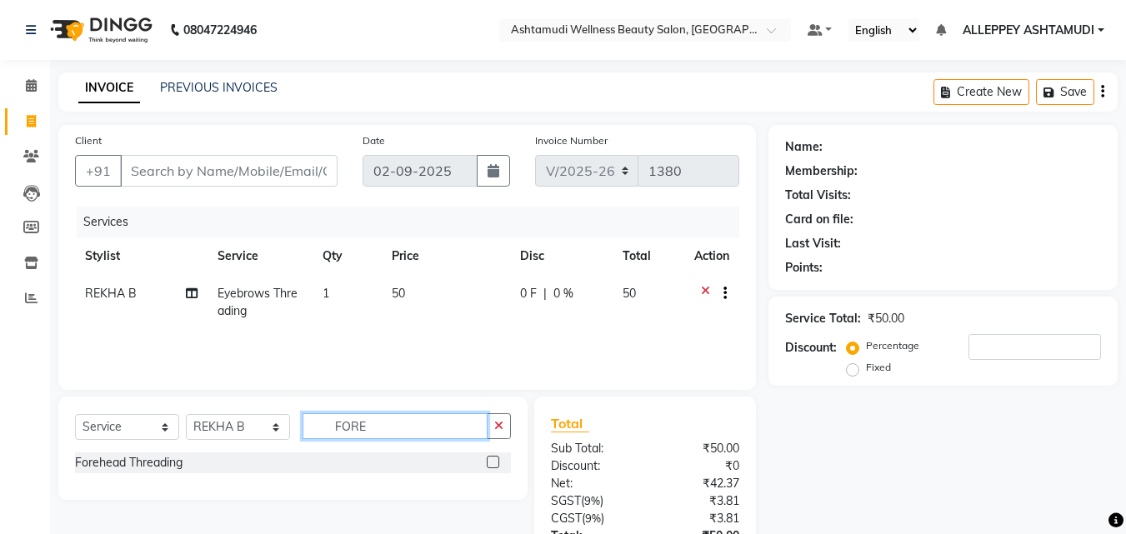
type input "FORE"
click at [487, 464] on label at bounding box center [493, 462] width 13 height 13
click at [487, 464] on input "checkbox" at bounding box center [492, 463] width 11 height 11
checkbox input "true"
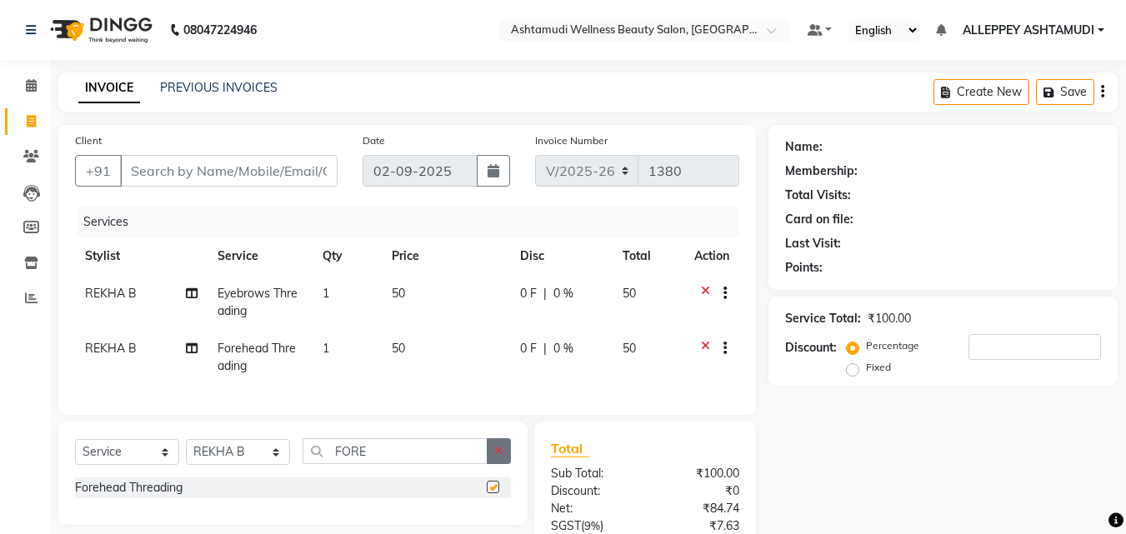
click at [508, 455] on button "button" at bounding box center [499, 451] width 24 height 26
click at [325, 298] on span "1" at bounding box center [326, 293] width 7 height 15
select select "57585"
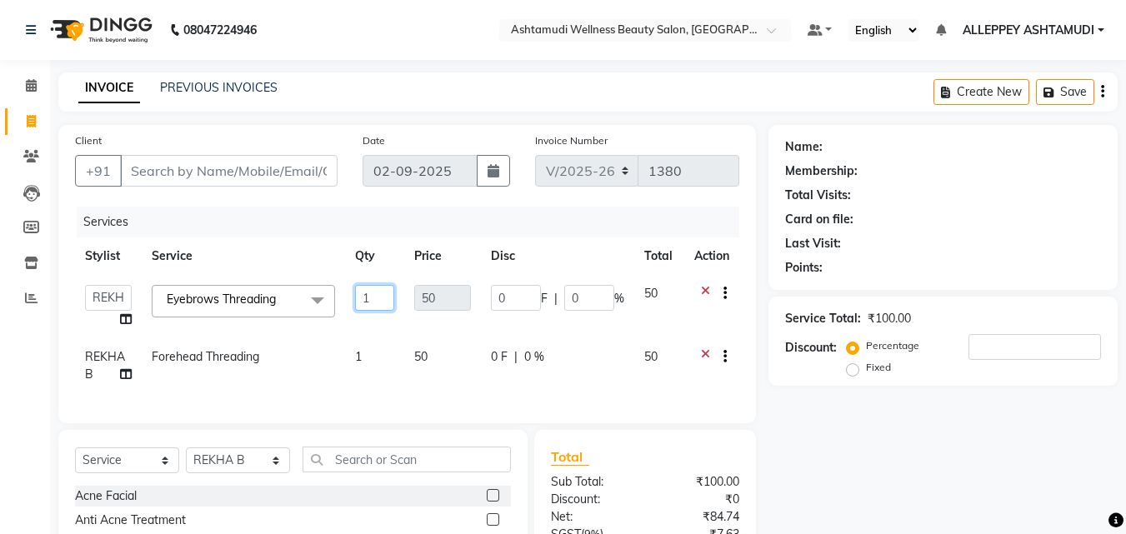
click at [371, 295] on input "1" at bounding box center [374, 298] width 39 height 26
type input "2"
click at [407, 369] on td "50" at bounding box center [442, 365] width 76 height 55
select select "57585"
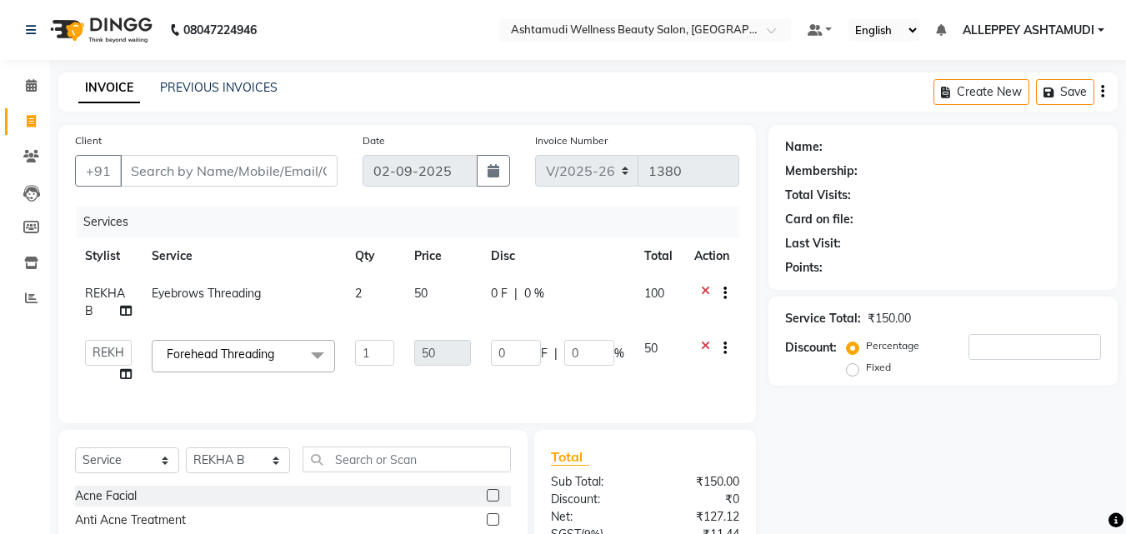
click at [433, 376] on td "50" at bounding box center [442, 361] width 76 height 63
click at [148, 170] on input "Client" at bounding box center [229, 171] width 218 height 32
type input "9"
type input "0"
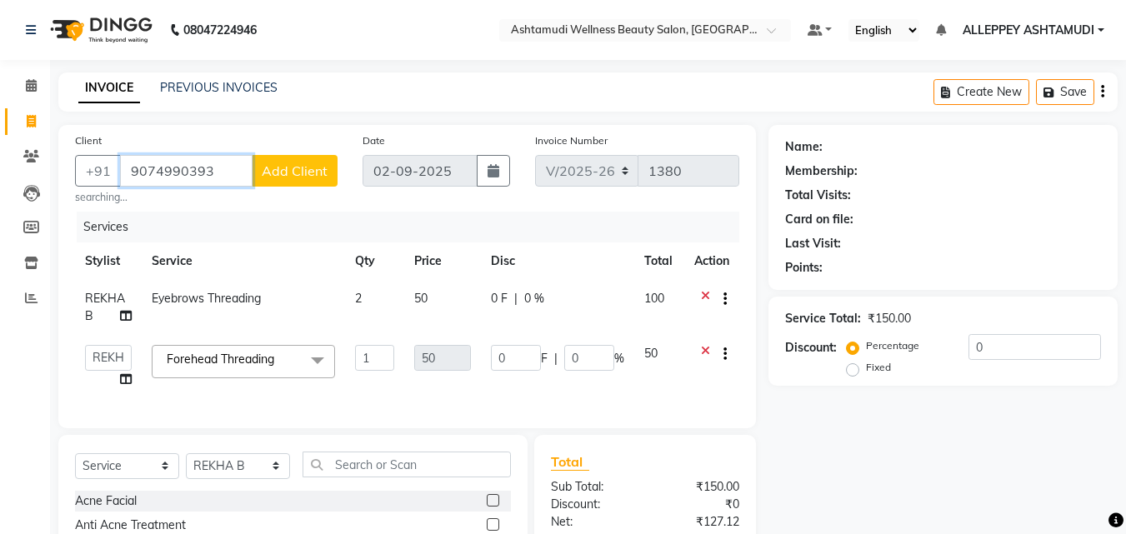
type input "9074990393"
click at [302, 166] on span "Add Client" at bounding box center [295, 171] width 66 height 17
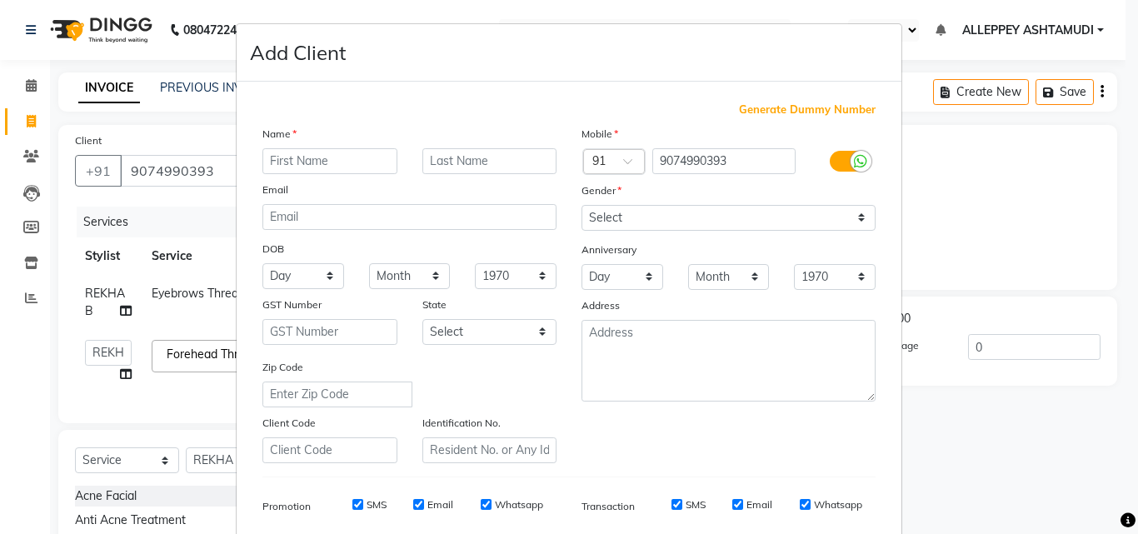
click at [303, 153] on input "text" at bounding box center [330, 161] width 135 height 26
click at [293, 171] on input "text" at bounding box center [330, 161] width 135 height 26
click at [265, 164] on input "aSHWATHY" at bounding box center [330, 161] width 135 height 26
click at [275, 165] on input "aSHWATHY" at bounding box center [330, 161] width 135 height 26
click at [269, 158] on input "aSHWATHY" at bounding box center [330, 161] width 135 height 26
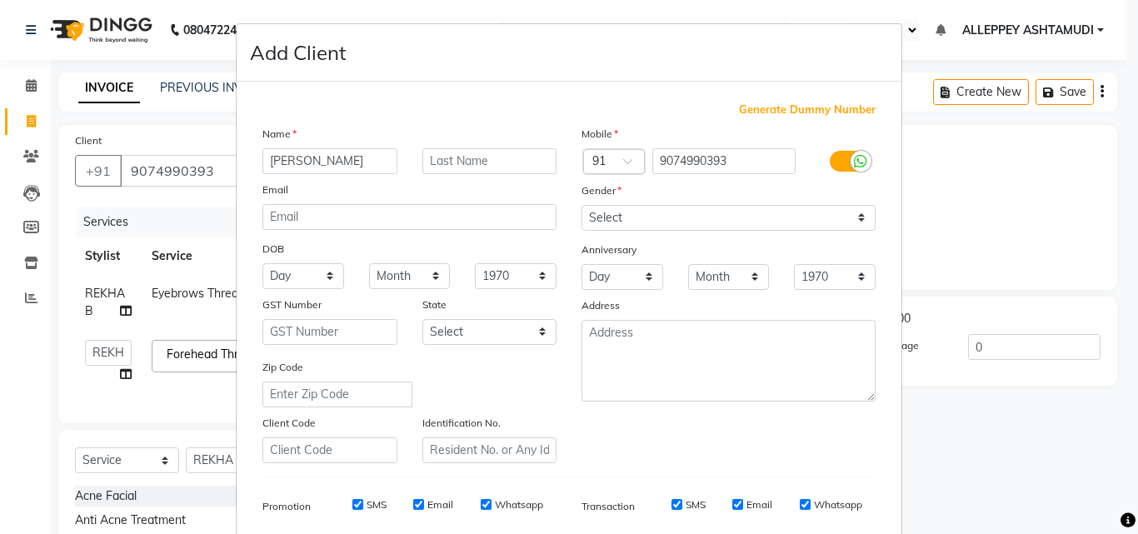
type input "ASHWATHY"
click at [647, 219] on select "Select Male Female Other Prefer Not To Say" at bounding box center [729, 218] width 294 height 26
select select "female"
click at [582, 205] on select "Select Male Female Other Prefer Not To Say" at bounding box center [729, 218] width 294 height 26
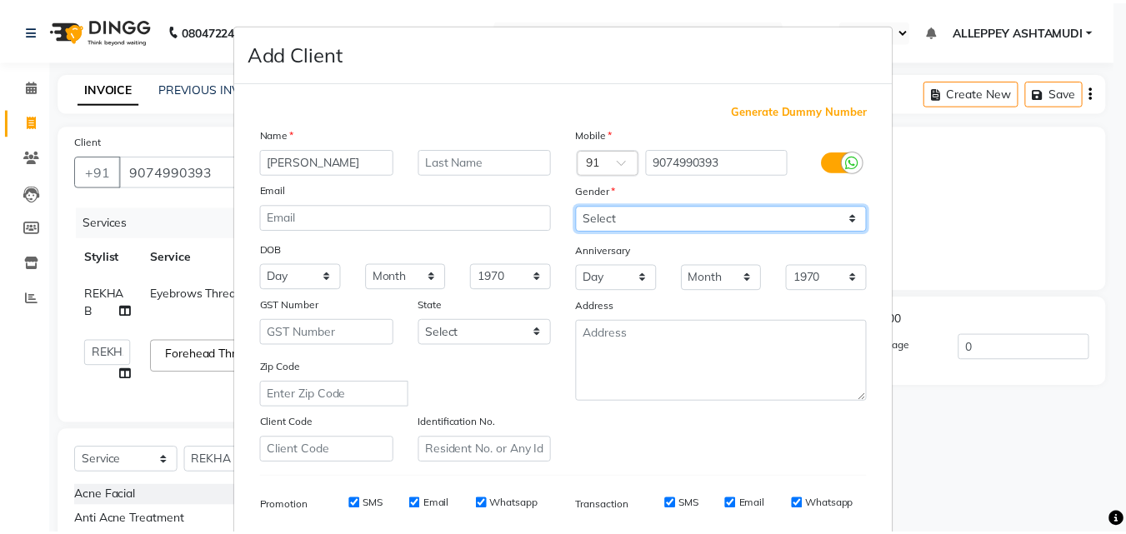
scroll to position [235, 0]
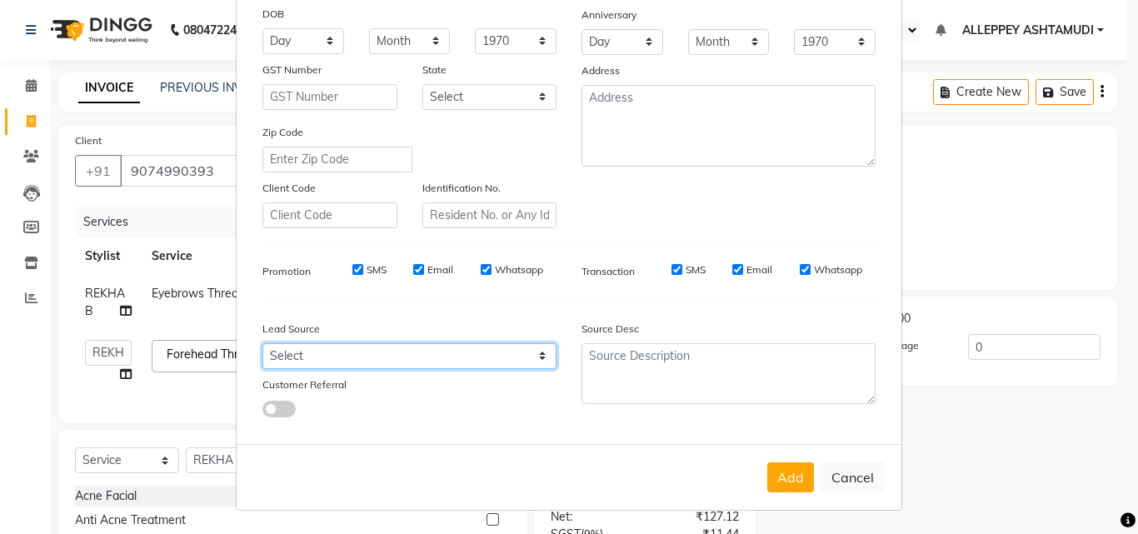
drag, startPoint x: 303, startPoint y: 363, endPoint x: 301, endPoint y: 348, distance: 15.1
click at [303, 363] on select "Select Walk-in Referral Internet Friend Word of Mouth Advertisement Facebook Ju…" at bounding box center [410, 356] width 294 height 26
select select "31316"
click at [263, 343] on select "Select Walk-in Referral Internet Friend Word of Mouth Advertisement Facebook Ju…" at bounding box center [410, 356] width 294 height 26
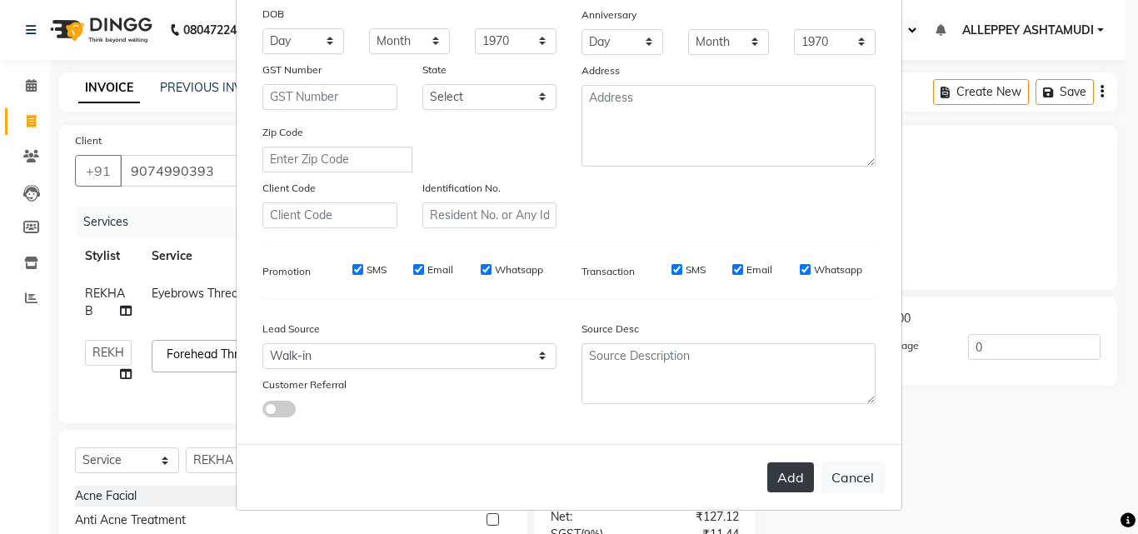
click at [791, 477] on button "Add" at bounding box center [791, 478] width 47 height 30
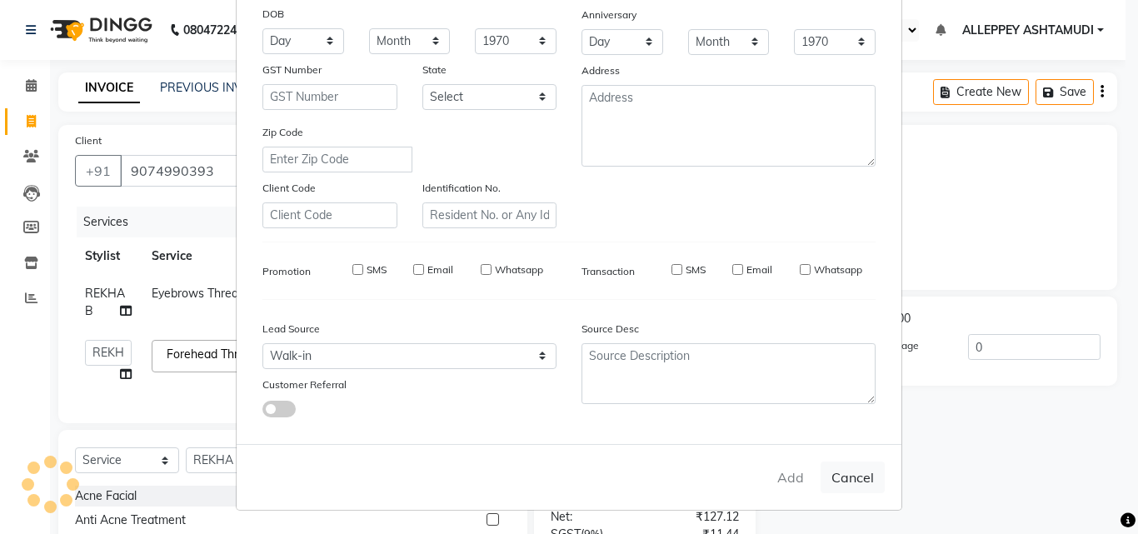
select select
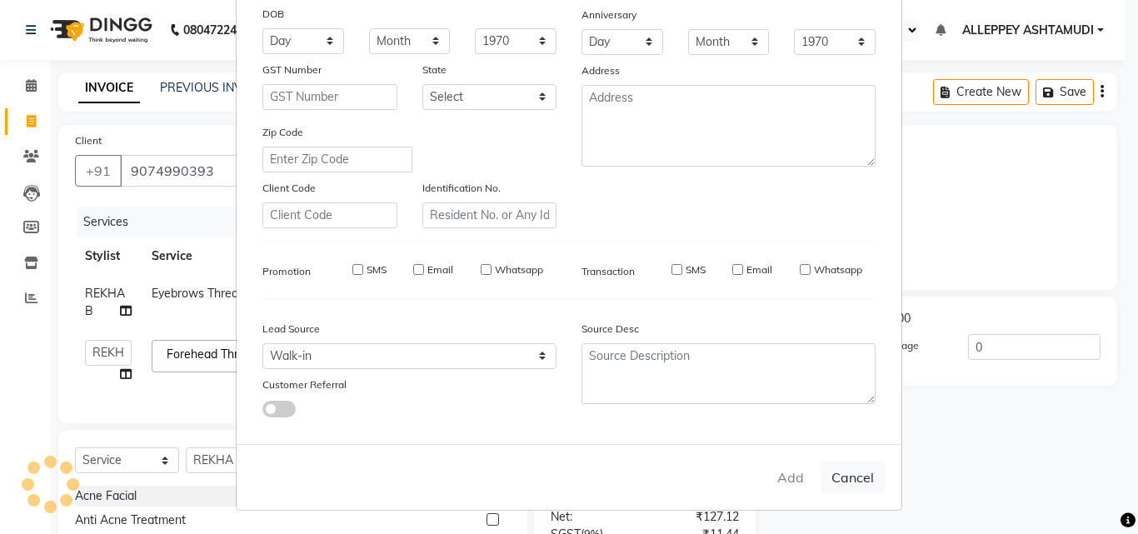
select select
checkbox input "false"
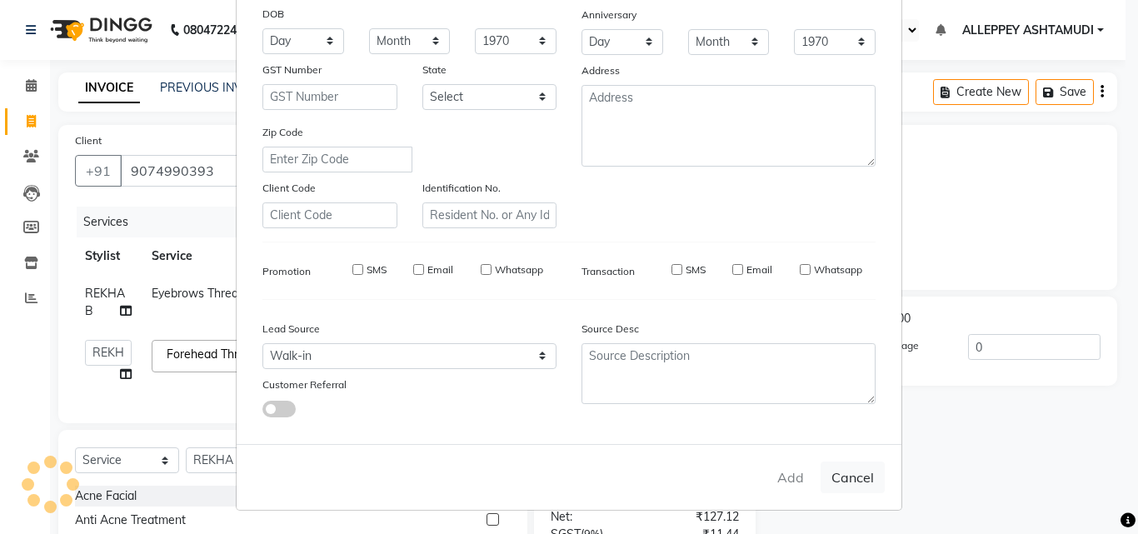
checkbox input "false"
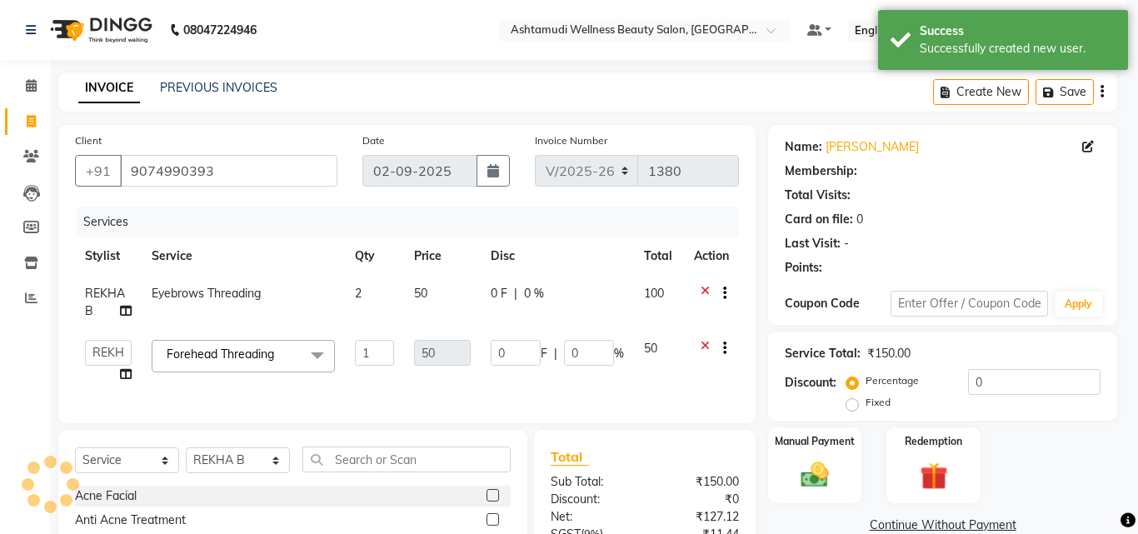
select select "1: Object"
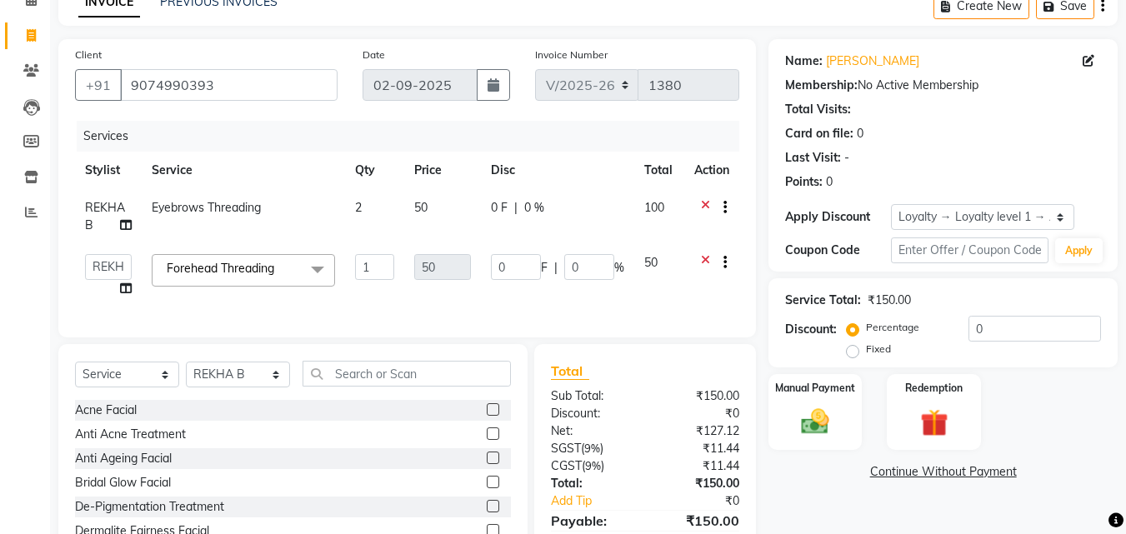
scroll to position [167, 0]
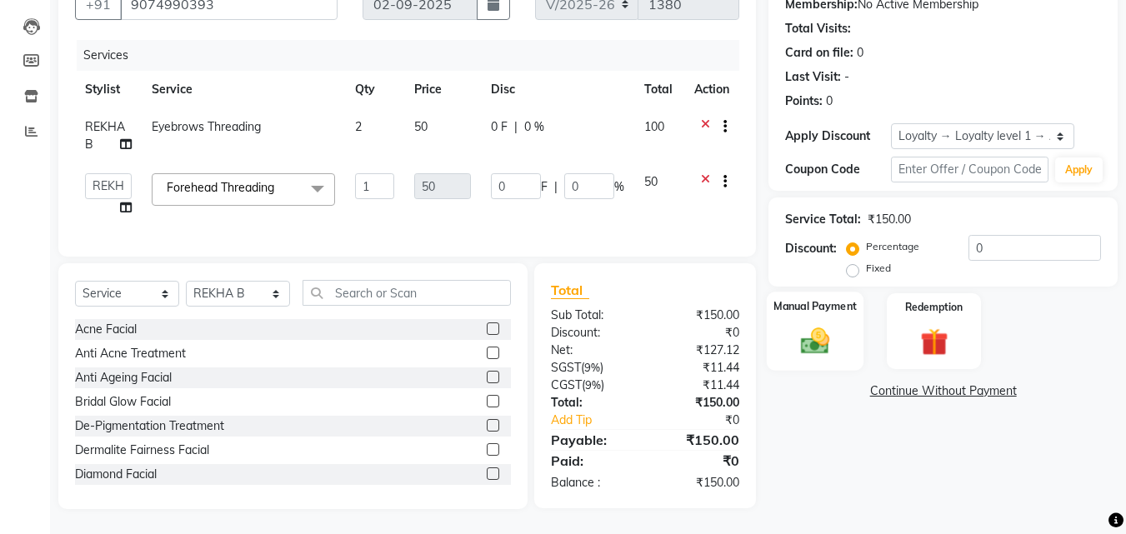
click at [813, 353] on img at bounding box center [815, 340] width 47 height 33
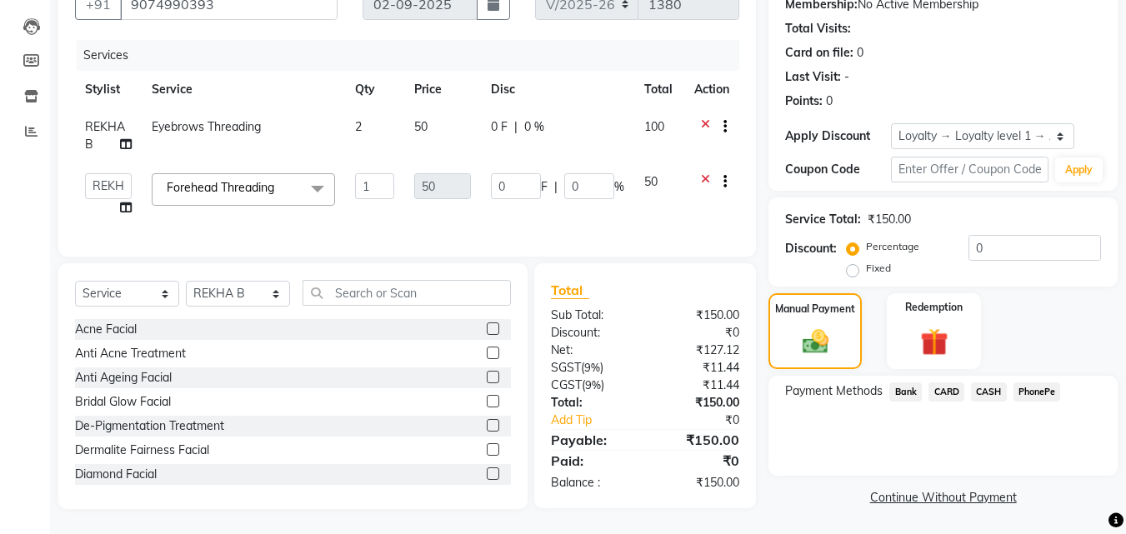
click at [989, 389] on span "CASH" at bounding box center [989, 392] width 36 height 19
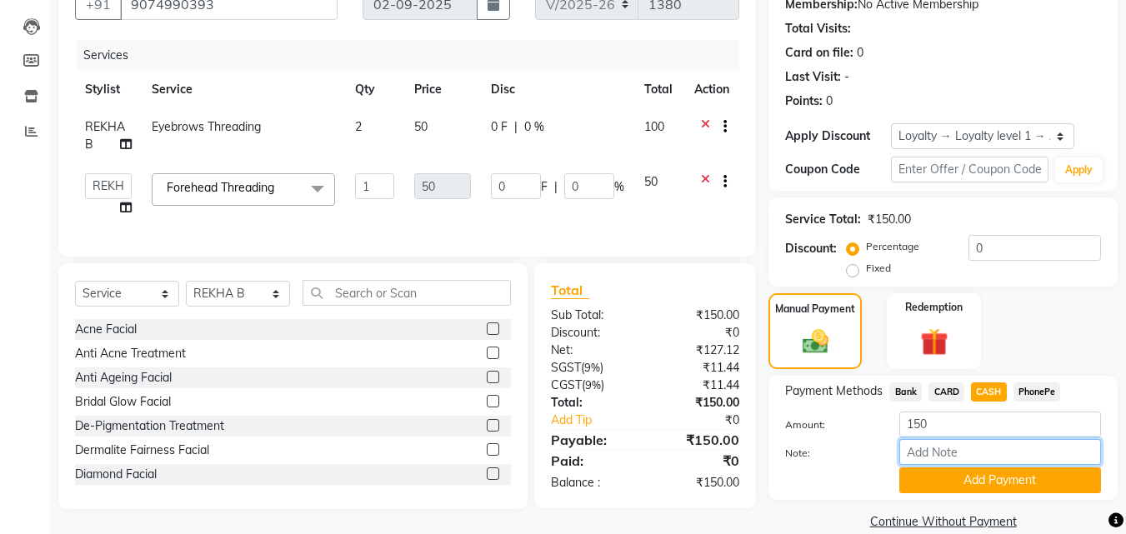
click at [946, 450] on input "Note:" at bounding box center [1000, 452] width 202 height 26
type input "[PERSON_NAME]"
click at [950, 485] on button "Add Payment" at bounding box center [1000, 481] width 202 height 26
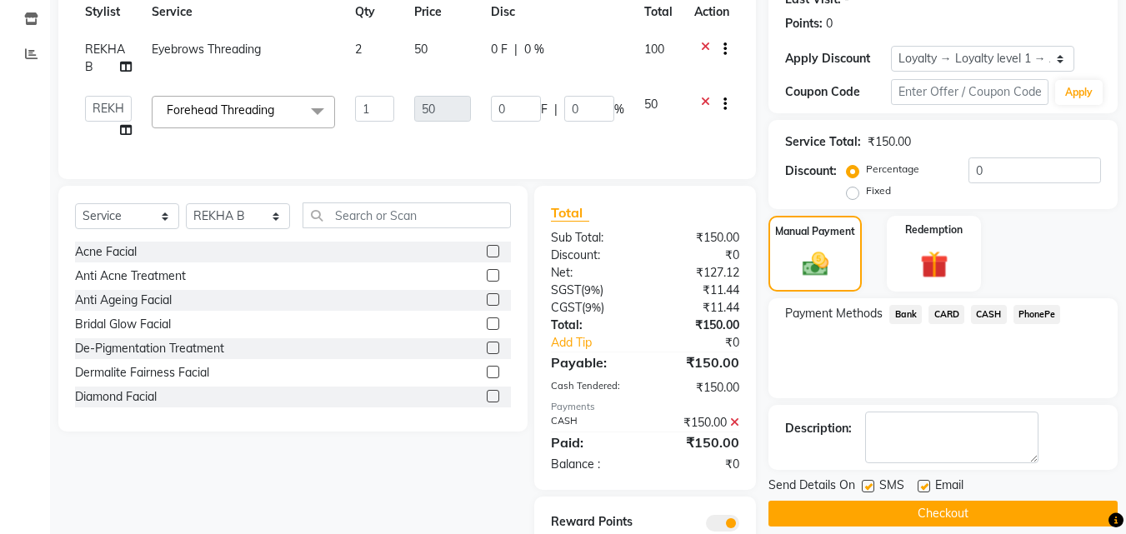
scroll to position [320, 0]
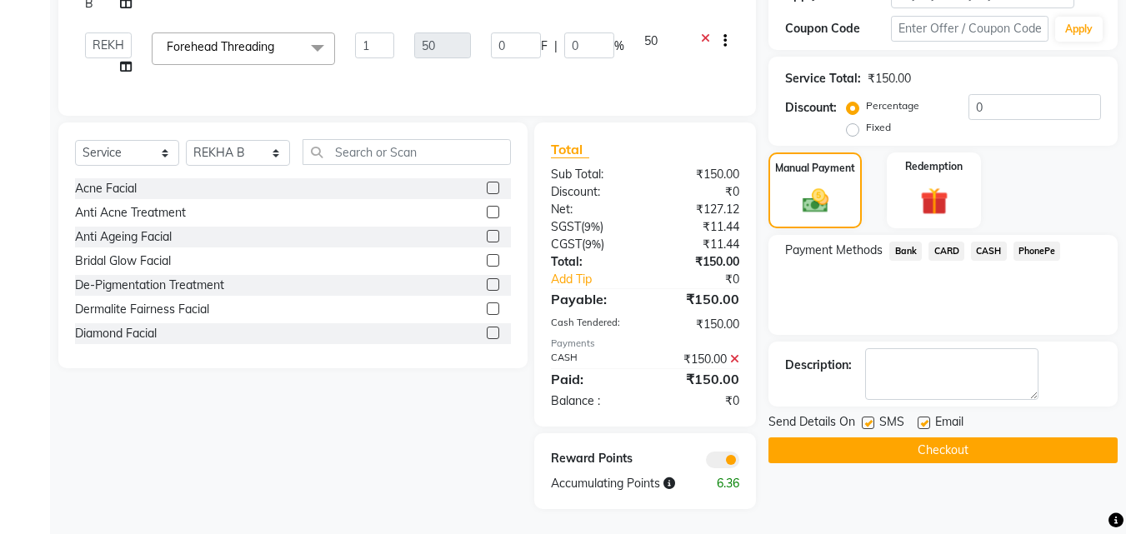
click at [959, 438] on button "Checkout" at bounding box center [942, 451] width 349 height 26
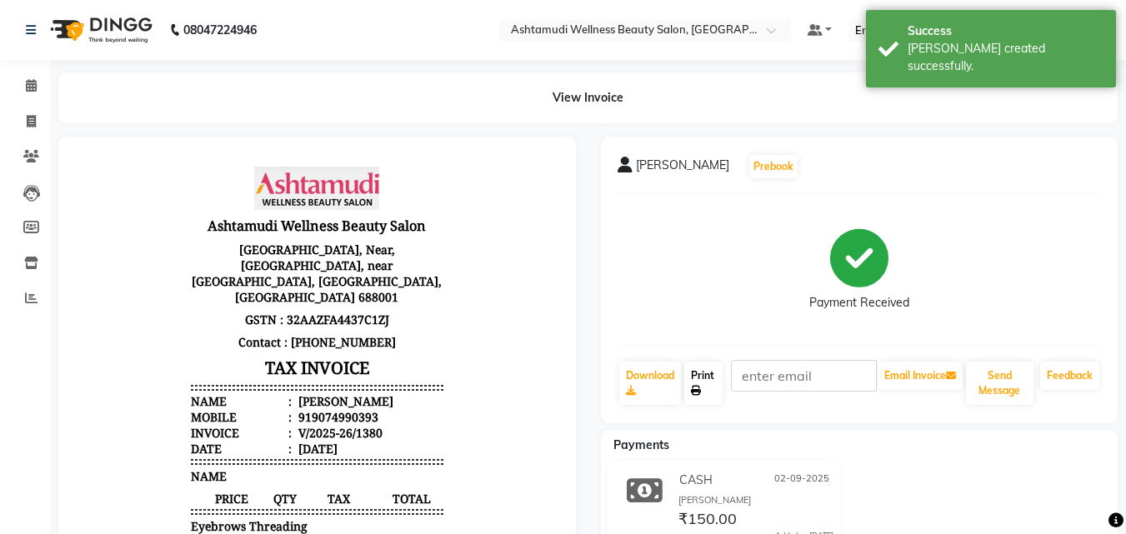
click at [709, 376] on link "Print" at bounding box center [703, 383] width 38 height 43
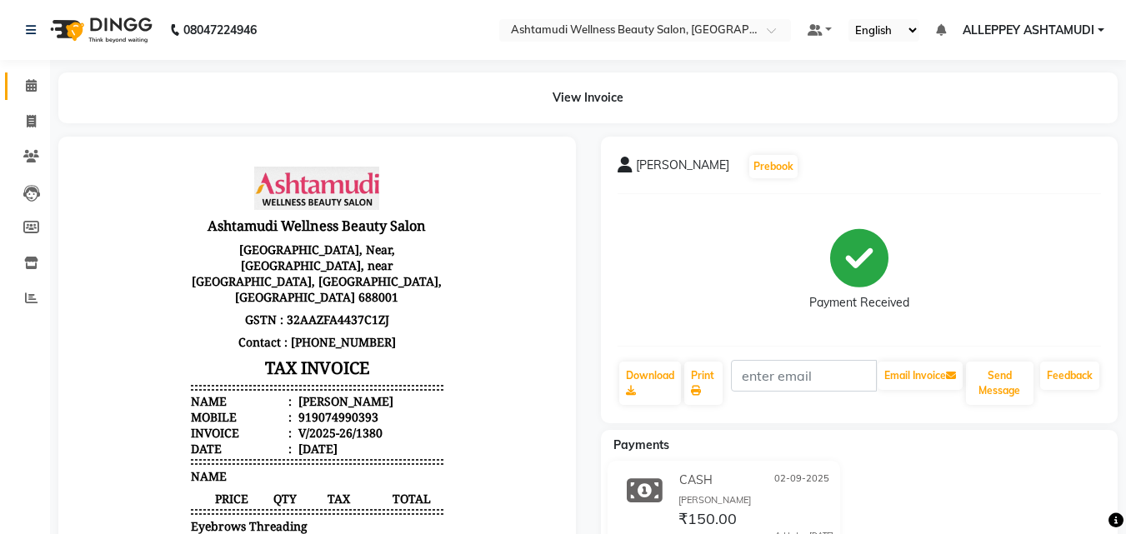
click at [24, 88] on span at bounding box center [31, 86] width 29 height 19
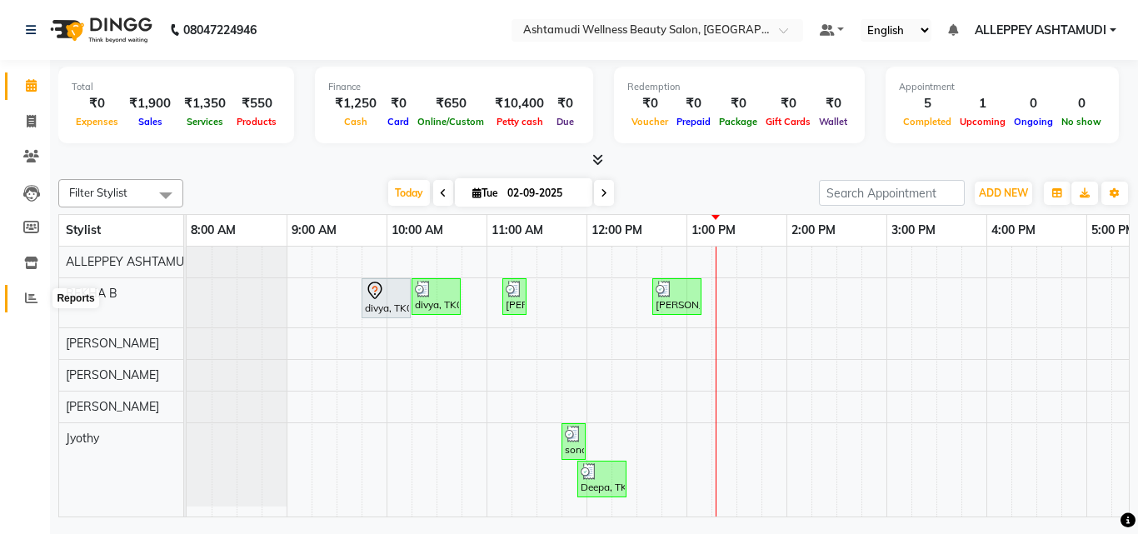
click at [23, 298] on span at bounding box center [31, 298] width 29 height 19
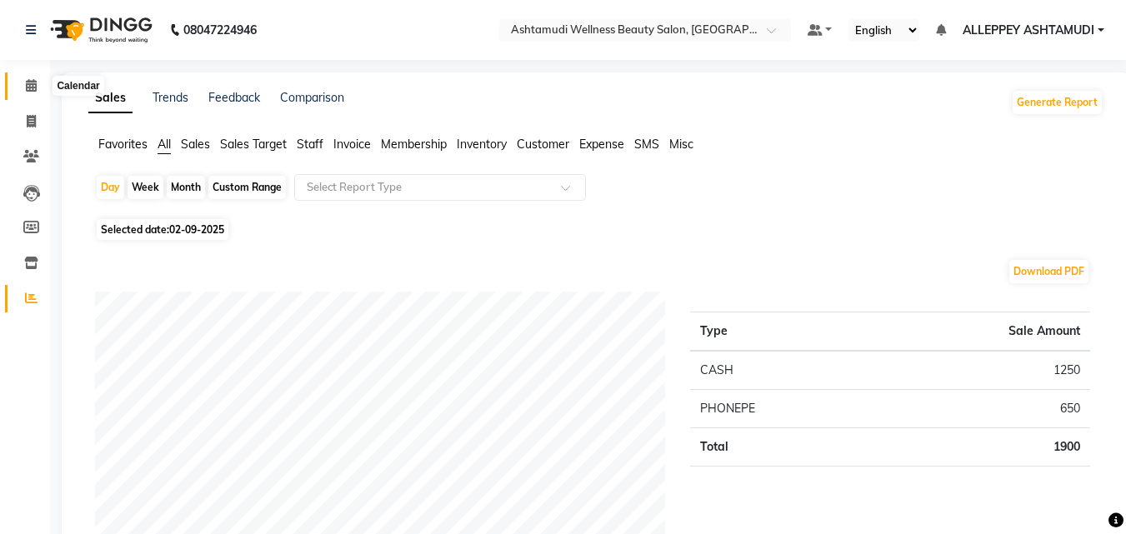
click at [34, 82] on icon at bounding box center [31, 85] width 11 height 13
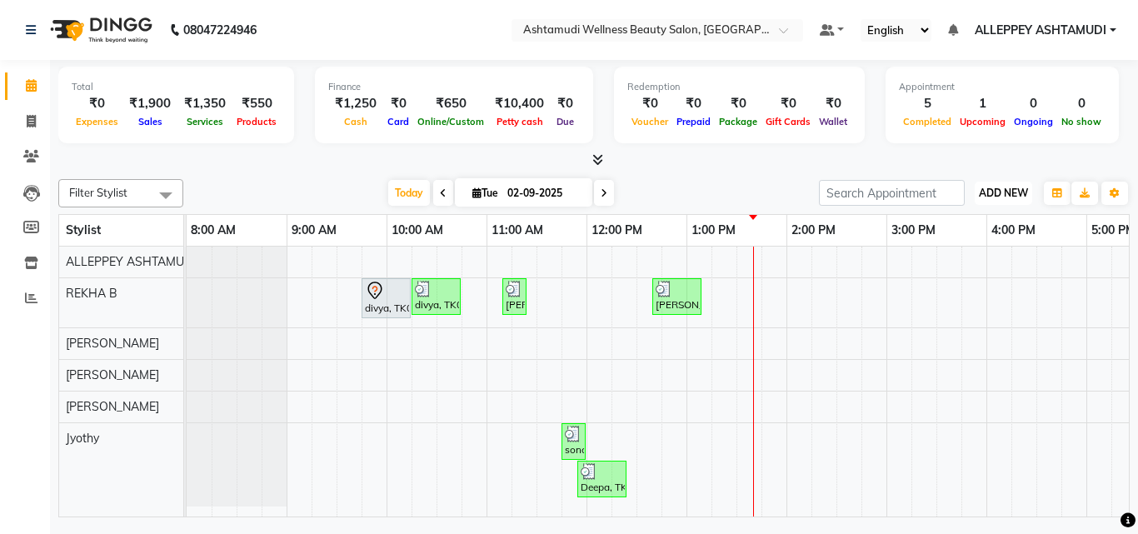
click at [1018, 184] on button "ADD NEW Toggle Dropdown" at bounding box center [1004, 193] width 58 height 23
click at [950, 244] on link "Add Invoice" at bounding box center [966, 247] width 132 height 22
select select "4626"
select select "service"
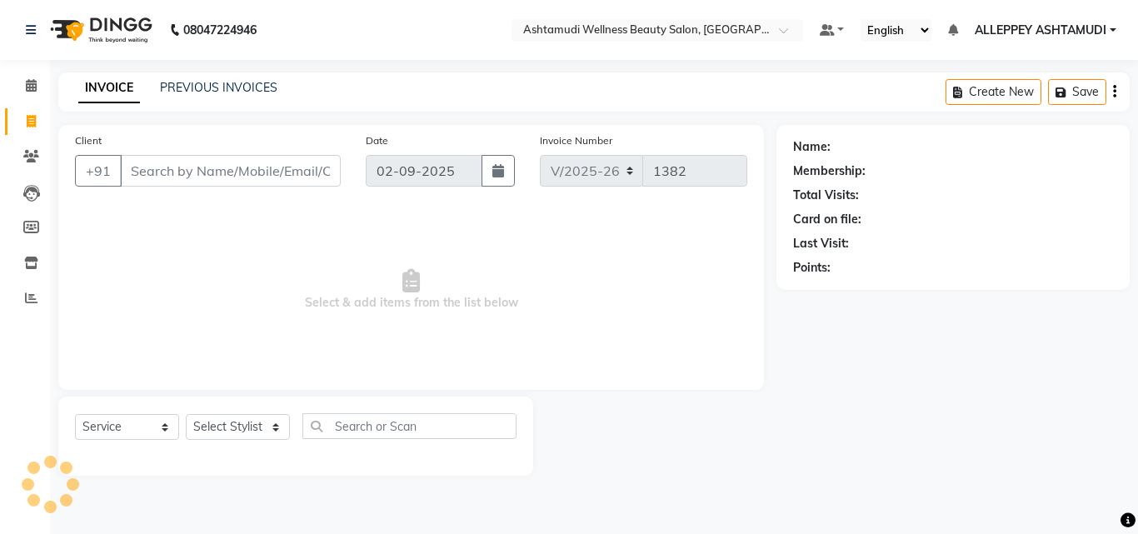
click at [216, 155] on input "Client" at bounding box center [230, 171] width 221 height 32
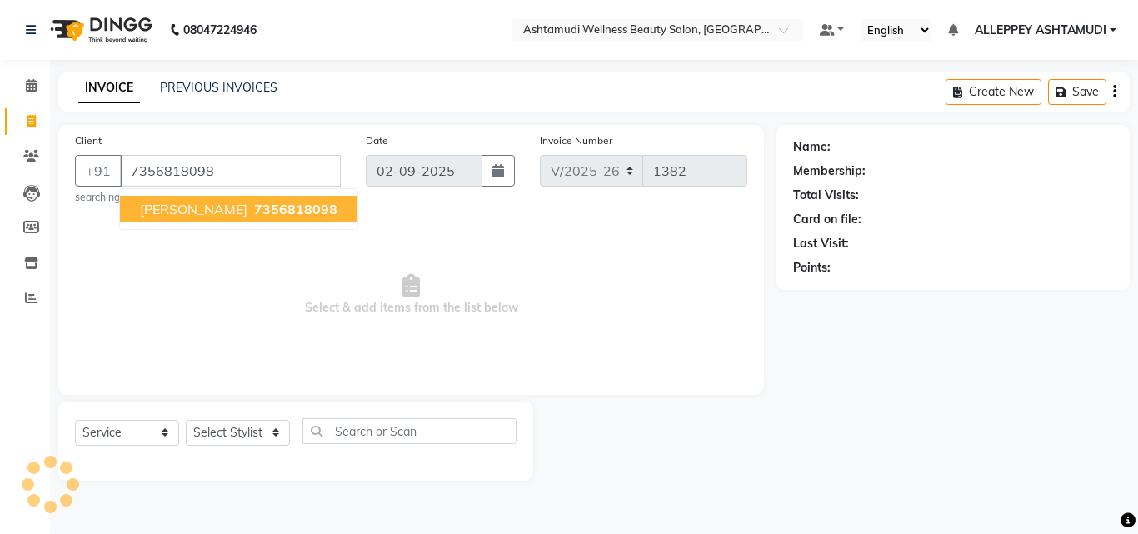
type input "7356818098"
click at [332, 199] on small "searching..." at bounding box center [208, 197] width 266 height 15
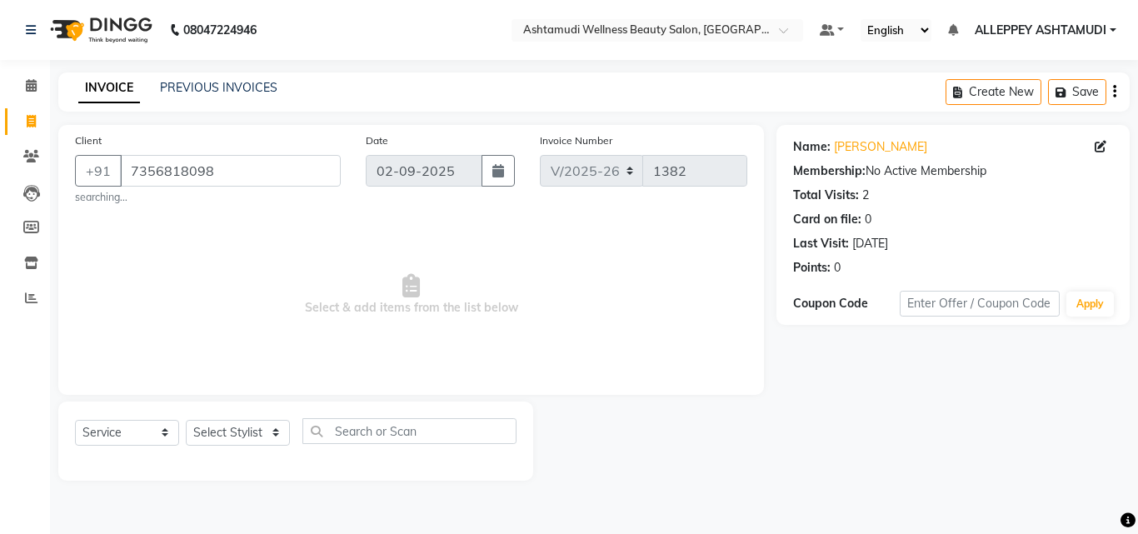
click at [226, 446] on div "Select Service Product Membership Package Voucher Prepaid Gift Card Select Styl…" at bounding box center [296, 437] width 442 height 39
click at [233, 422] on select "Select Stylist ALLEPPEY ASHTAMUDI Jyothy [PERSON_NAME] [PERSON_NAME]" at bounding box center [238, 433] width 104 height 26
select select "80964"
click at [186, 420] on select "Select Stylist ALLEPPEY ASHTAMUDI Jyothy [PERSON_NAME] [PERSON_NAME]" at bounding box center [238, 433] width 104 height 26
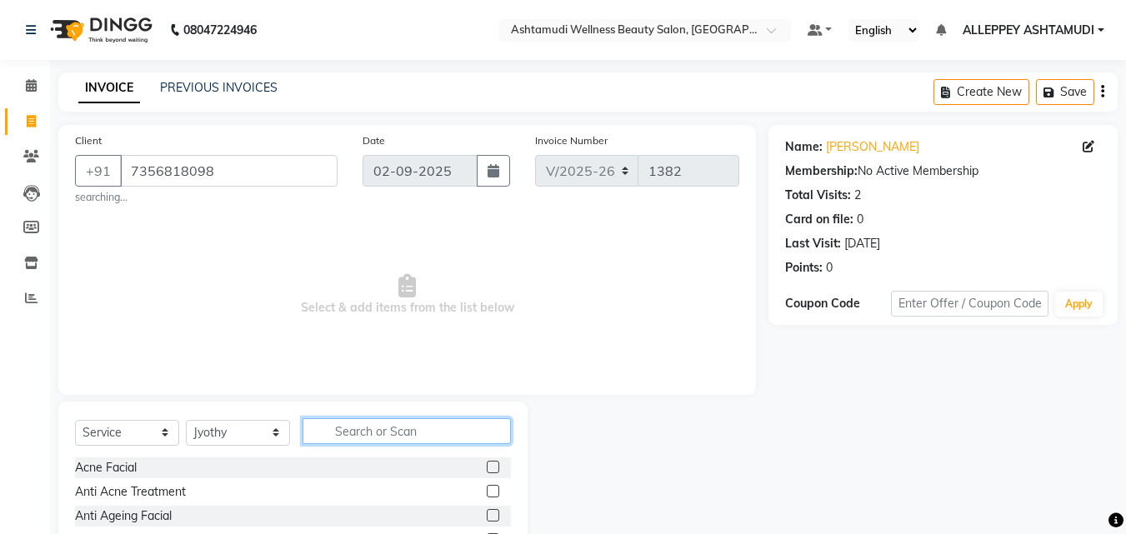
click at [394, 428] on input "text" at bounding box center [407, 431] width 208 height 26
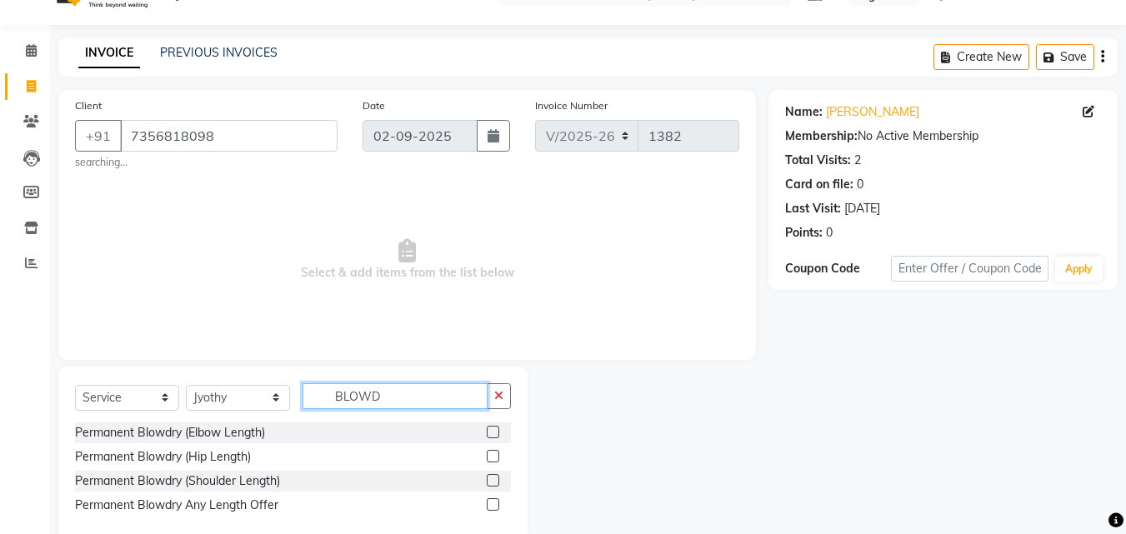
scroll to position [68, 0]
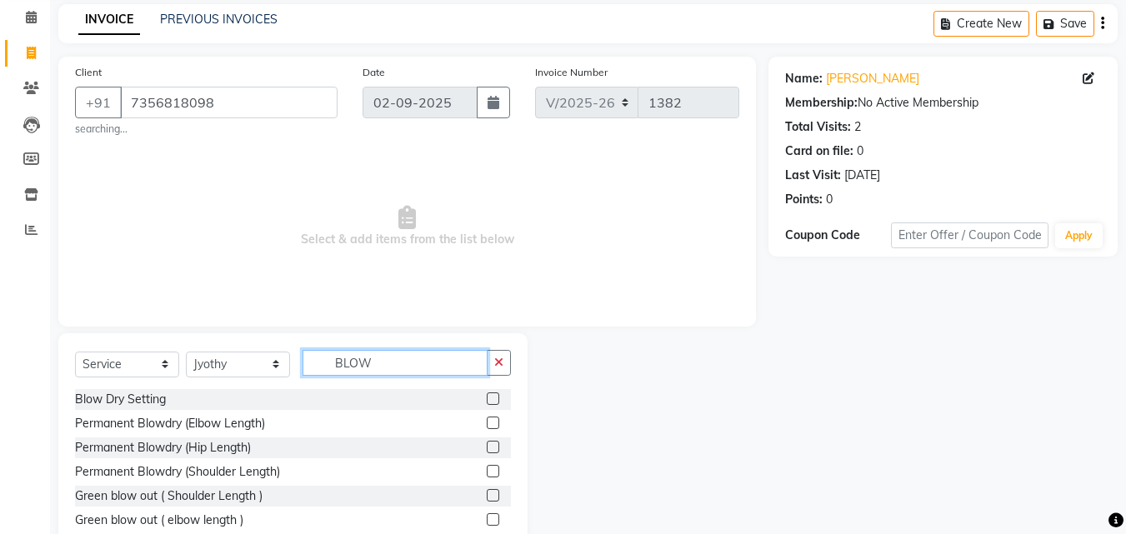
type input "BLOW"
click at [487, 403] on label at bounding box center [493, 399] width 13 height 13
click at [487, 403] on input "checkbox" at bounding box center [492, 399] width 11 height 11
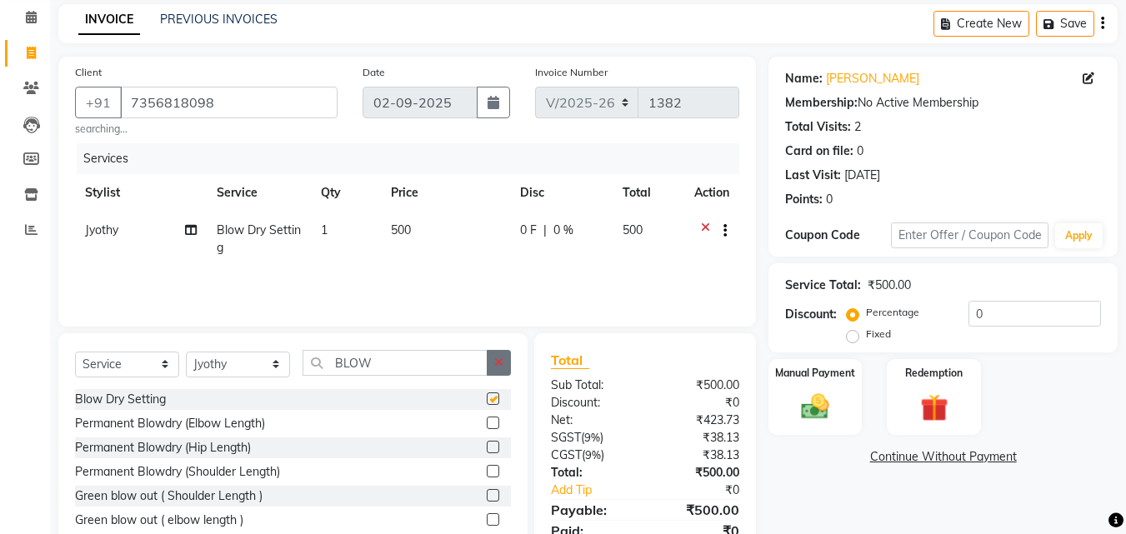
checkbox input "false"
click at [502, 360] on icon "button" at bounding box center [498, 363] width 9 height 12
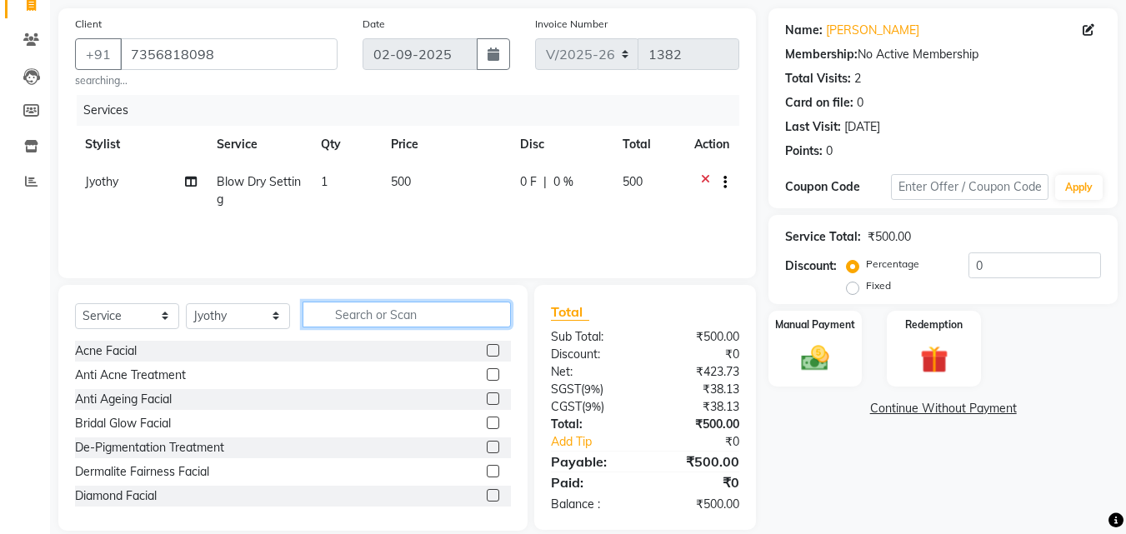
scroll to position [138, 0]
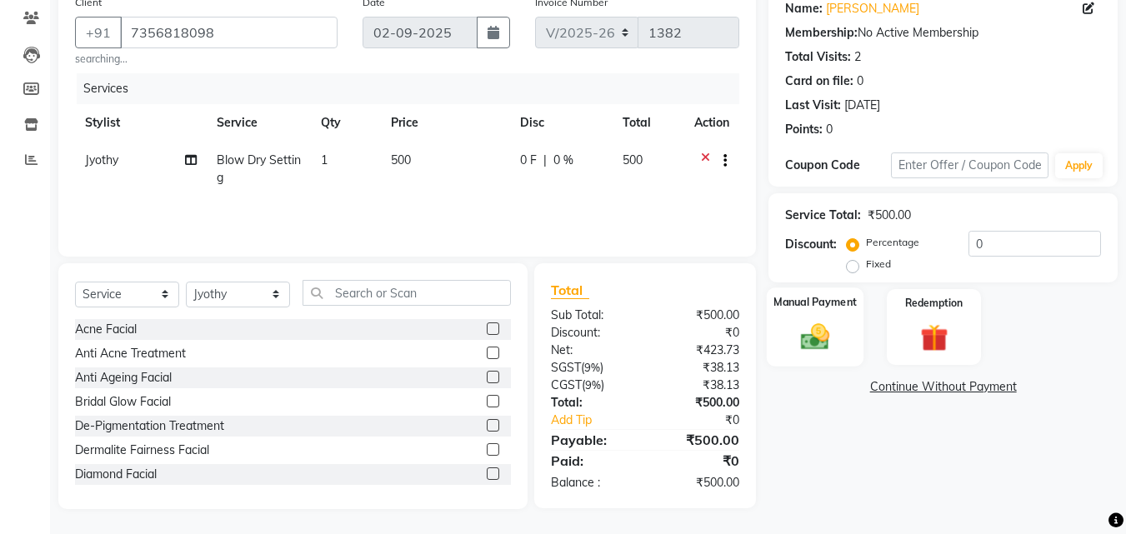
drag, startPoint x: 819, startPoint y: 342, endPoint x: 849, endPoint y: 347, distance: 30.4
click at [817, 344] on img at bounding box center [815, 336] width 47 height 33
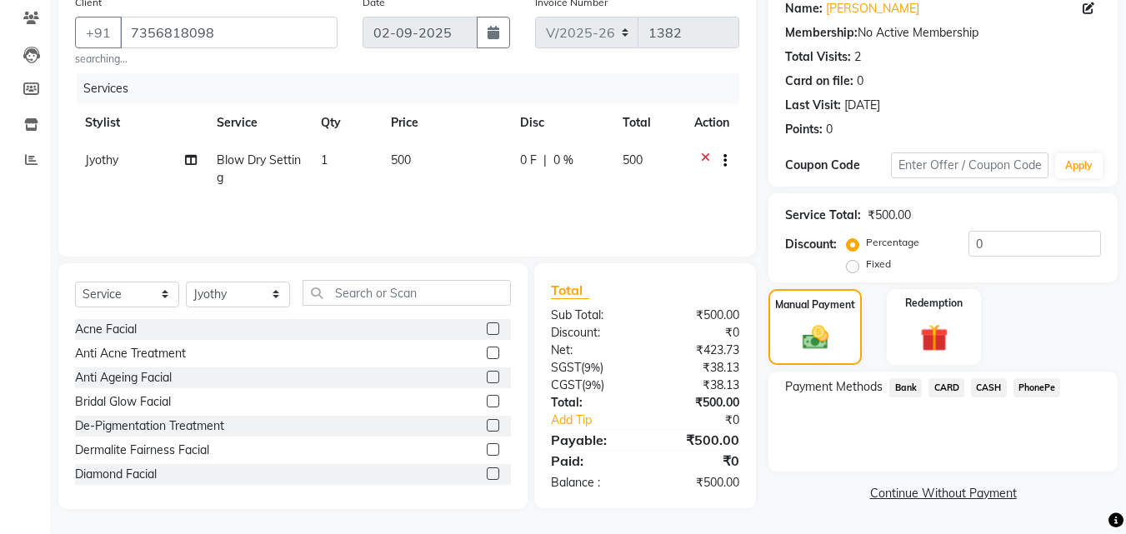
click at [993, 383] on span "CASH" at bounding box center [989, 387] width 36 height 19
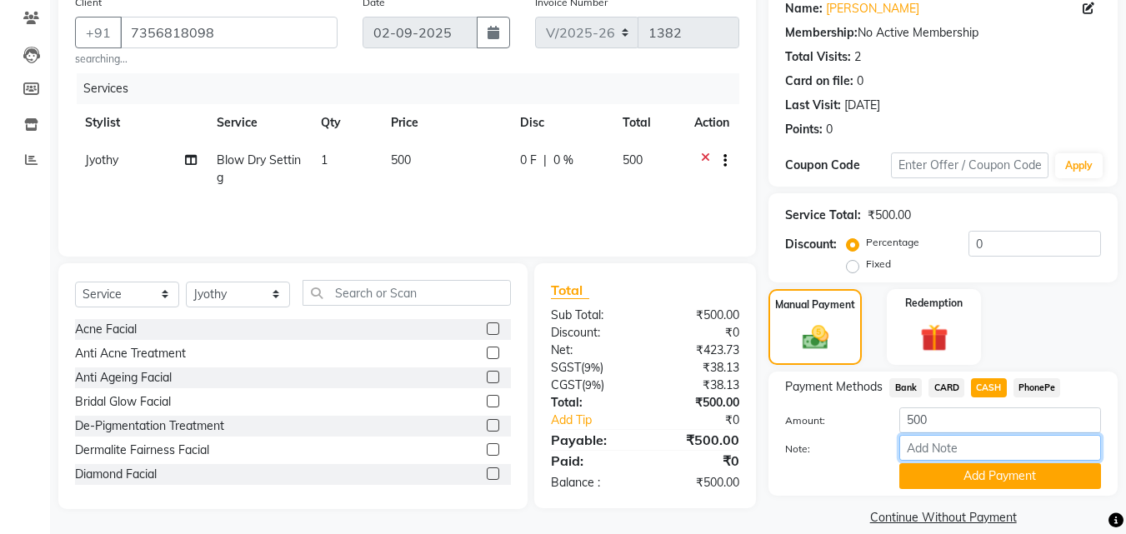
click at [933, 443] on input "Note:" at bounding box center [1000, 448] width 202 height 26
type input "[PERSON_NAME]"
click at [968, 476] on button "Add Payment" at bounding box center [1000, 476] width 202 height 26
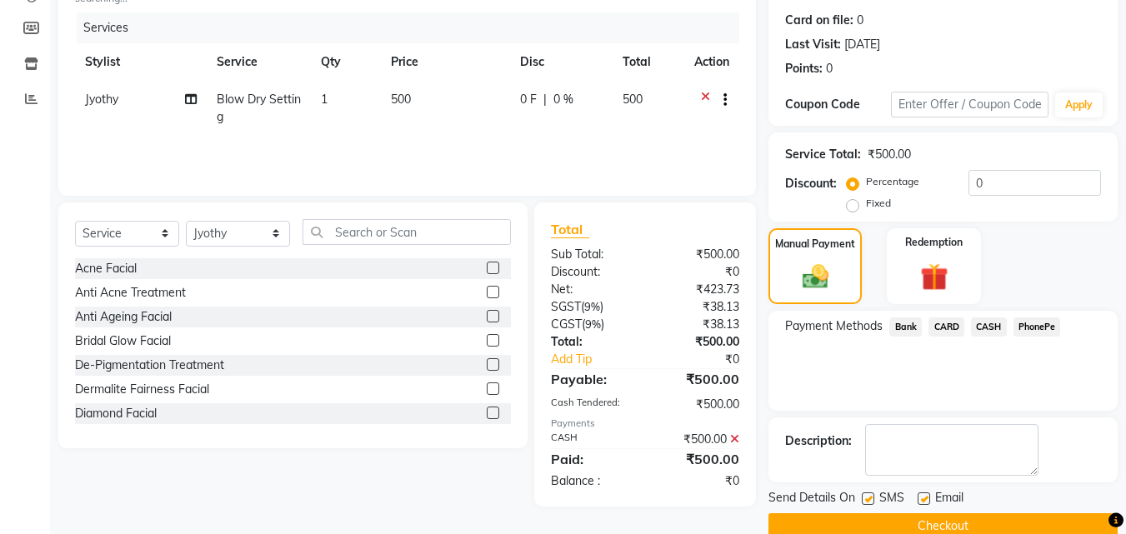
scroll to position [229, 0]
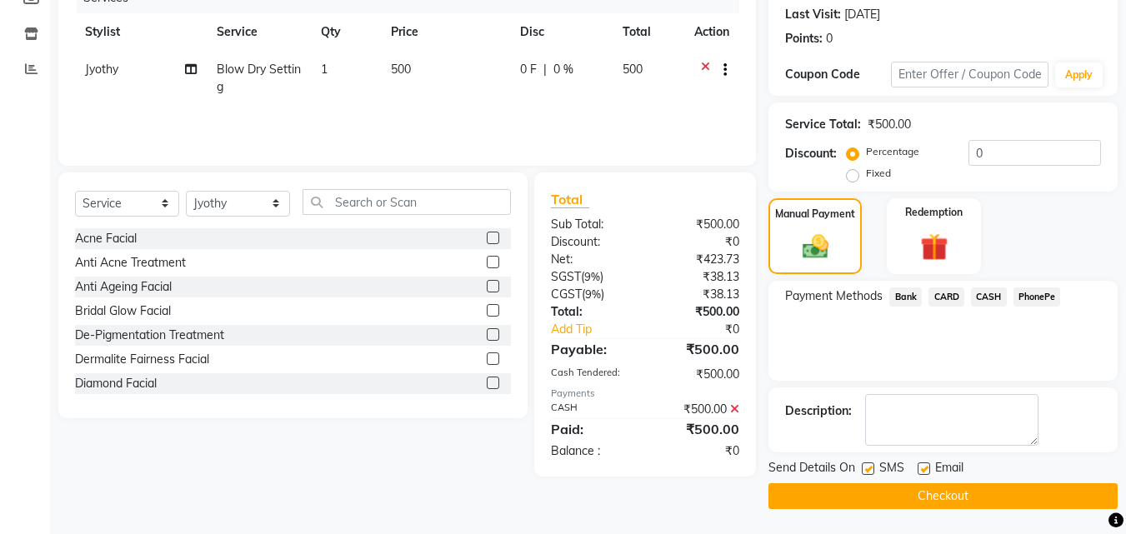
click at [939, 498] on button "Checkout" at bounding box center [942, 496] width 349 height 26
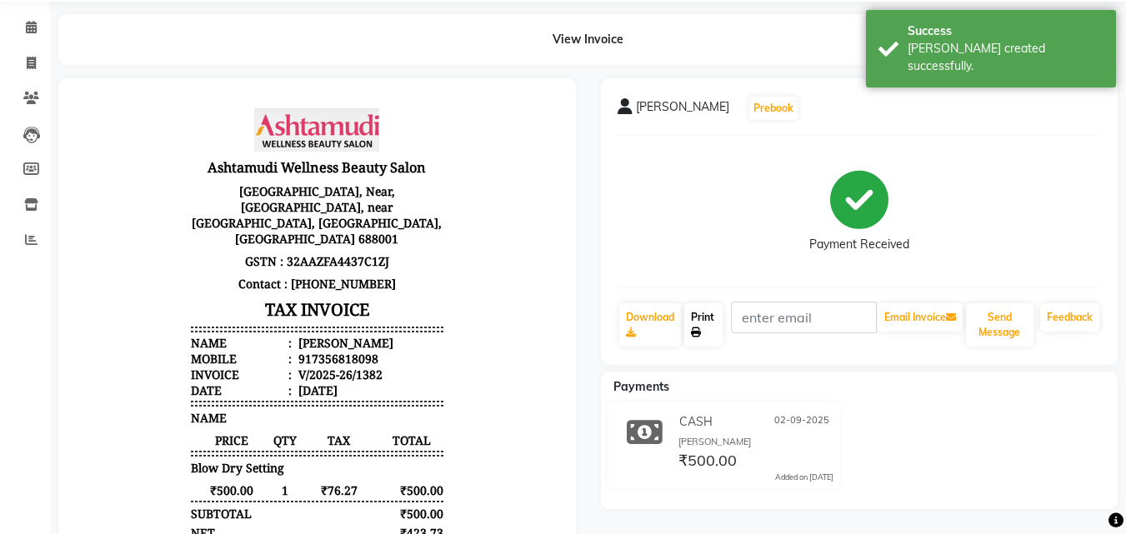
click at [698, 307] on link "Print" at bounding box center [703, 324] width 38 height 43
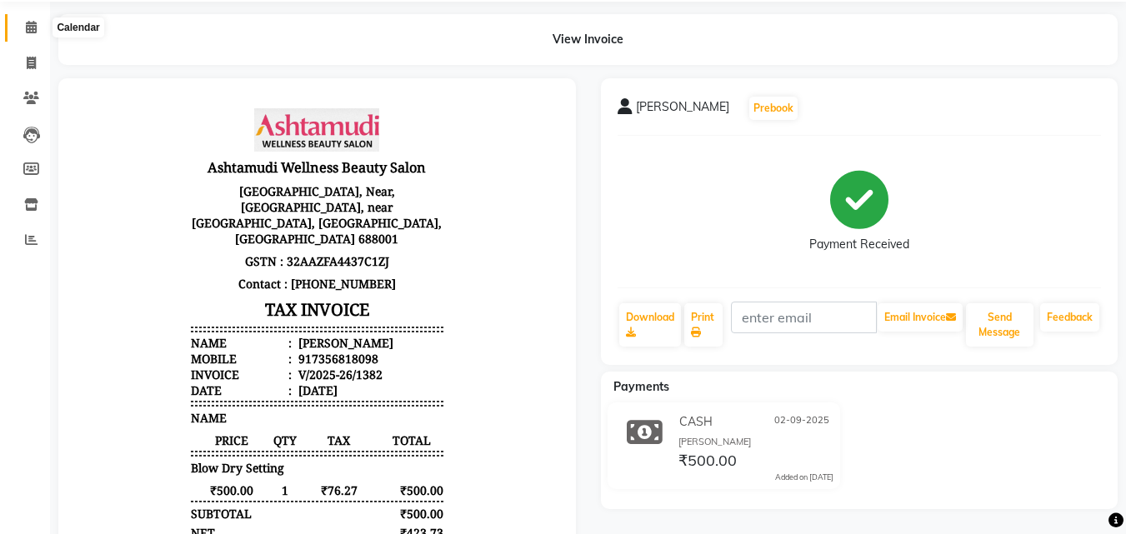
click at [19, 23] on span at bounding box center [31, 27] width 29 height 19
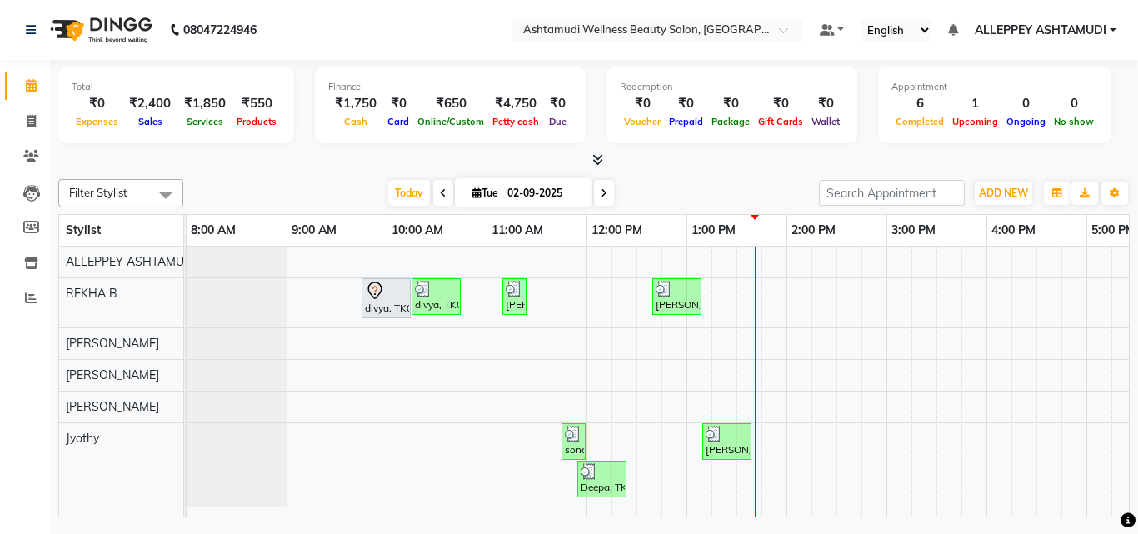
click at [597, 194] on span at bounding box center [604, 193] width 20 height 26
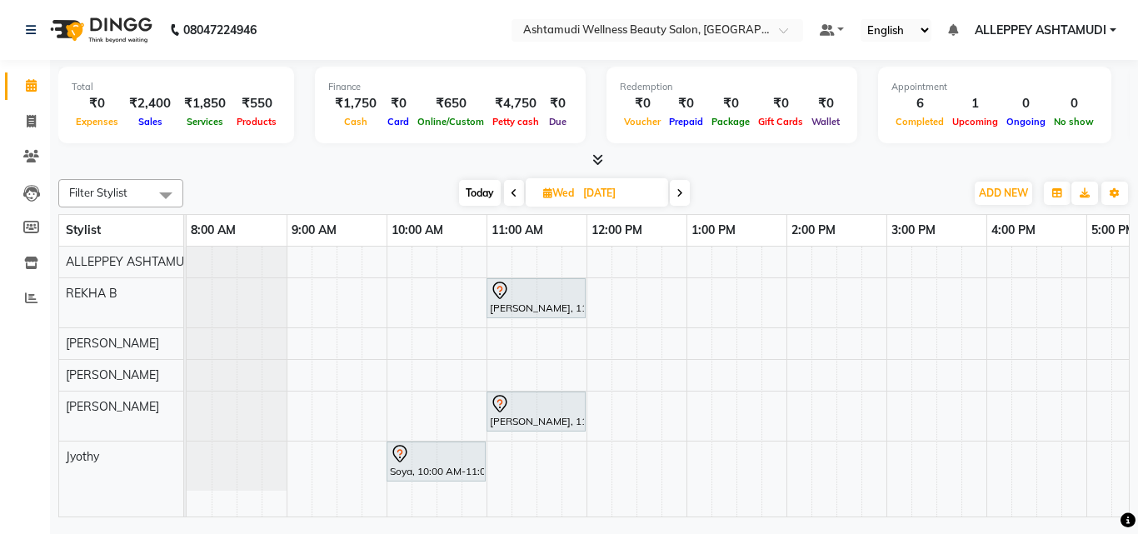
click at [504, 193] on span at bounding box center [514, 193] width 20 height 26
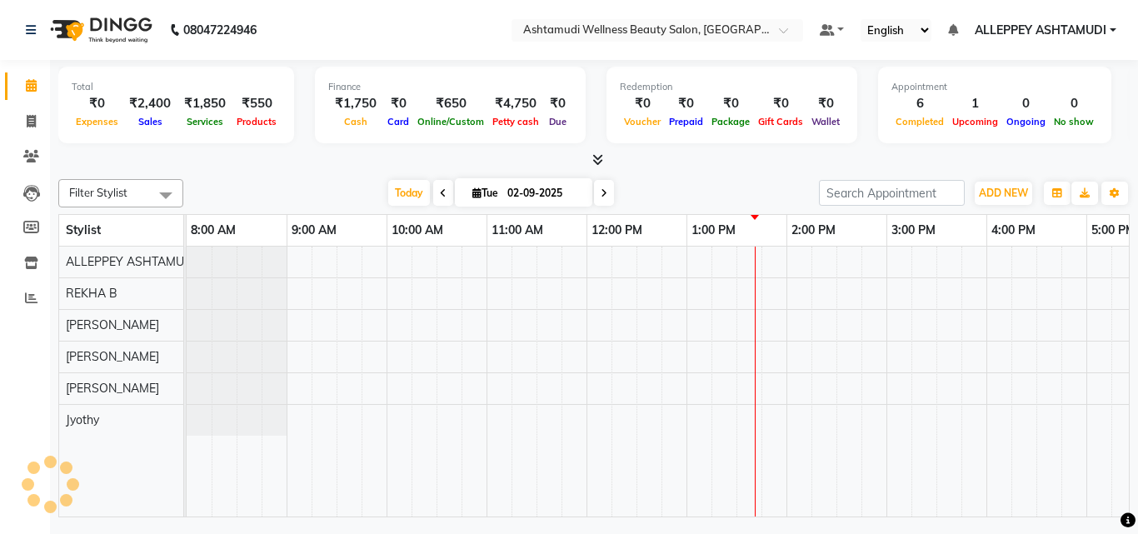
scroll to position [0, 358]
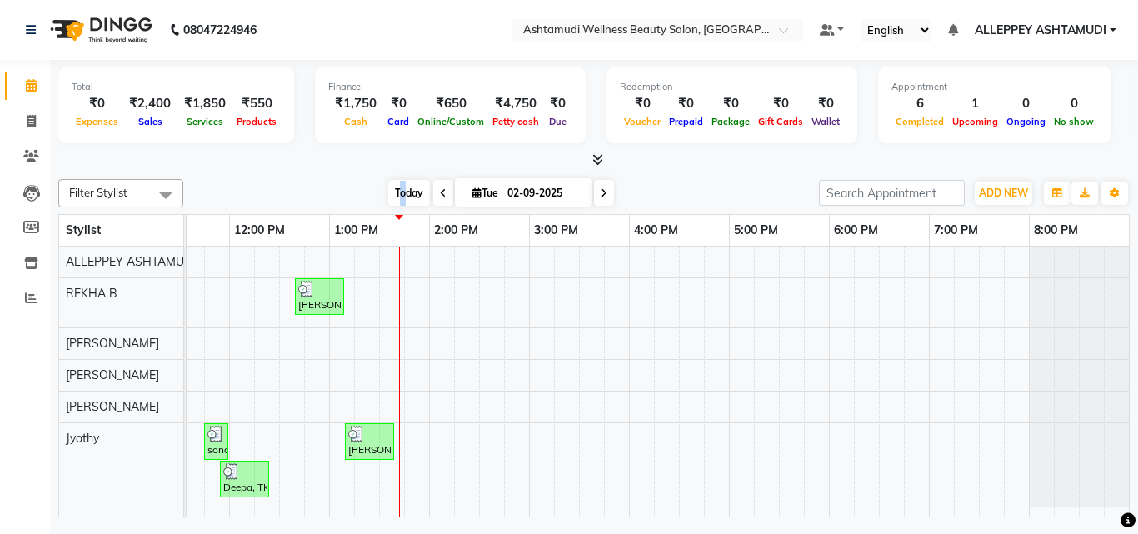
click at [402, 198] on span "Today" at bounding box center [409, 193] width 42 height 26
click at [602, 188] on icon at bounding box center [604, 193] width 7 height 10
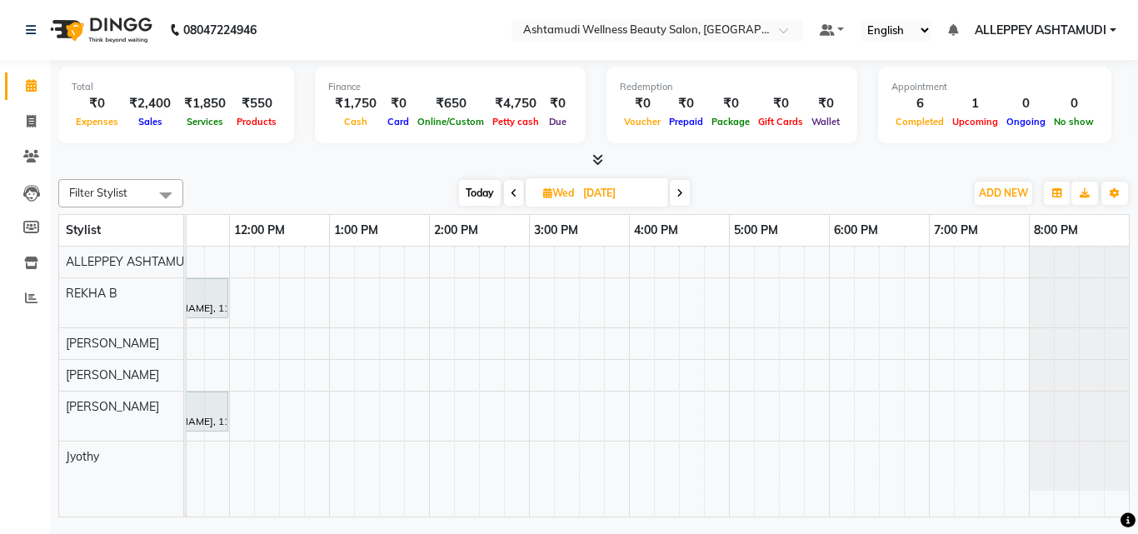
click at [477, 190] on span "Today" at bounding box center [480, 193] width 42 height 26
type input "02-09-2025"
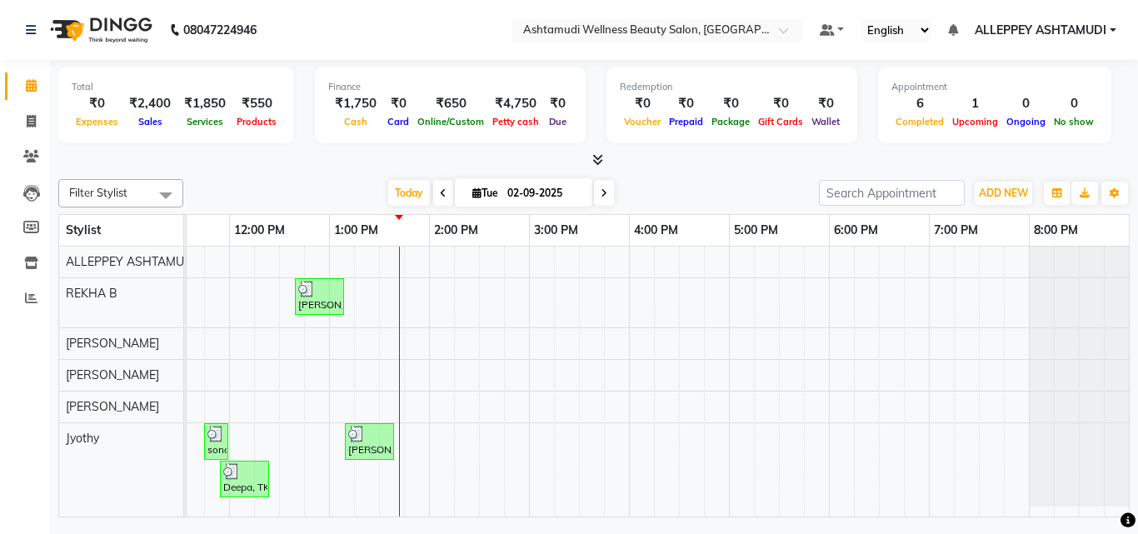
click at [474, 194] on icon at bounding box center [477, 193] width 9 height 11
select select "9"
select select "2025"
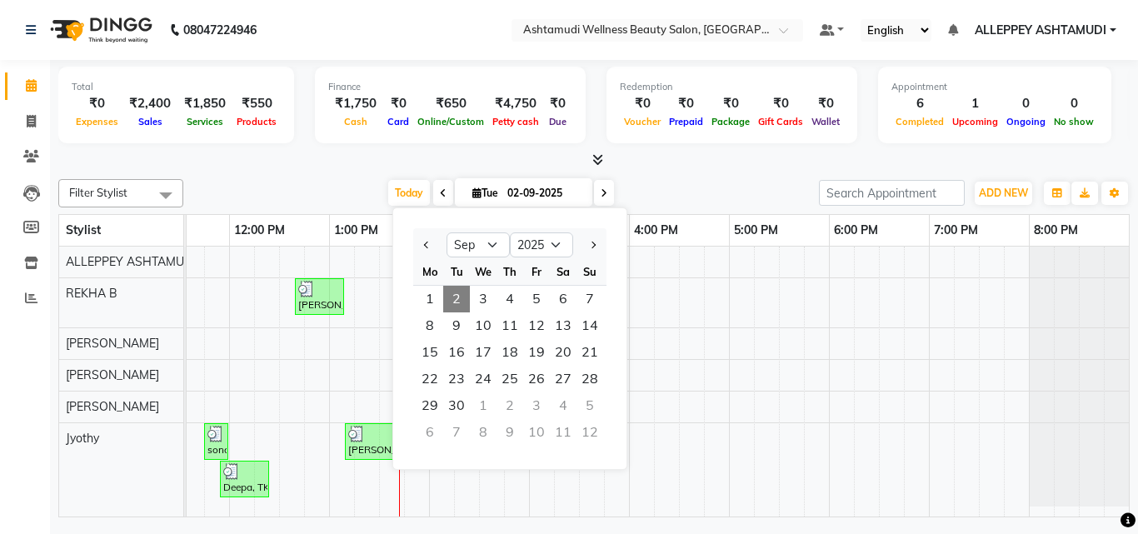
click at [469, 145] on div "Total ₹0 Expenses ₹2,400 Sales ₹1,850 Services ₹550 Products Finance ₹1,750 Cas…" at bounding box center [594, 108] width 1072 height 82
